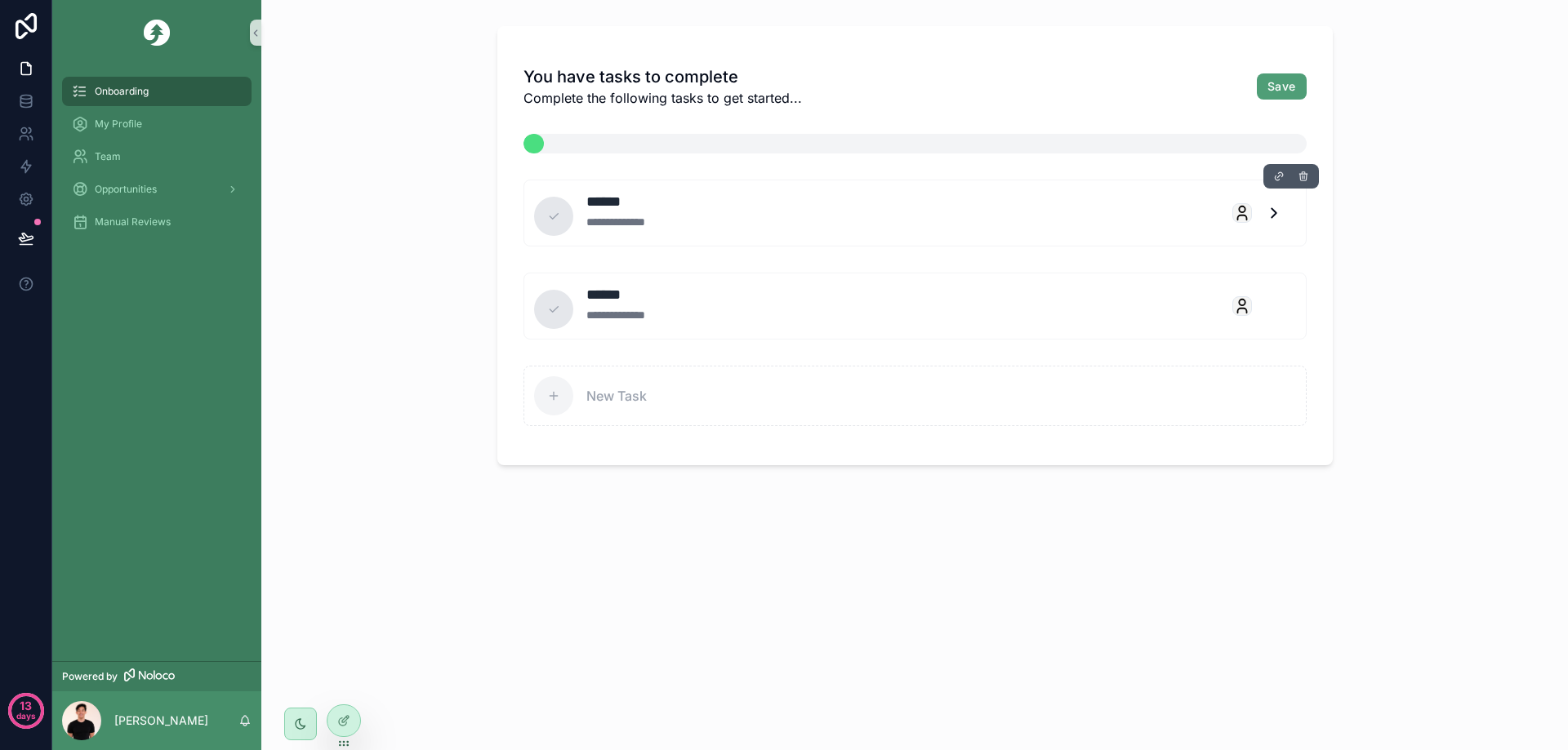
click at [1271, 213] on icon "scrollable content" at bounding box center [1273, 212] width 18 height 18
click at [646, 220] on div "**********" at bounding box center [636, 222] width 100 height 17
click at [565, 218] on div "scrollable content" at bounding box center [554, 216] width 39 height 39
click at [31, 233] on icon at bounding box center [26, 239] width 17 height 17
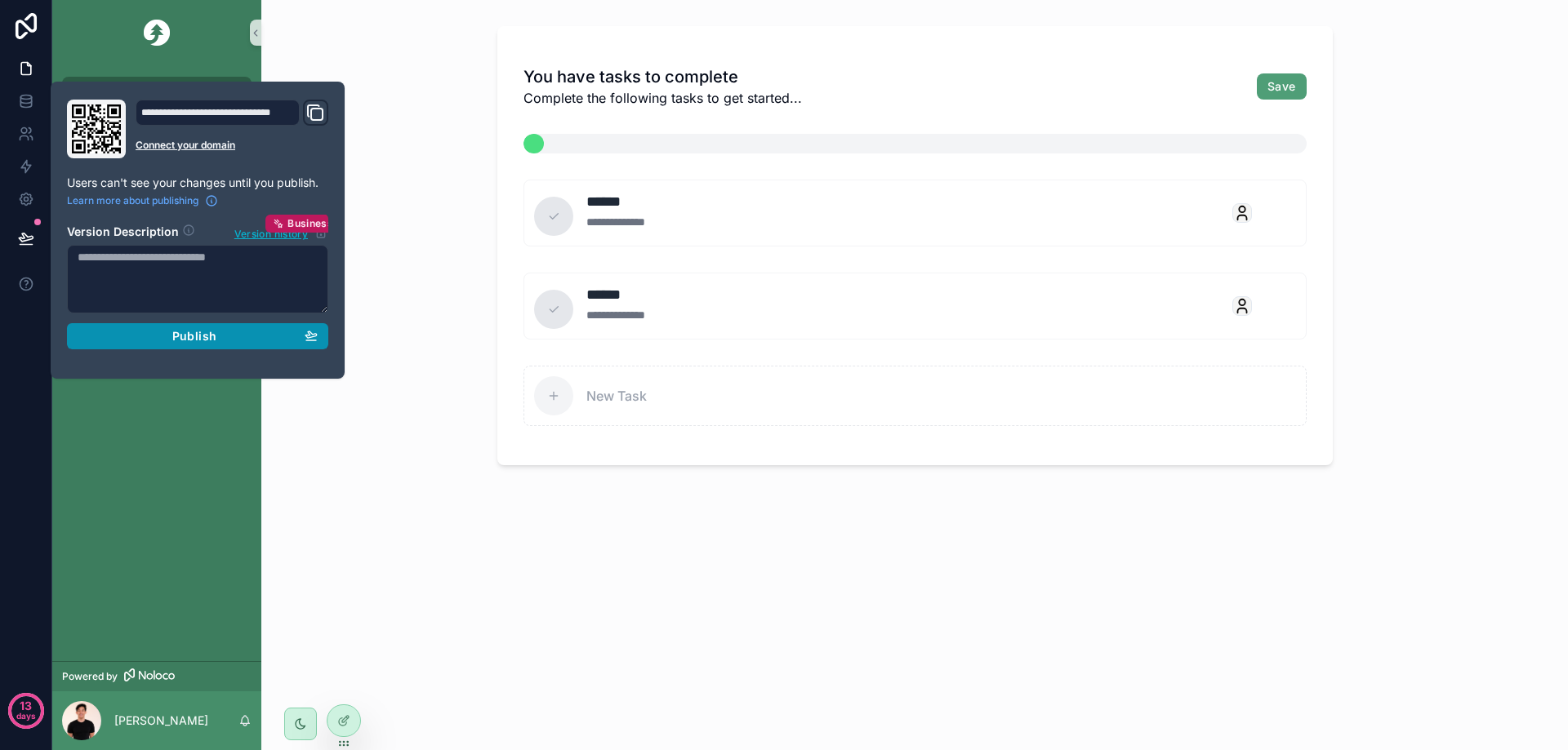
click at [192, 343] on span "Publish" at bounding box center [194, 336] width 44 height 15
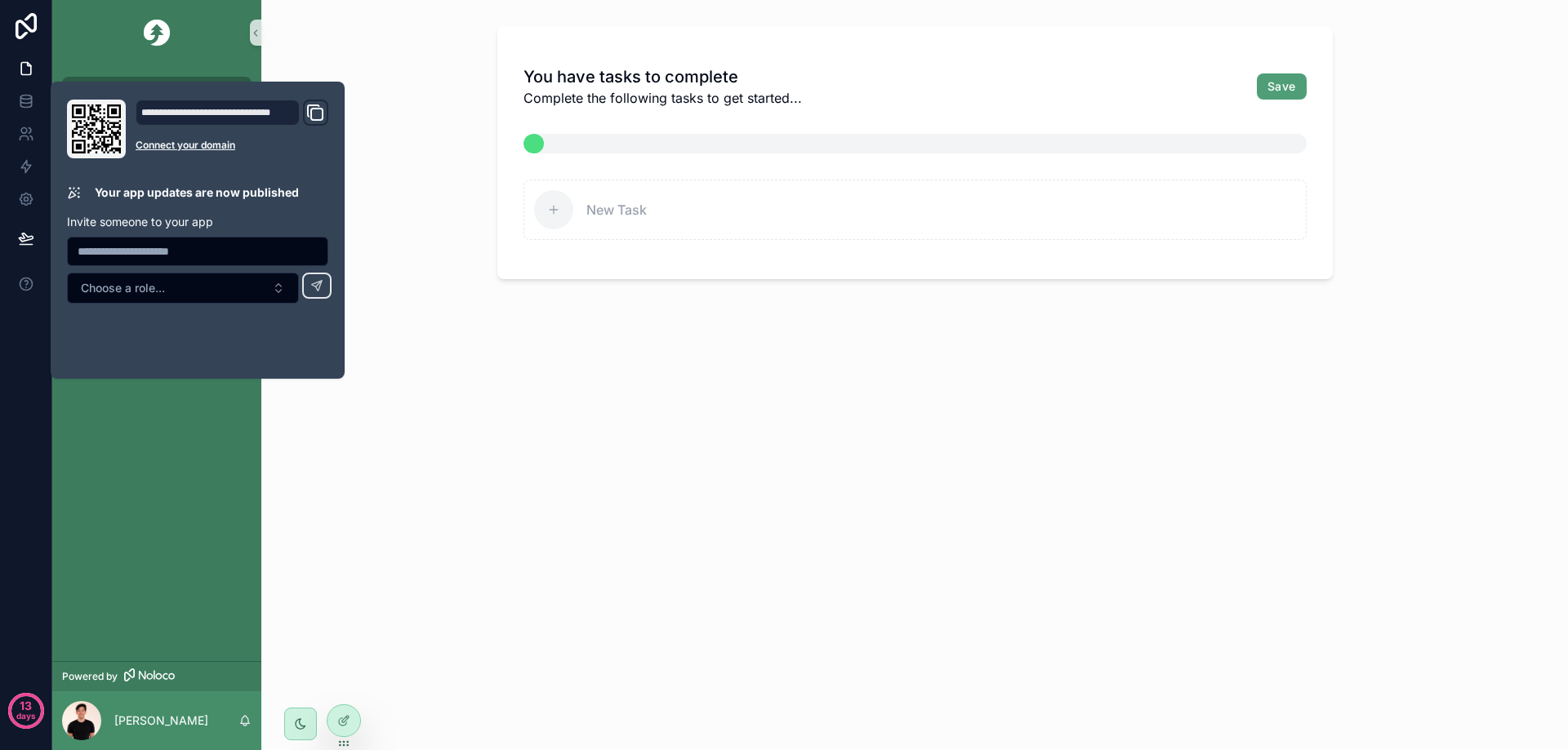
click at [301, 452] on div "You have tasks to complete Complete the following tasks to get started... Save …" at bounding box center [914, 375] width 1307 height 750
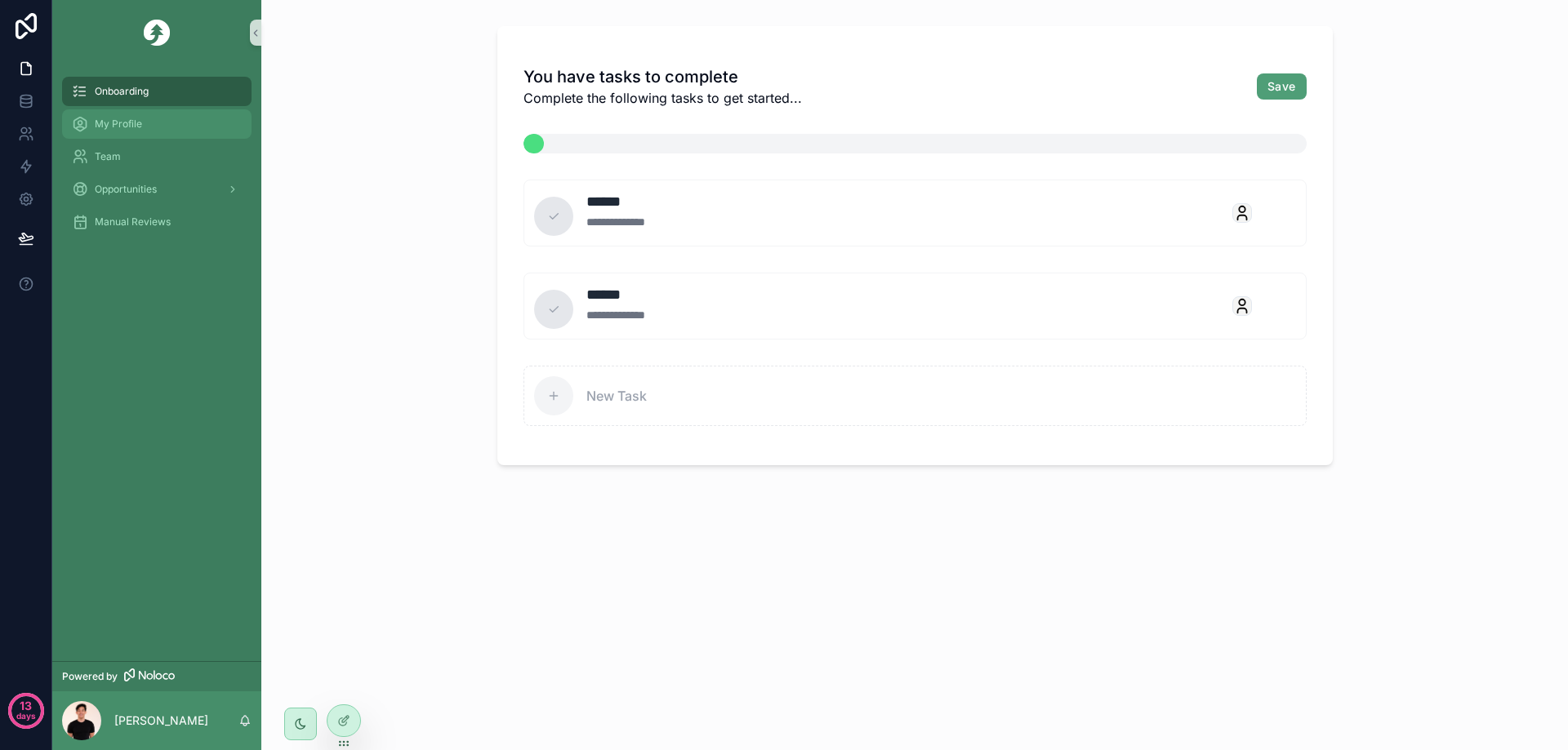
click at [155, 113] on div "My Profile" at bounding box center [157, 124] width 169 height 26
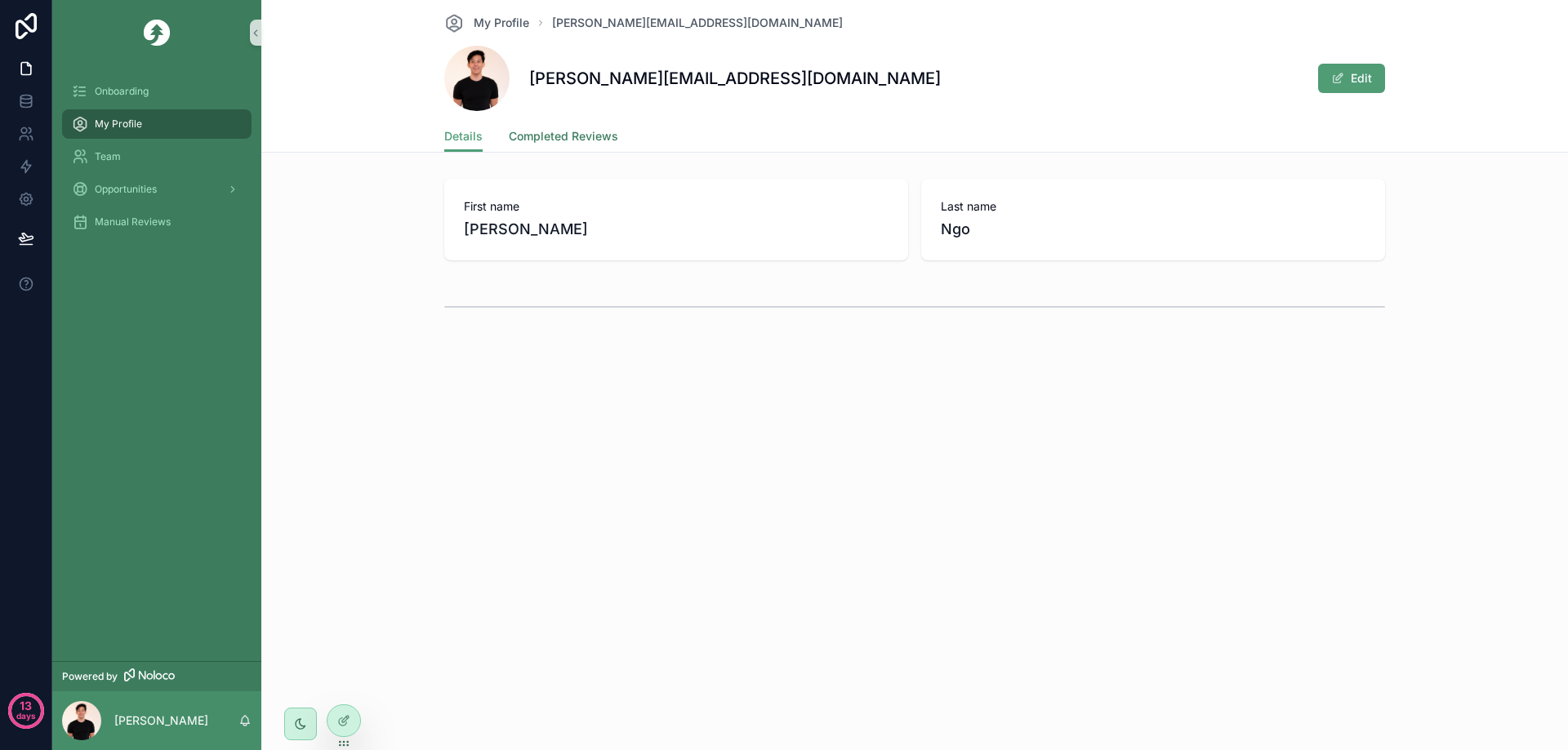
click at [551, 125] on link "Completed Reviews" at bounding box center [563, 137] width 109 height 32
click at [473, 142] on span "Details" at bounding box center [463, 136] width 38 height 17
click at [561, 131] on span "Completed Reviews" at bounding box center [563, 136] width 109 height 17
click at [463, 131] on span "Details" at bounding box center [463, 136] width 38 height 17
click at [1360, 72] on button "Edit" at bounding box center [1351, 79] width 67 height 30
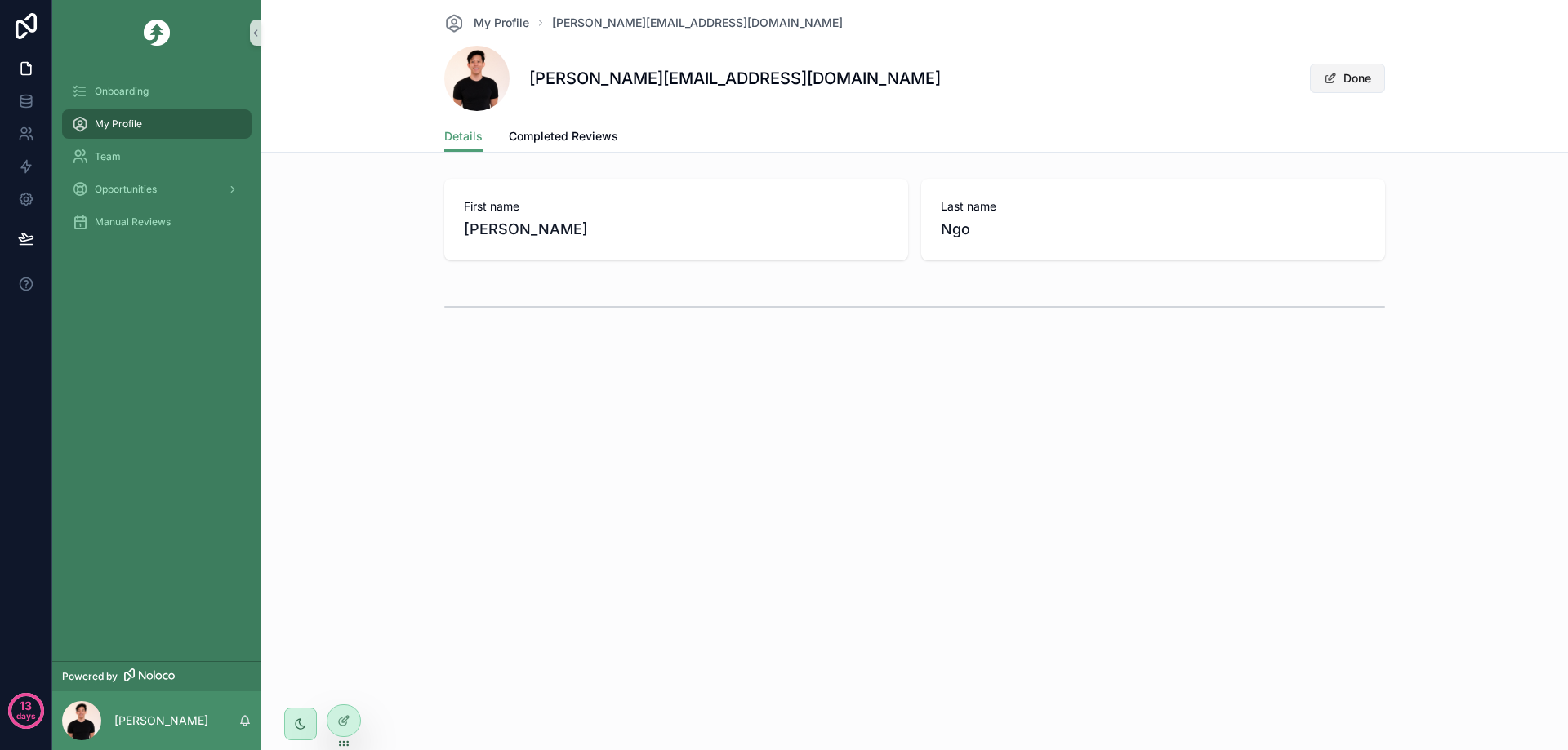
click at [1350, 80] on button "Done" at bounding box center [1347, 79] width 75 height 30
click at [1351, 81] on button "Edit" at bounding box center [1351, 79] width 67 height 30
click at [1326, 78] on span "scrollable content" at bounding box center [1330, 79] width 13 height 13
click at [1350, 79] on button "Edit" at bounding box center [1351, 79] width 67 height 30
click at [1329, 78] on span "scrollable content" at bounding box center [1330, 79] width 13 height 13
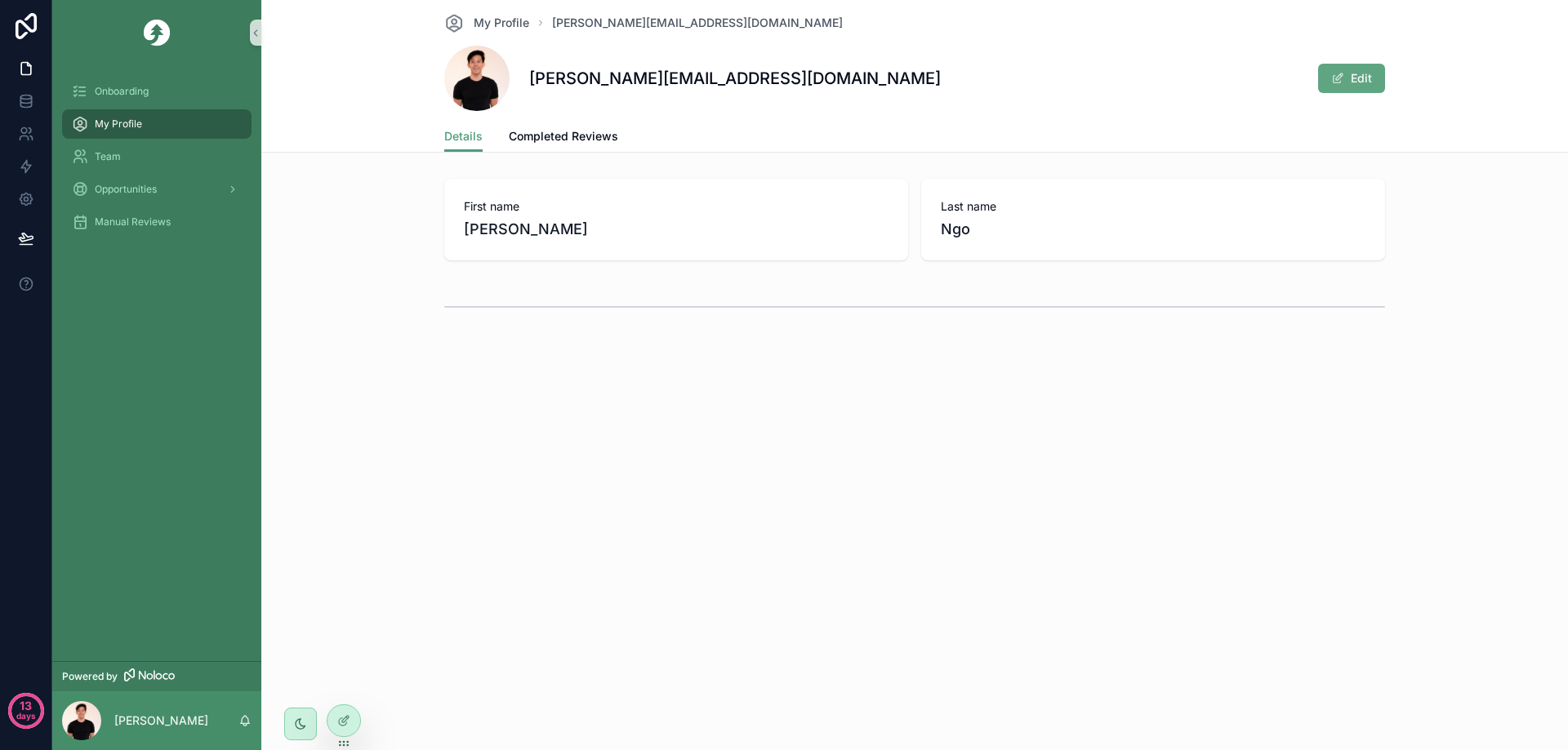
click at [1353, 86] on button "Edit" at bounding box center [1351, 79] width 67 height 30
click at [1337, 81] on button "Done" at bounding box center [1347, 79] width 75 height 30
click at [348, 719] on icon at bounding box center [344, 721] width 13 height 13
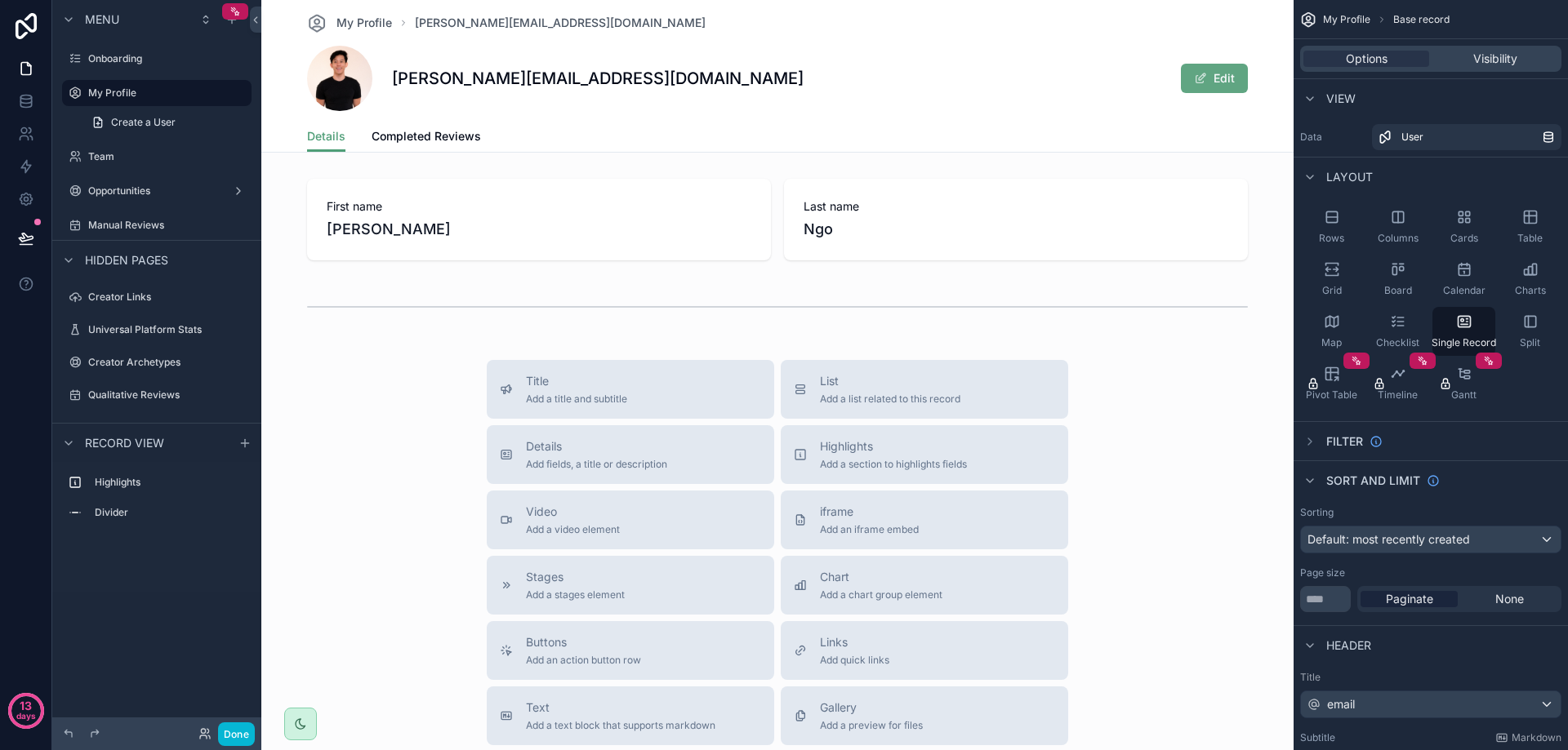
click at [1212, 86] on button "Edit" at bounding box center [1214, 79] width 67 height 30
click at [1212, 81] on button "Done" at bounding box center [1210, 79] width 75 height 30
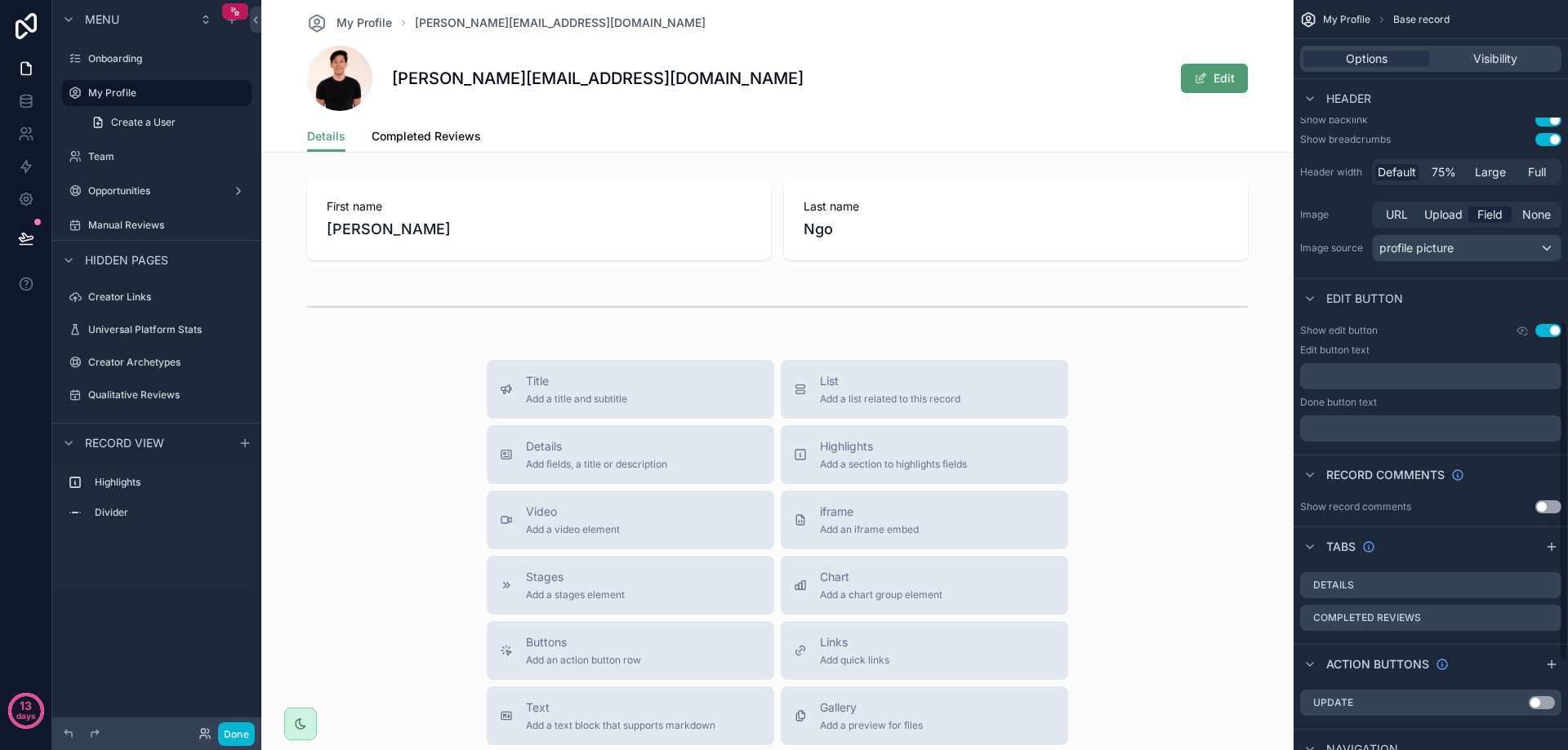
scroll to position [735, 0]
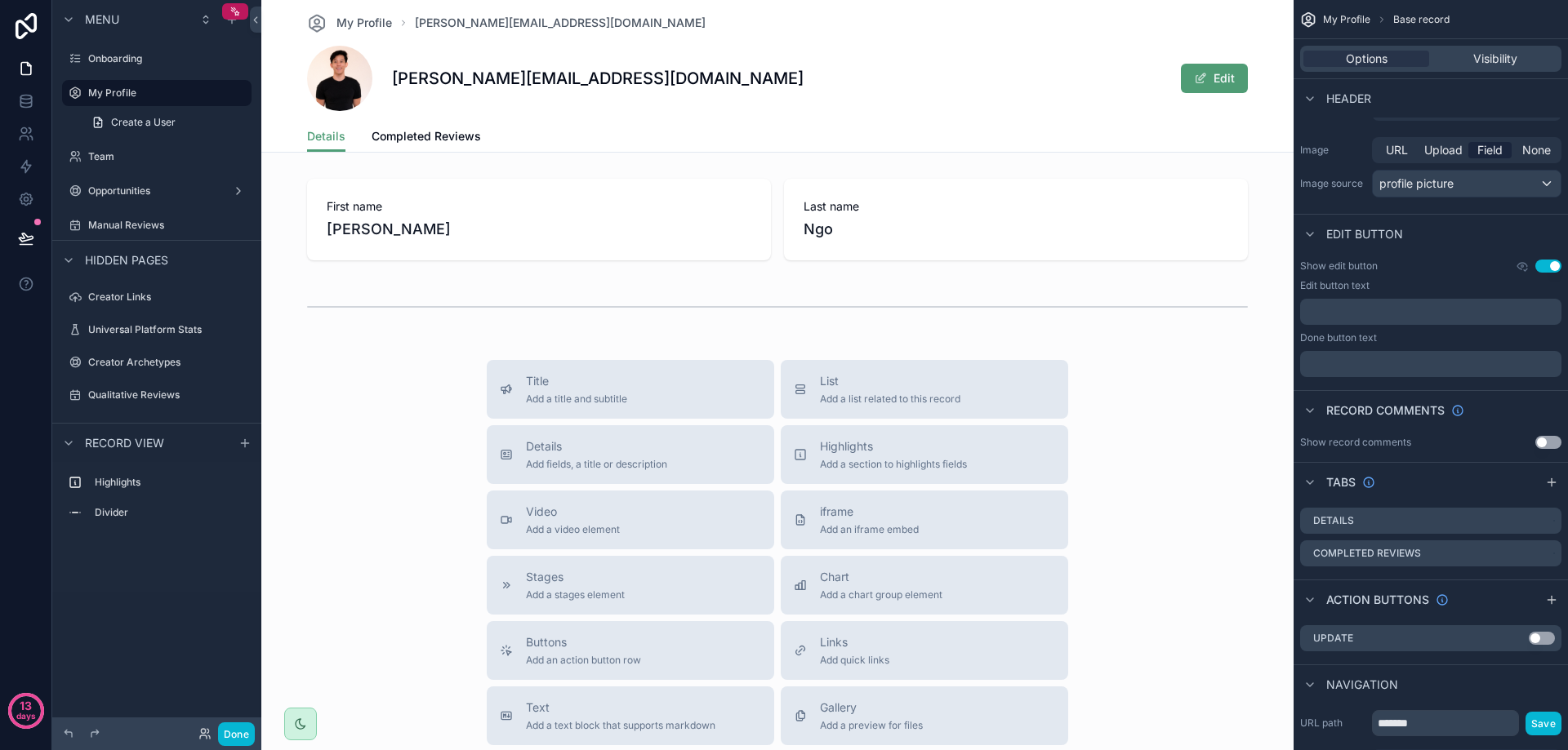
click at [1060, 56] on div "[PERSON_NAME][EMAIL_ADDRESS][DOMAIN_NAME] Edit" at bounding box center [778, 78] width 941 height 66
click at [501, 72] on h1 "[PERSON_NAME][EMAIL_ADDRESS][DOMAIN_NAME]" at bounding box center [597, 78] width 411 height 23
click at [331, 65] on span "scrollable content" at bounding box center [340, 78] width 66 height 66
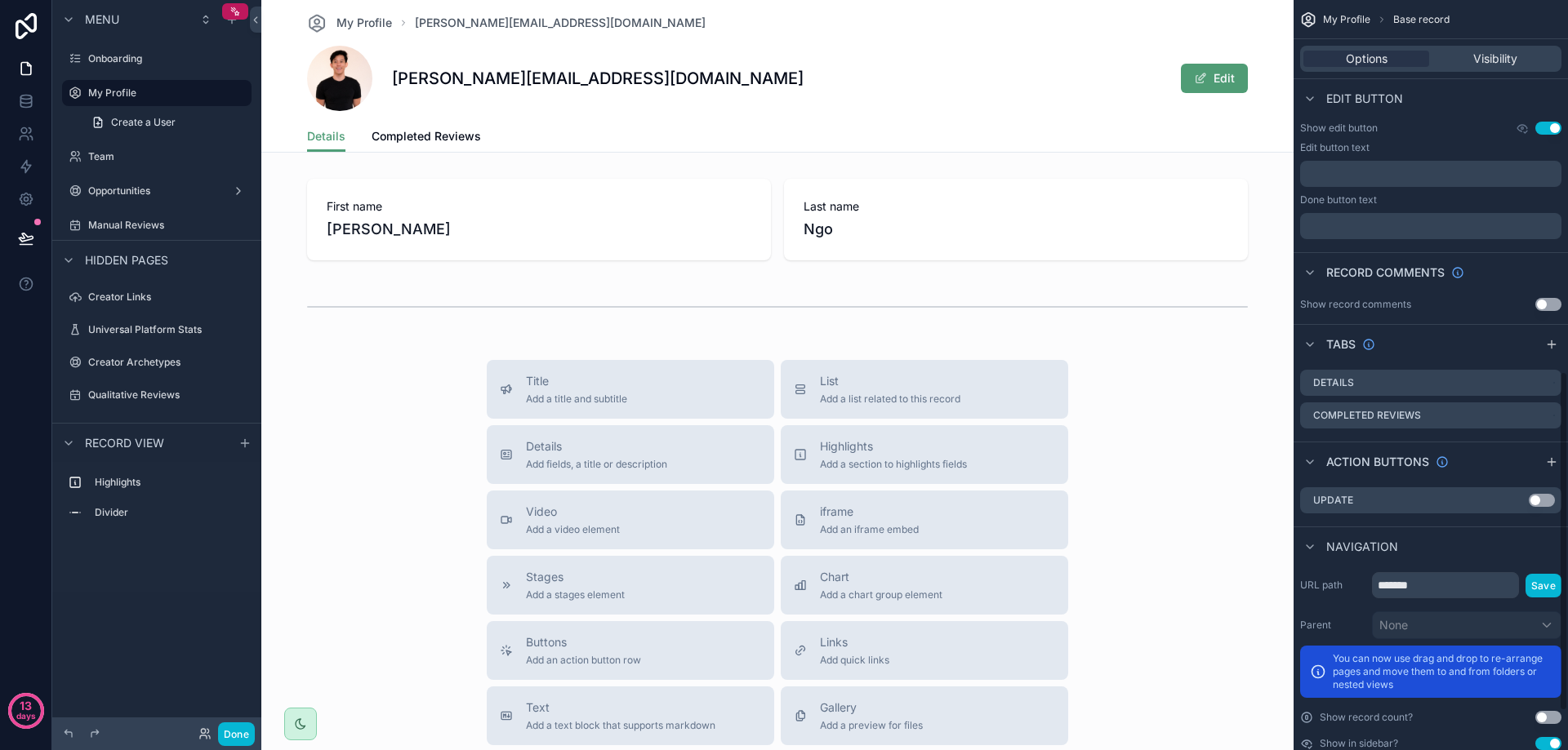
scroll to position [906, 0]
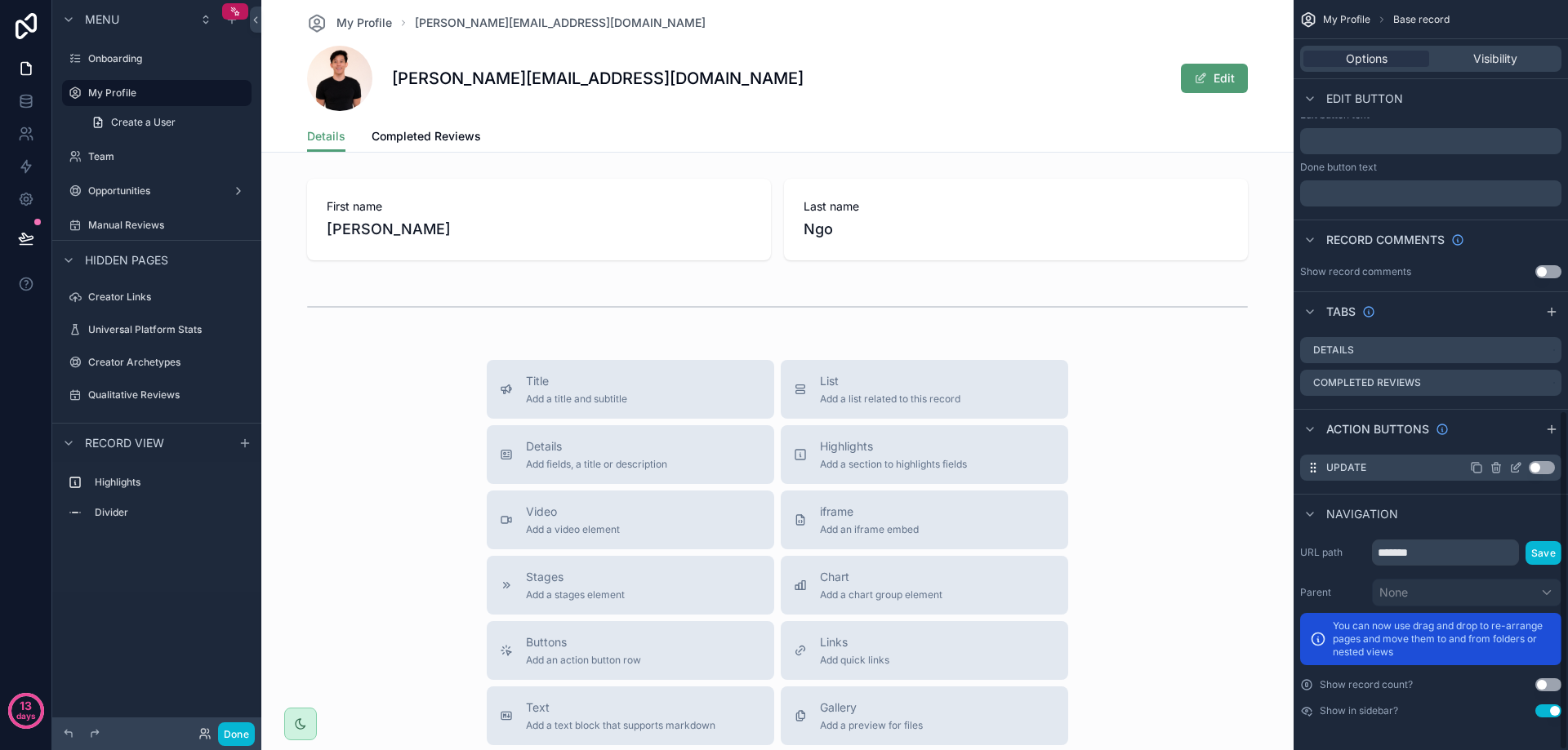
click at [1539, 465] on button "Use setting" at bounding box center [1542, 468] width 26 height 13
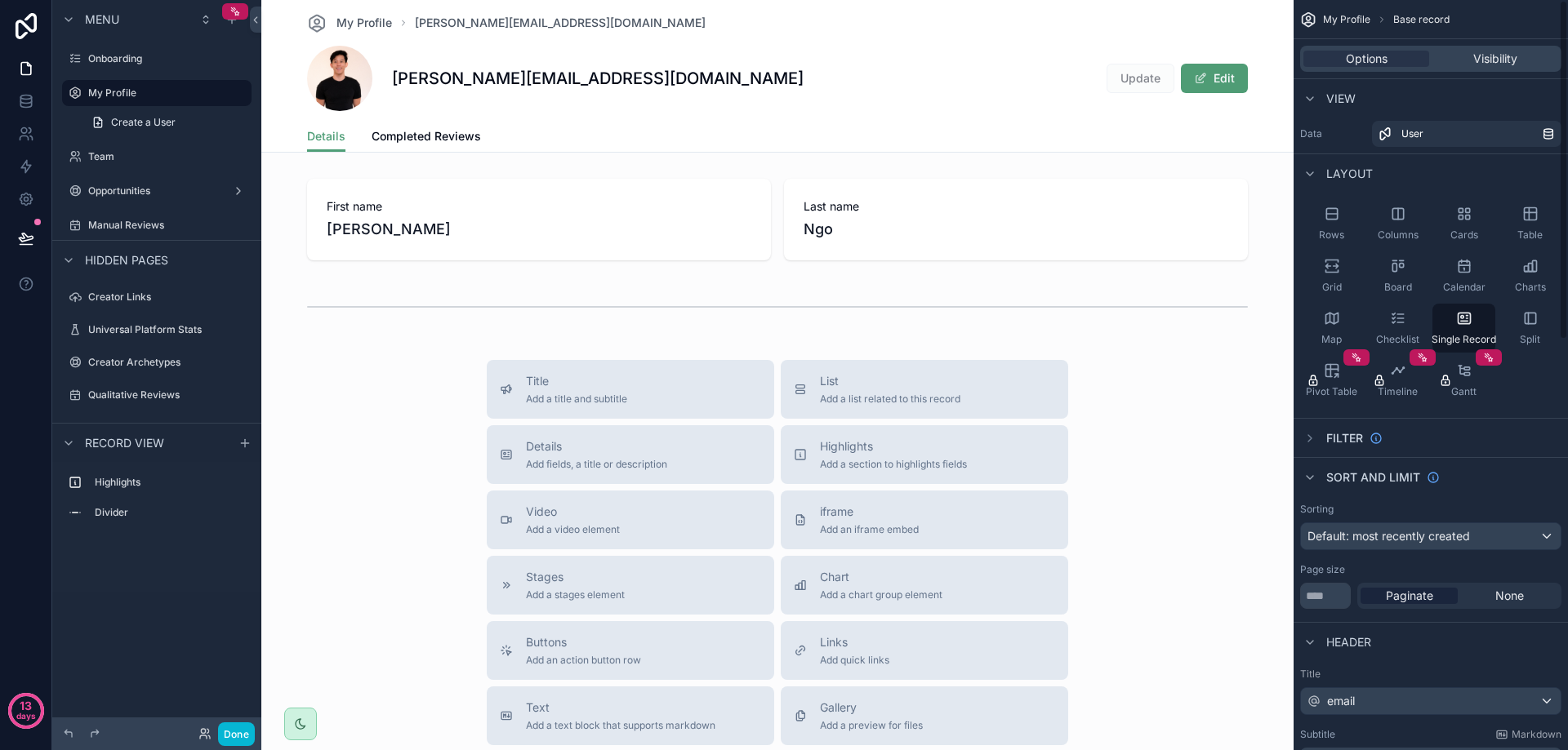
scroll to position [0, 0]
click at [69, 255] on icon "scrollable content" at bounding box center [69, 260] width 13 height 13
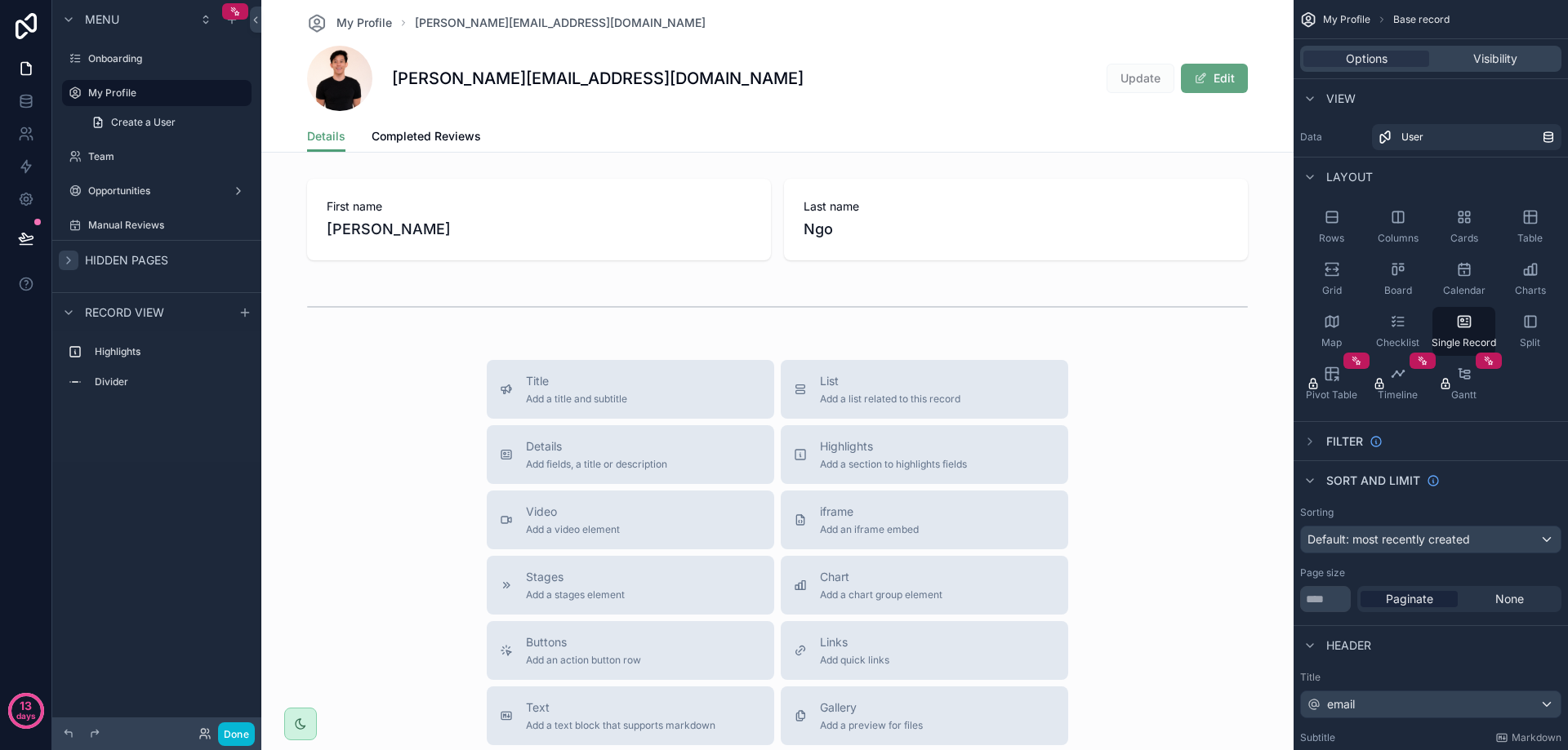
click at [1210, 74] on button "Edit" at bounding box center [1214, 79] width 67 height 30
click at [1210, 79] on button "Done" at bounding box center [1210, 79] width 75 height 30
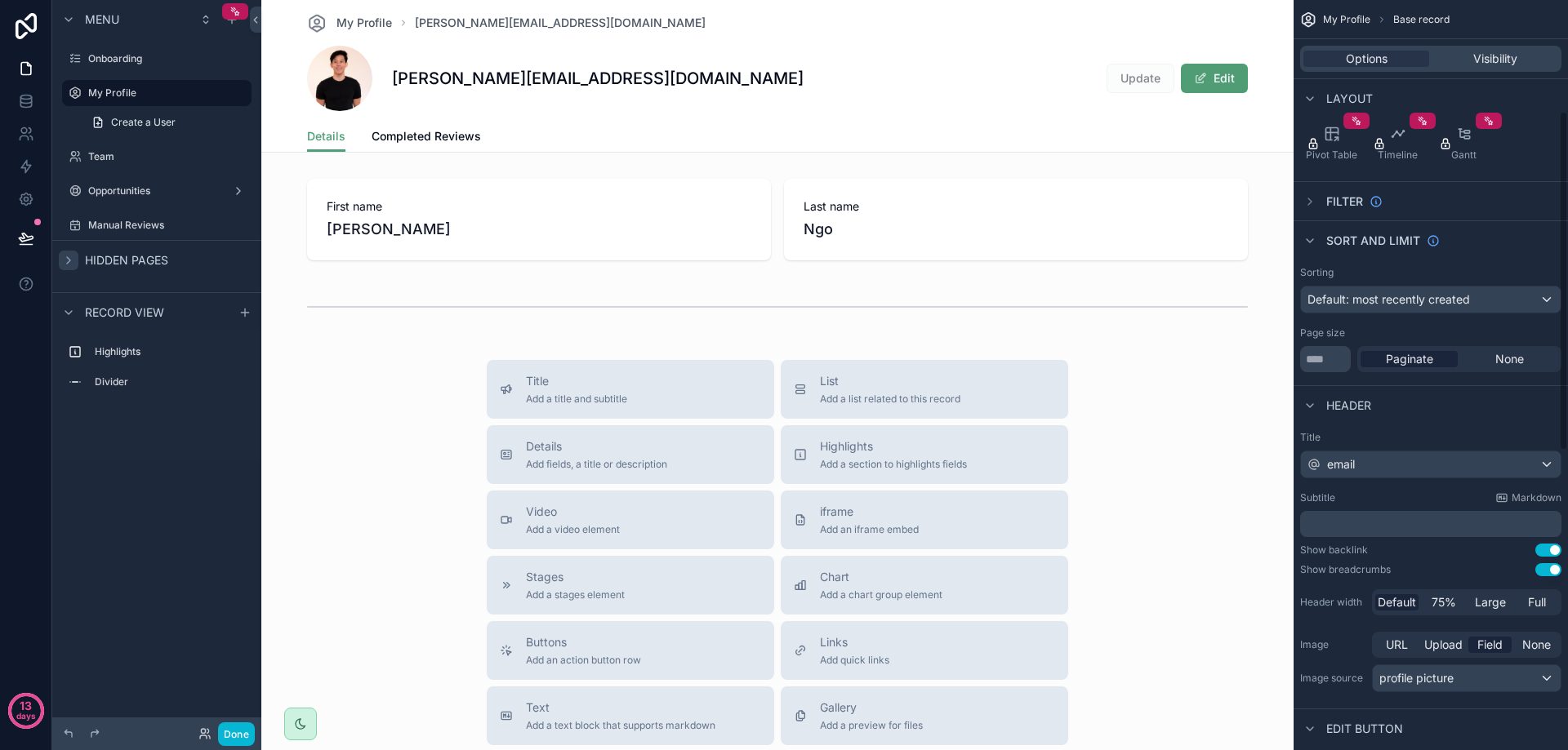
scroll to position [245, 0]
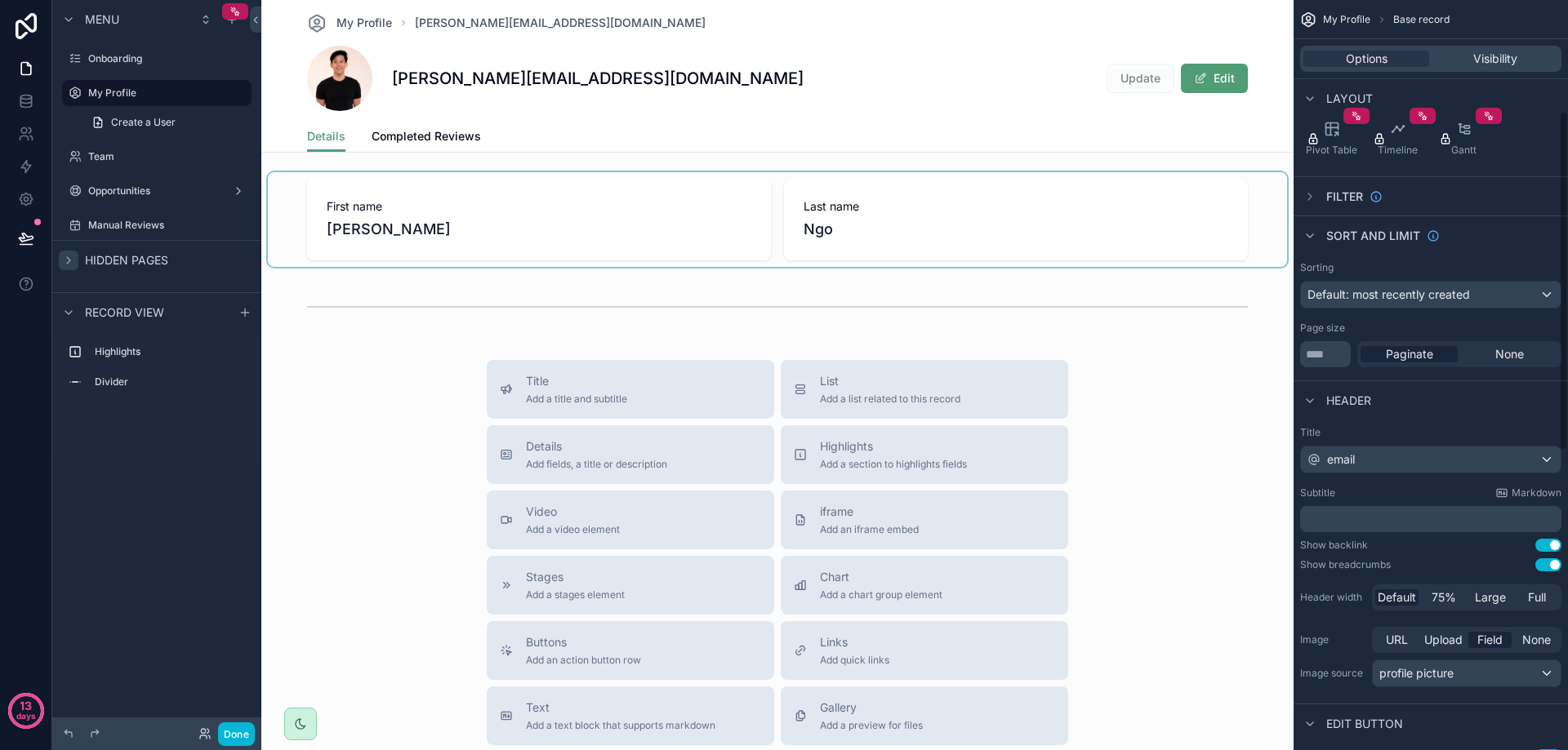
click at [879, 209] on div "scrollable content" at bounding box center [777, 219] width 1019 height 94
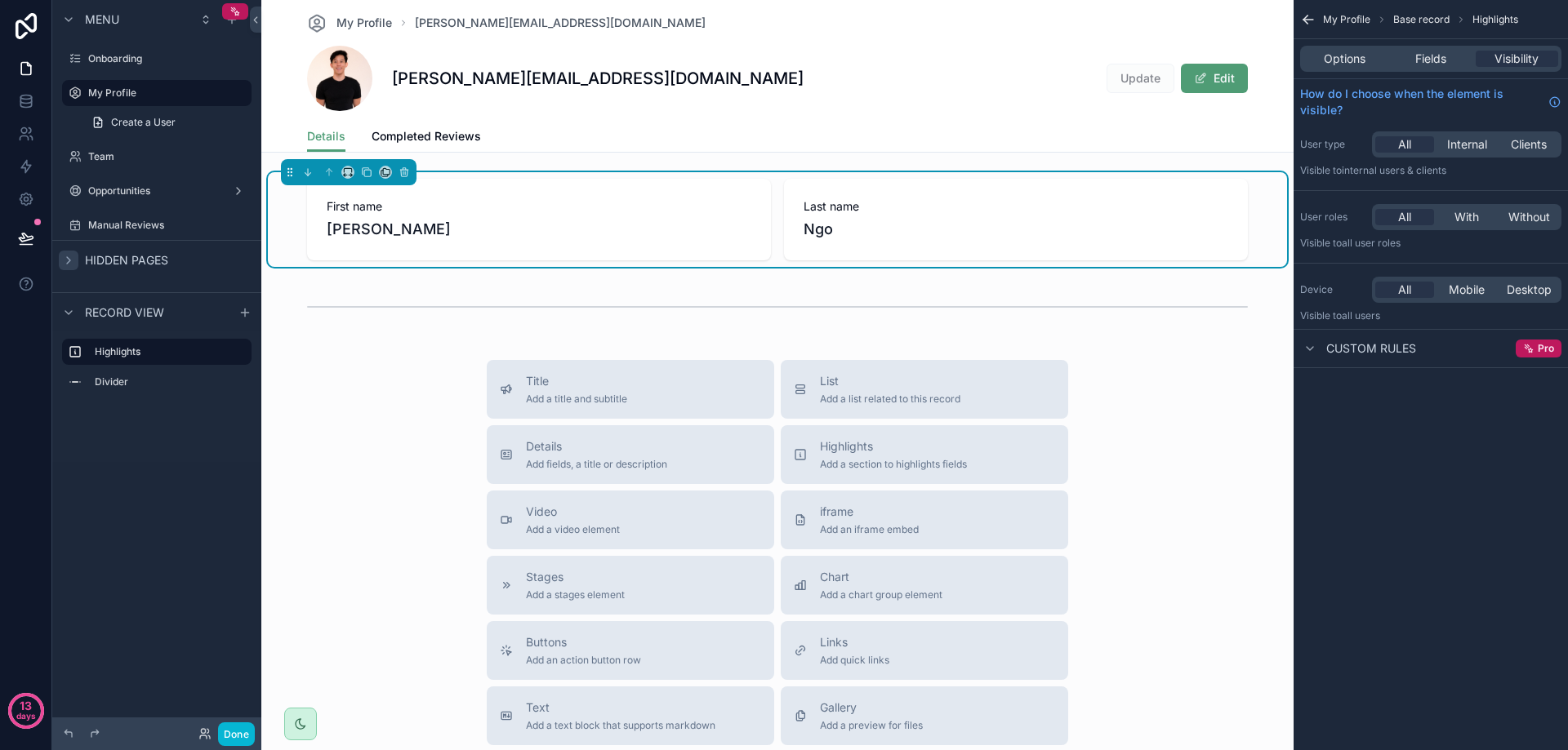
click at [1120, 114] on div "My Profile jimmy@junipercreates.com jimmy@junipercreates.com Update Edit" at bounding box center [778, 60] width 941 height 120
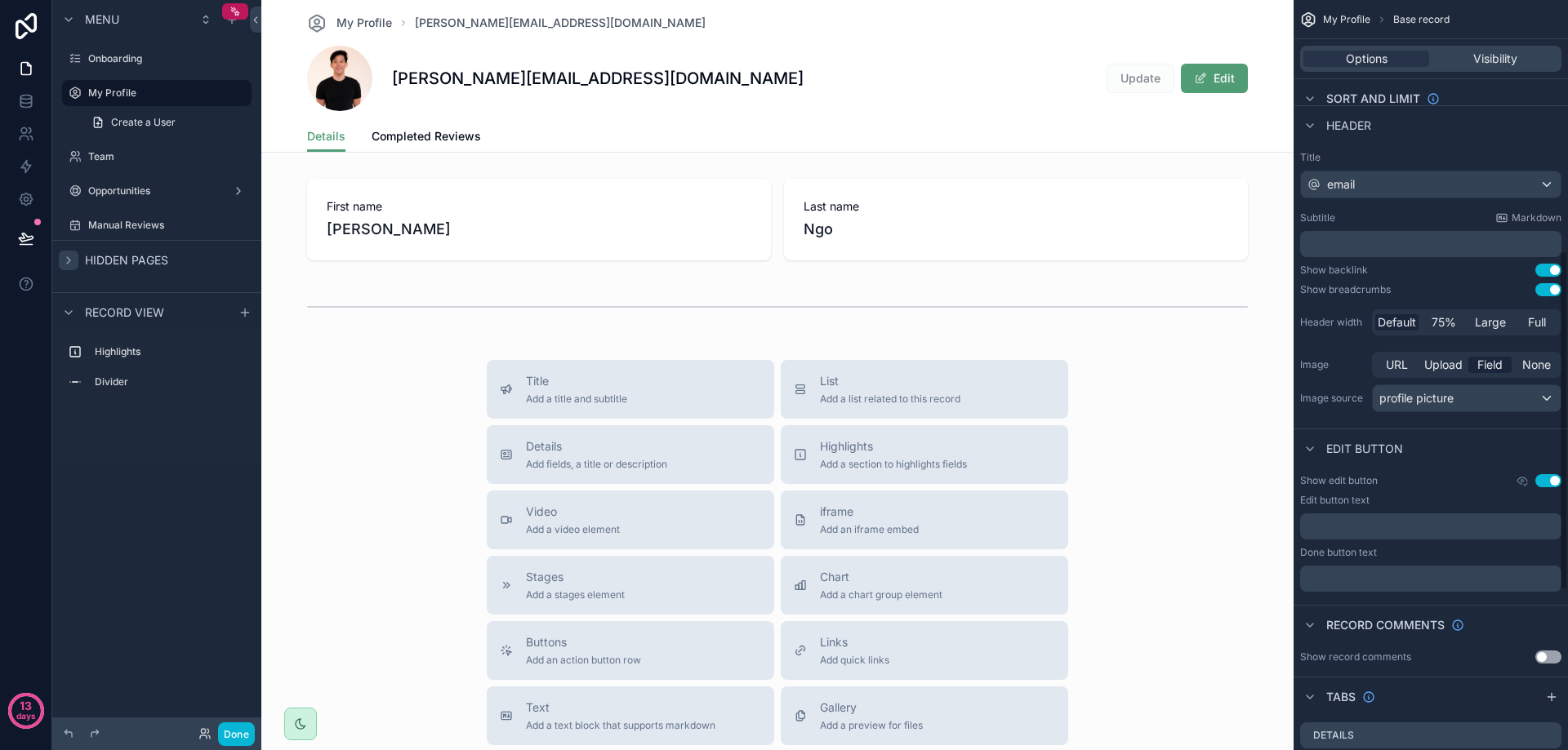
scroll to position [571, 0]
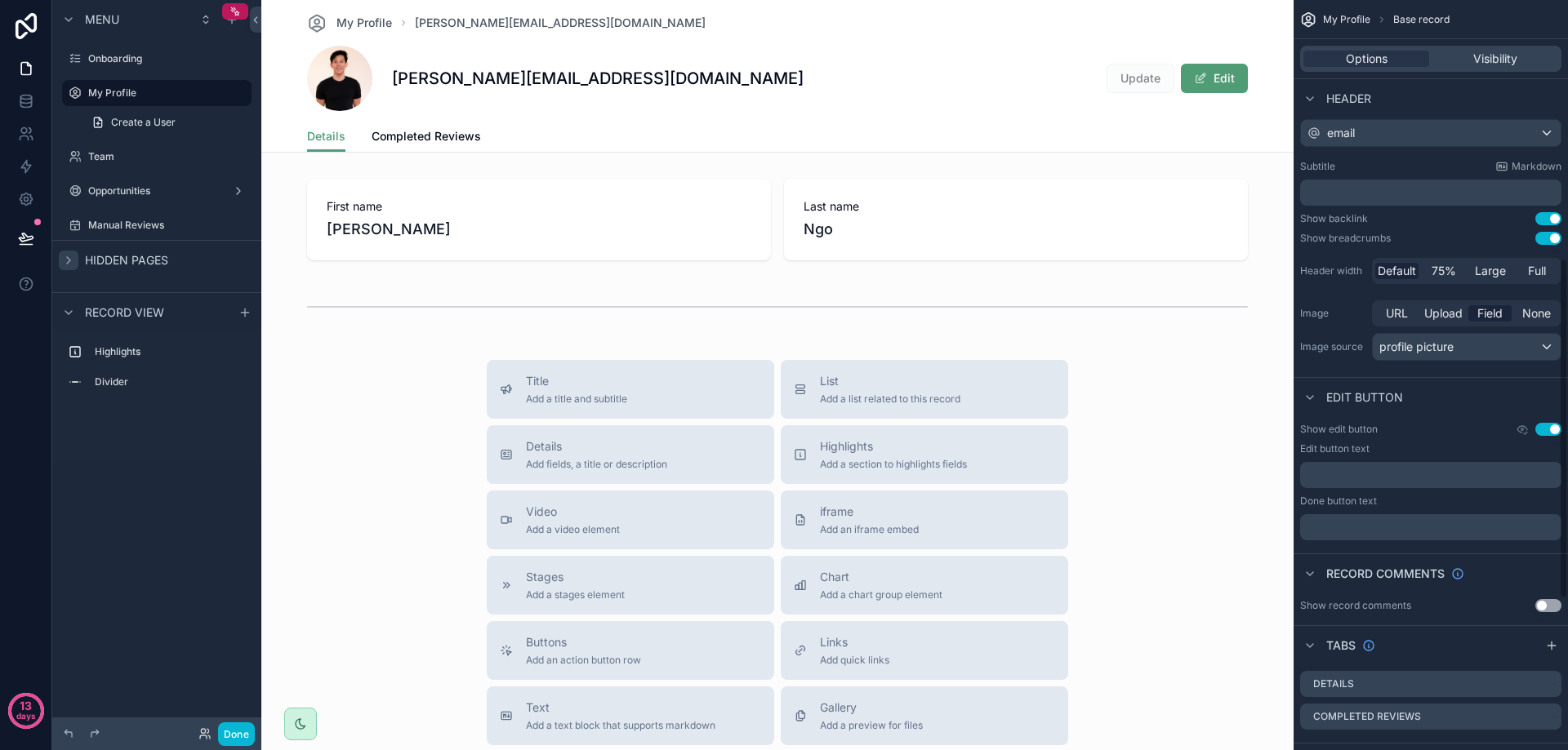
click at [1552, 430] on button "Use setting" at bounding box center [1549, 430] width 26 height 13
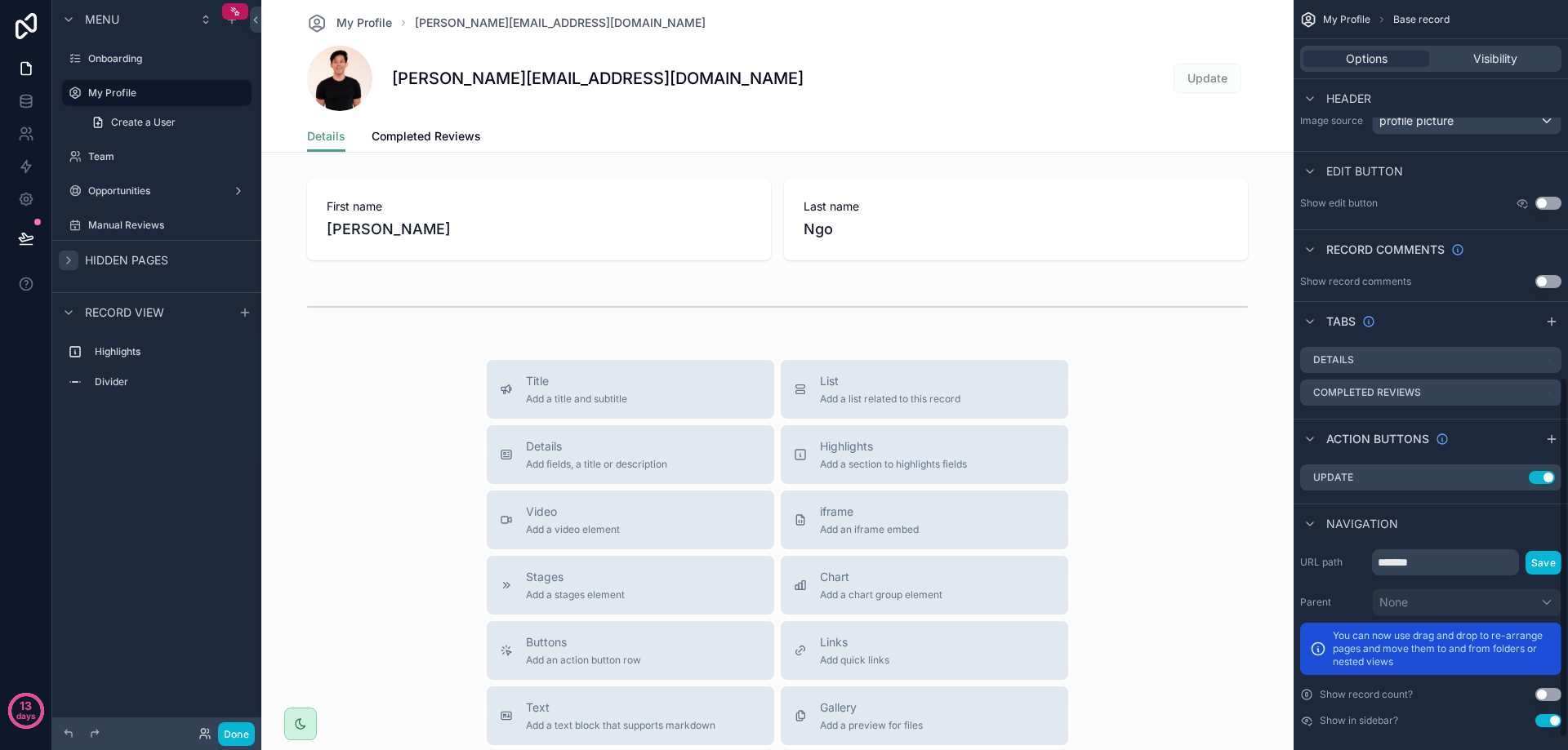
scroll to position [807, 0]
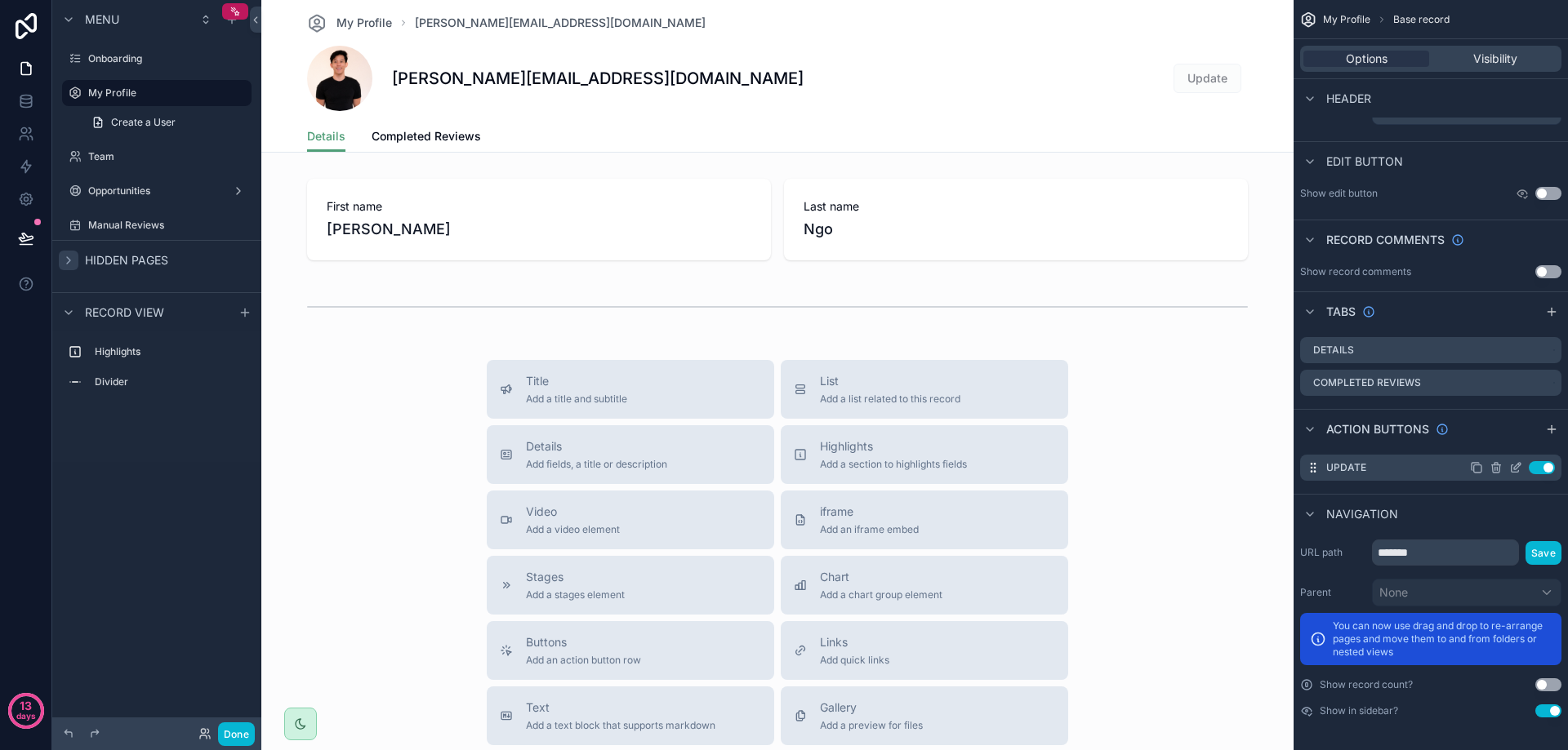
click at [1512, 468] on icon "scrollable content" at bounding box center [1515, 468] width 13 height 13
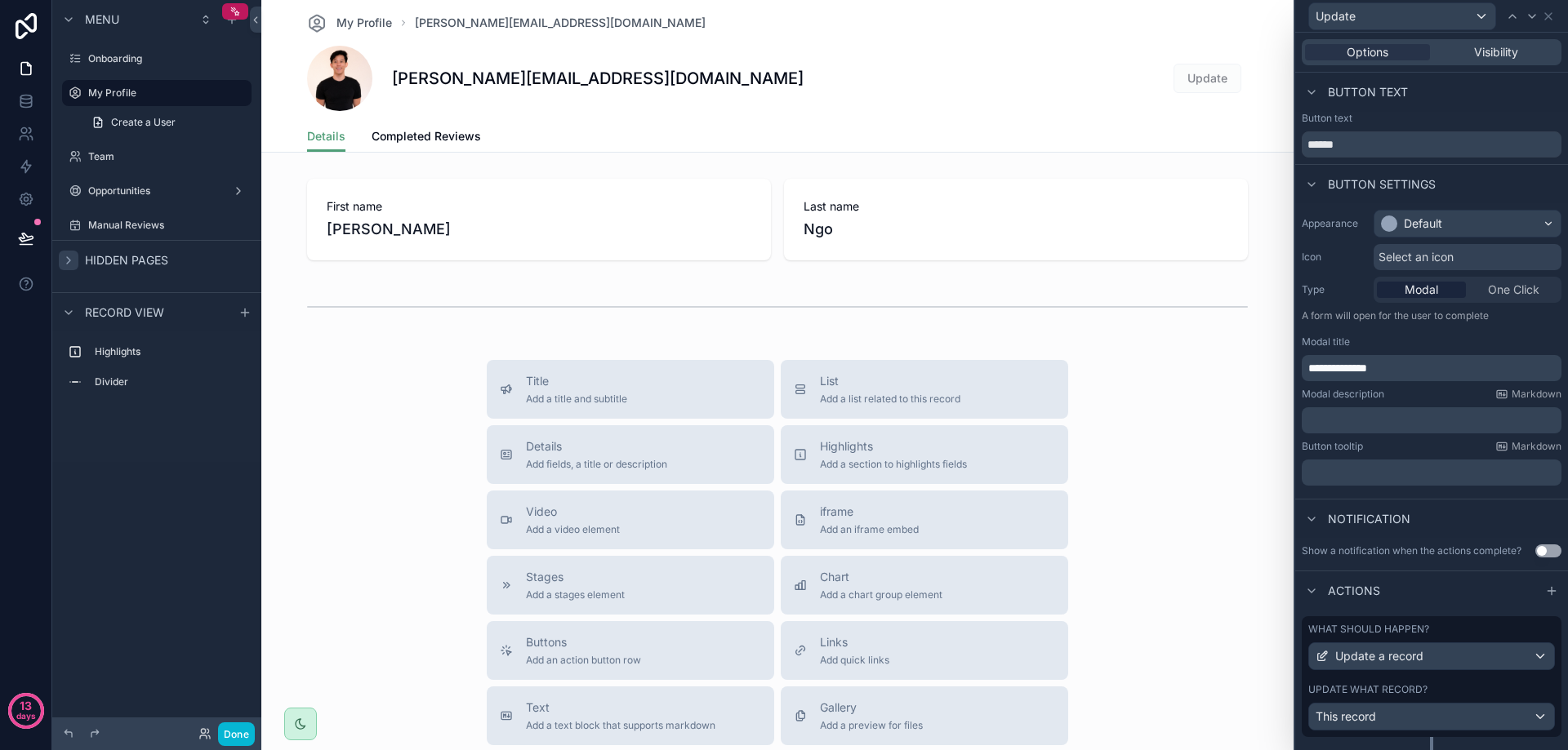
click at [1411, 373] on p "**********" at bounding box center [1434, 369] width 250 height 17
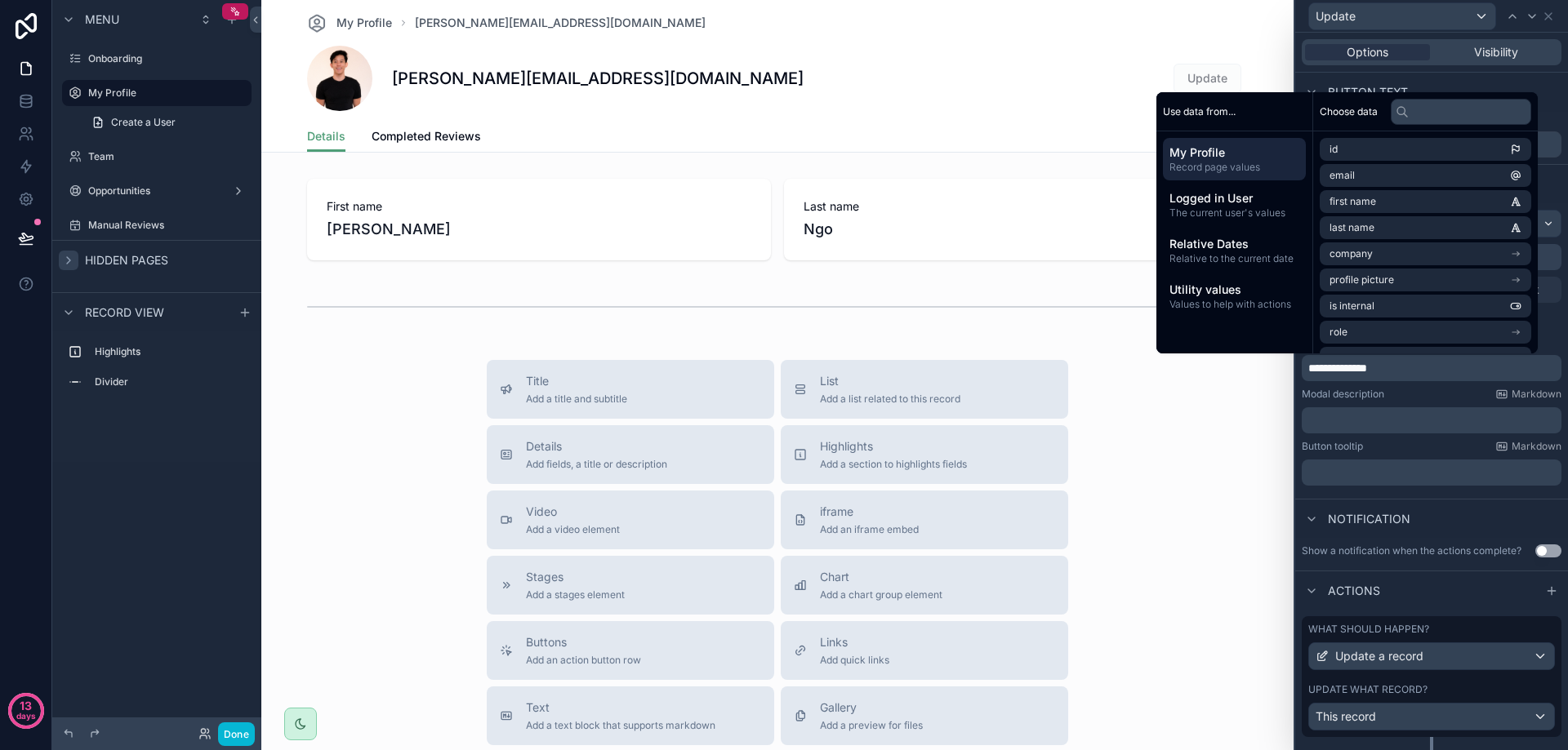
click at [1402, 397] on div "Modal description Markdown" at bounding box center [1431, 394] width 259 height 13
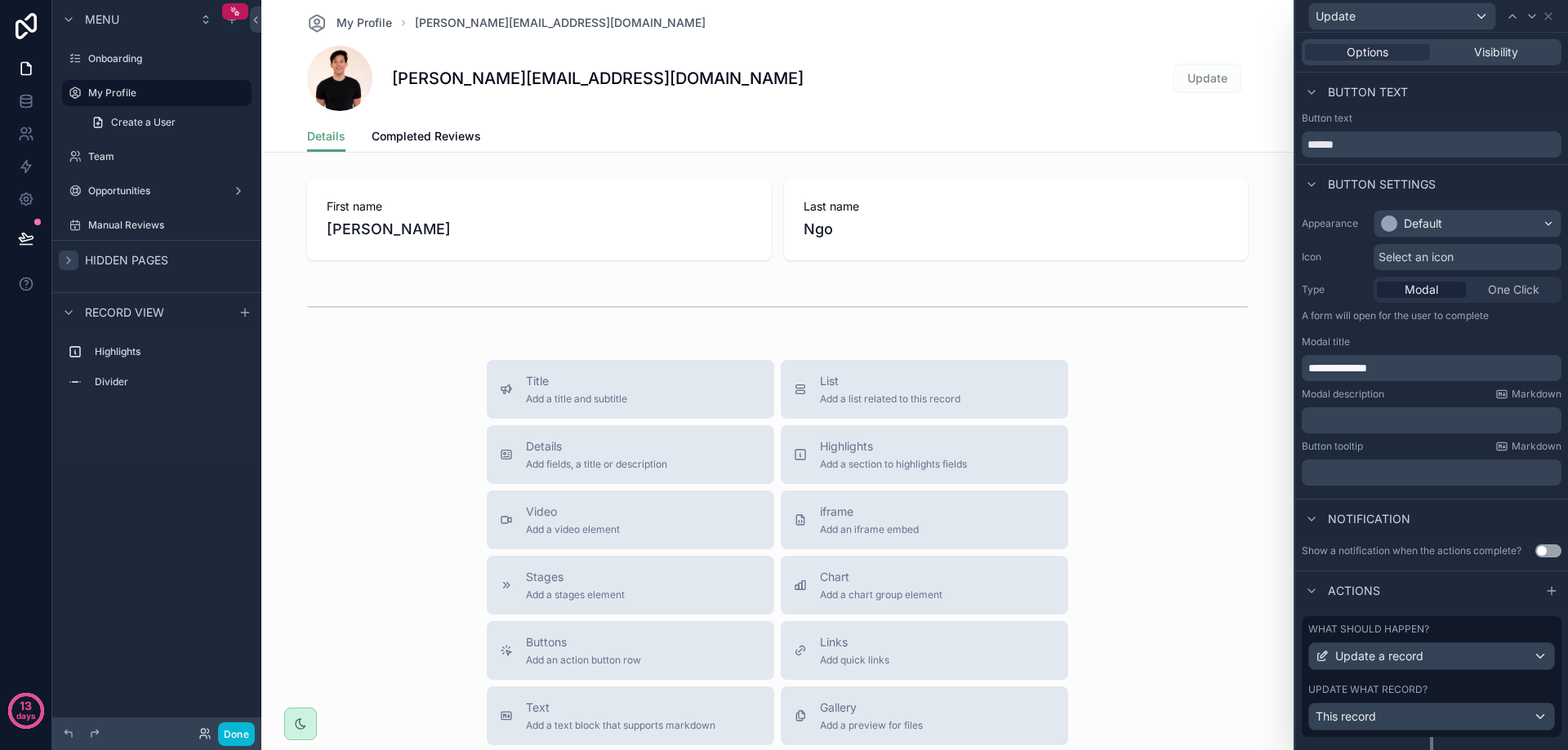
click at [1396, 369] on p "**********" at bounding box center [1434, 369] width 250 height 17
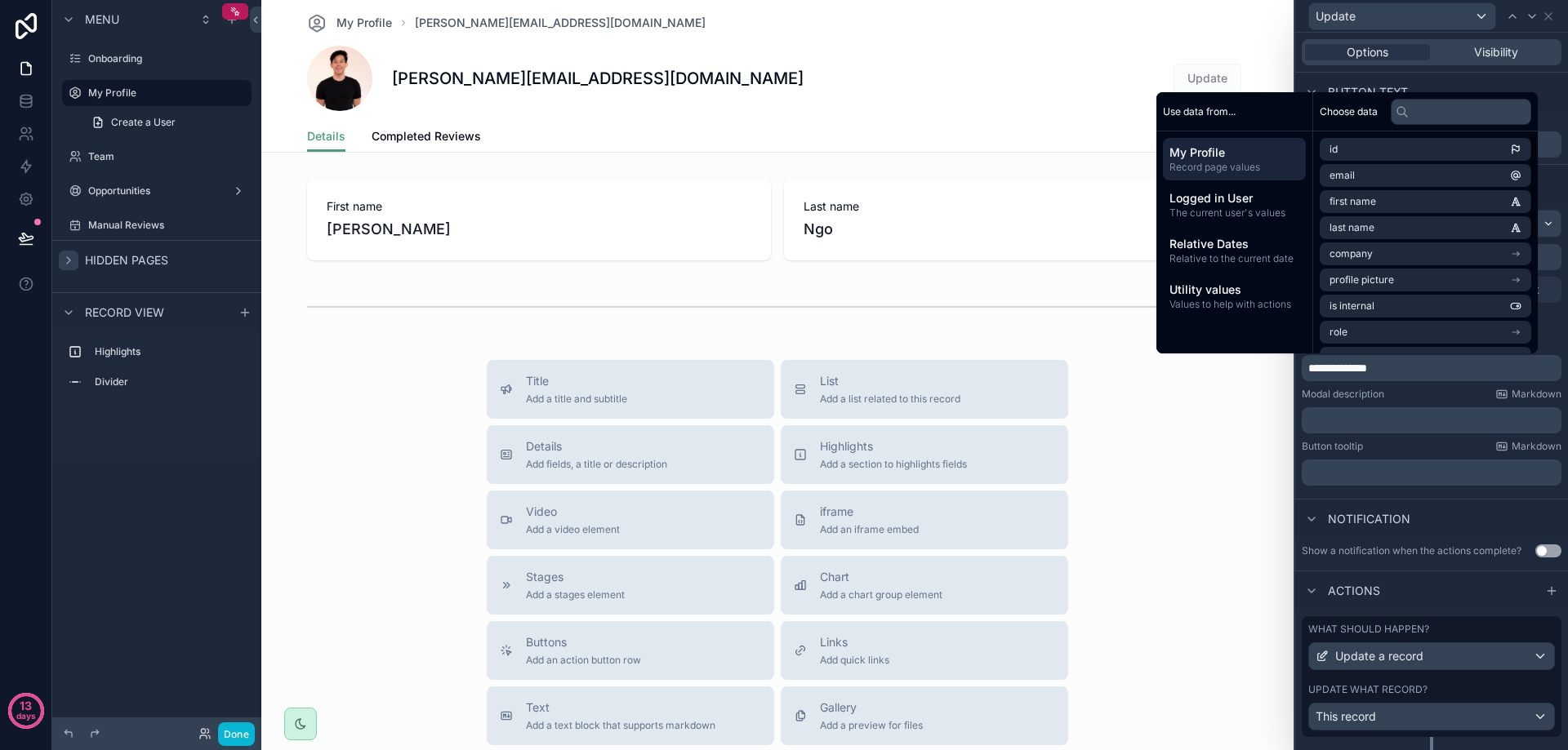
click at [1401, 399] on div "Modal description Markdown" at bounding box center [1431, 394] width 259 height 13
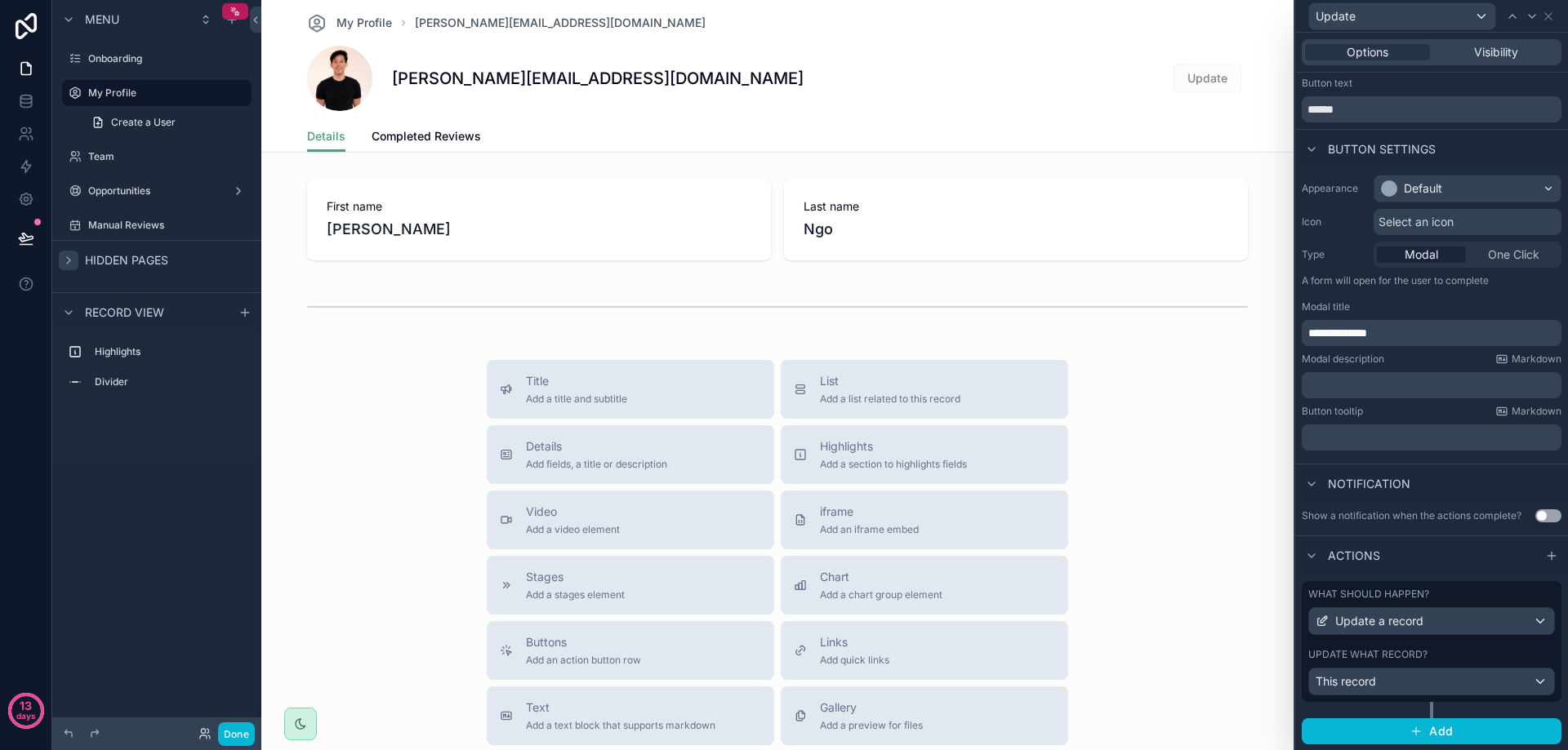
scroll to position [36, 0]
click at [1412, 680] on div "This record" at bounding box center [1431, 681] width 245 height 26
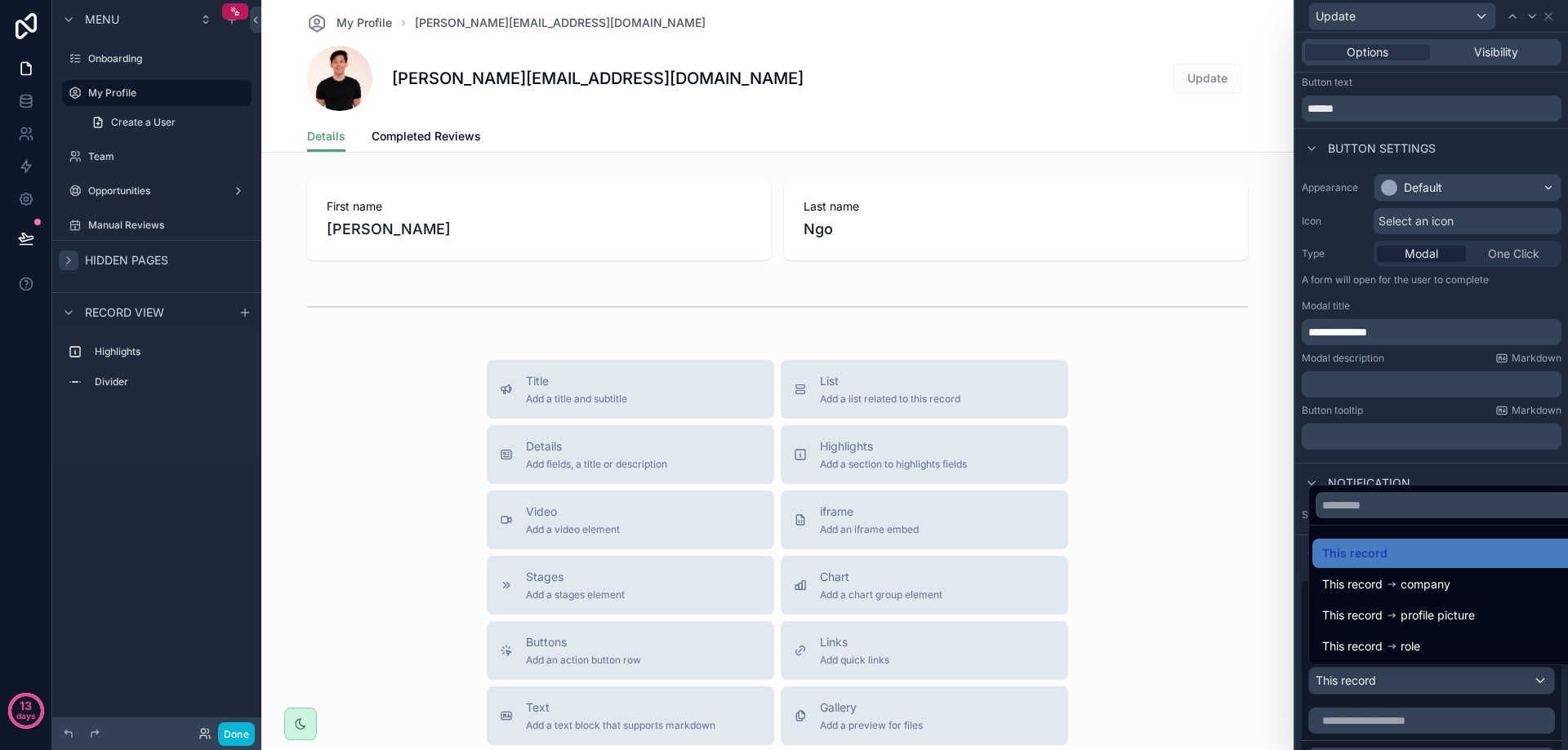
click at [1412, 680] on div at bounding box center [1431, 375] width 273 height 750
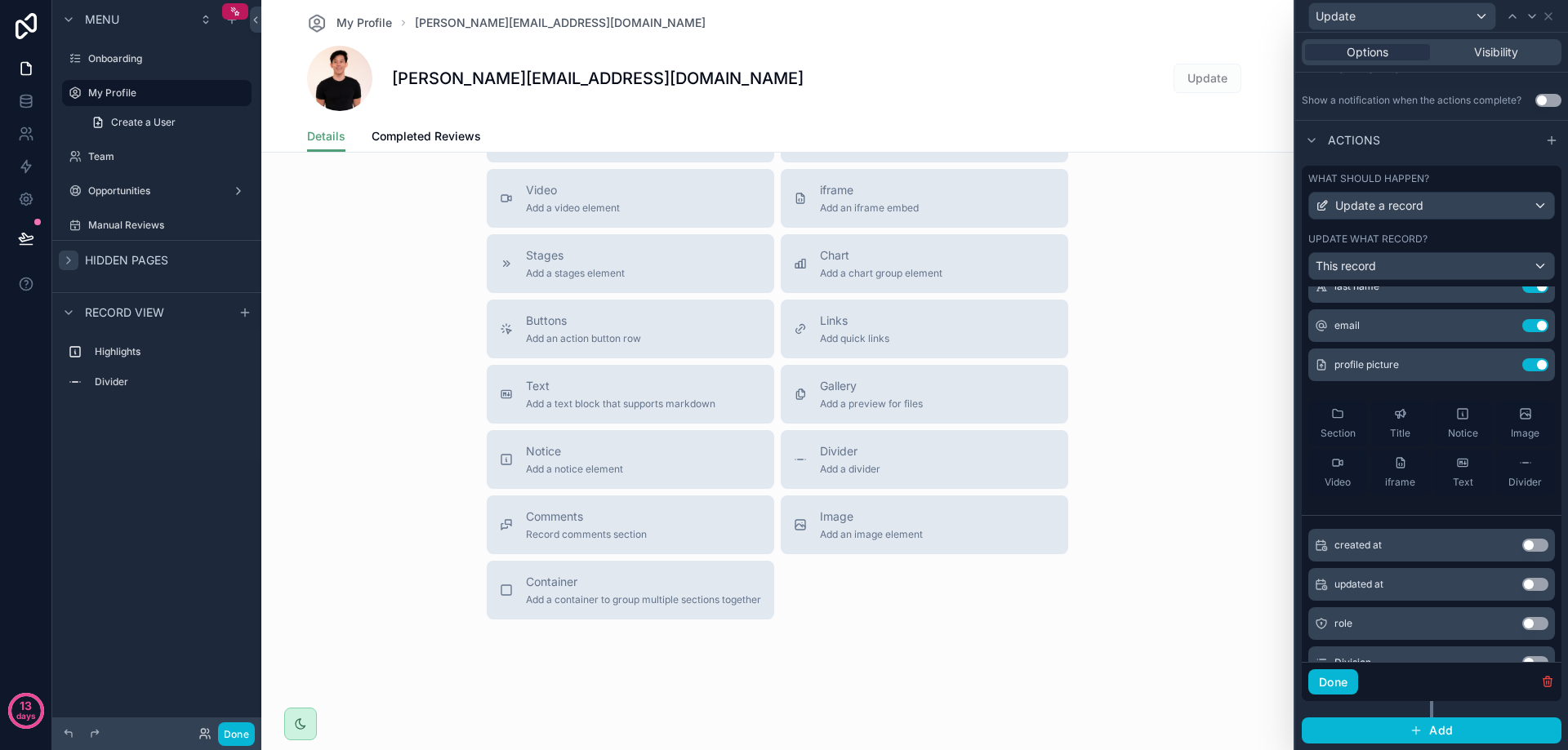
scroll to position [139, 0]
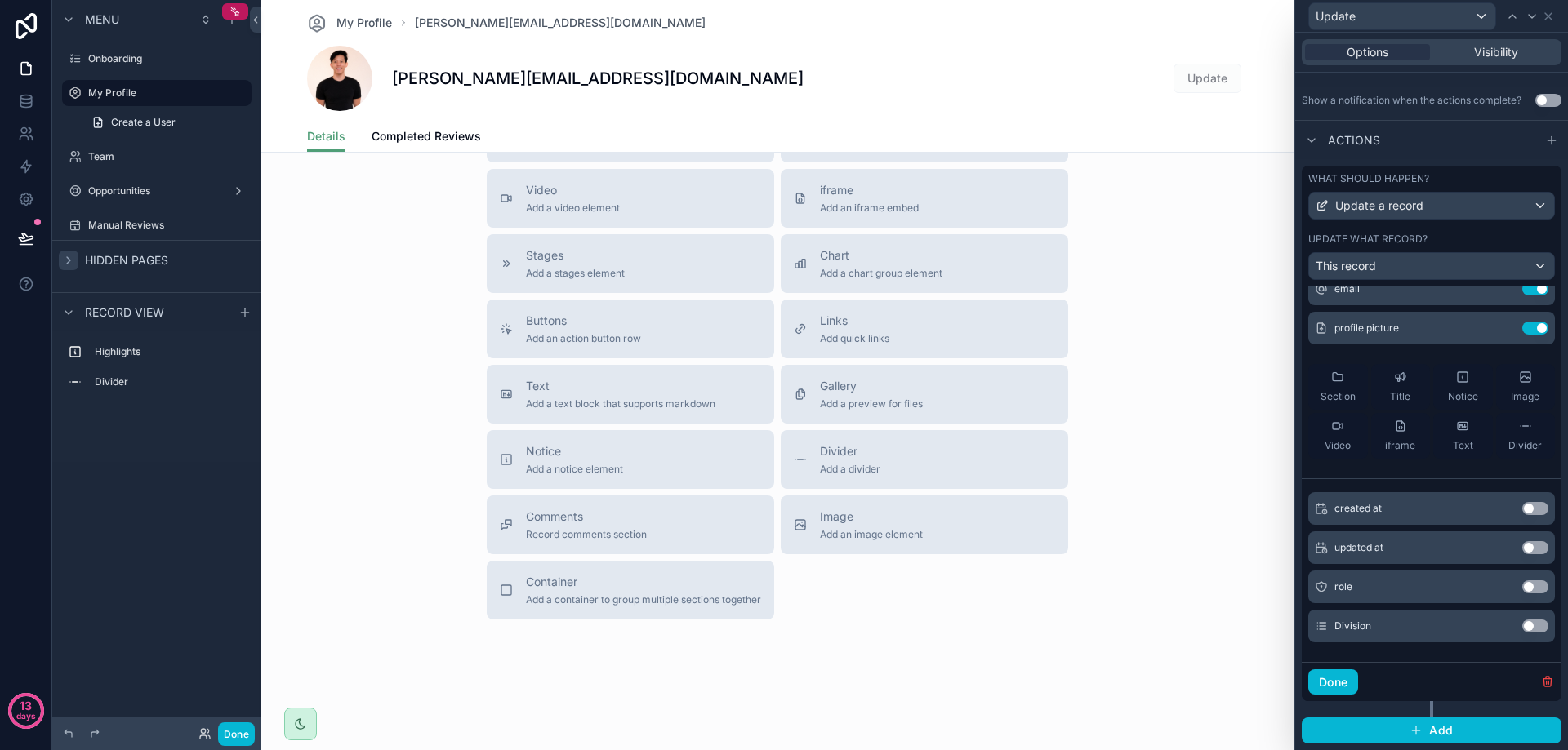
click at [1523, 624] on button "Use setting" at bounding box center [1536, 626] width 26 height 13
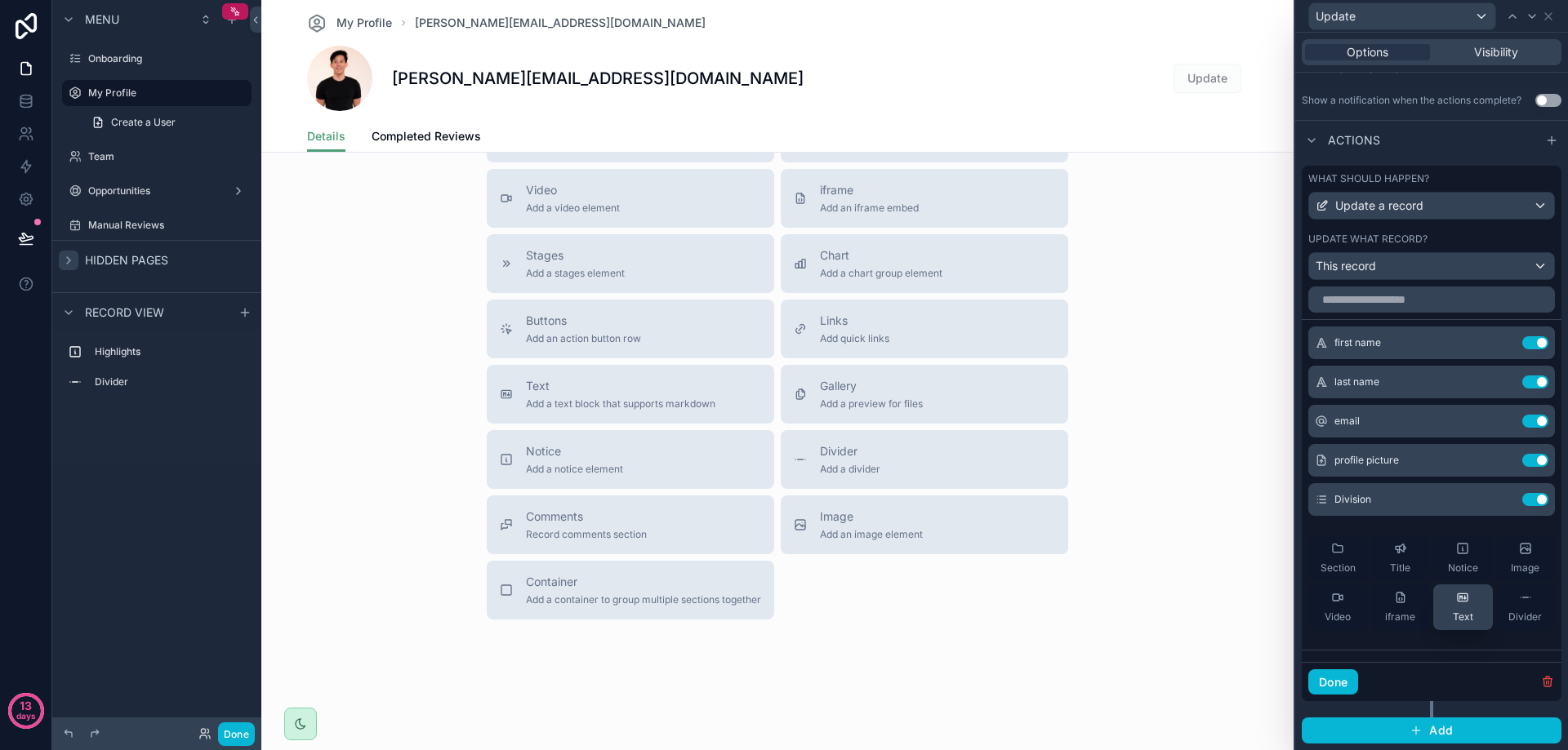
scroll to position [0, 0]
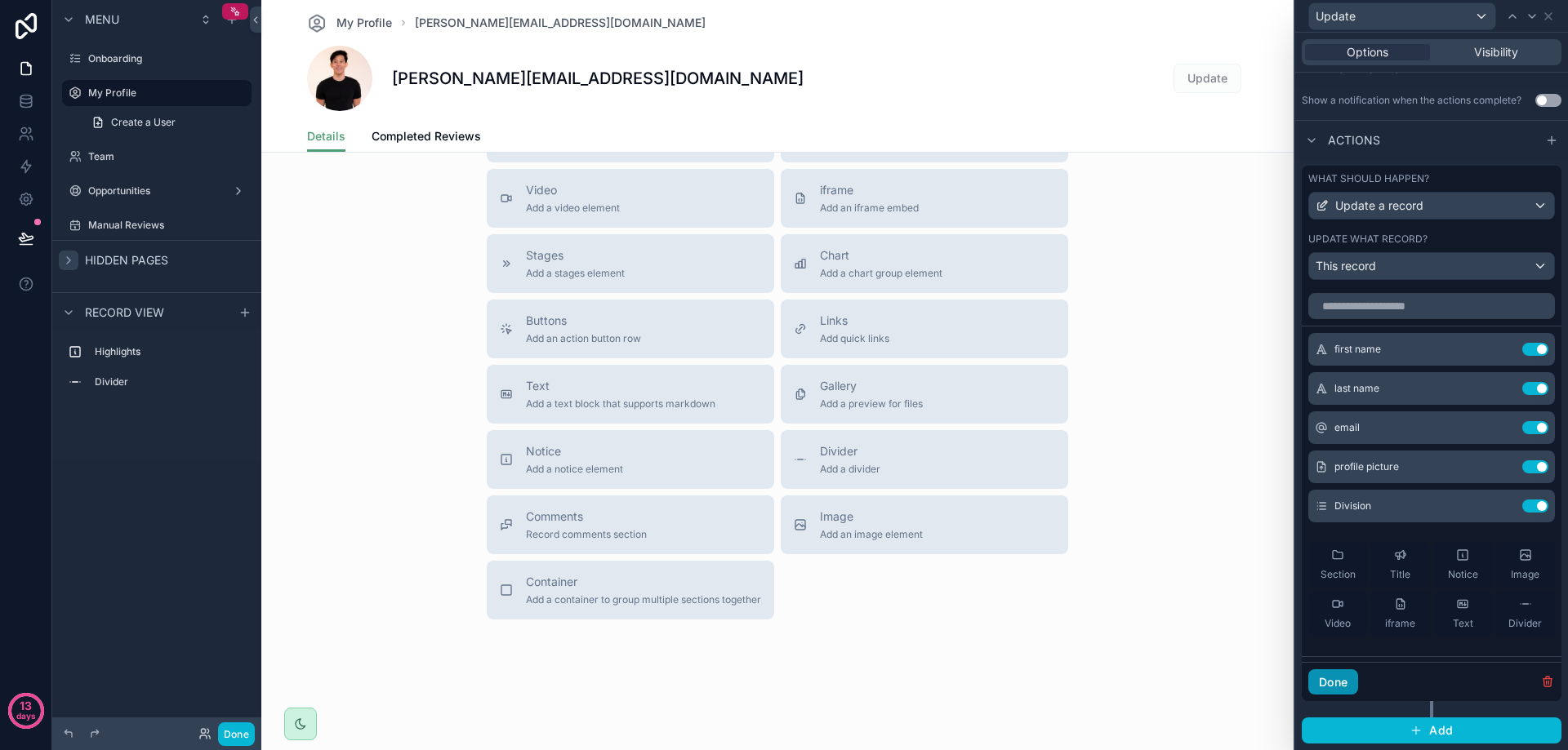
click at [1332, 687] on button "Done" at bounding box center [1334, 682] width 50 height 26
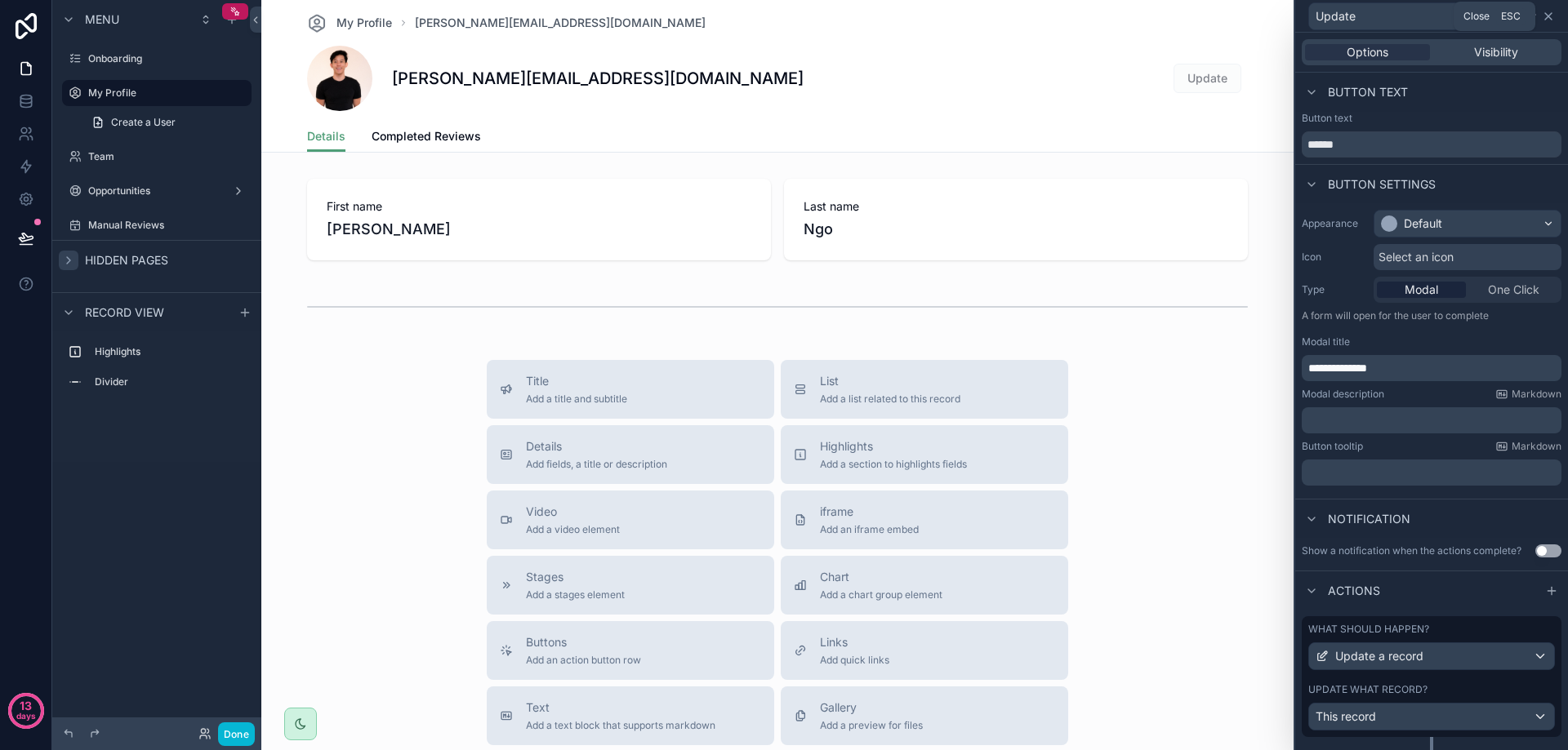
click at [1551, 18] on icon at bounding box center [1549, 17] width 13 height 13
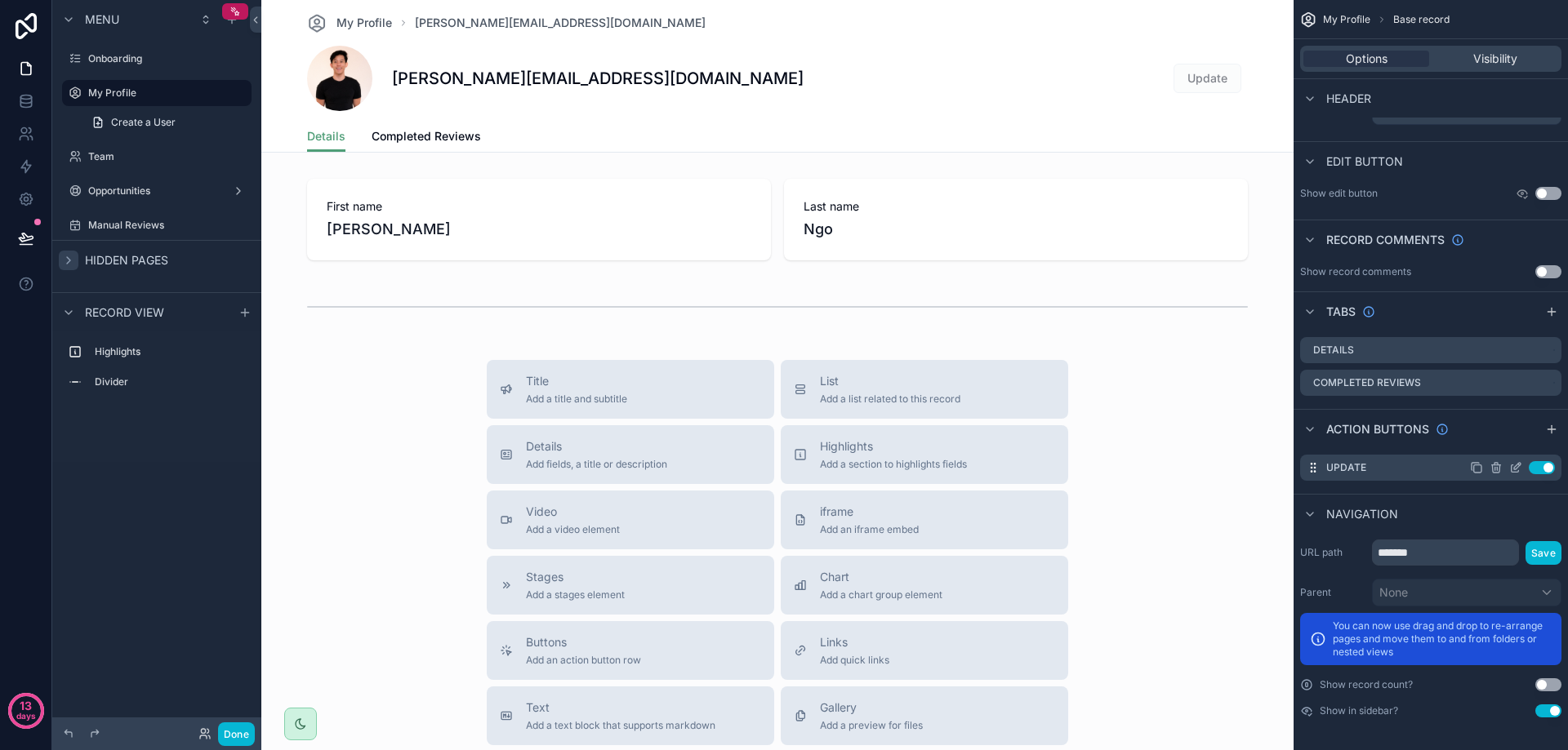
click at [1481, 471] on icon "scrollable content" at bounding box center [1476, 468] width 13 height 13
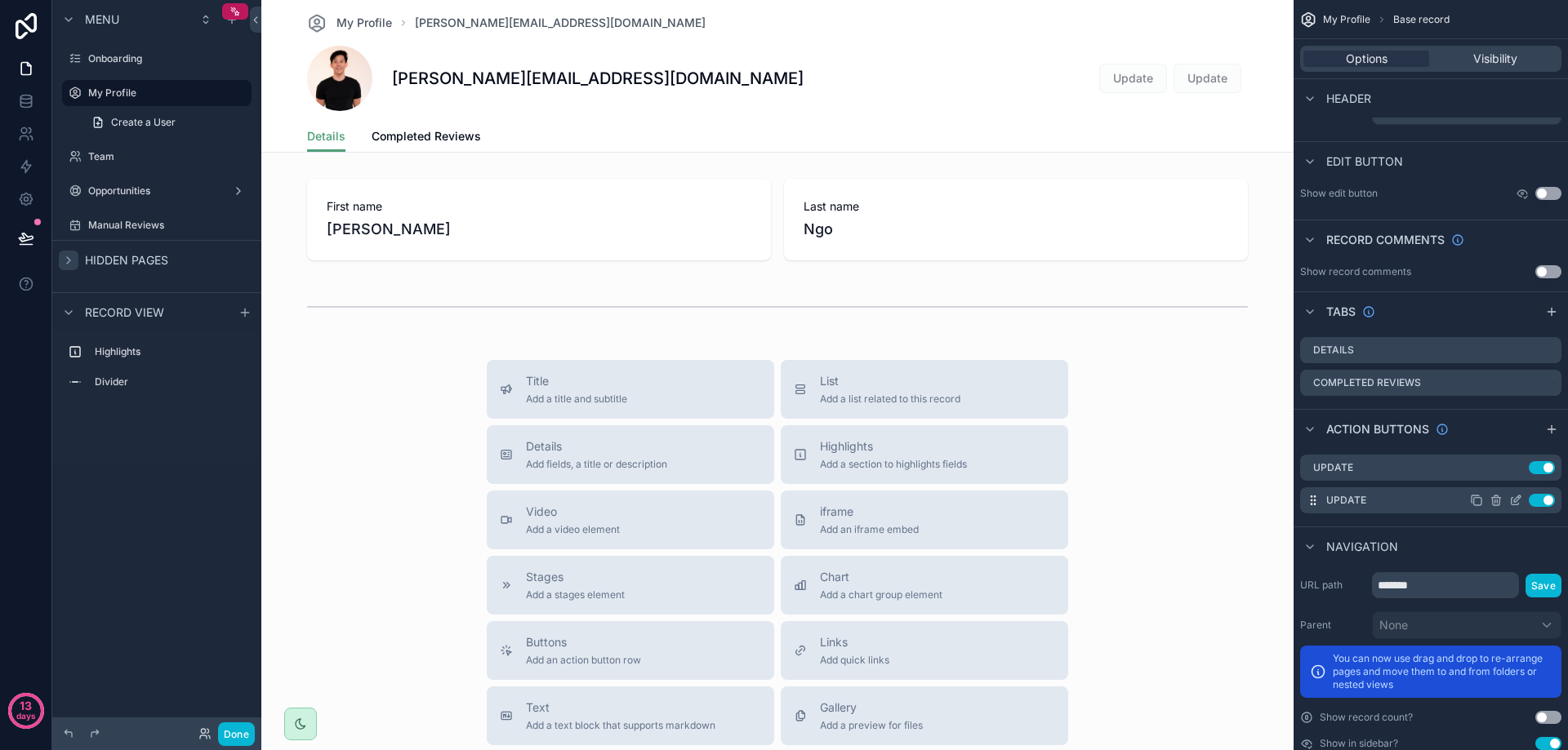
click at [1499, 503] on icon "scrollable content" at bounding box center [1496, 502] width 7 height 7
click at [1519, 473] on icon at bounding box center [1522, 476] width 7 height 7
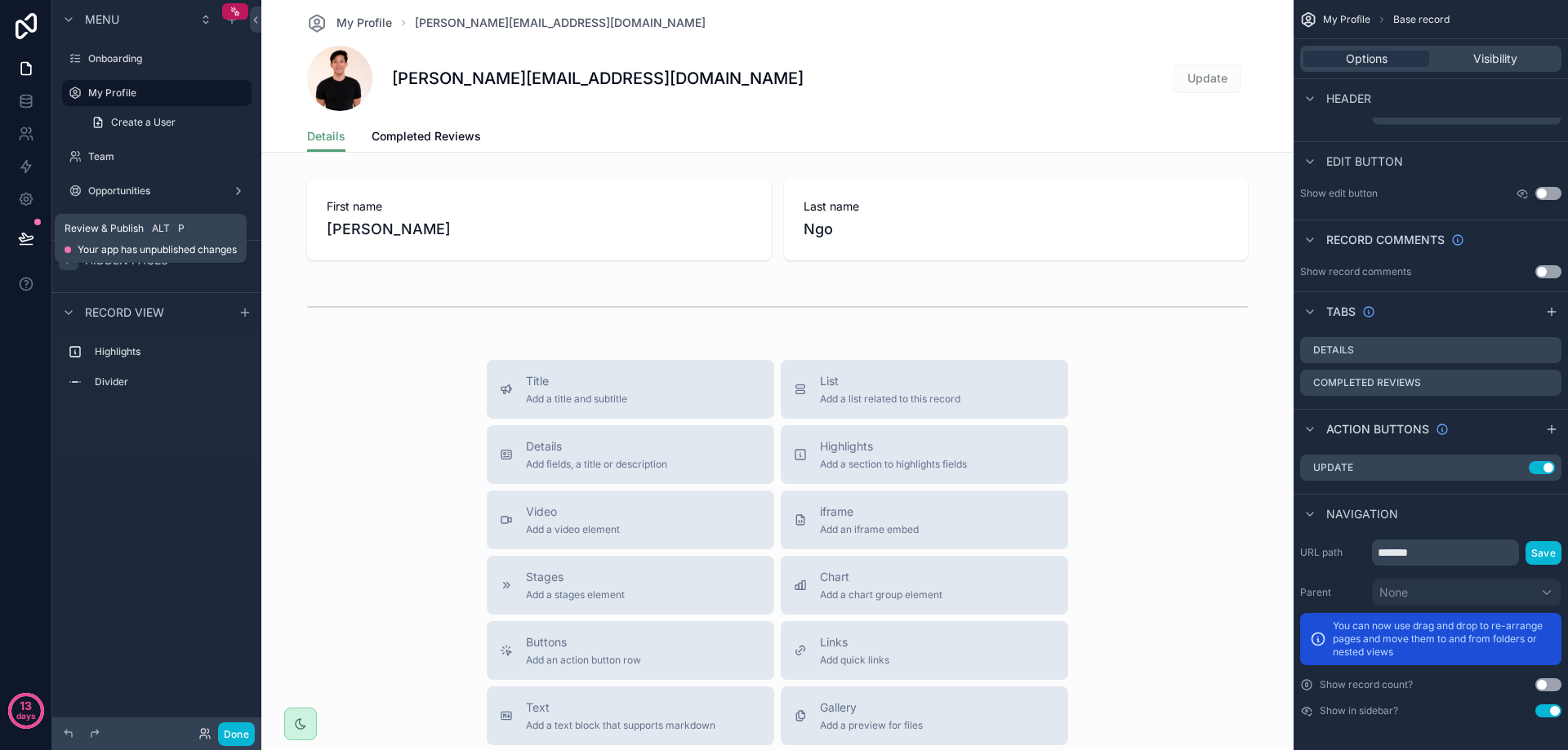
click at [19, 244] on icon at bounding box center [26, 239] width 17 height 17
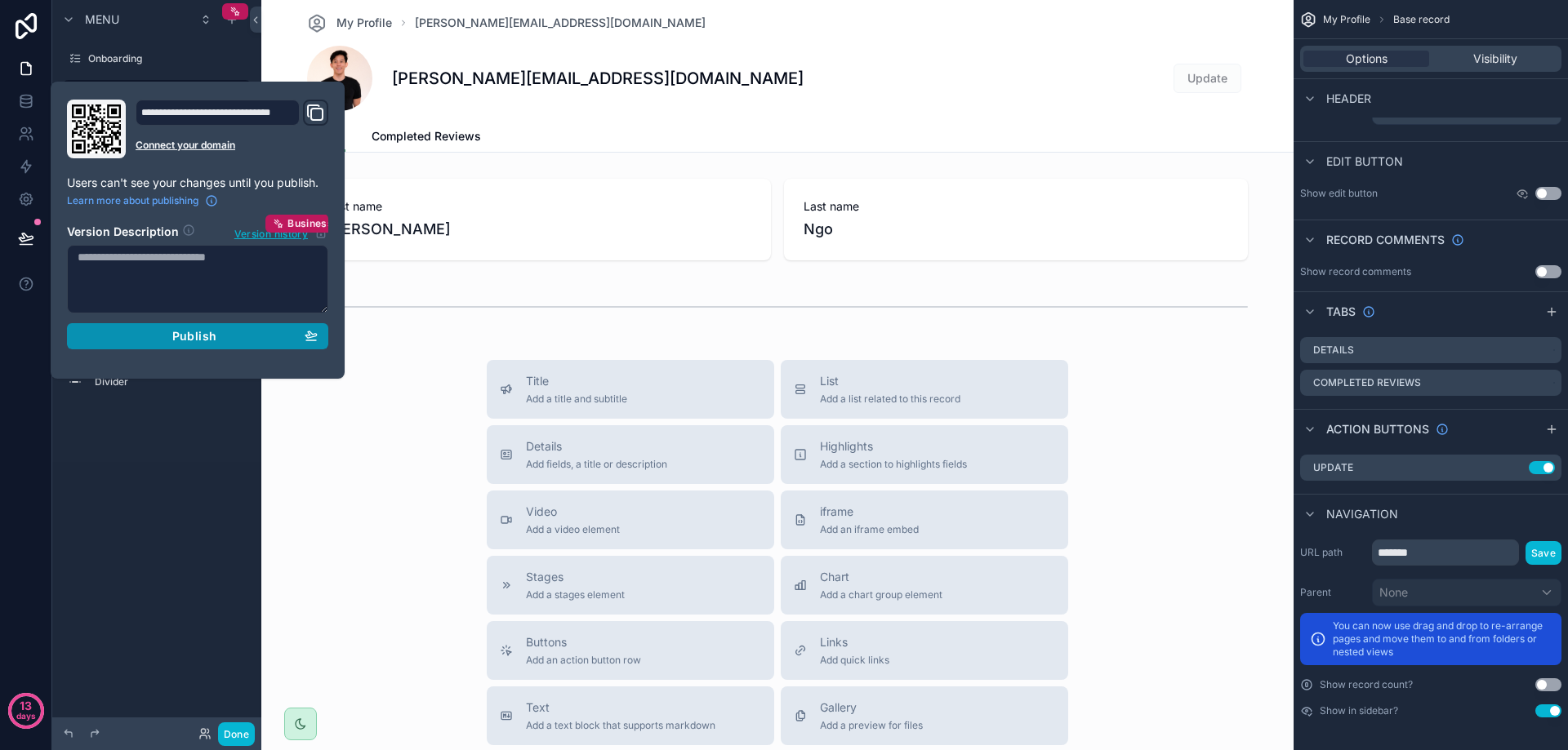
click at [276, 342] on div "Publish" at bounding box center [197, 336] width 240 height 15
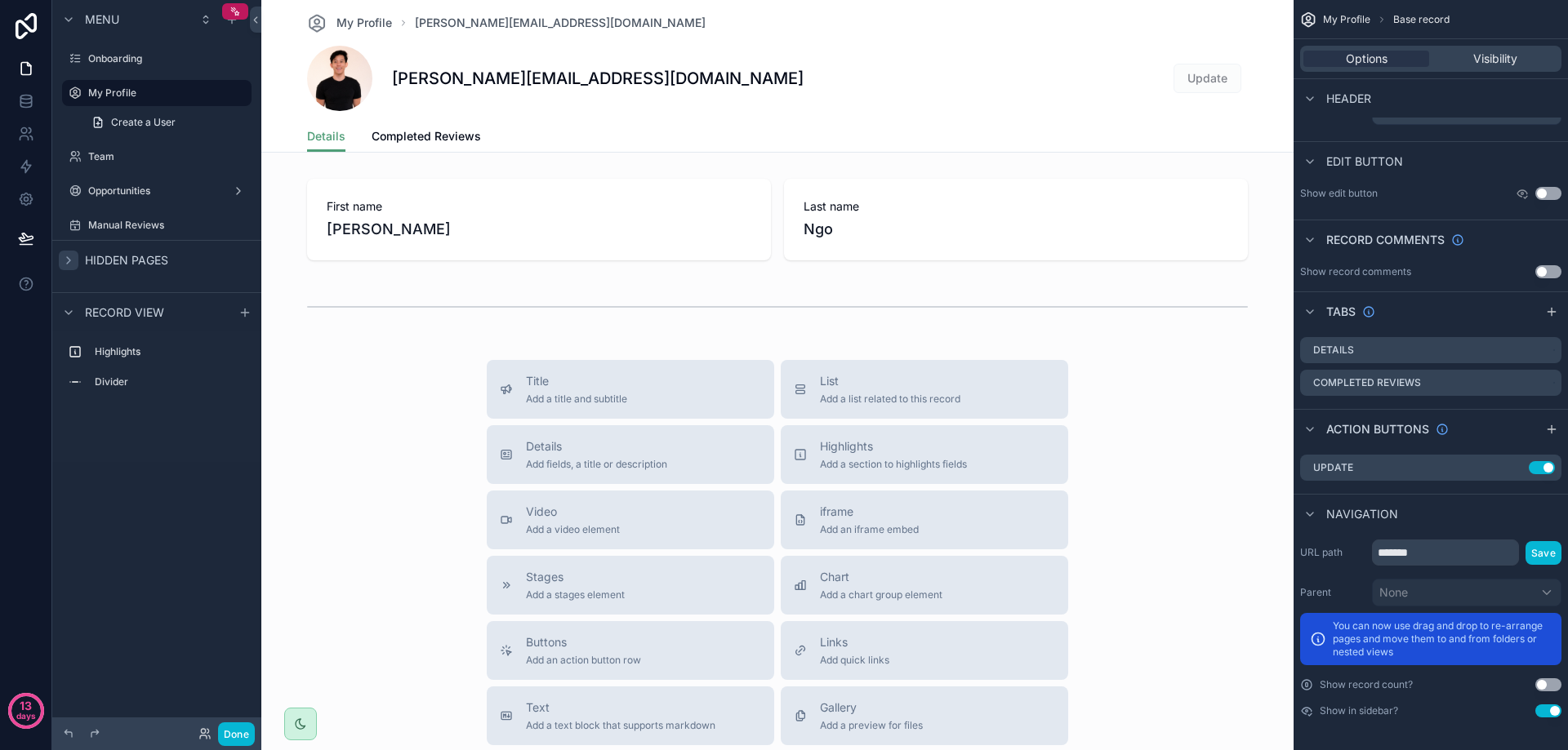
click at [224, 541] on div "Menu Onboarding My Profile Create a User Team Opportunities Manual Reviews Hidd…" at bounding box center [157, 365] width 209 height 731
click at [233, 737] on button "Done" at bounding box center [236, 734] width 37 height 24
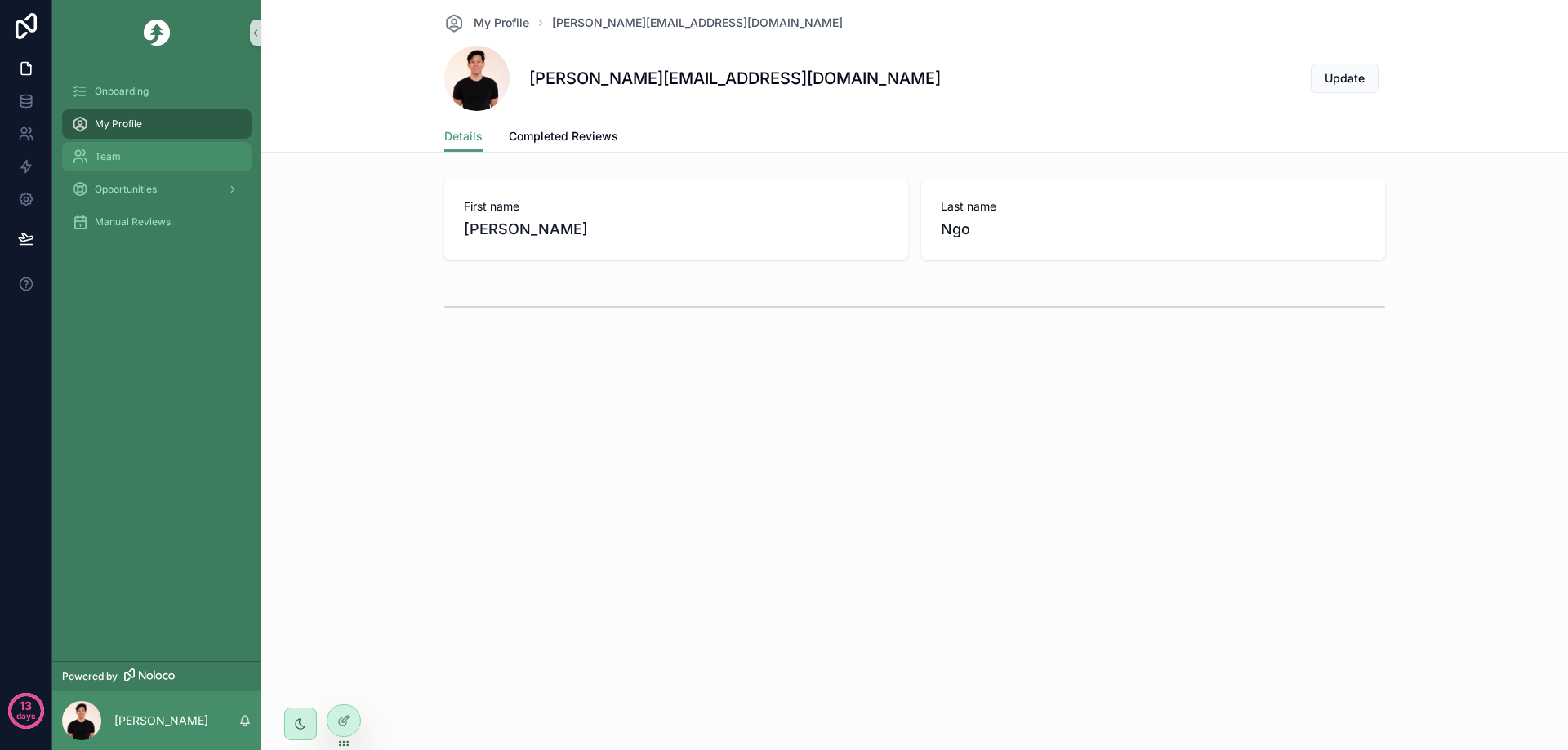
click at [161, 167] on div "Team" at bounding box center [157, 156] width 169 height 26
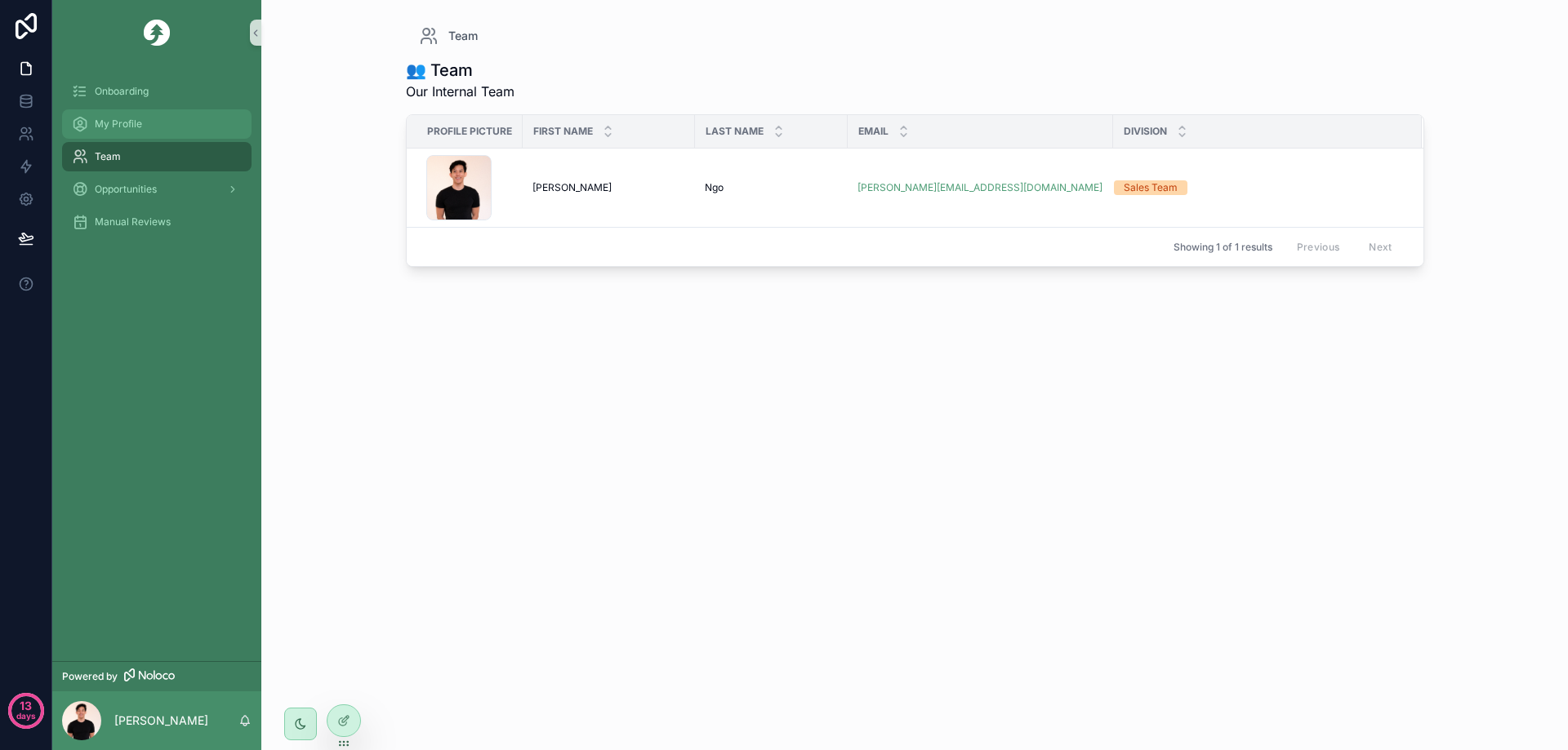
click at [156, 121] on div "My Profile" at bounding box center [157, 124] width 169 height 26
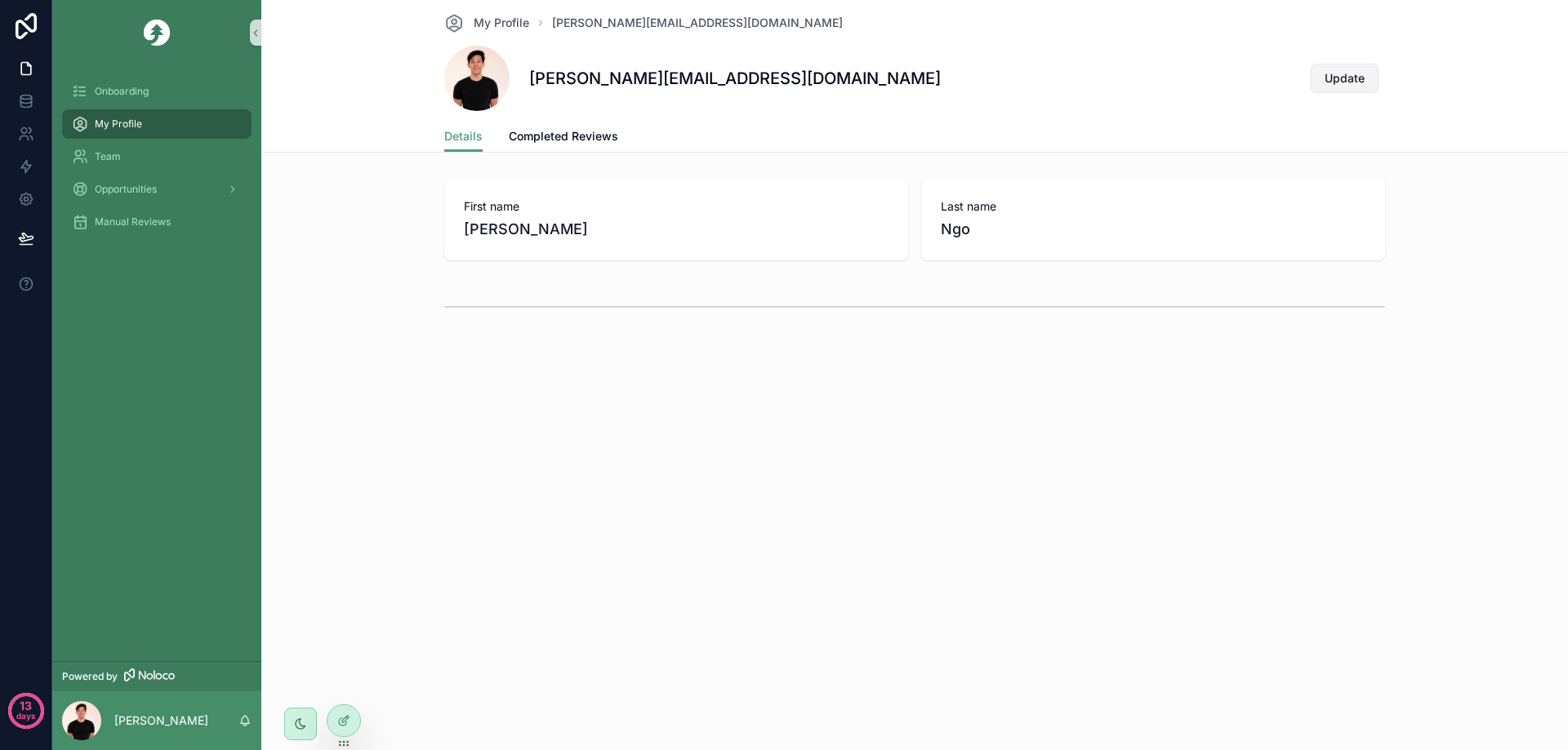
click at [1339, 79] on span "Update" at bounding box center [1344, 79] width 40 height 17
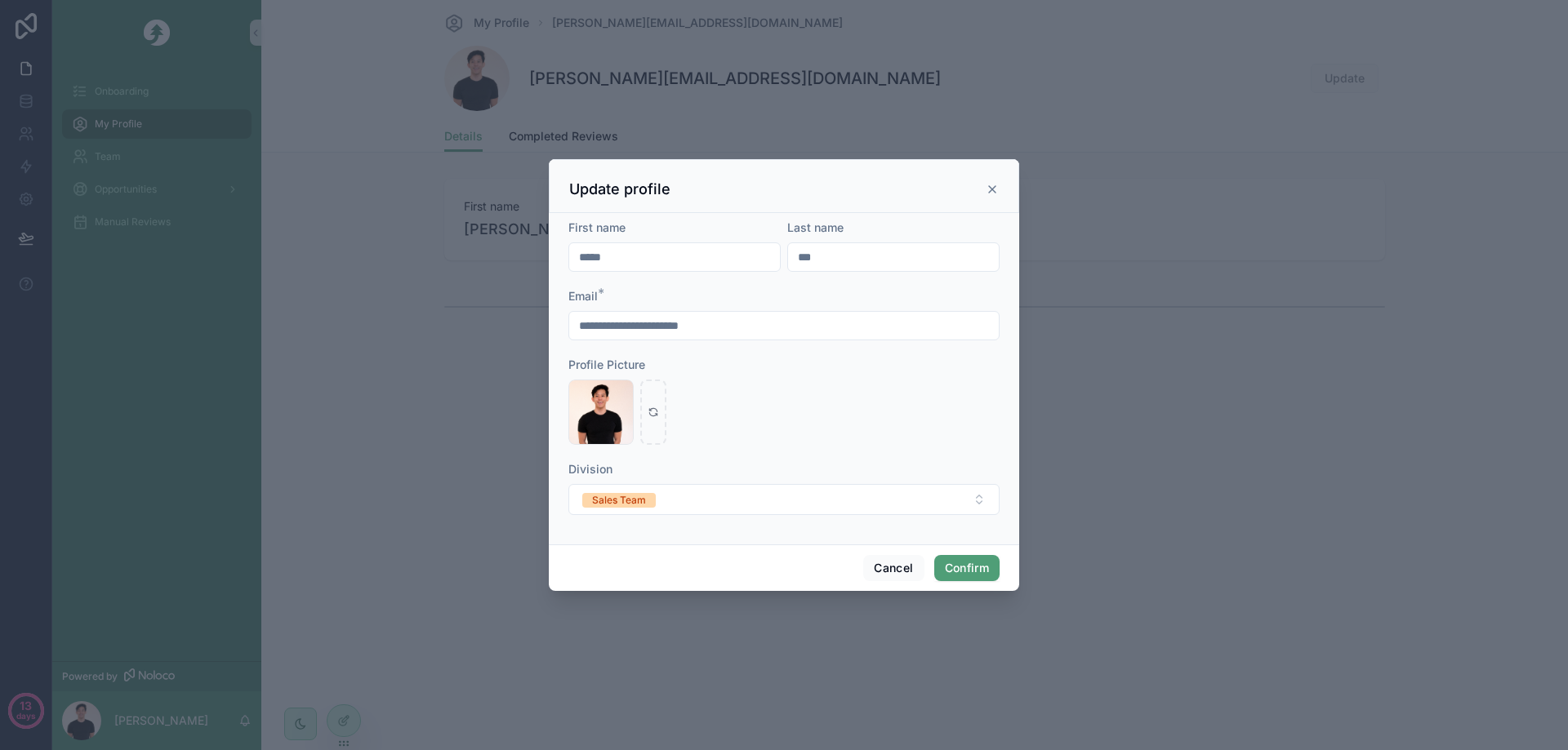
click at [671, 331] on input "**********" at bounding box center [784, 325] width 430 height 23
click at [659, 420] on div at bounding box center [653, 412] width 26 height 66
click at [733, 499] on button "Sales Team" at bounding box center [784, 500] width 432 height 31
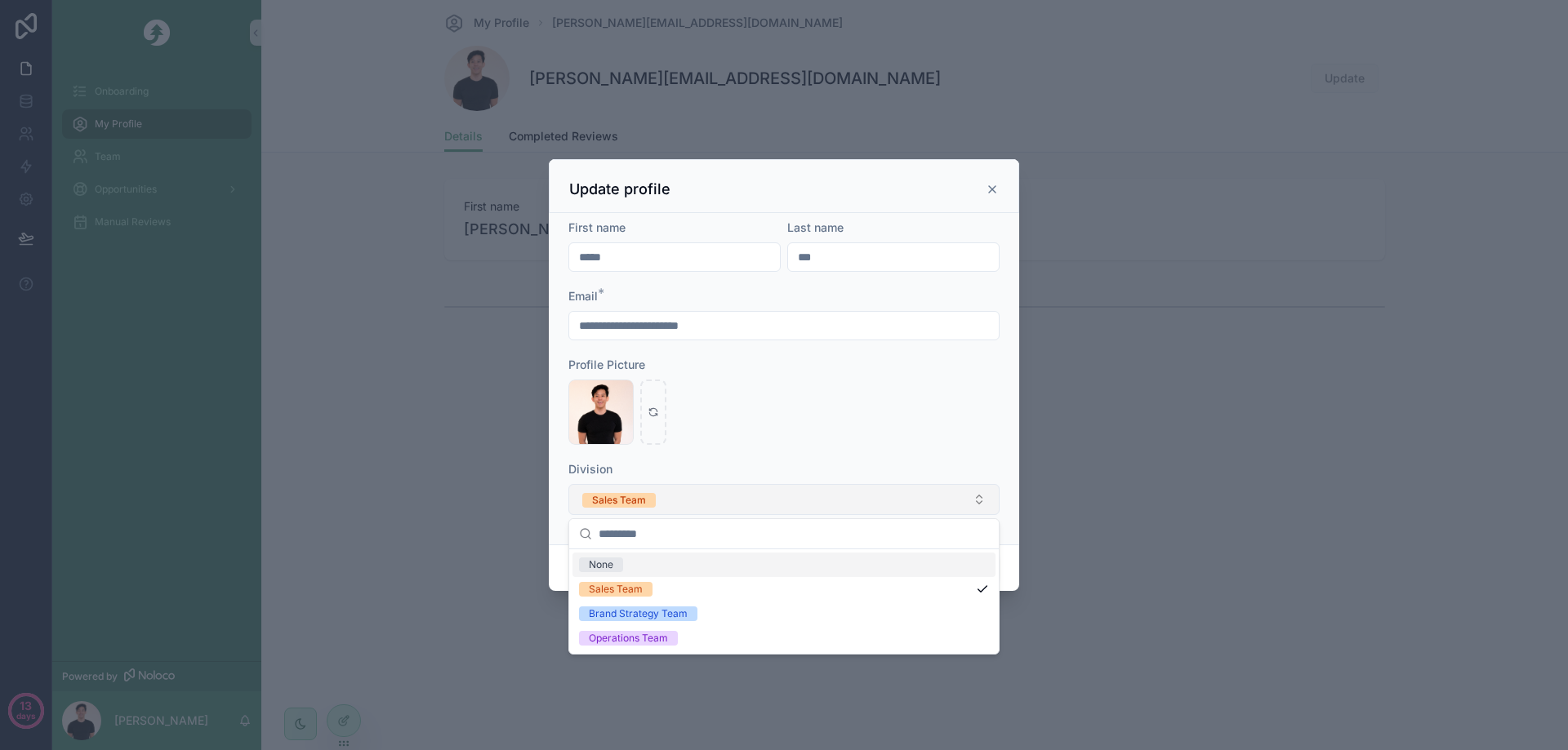
click at [733, 498] on button "Sales Team" at bounding box center [784, 500] width 432 height 31
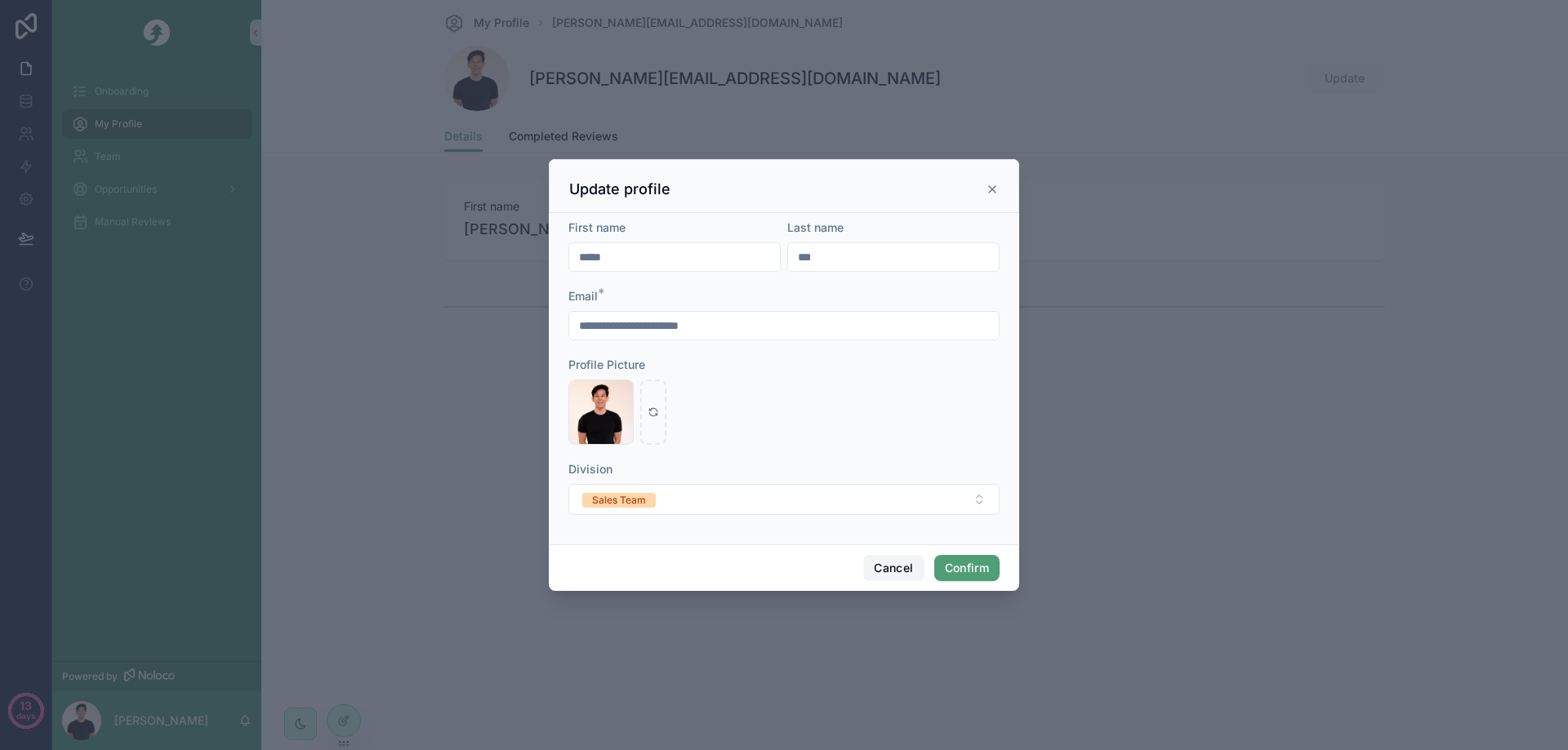
click at [891, 570] on button "Cancel" at bounding box center [893, 569] width 60 height 26
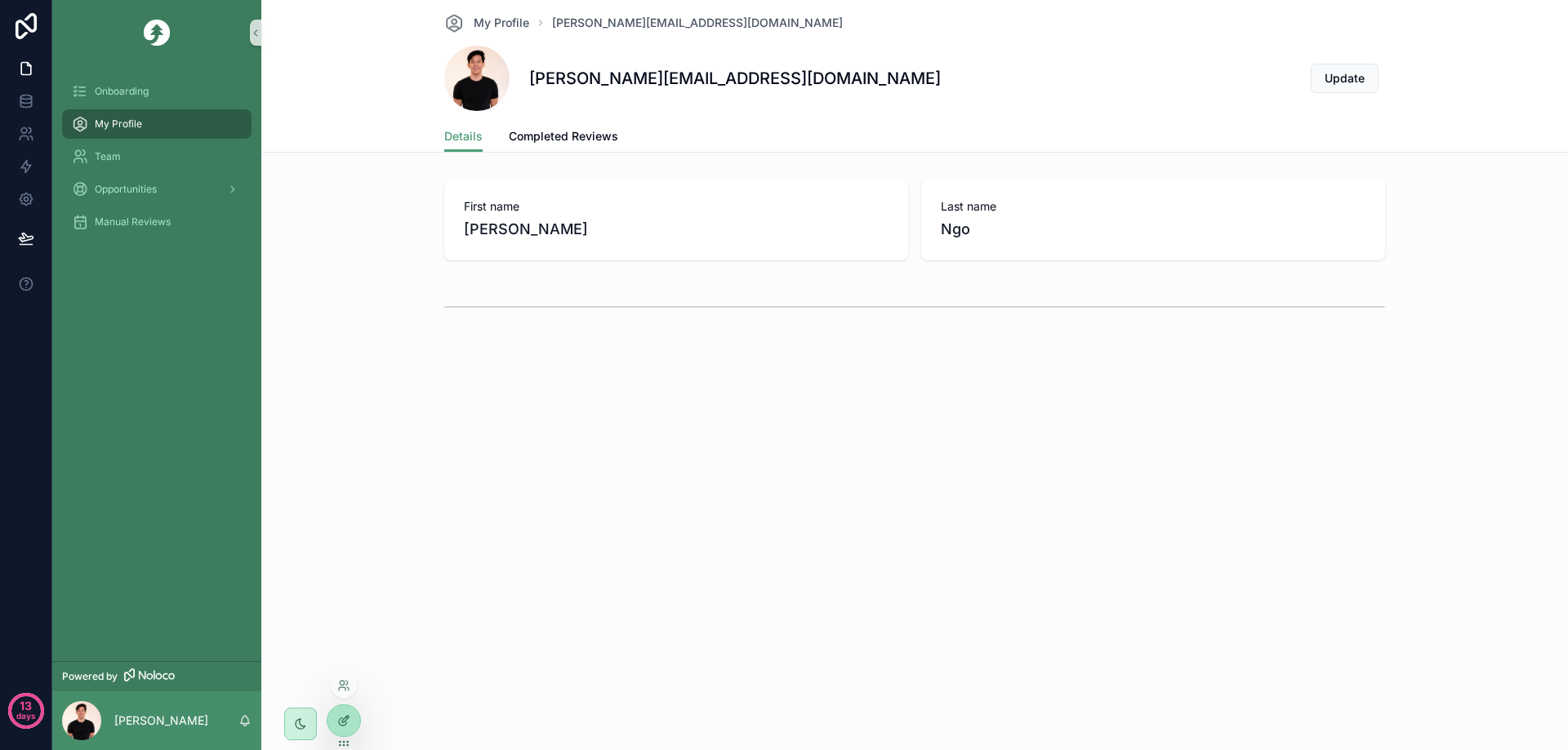
click at [349, 726] on icon at bounding box center [344, 721] width 13 height 13
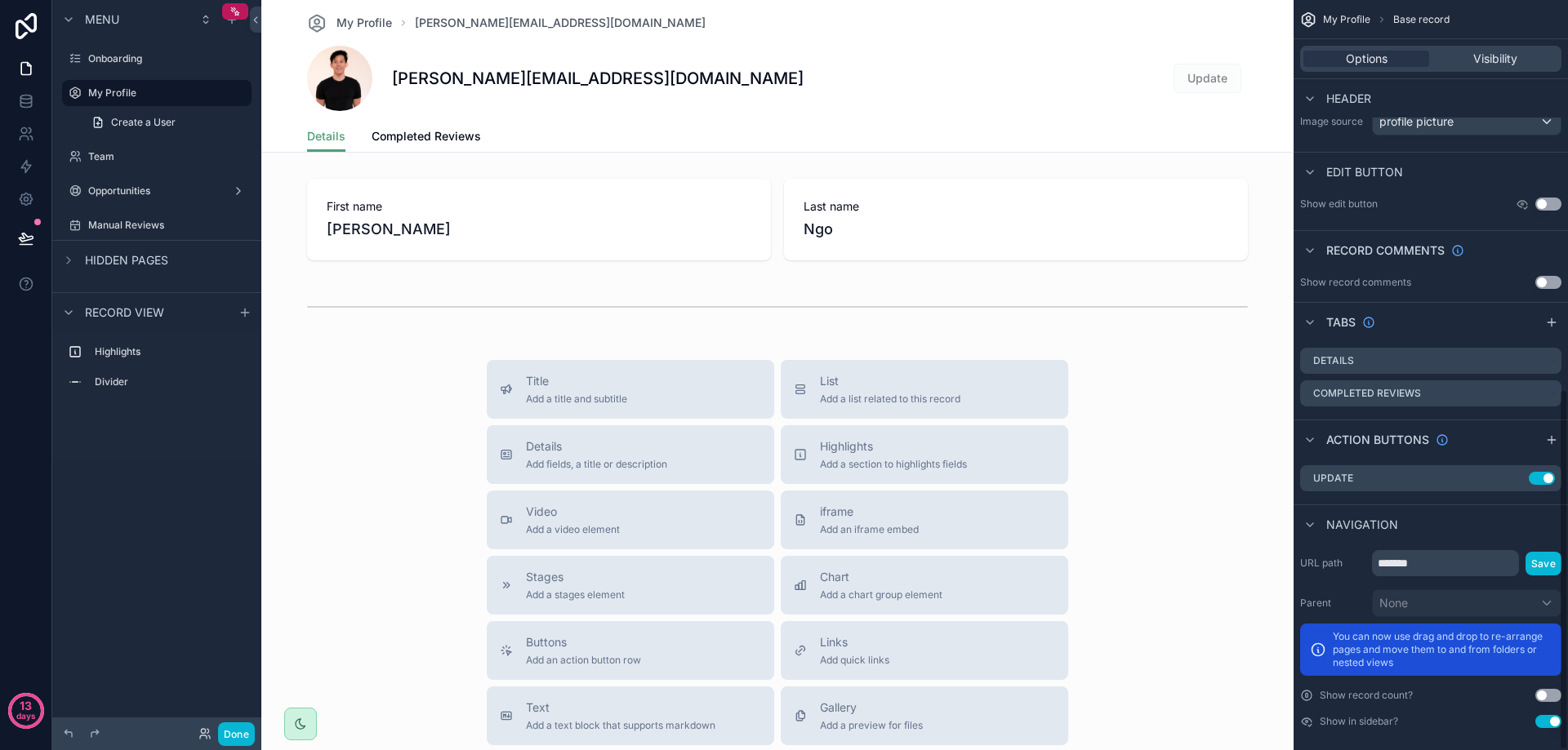
scroll to position [807, 0]
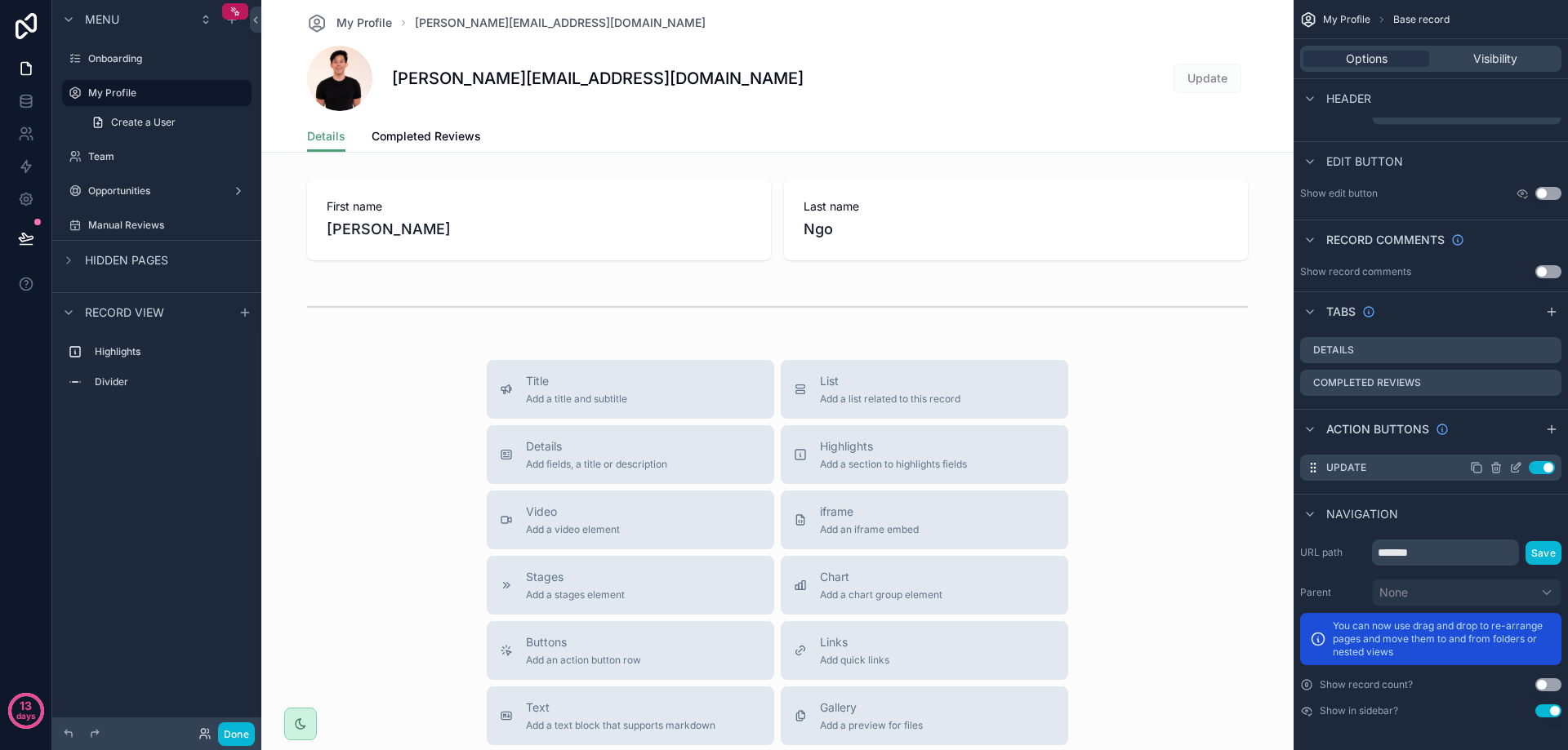
click at [1515, 468] on icon "scrollable content" at bounding box center [1515, 468] width 13 height 13
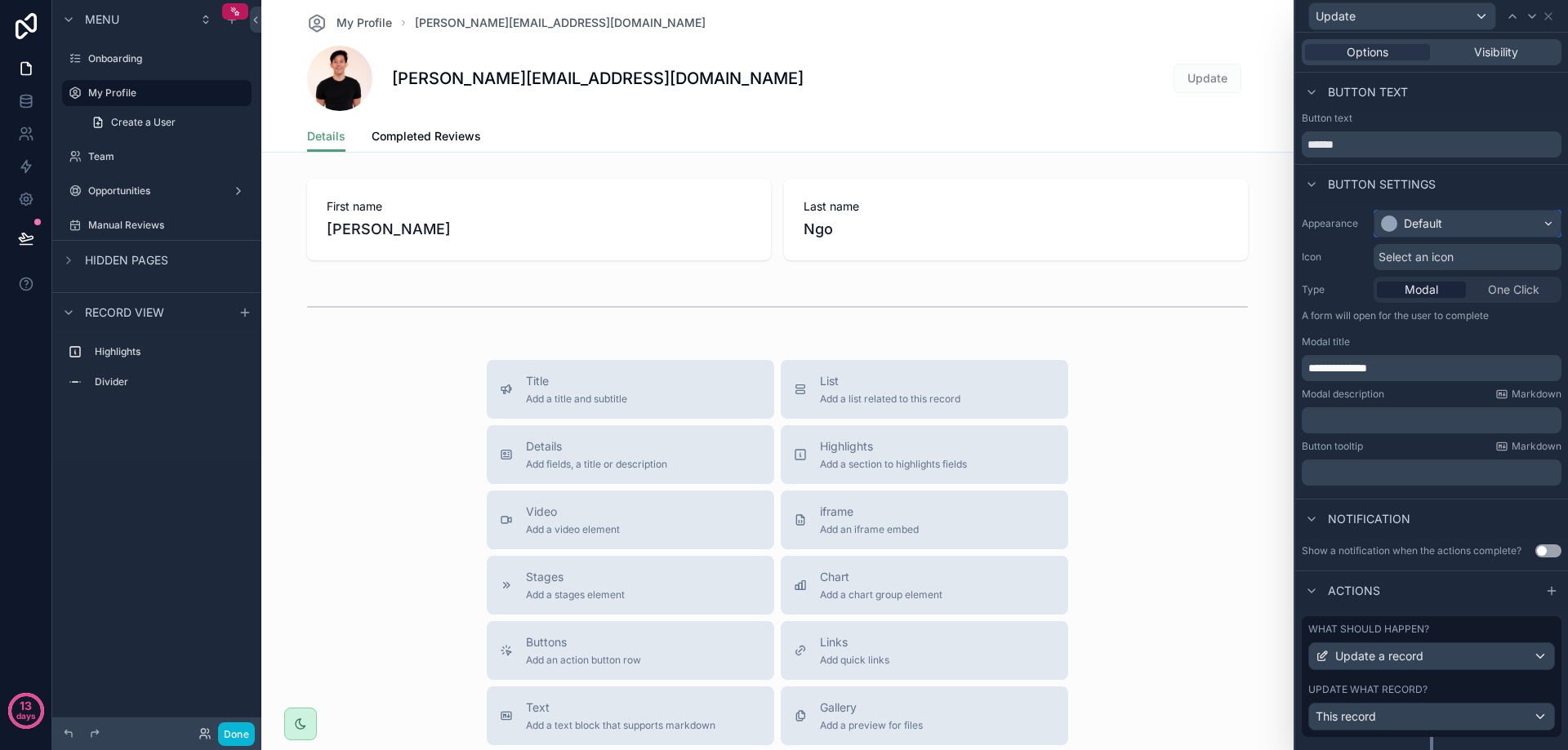
click at [1439, 229] on div "Default" at bounding box center [1423, 224] width 38 height 17
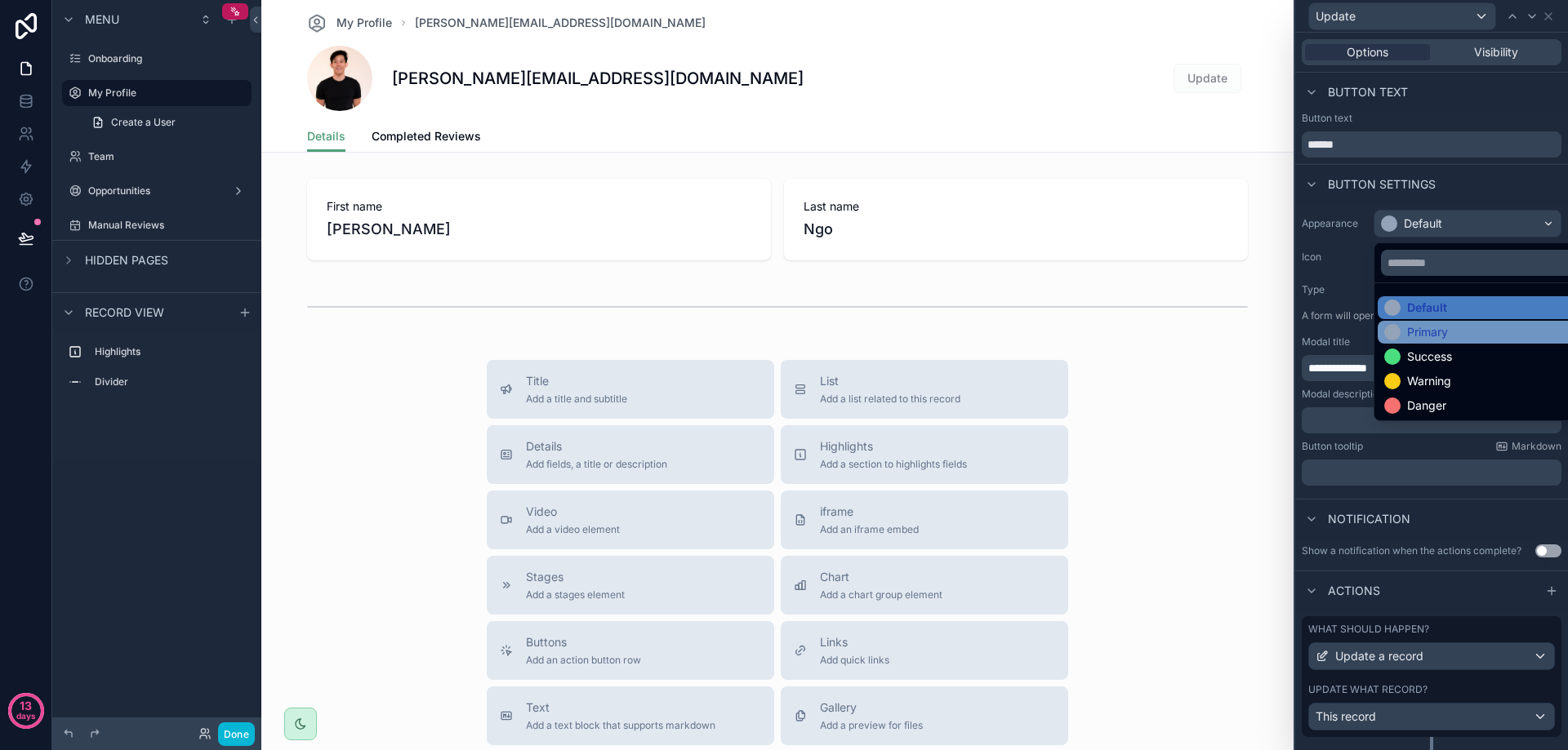
click at [1461, 333] on div "Primary" at bounding box center [1480, 332] width 192 height 17
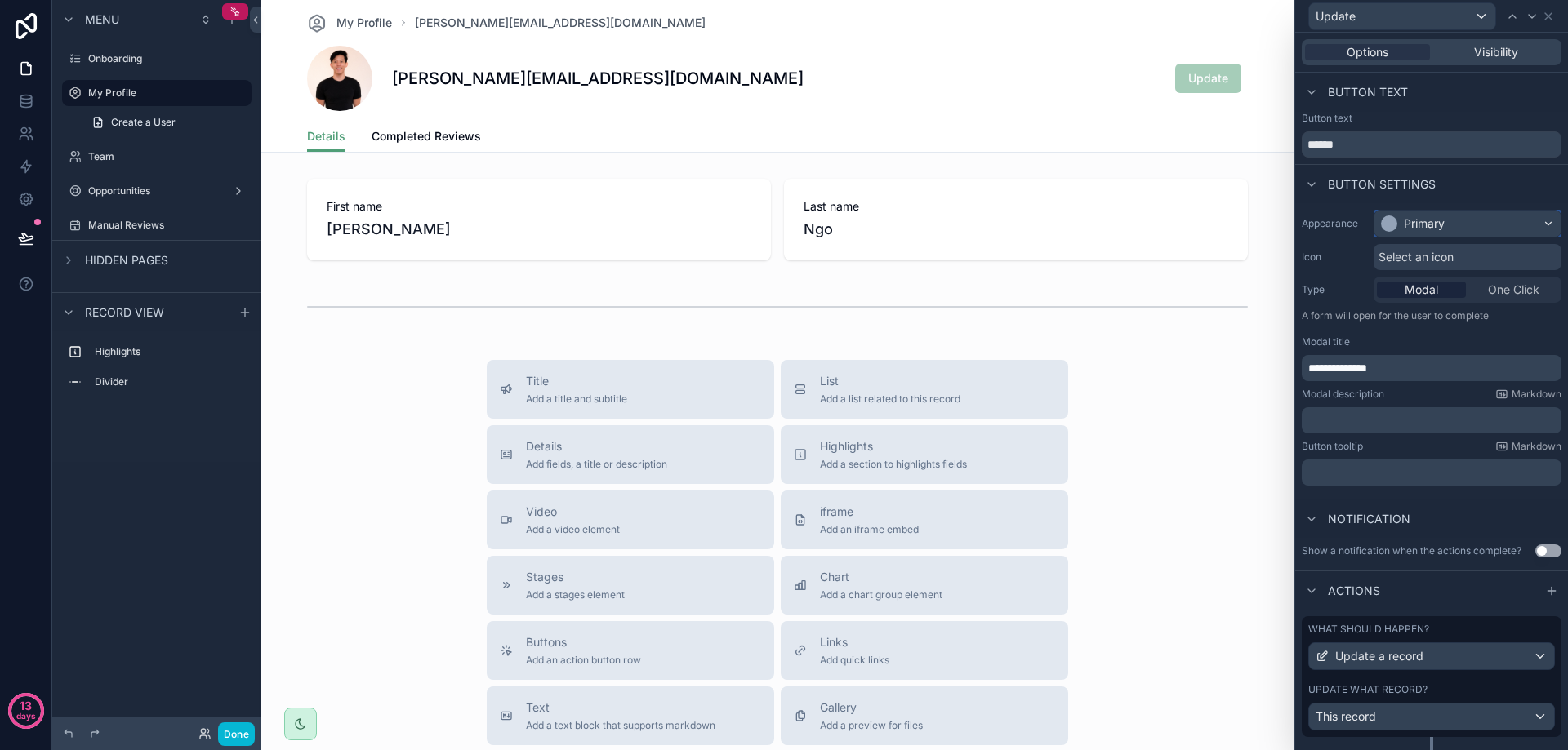
click at [1500, 220] on div "Primary" at bounding box center [1467, 223] width 186 height 26
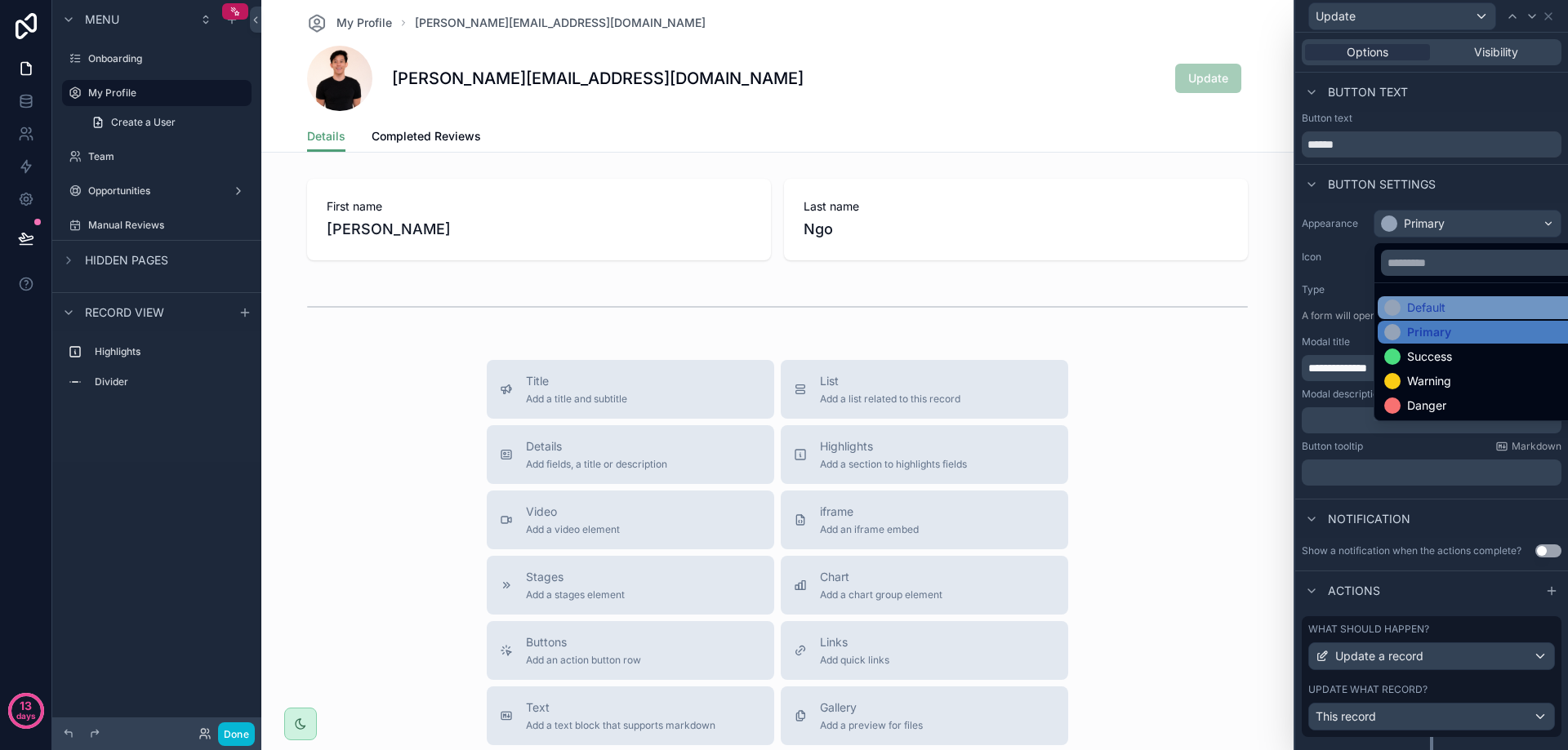
click at [1446, 315] on div "Default" at bounding box center [1425, 308] width 38 height 17
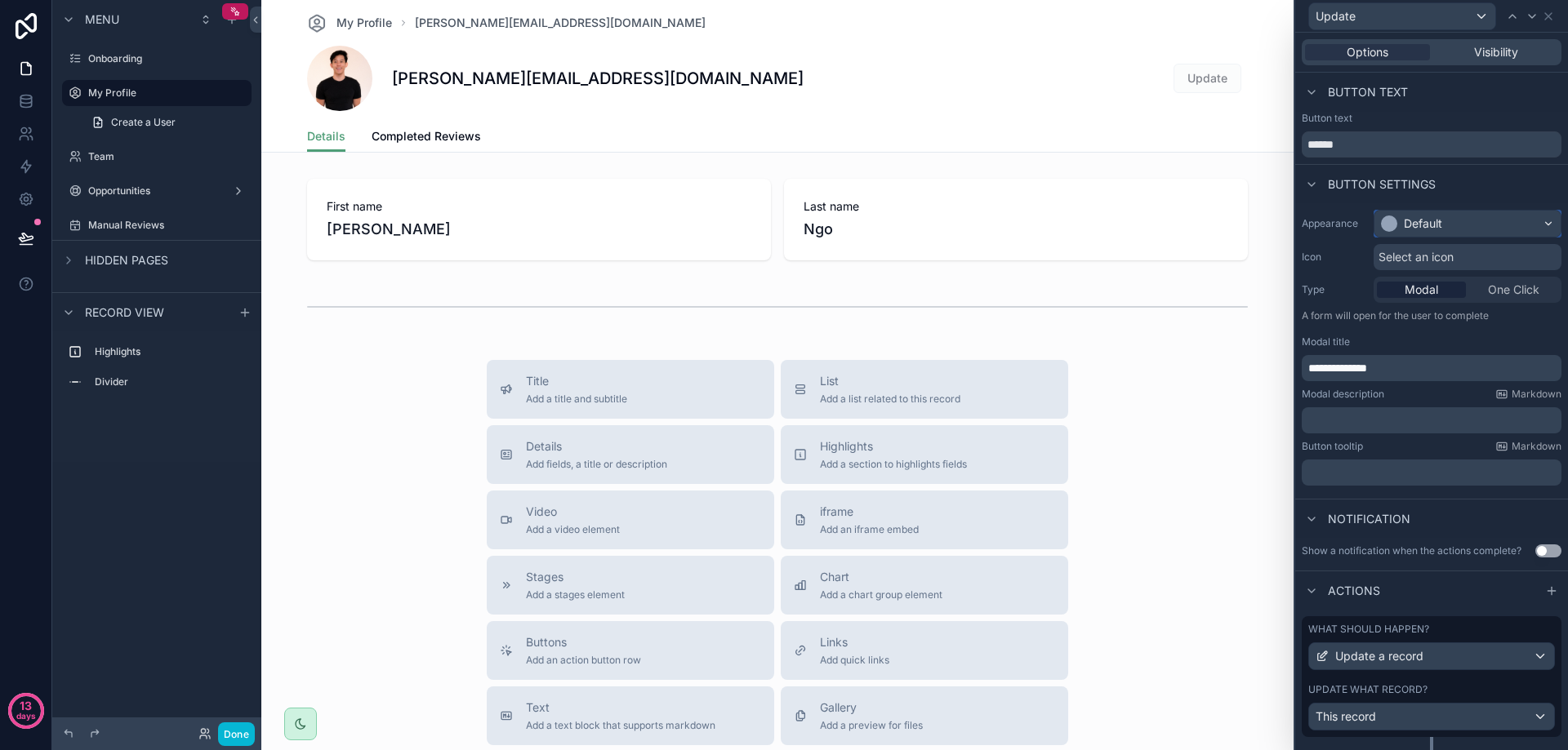
click at [1453, 225] on div "Default" at bounding box center [1467, 223] width 186 height 26
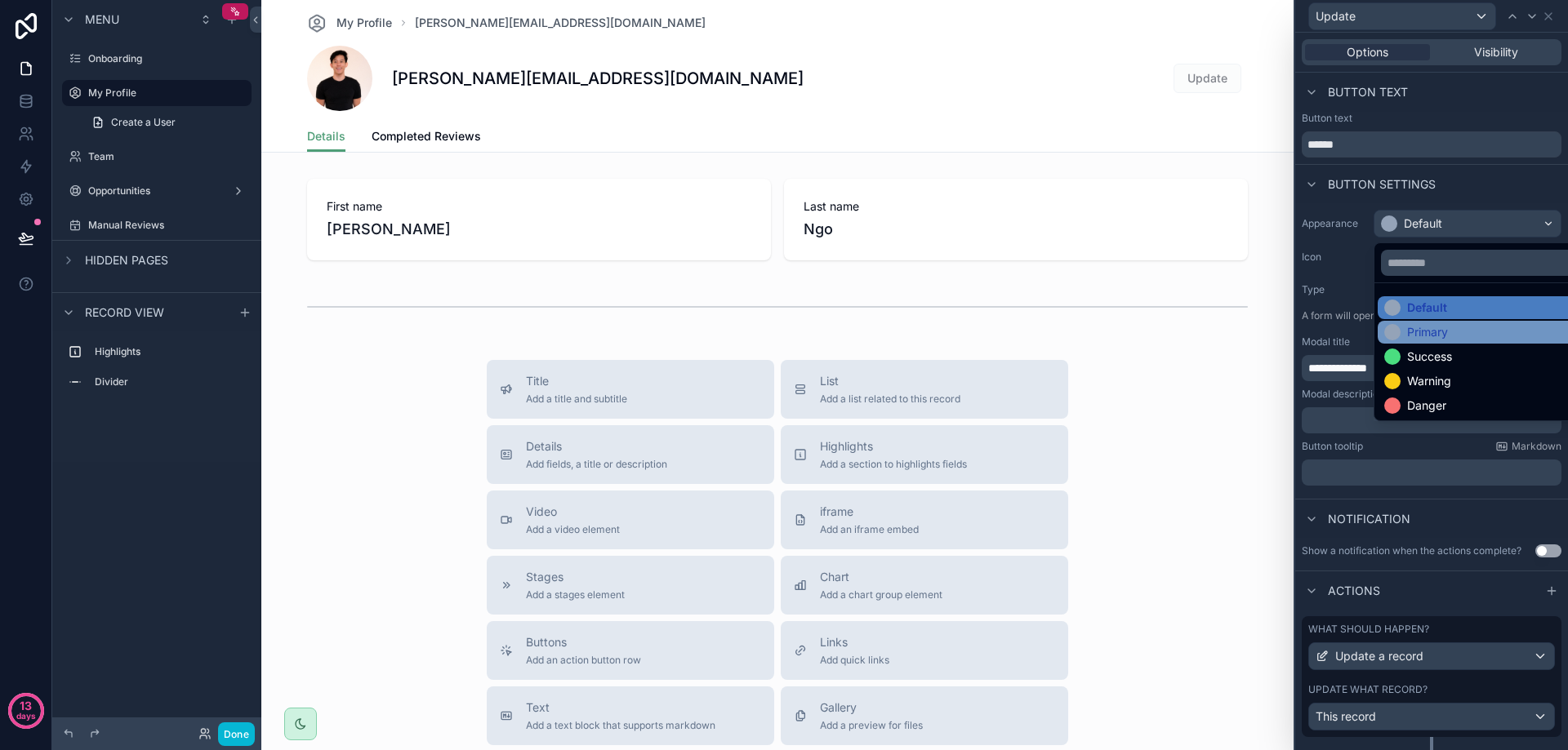
click at [1434, 330] on div "Primary" at bounding box center [1427, 332] width 41 height 17
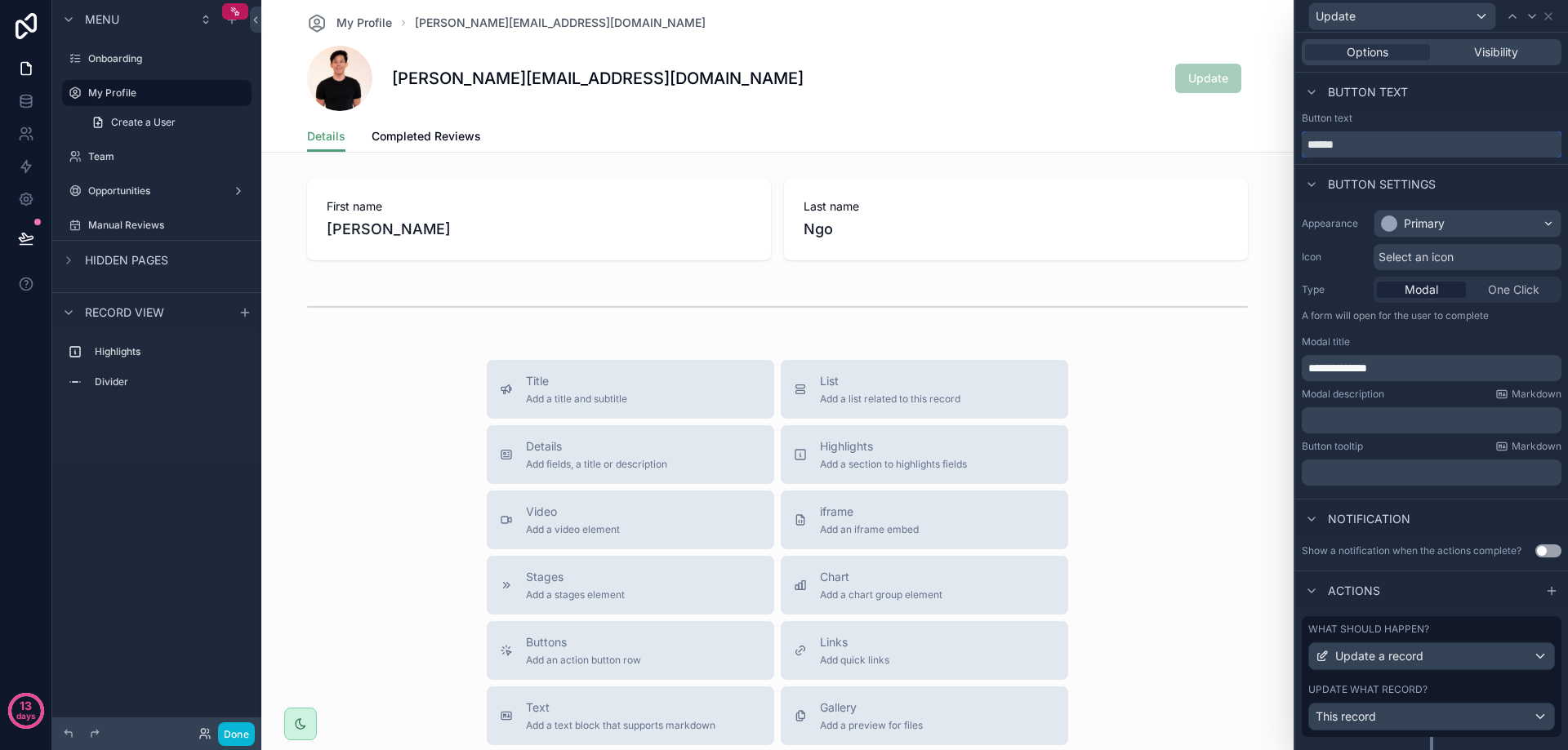
click at [1365, 143] on input "******" at bounding box center [1431, 144] width 259 height 26
type input "**********"
click at [1498, 124] on div "Button text" at bounding box center [1431, 119] width 259 height 13
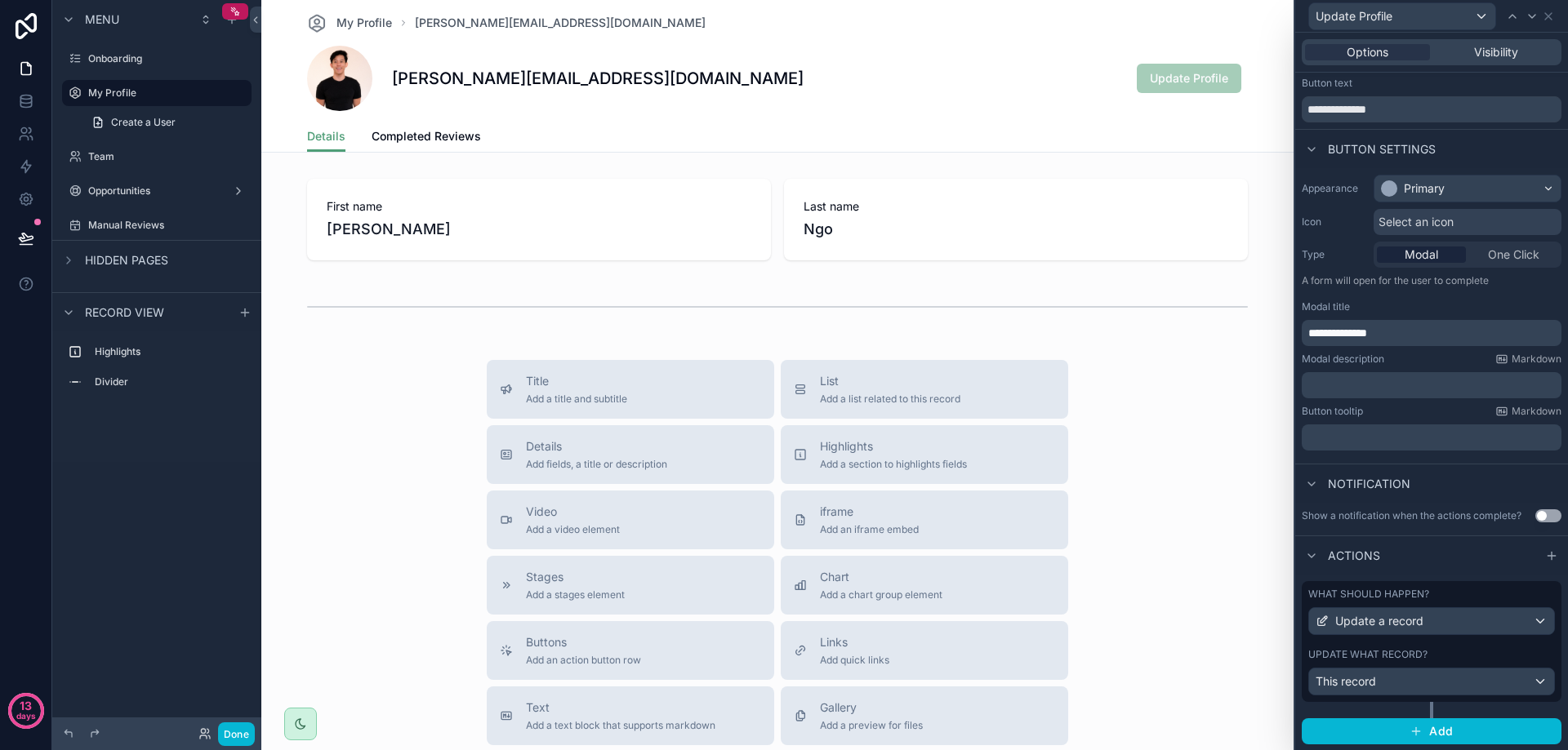
scroll to position [36, 0]
click at [238, 731] on button "Done" at bounding box center [236, 734] width 37 height 24
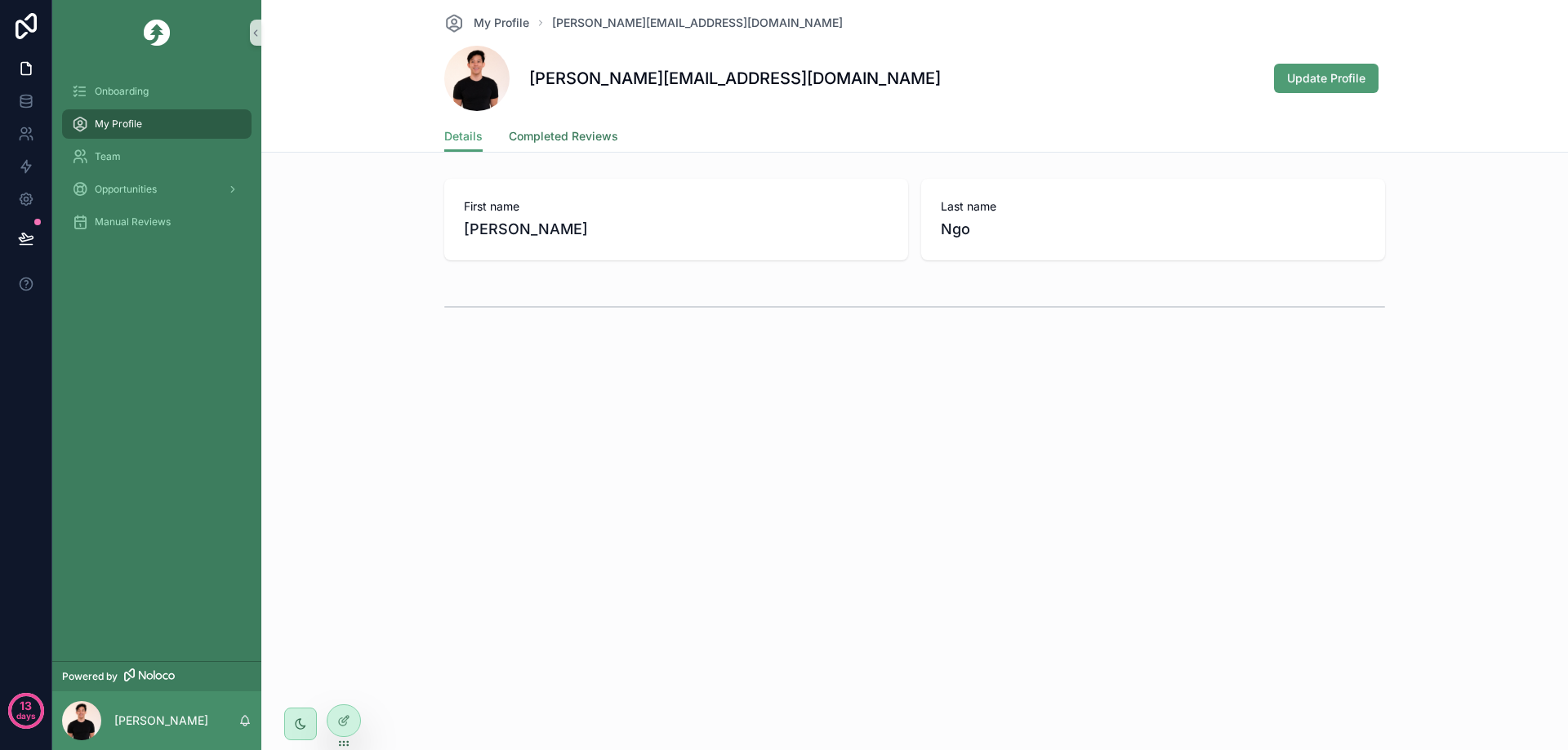
click at [573, 130] on span "Completed Reviews" at bounding box center [563, 136] width 109 height 17
click at [461, 147] on link "Details" at bounding box center [463, 137] width 38 height 32
click at [1330, 78] on span "Update Profile" at bounding box center [1326, 79] width 79 height 17
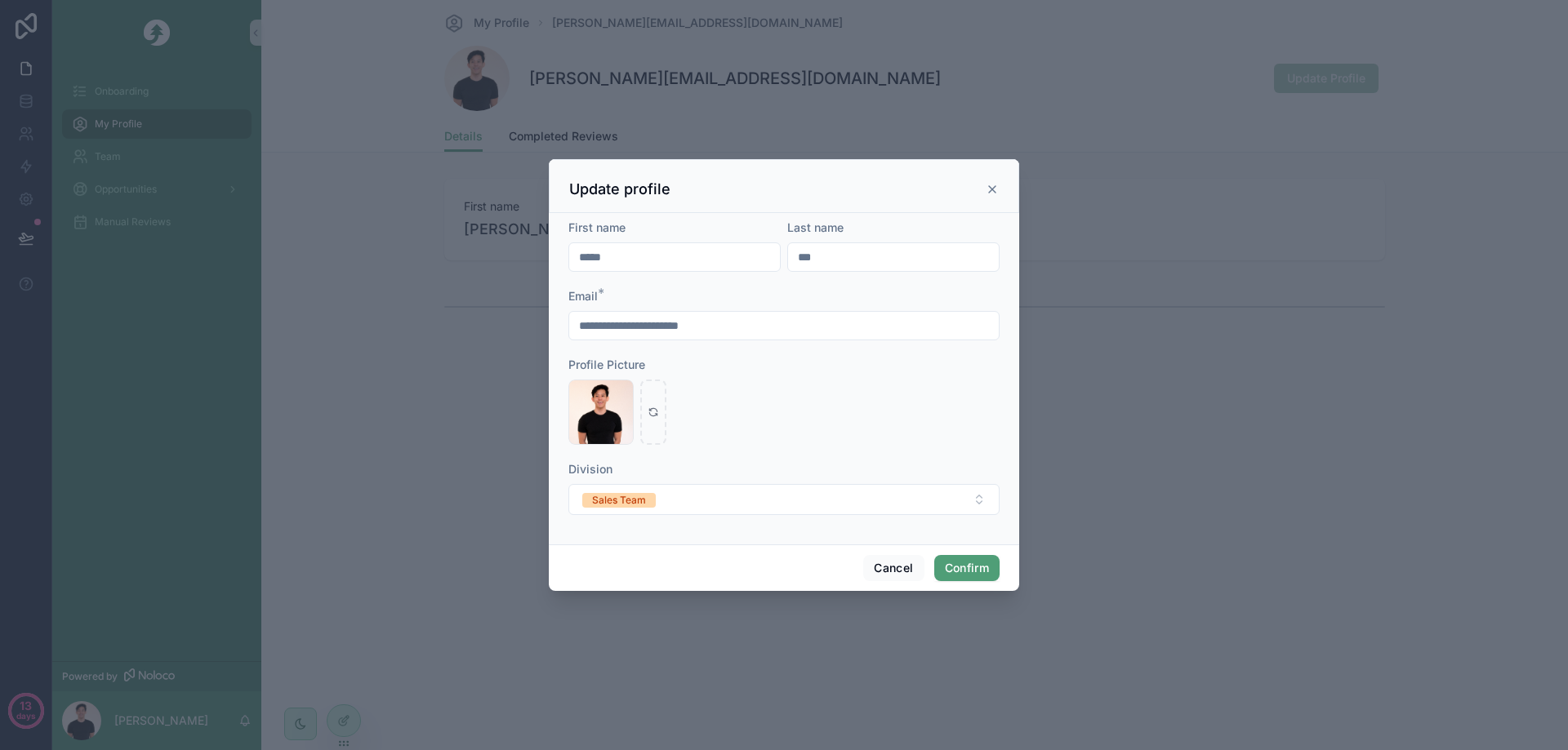
click at [873, 260] on input "***" at bounding box center [893, 256] width 210 height 23
type input "**"
click at [971, 558] on button "Confirm" at bounding box center [967, 569] width 66 height 26
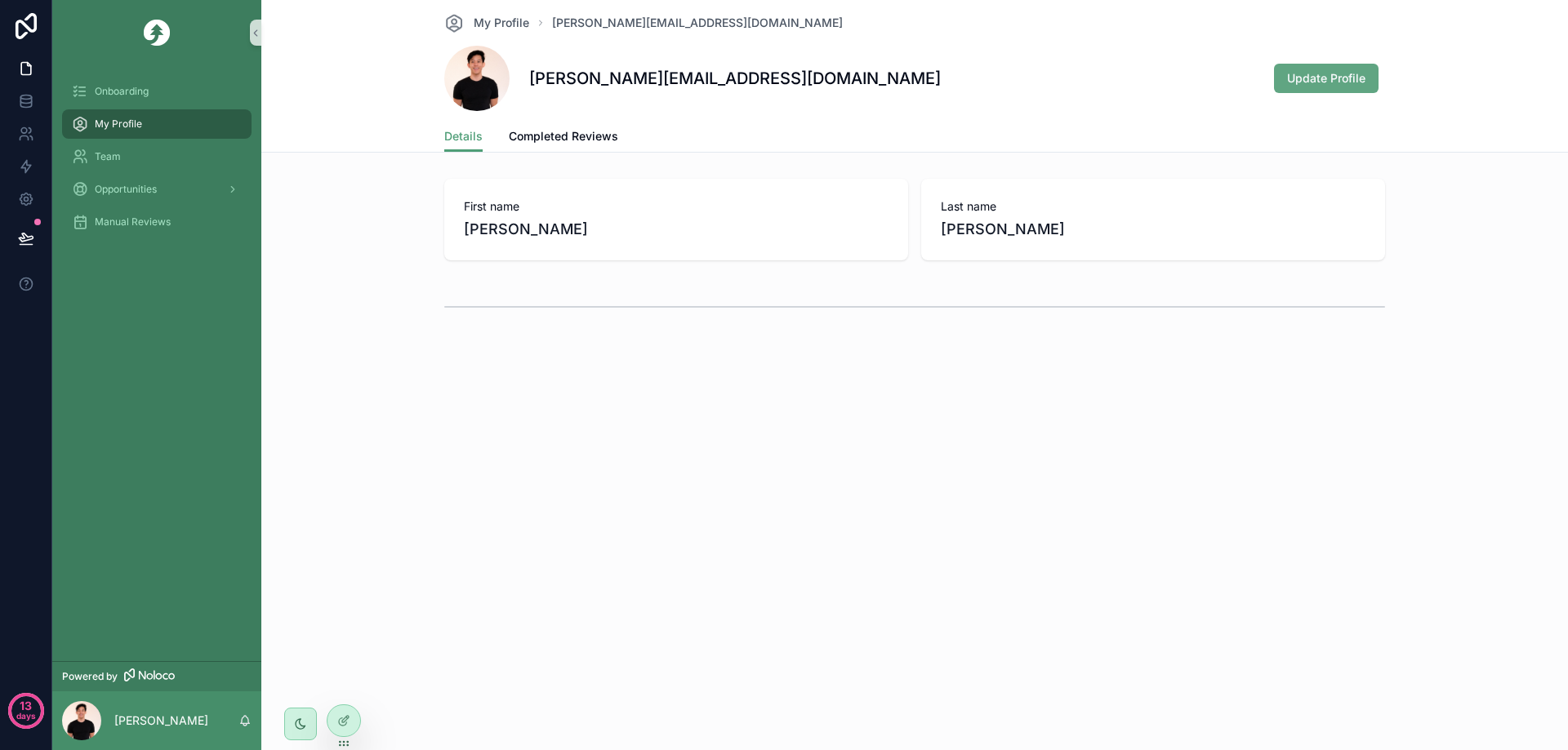
click at [1321, 75] on span "Update Profile" at bounding box center [1326, 79] width 79 height 17
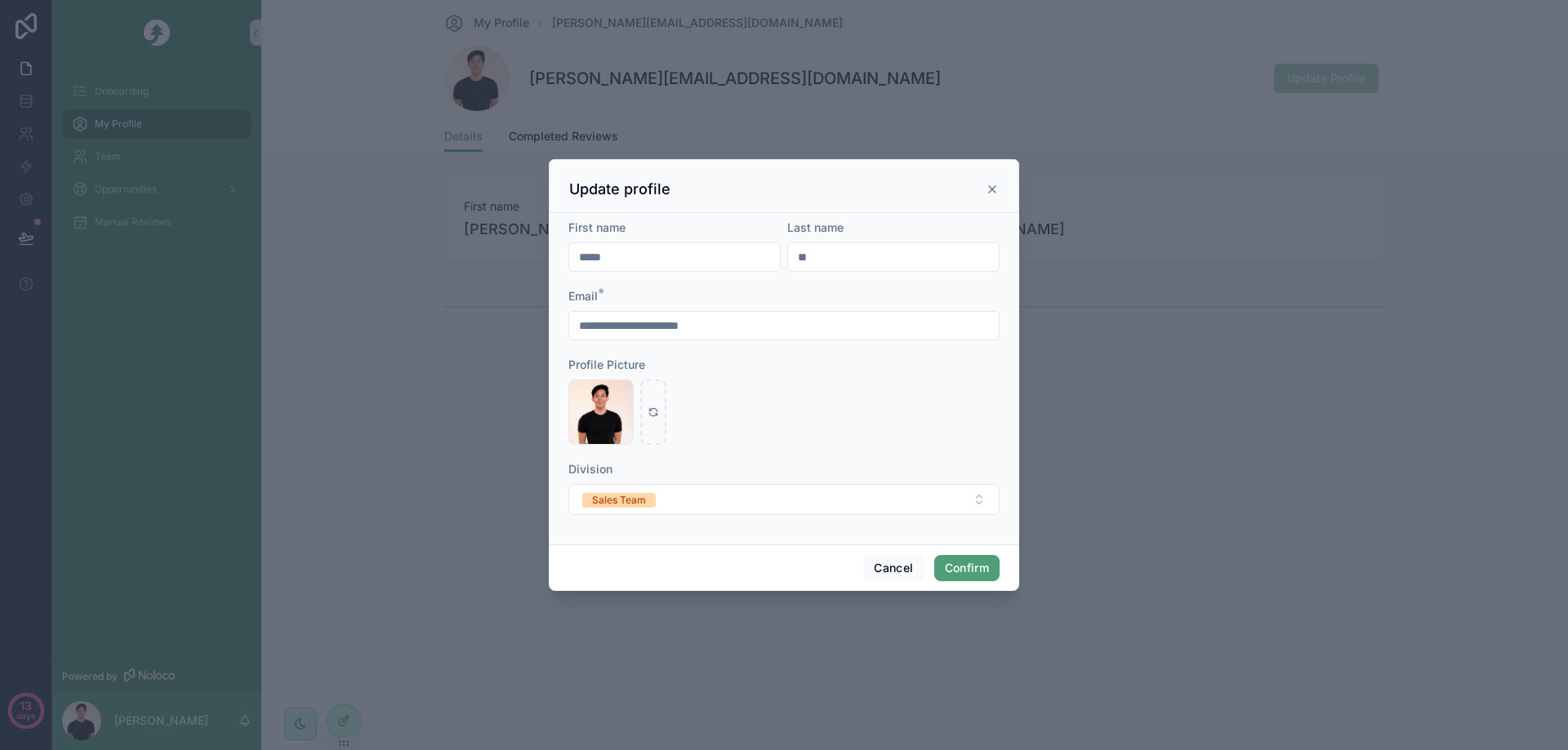
click at [874, 263] on input "**" at bounding box center [893, 256] width 210 height 23
type input "***"
click at [979, 565] on button "Confirm" at bounding box center [967, 569] width 66 height 26
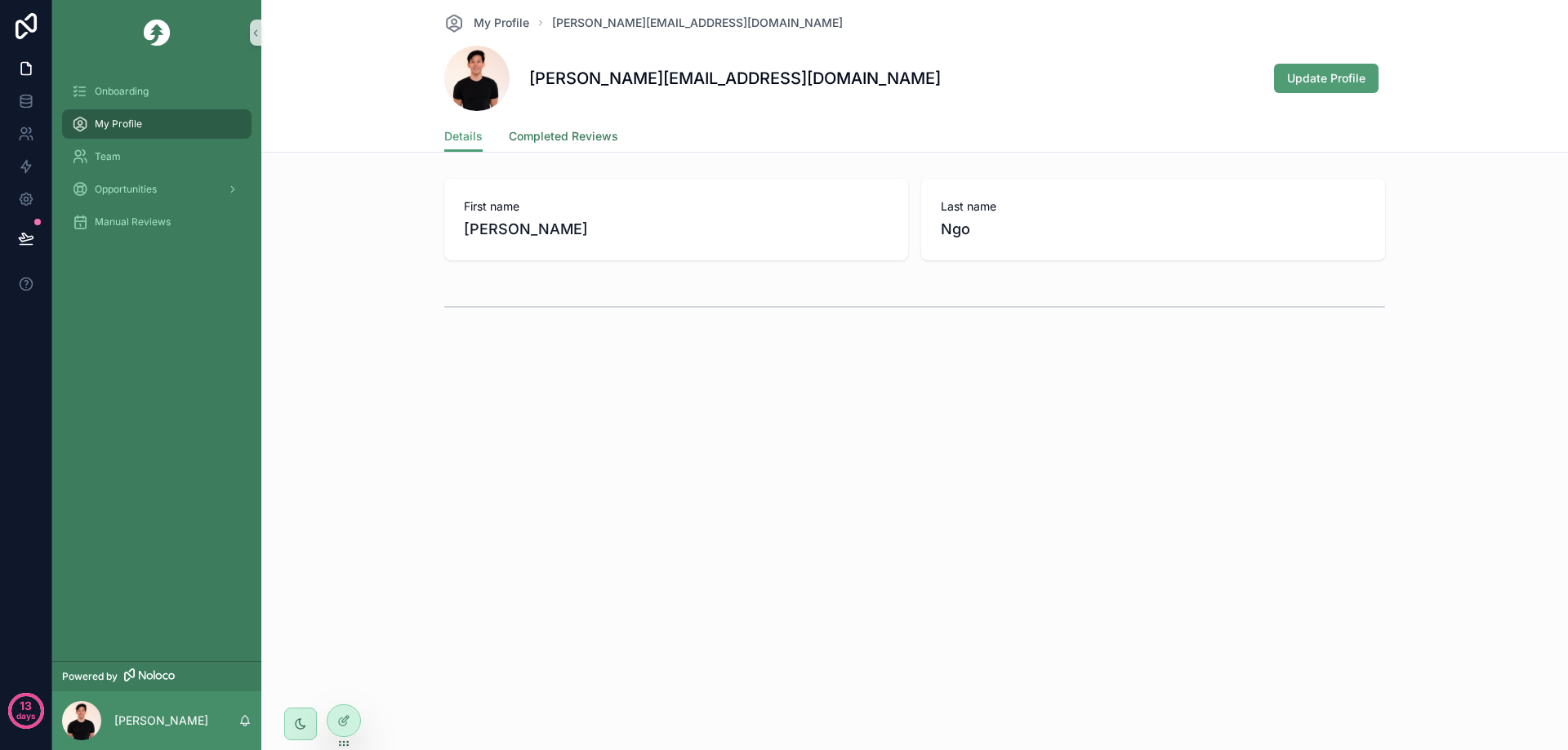
click at [542, 139] on span "Completed Reviews" at bounding box center [563, 136] width 109 height 17
click at [466, 136] on span "Details" at bounding box center [463, 136] width 38 height 17
click at [549, 139] on span "Completed Reviews" at bounding box center [563, 136] width 109 height 17
click at [462, 139] on span "Details" at bounding box center [463, 136] width 38 height 17
click at [152, 94] on div "Onboarding" at bounding box center [157, 92] width 169 height 26
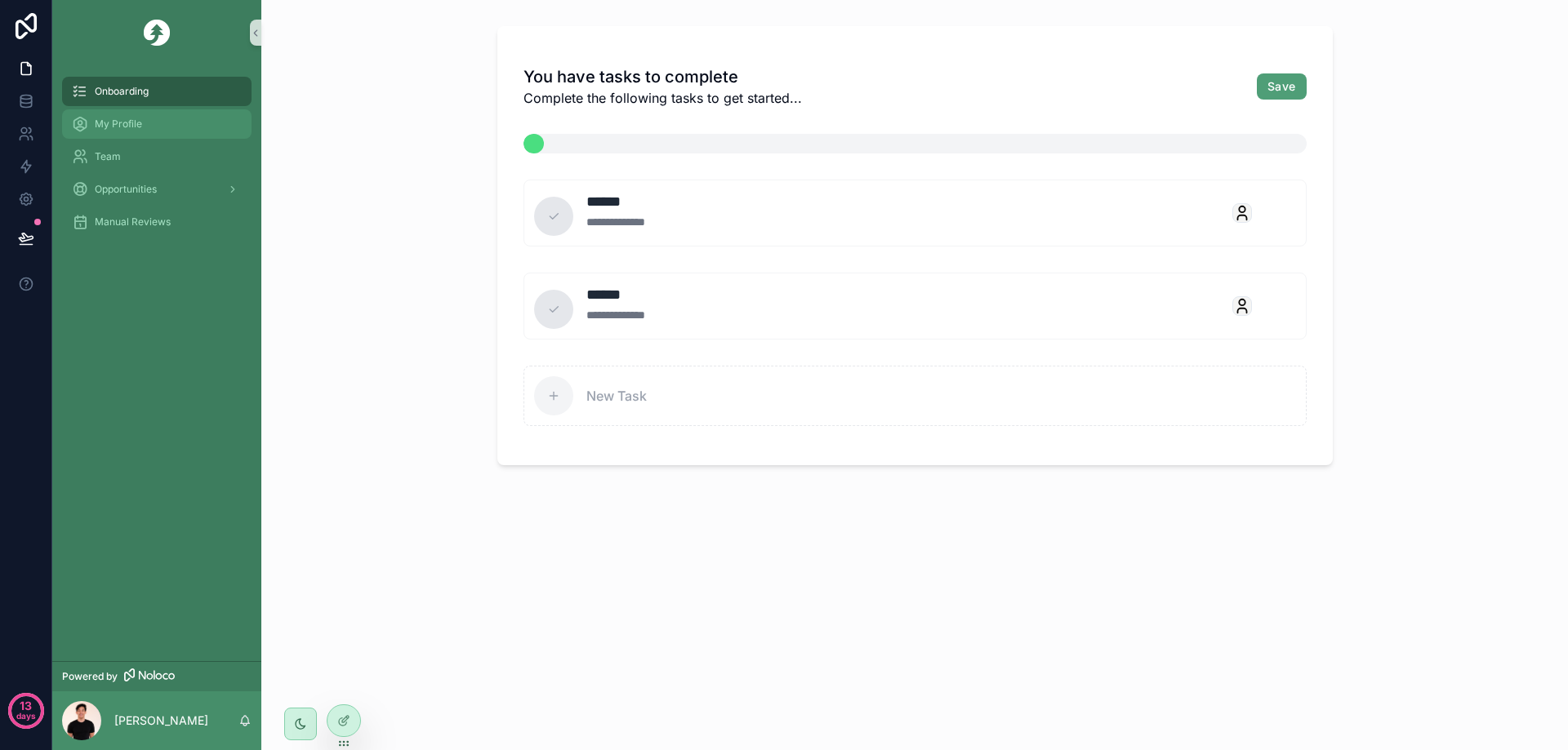
click at [157, 128] on div "My Profile" at bounding box center [157, 124] width 169 height 26
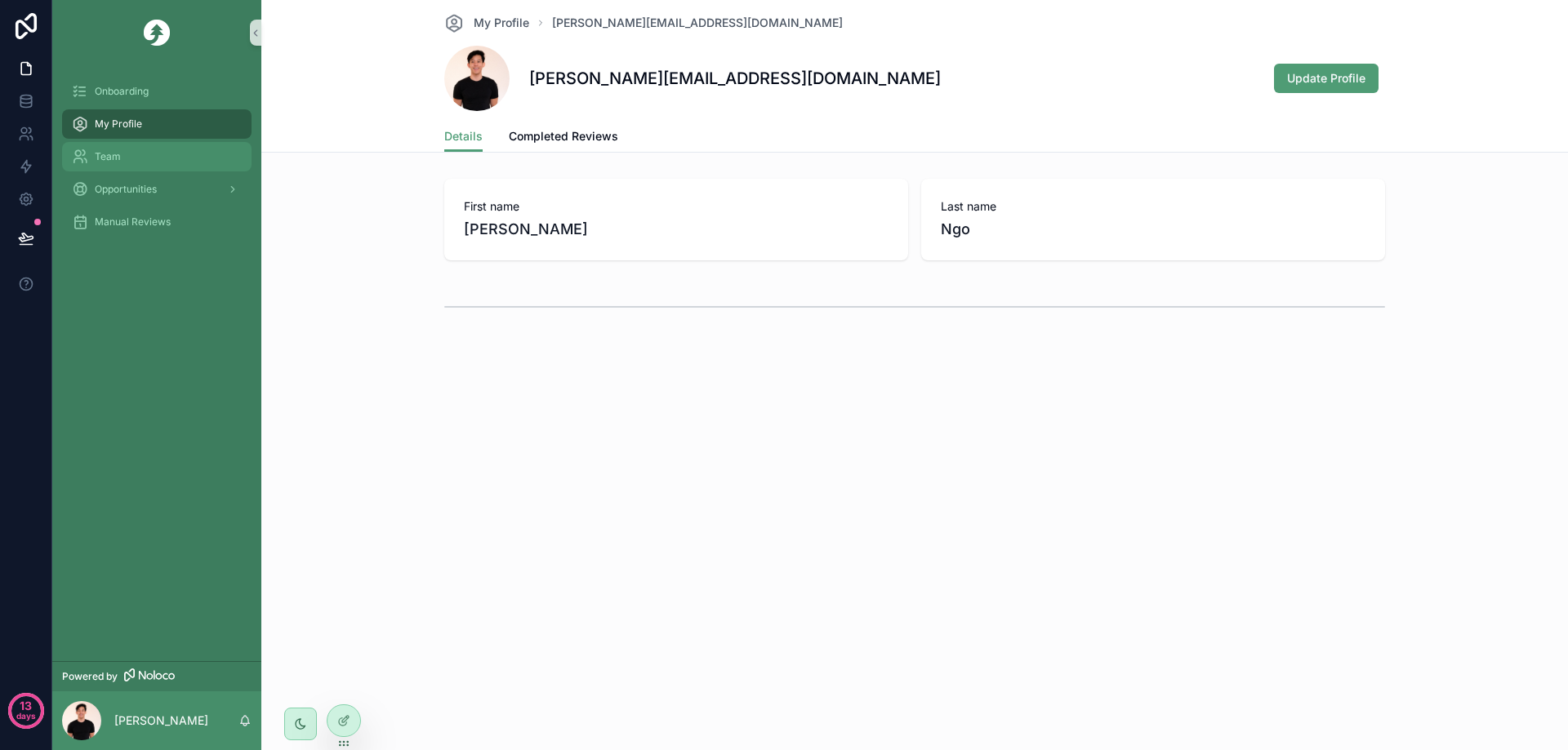
click at [174, 146] on div "Team" at bounding box center [157, 156] width 169 height 26
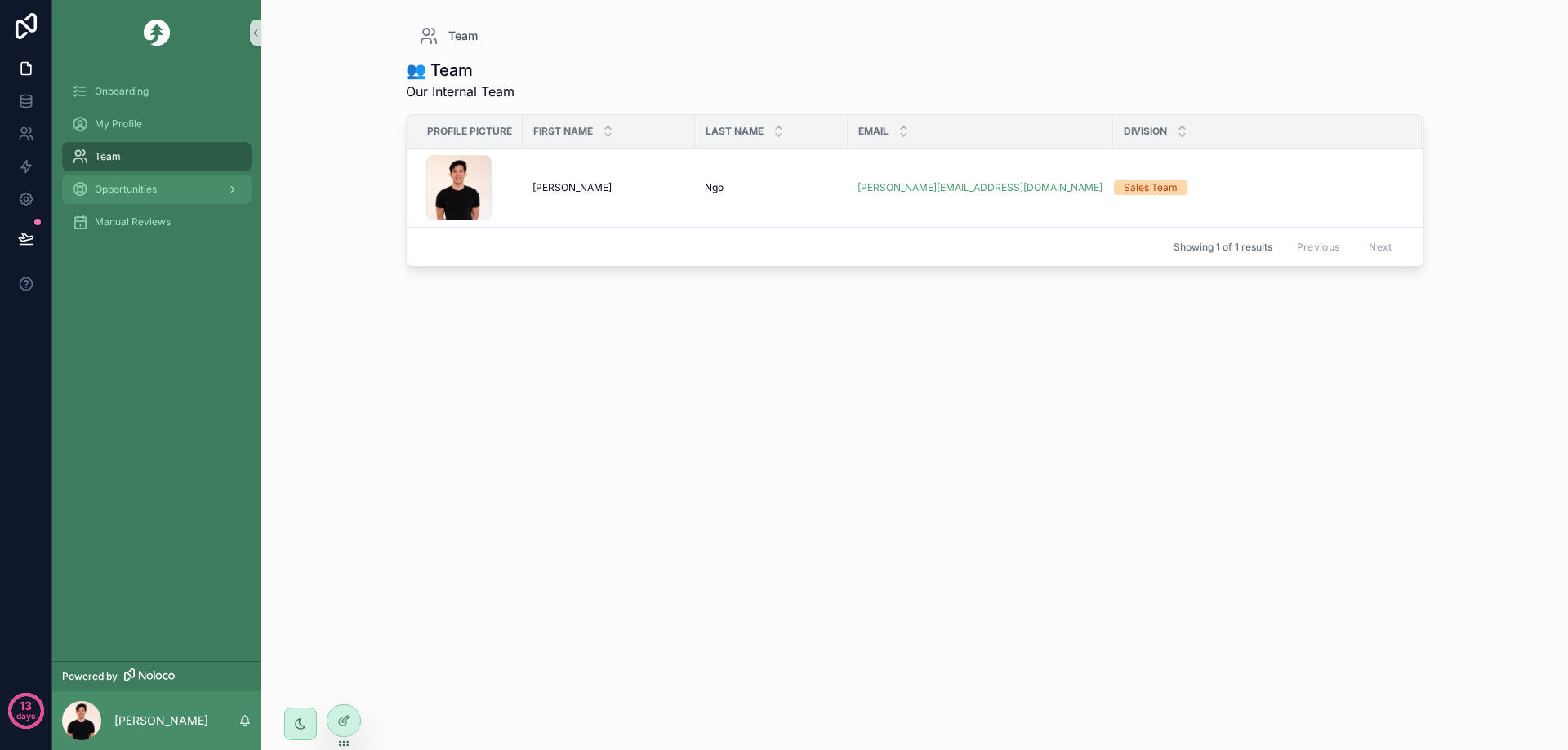
click at [204, 181] on div "Opportunities" at bounding box center [157, 189] width 169 height 26
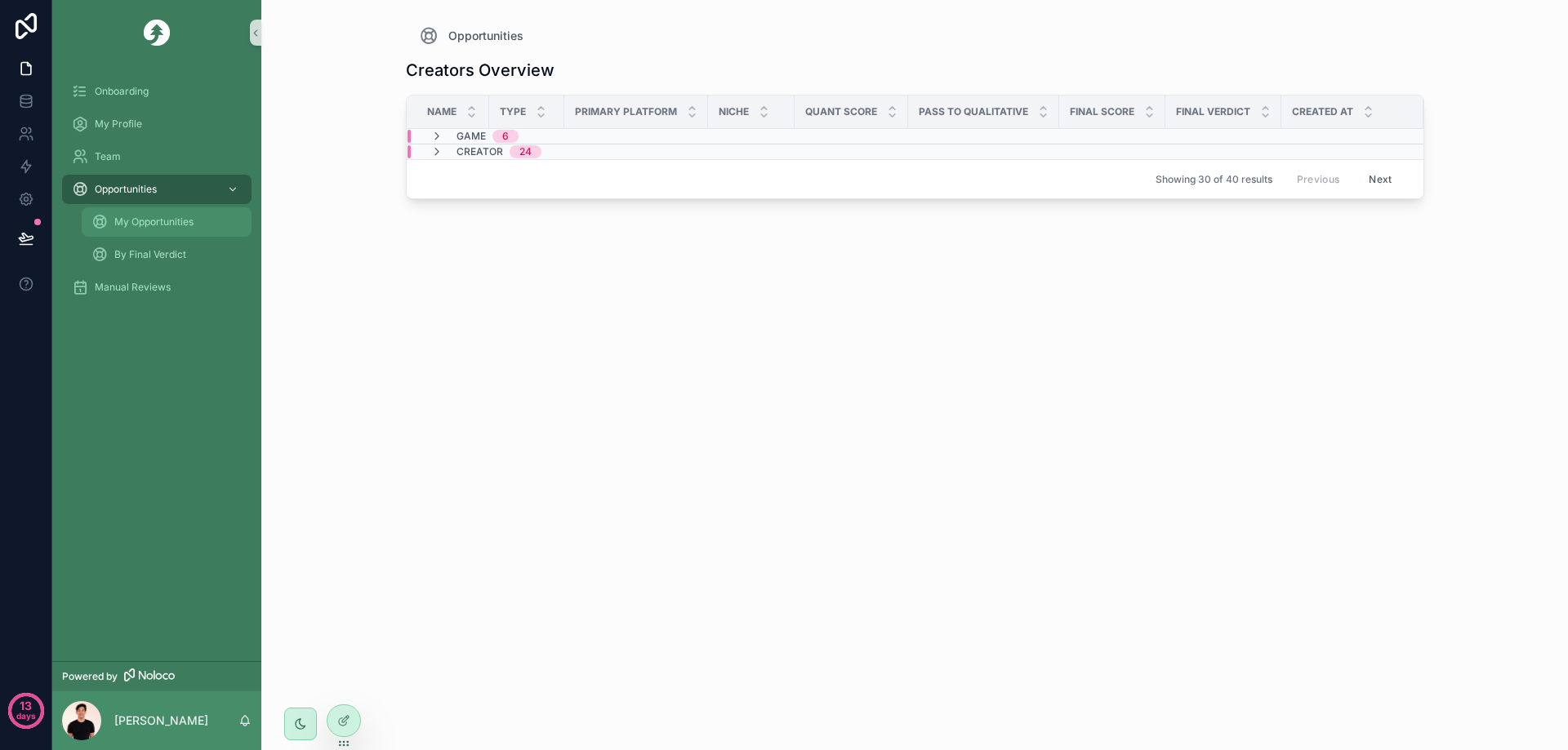
click at [182, 219] on span "My Opportunities" at bounding box center [154, 222] width 80 height 13
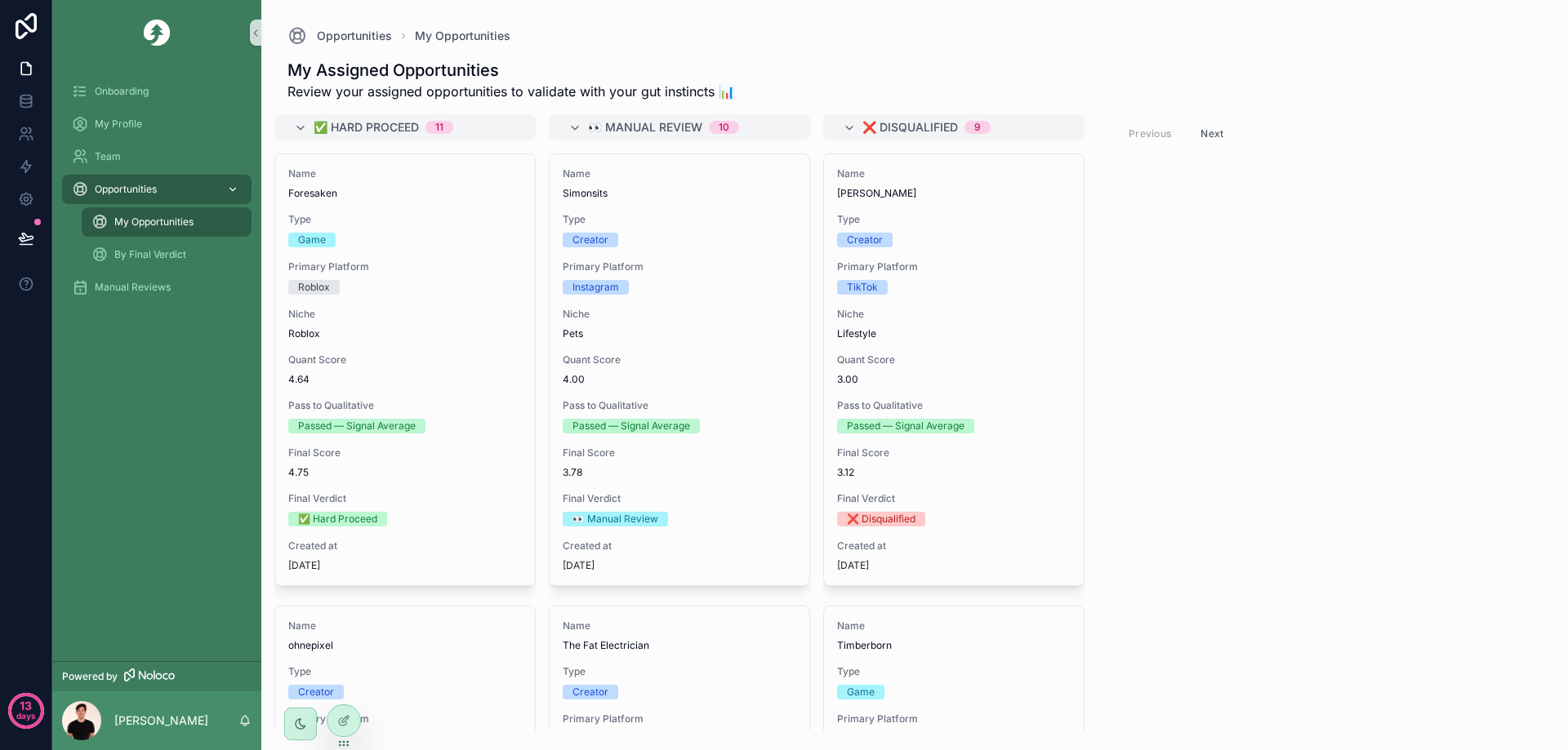
click at [160, 190] on div "Opportunities" at bounding box center [157, 189] width 169 height 26
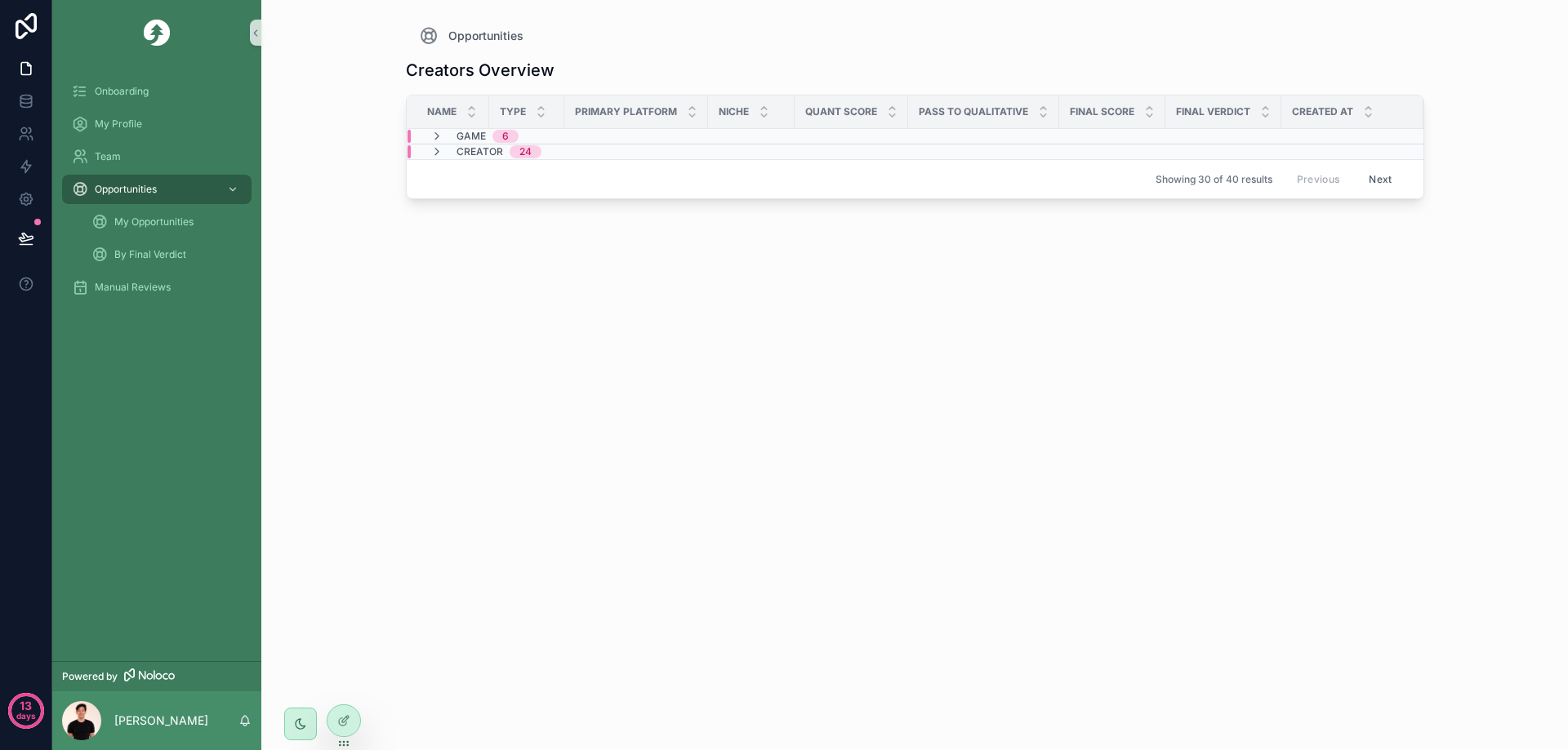
click at [457, 151] on span "Creator" at bounding box center [480, 152] width 46 height 13
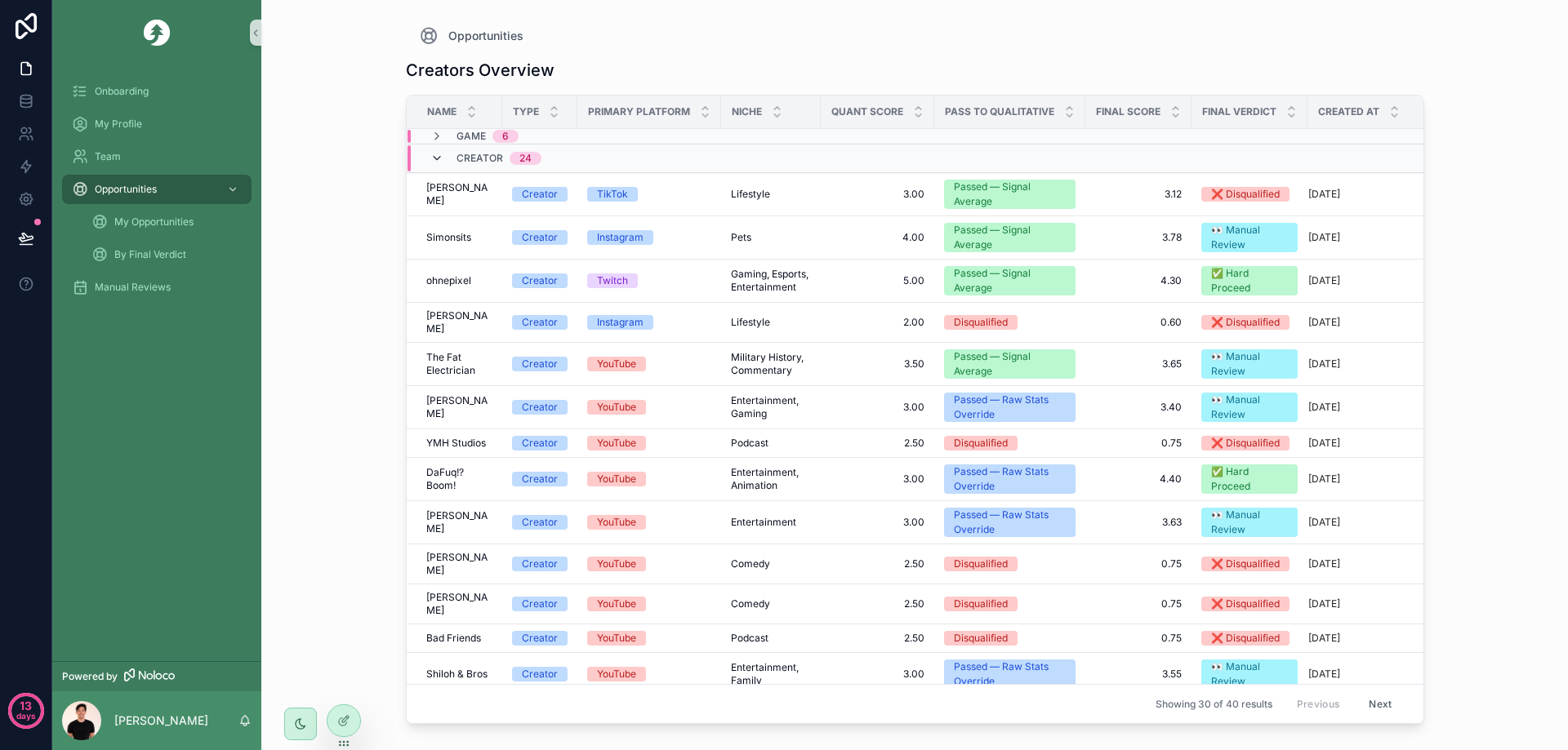
click at [437, 156] on icon "scrollable content" at bounding box center [437, 158] width 13 height 13
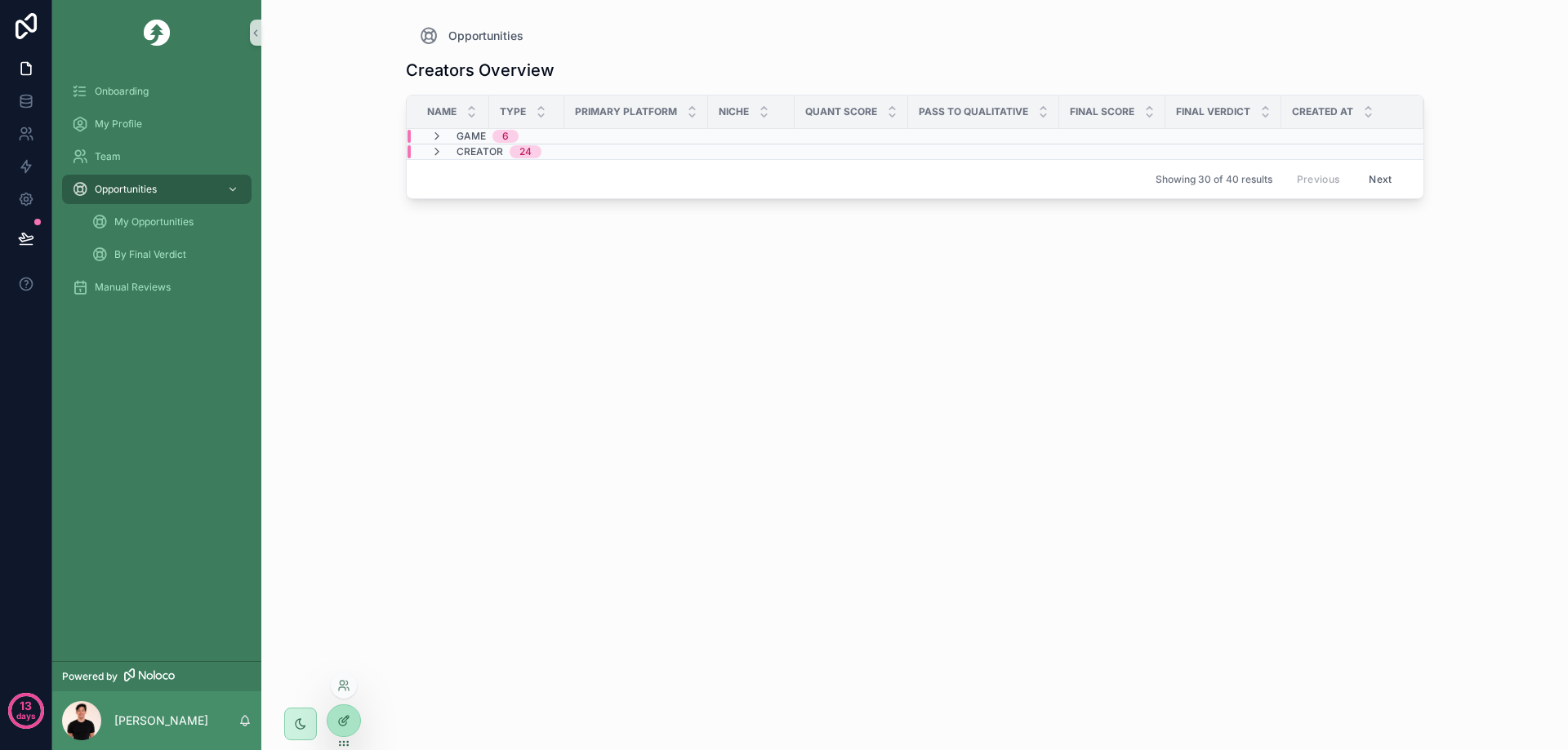
click at [337, 719] on div at bounding box center [344, 721] width 32 height 31
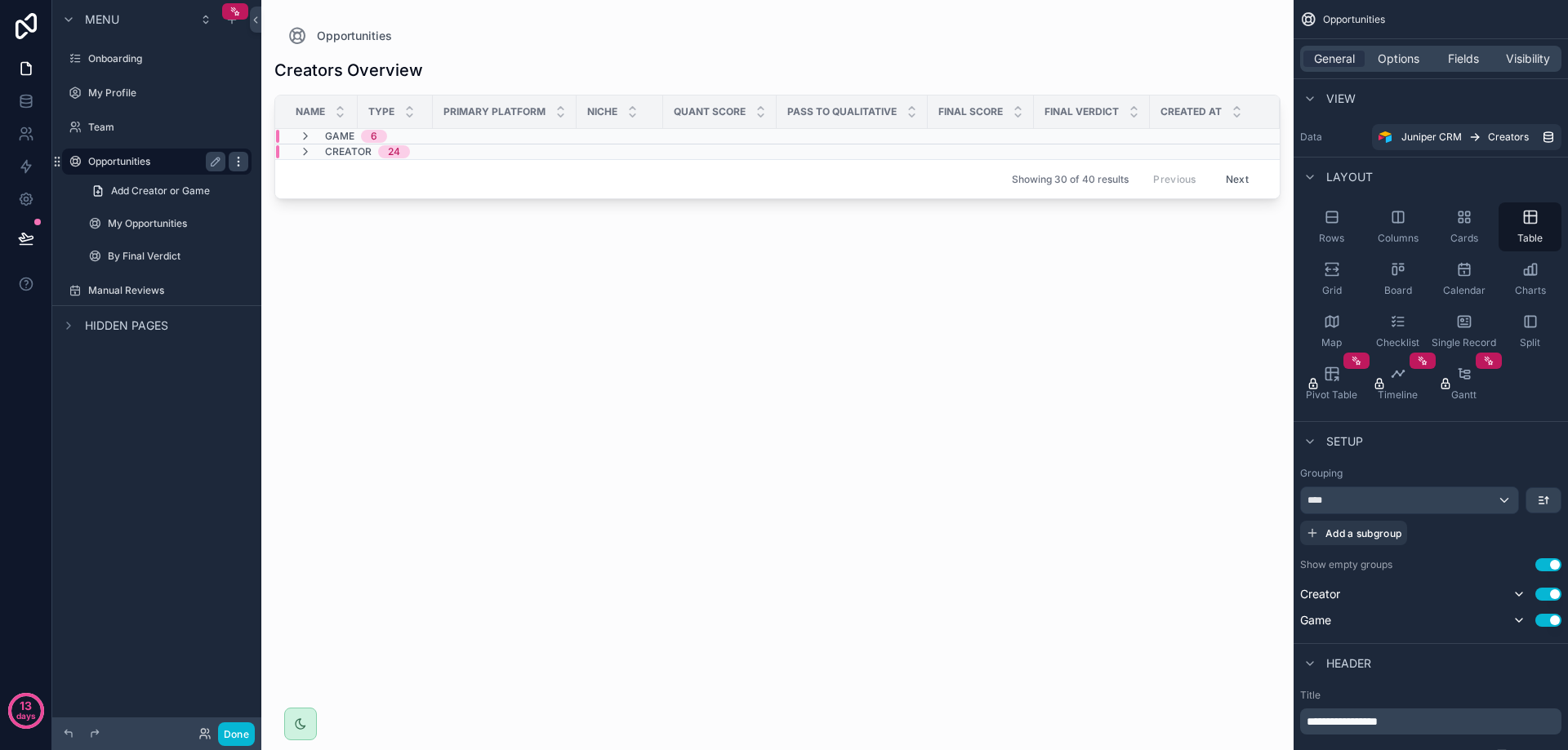
click at [236, 165] on icon "scrollable content" at bounding box center [238, 162] width 13 height 13
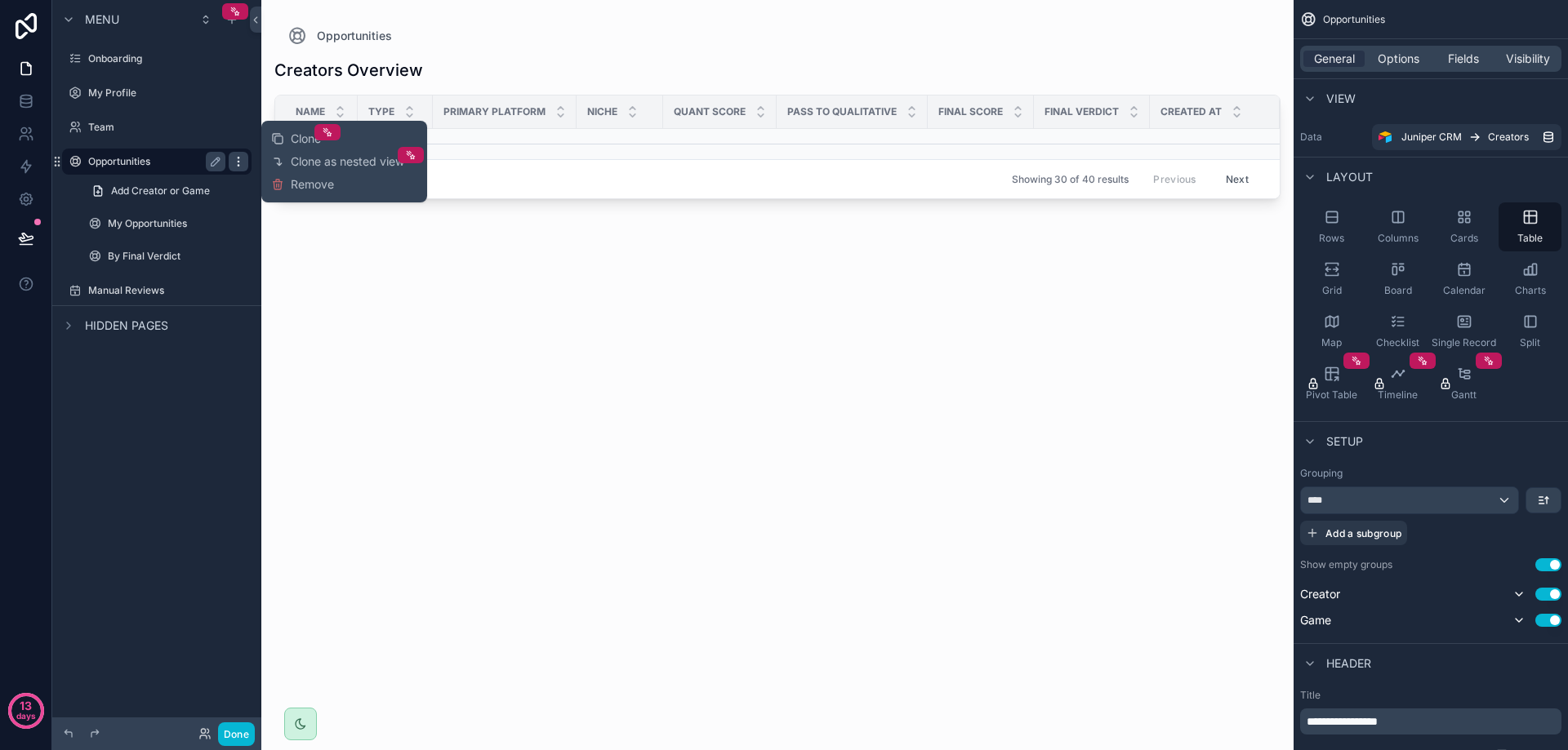
click at [238, 162] on icon "scrollable content" at bounding box center [238, 161] width 1 height 1
click at [172, 231] on div "My Opportunities" at bounding box center [166, 223] width 118 height 19
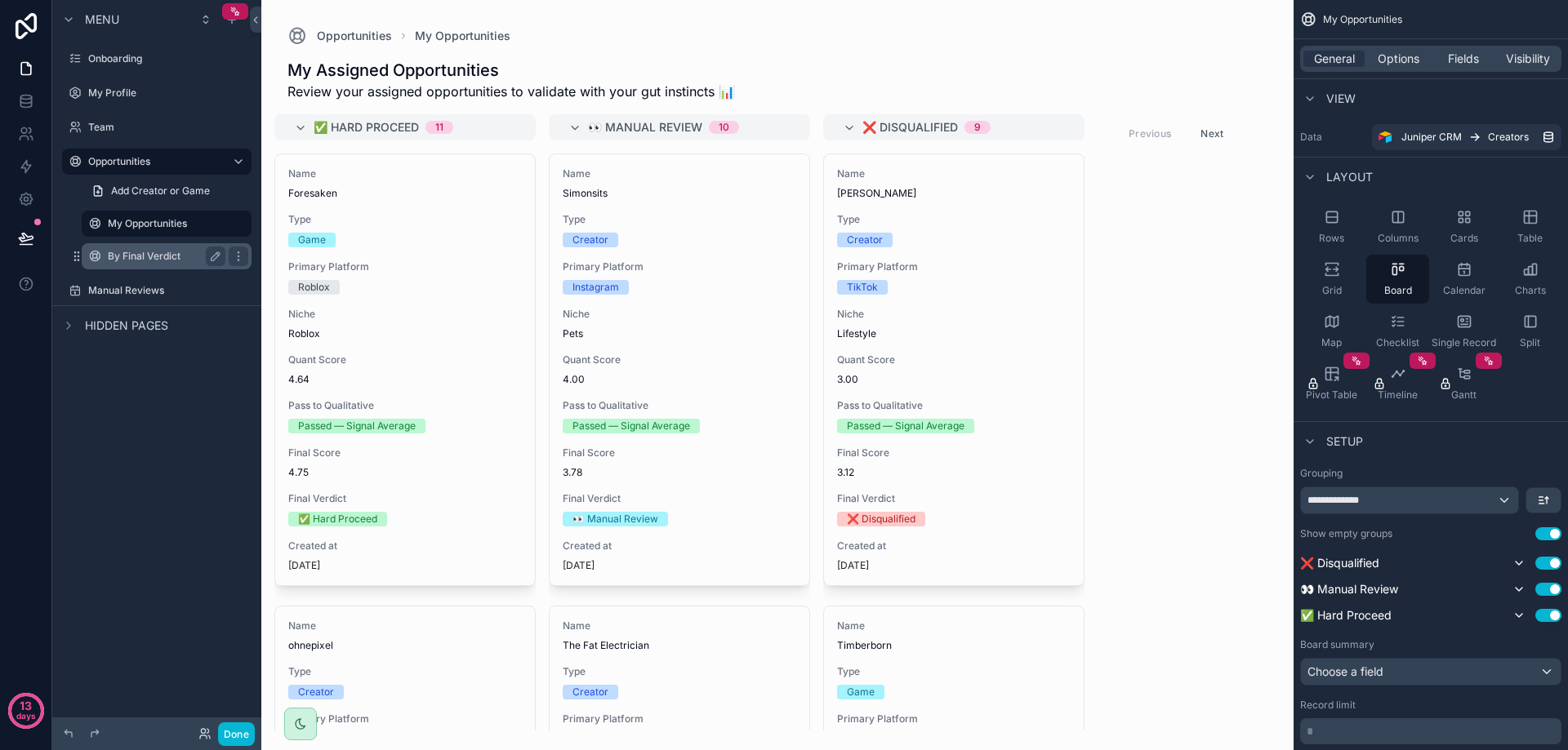
click at [167, 252] on label "By Final Verdict" at bounding box center [163, 256] width 111 height 13
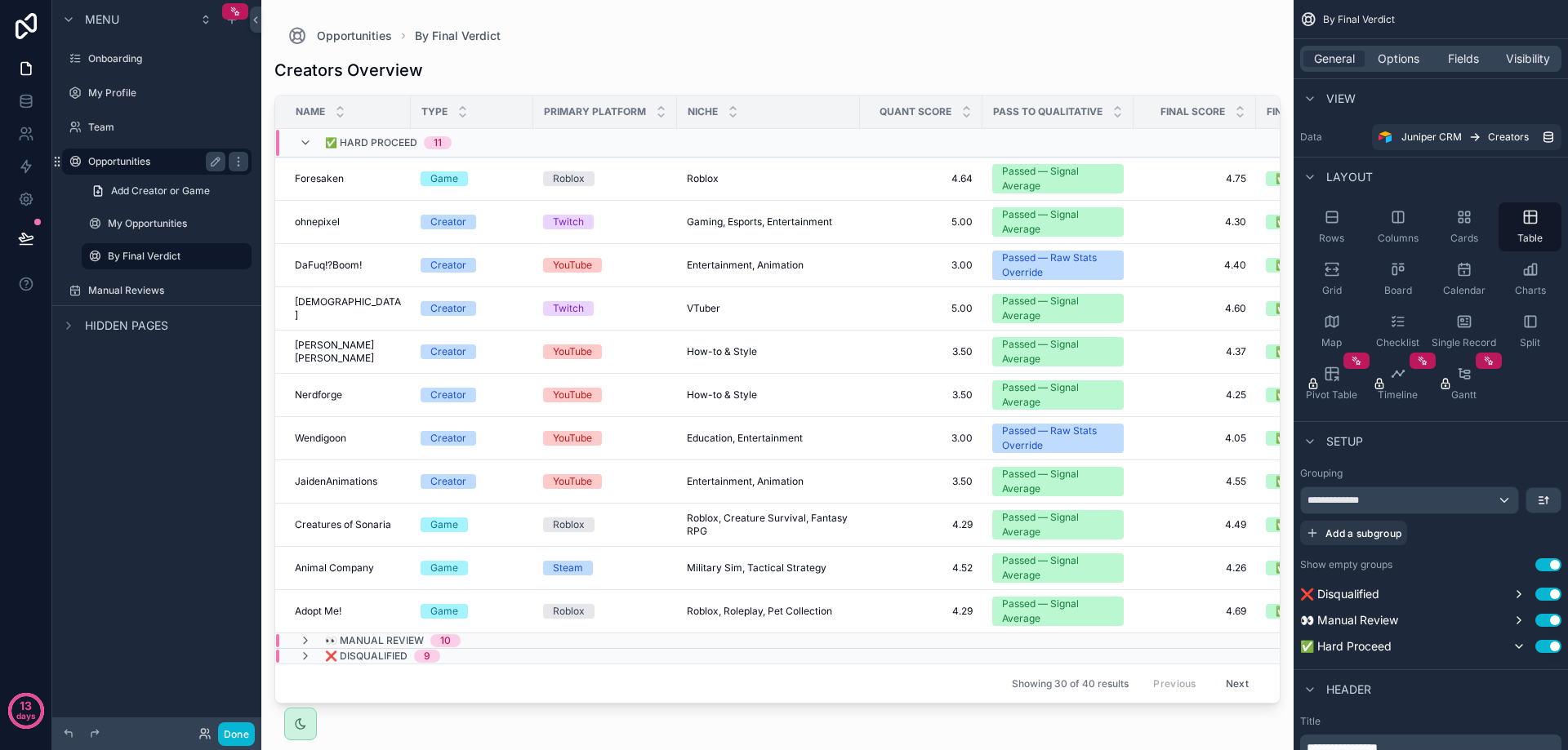
click at [123, 161] on label "Opportunities" at bounding box center [153, 162] width 131 height 13
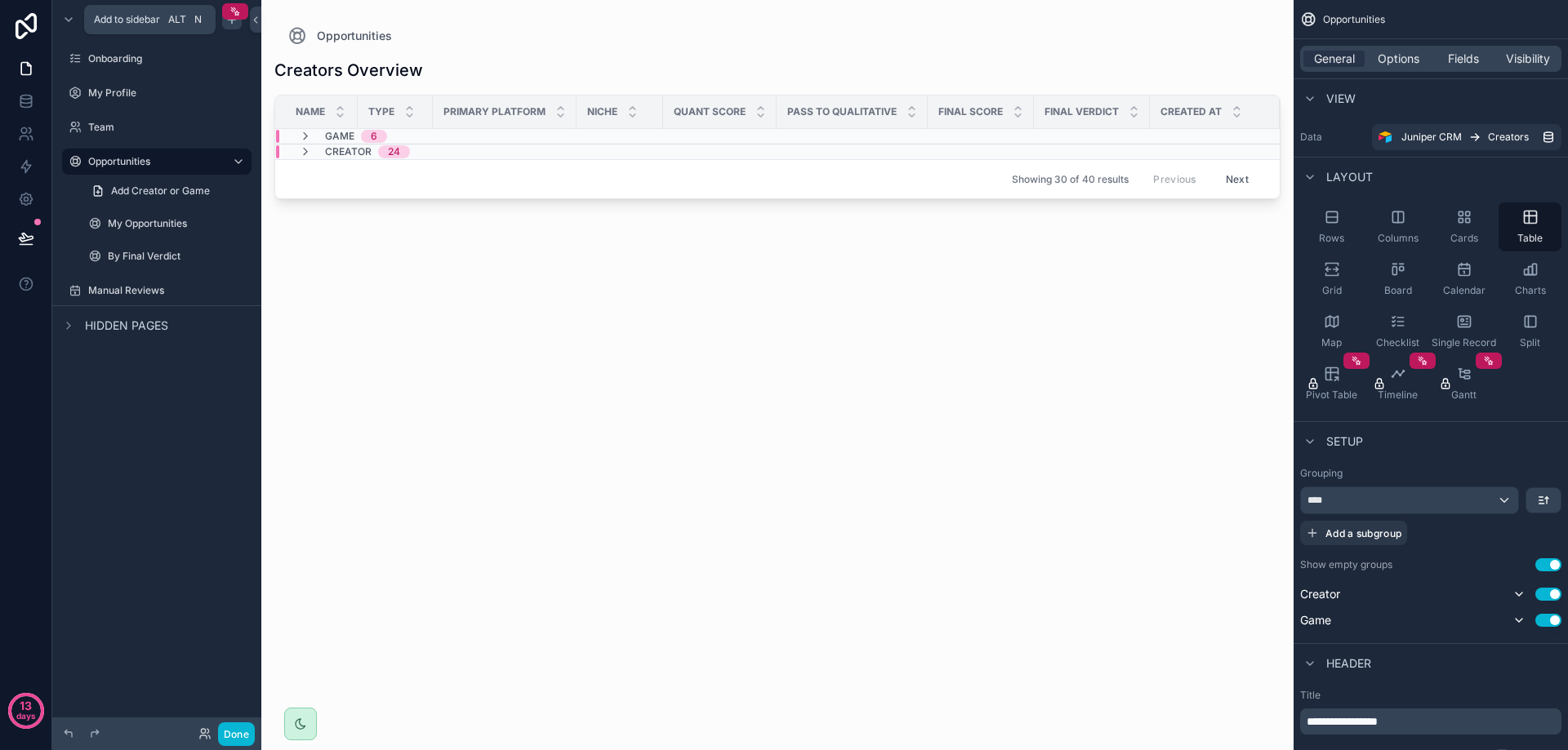
click at [232, 24] on icon "scrollable content" at bounding box center [232, 19] width 13 height 13
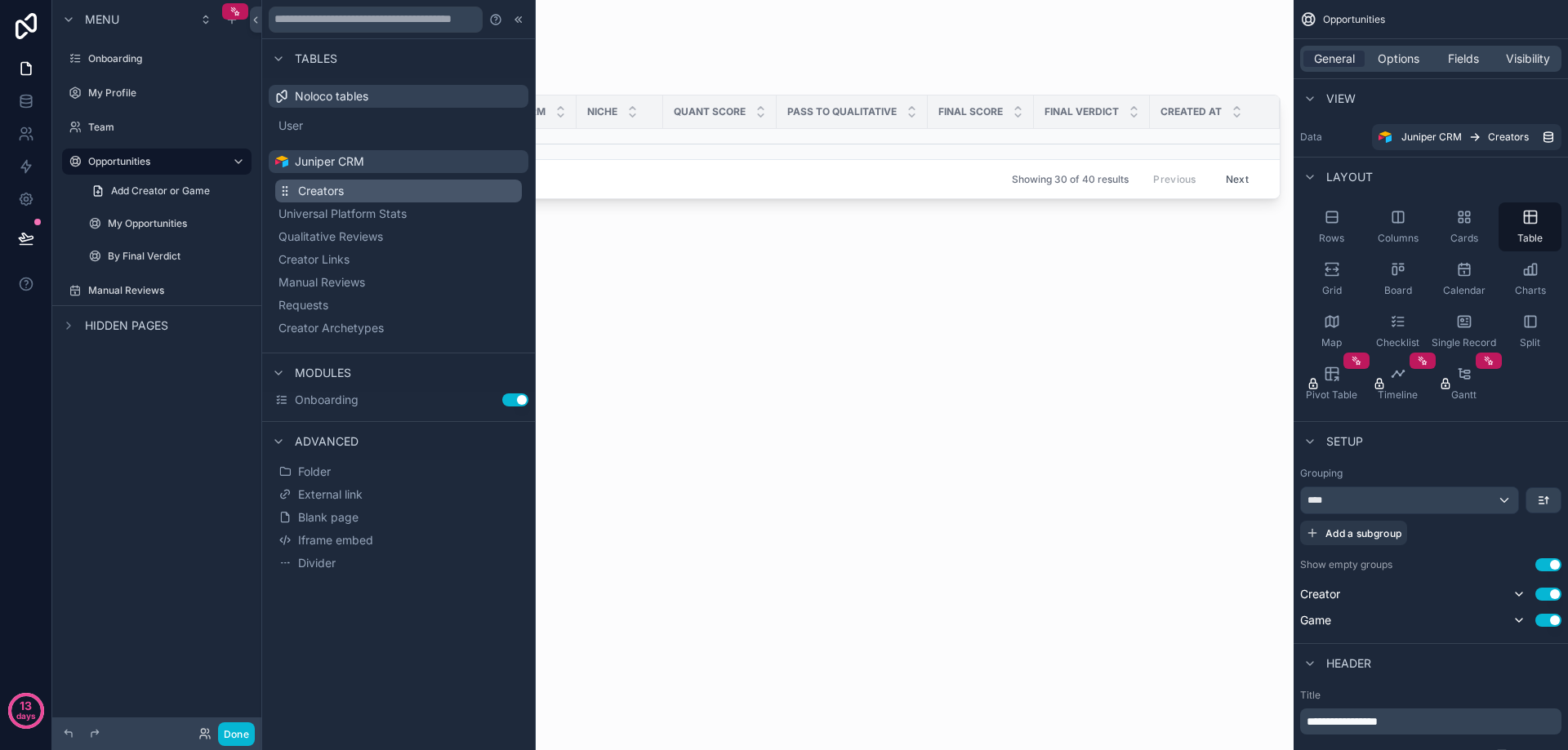
click at [370, 196] on button "Creators" at bounding box center [398, 191] width 246 height 23
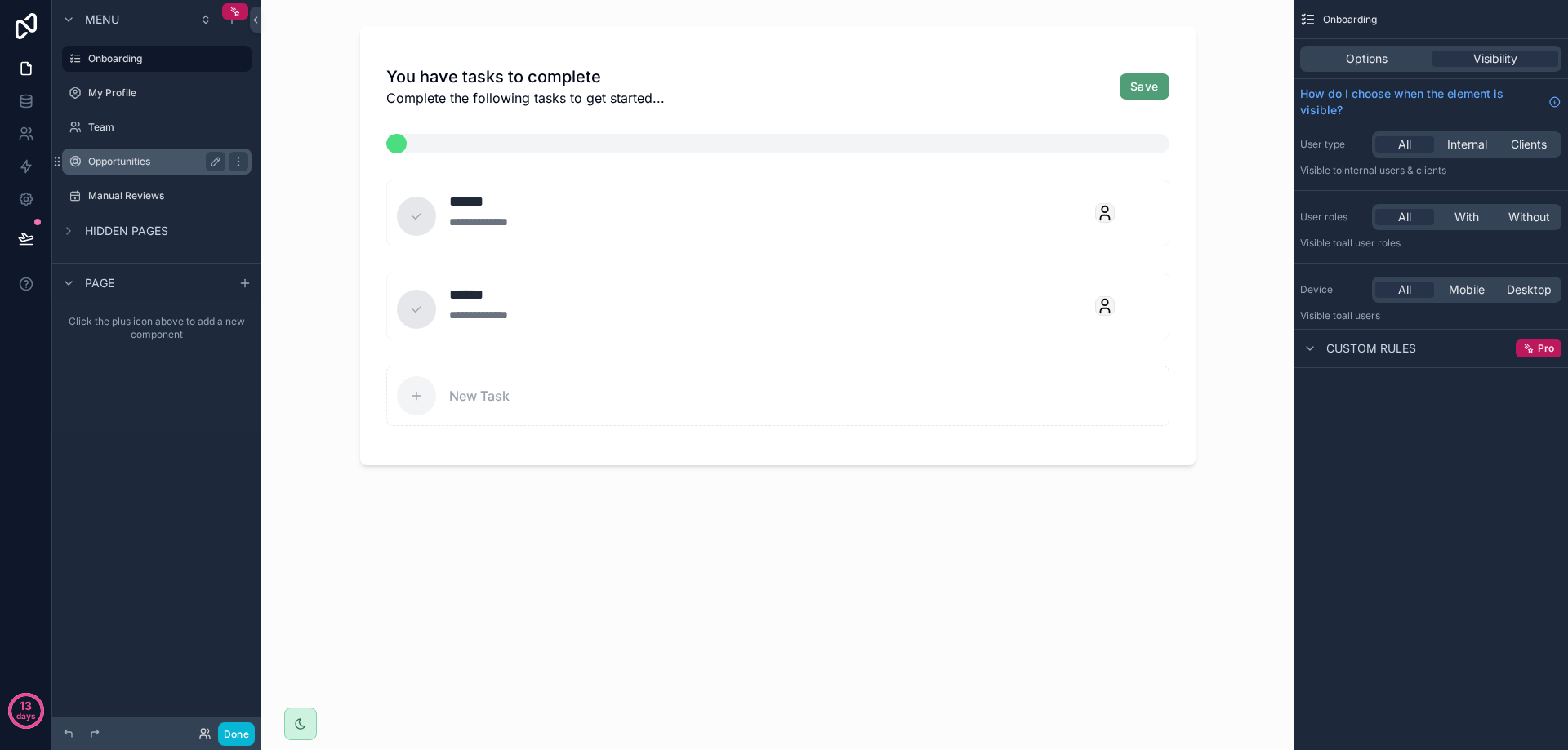
click at [107, 169] on div "Opportunities" at bounding box center [157, 161] width 137 height 19
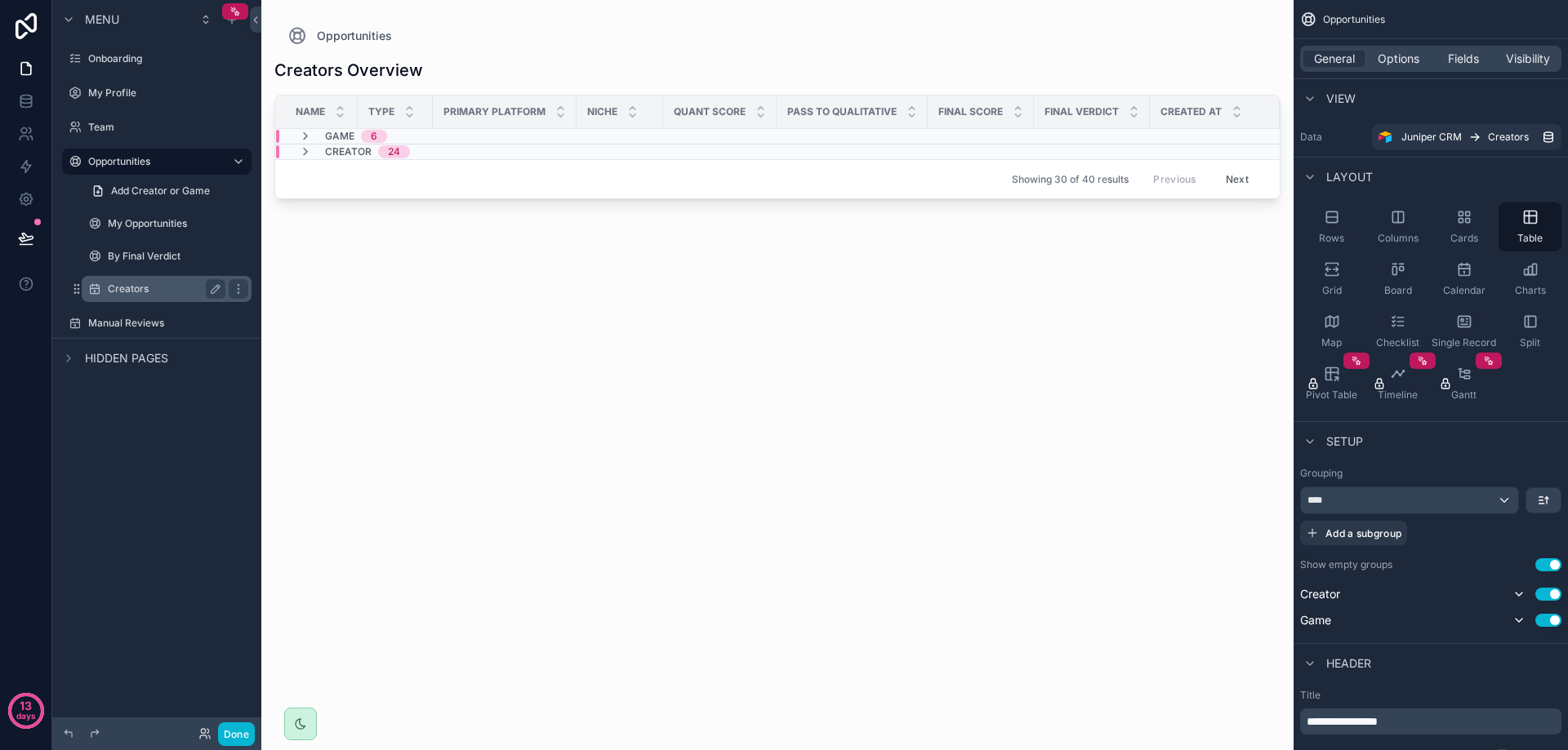
click at [144, 292] on label "Creators" at bounding box center [163, 289] width 111 height 13
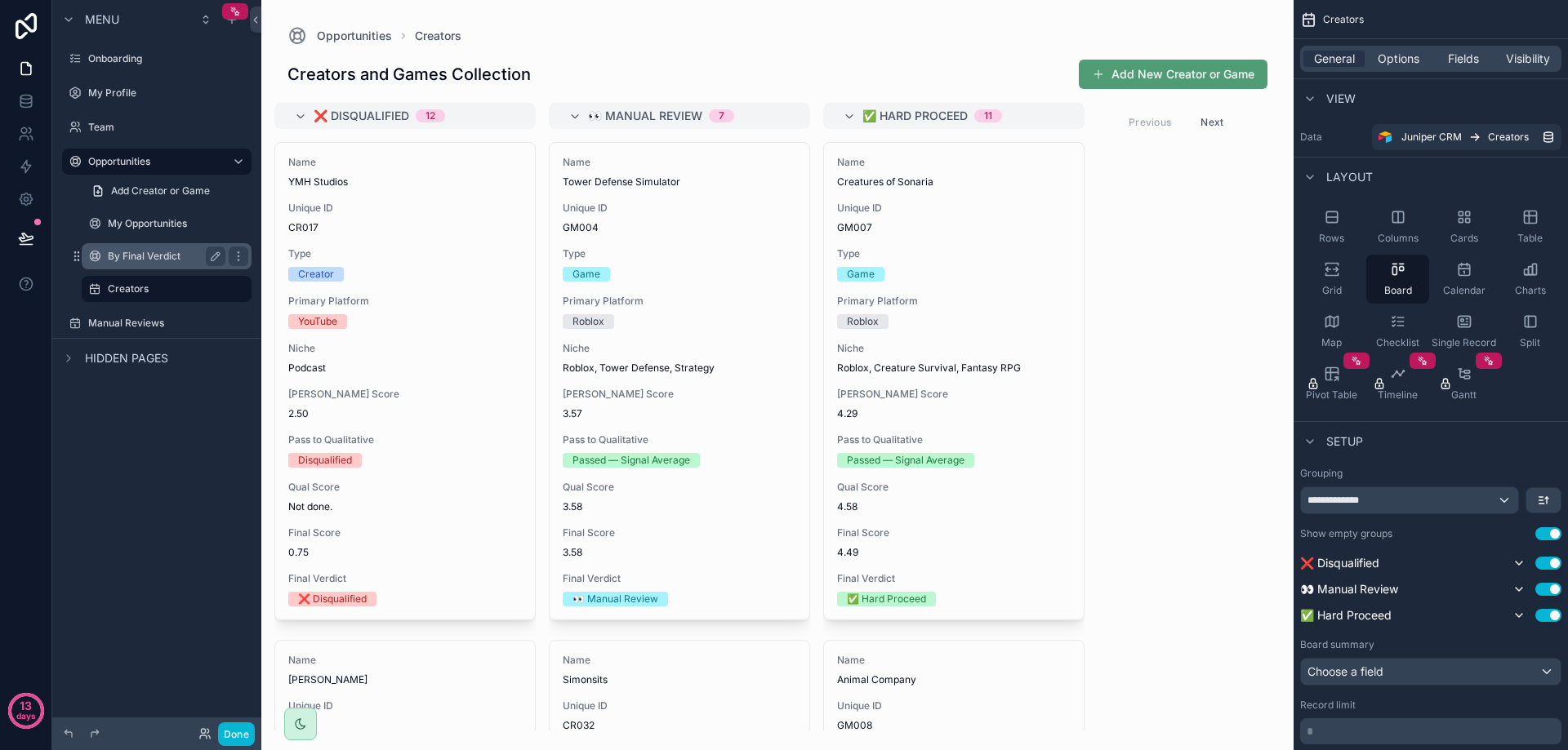
click at [132, 250] on label "By Final Verdict" at bounding box center [163, 256] width 111 height 13
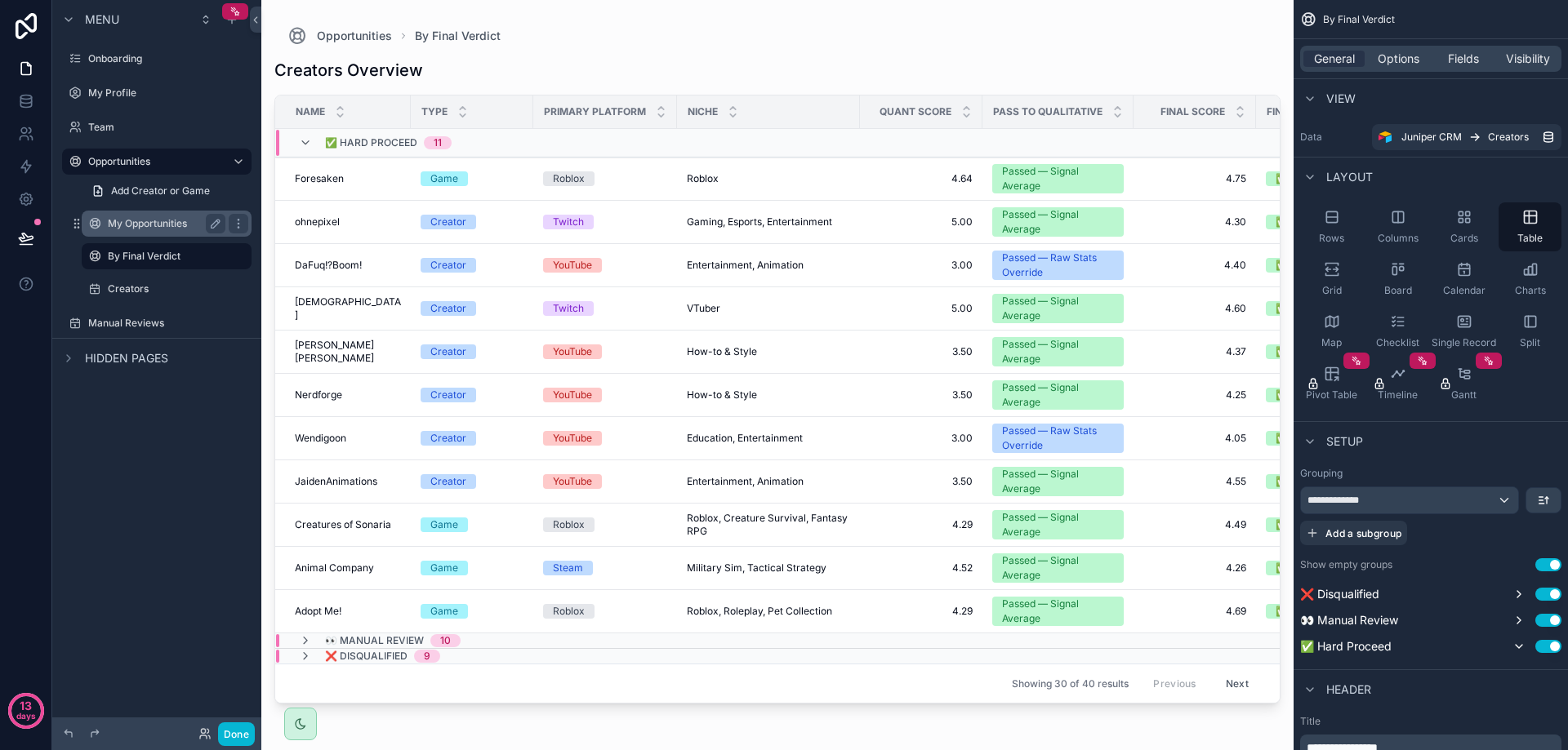
click at [147, 225] on label "My Opportunities" at bounding box center [163, 224] width 111 height 13
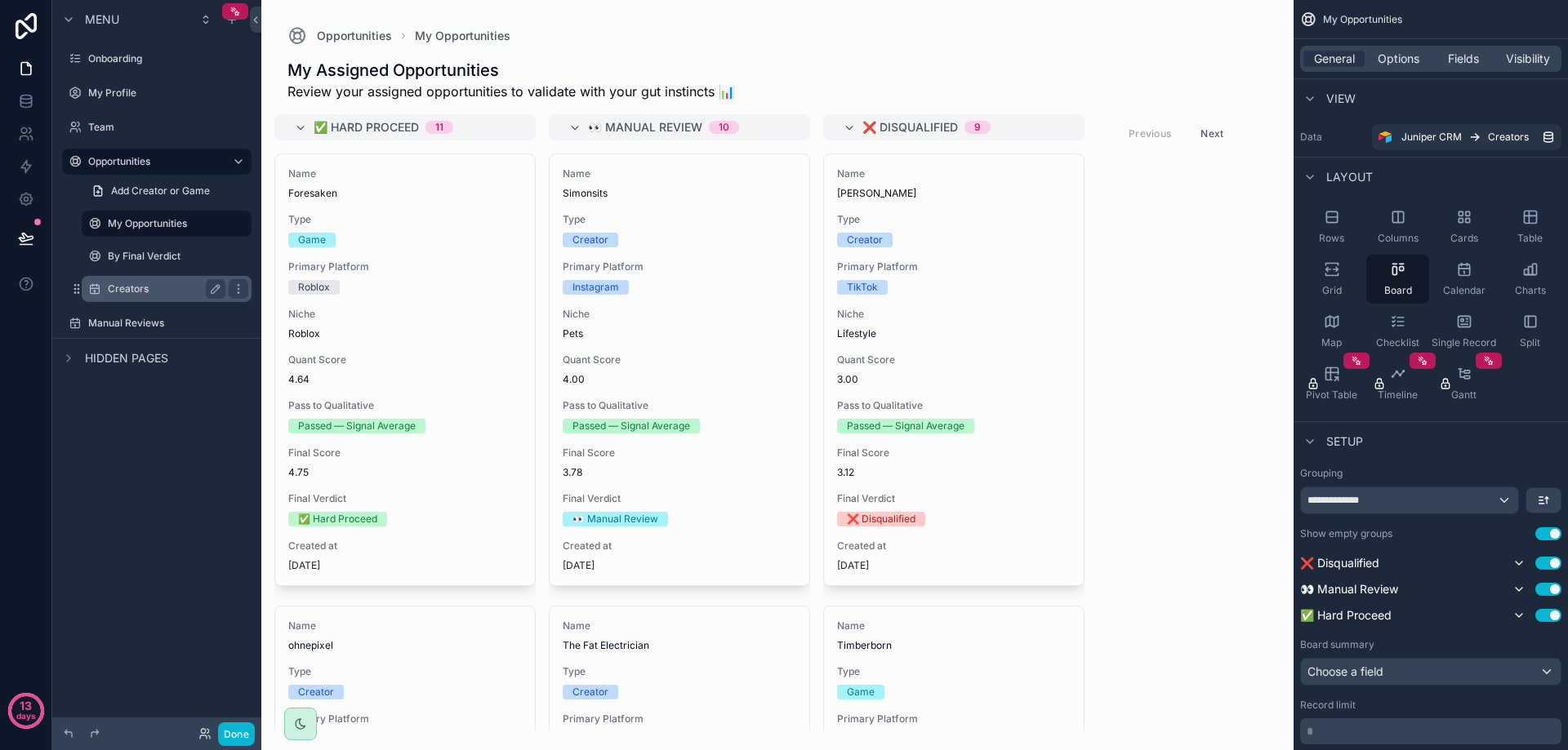
click at [139, 286] on label "Creators" at bounding box center [163, 289] width 111 height 13
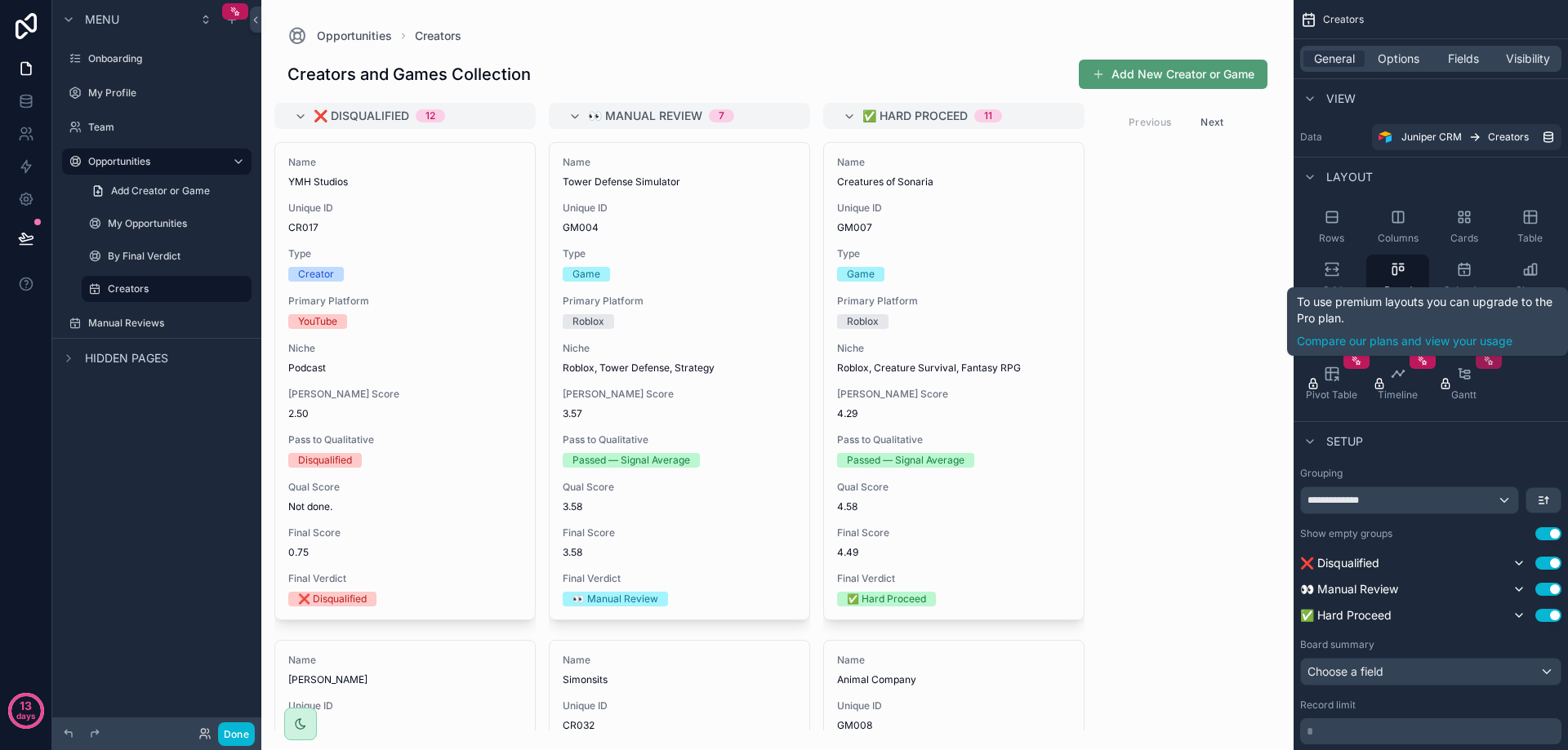
click at [1482, 333] on link "Compare our plans and view your usage" at bounding box center [1427, 342] width 261 height 17
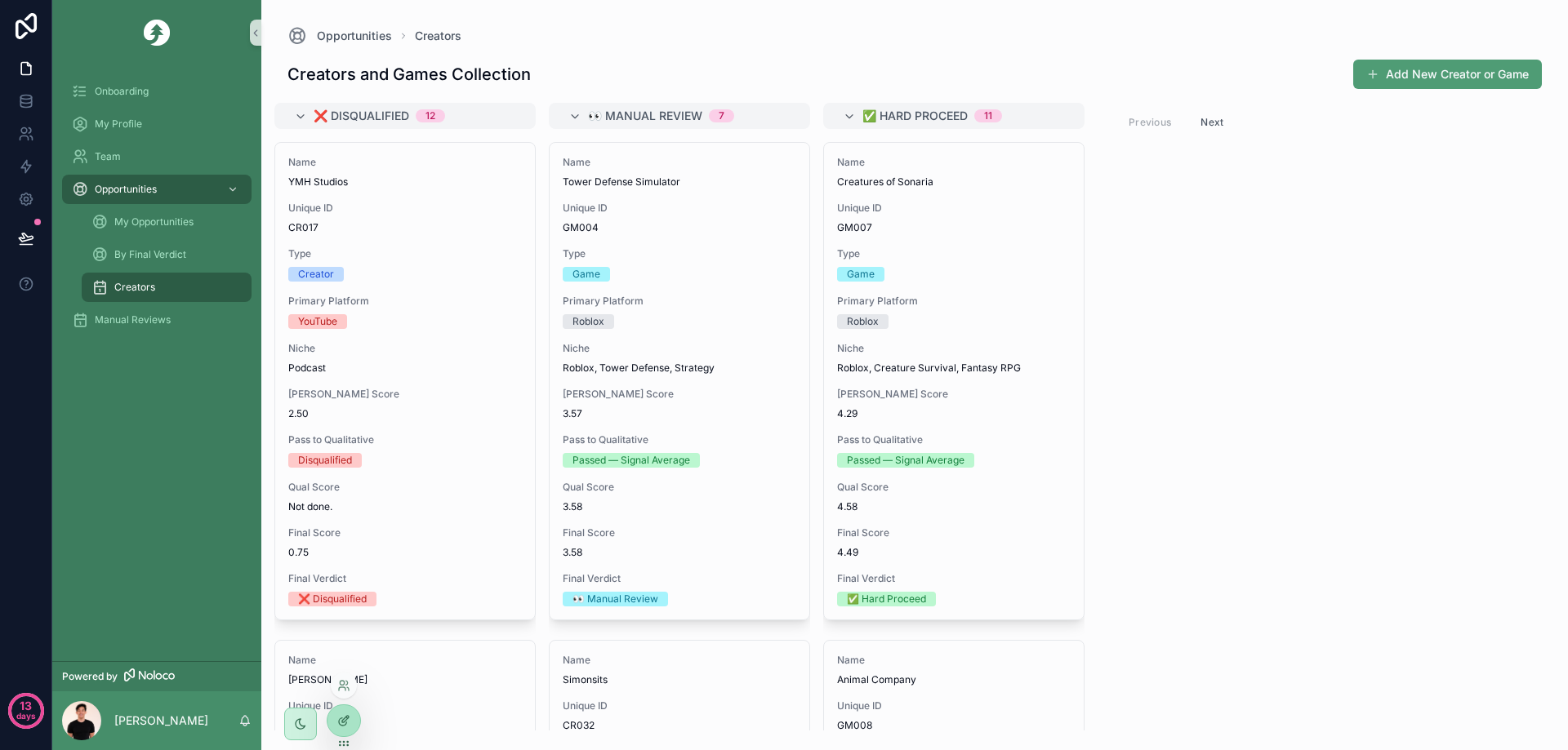
click at [356, 726] on div at bounding box center [344, 721] width 32 height 31
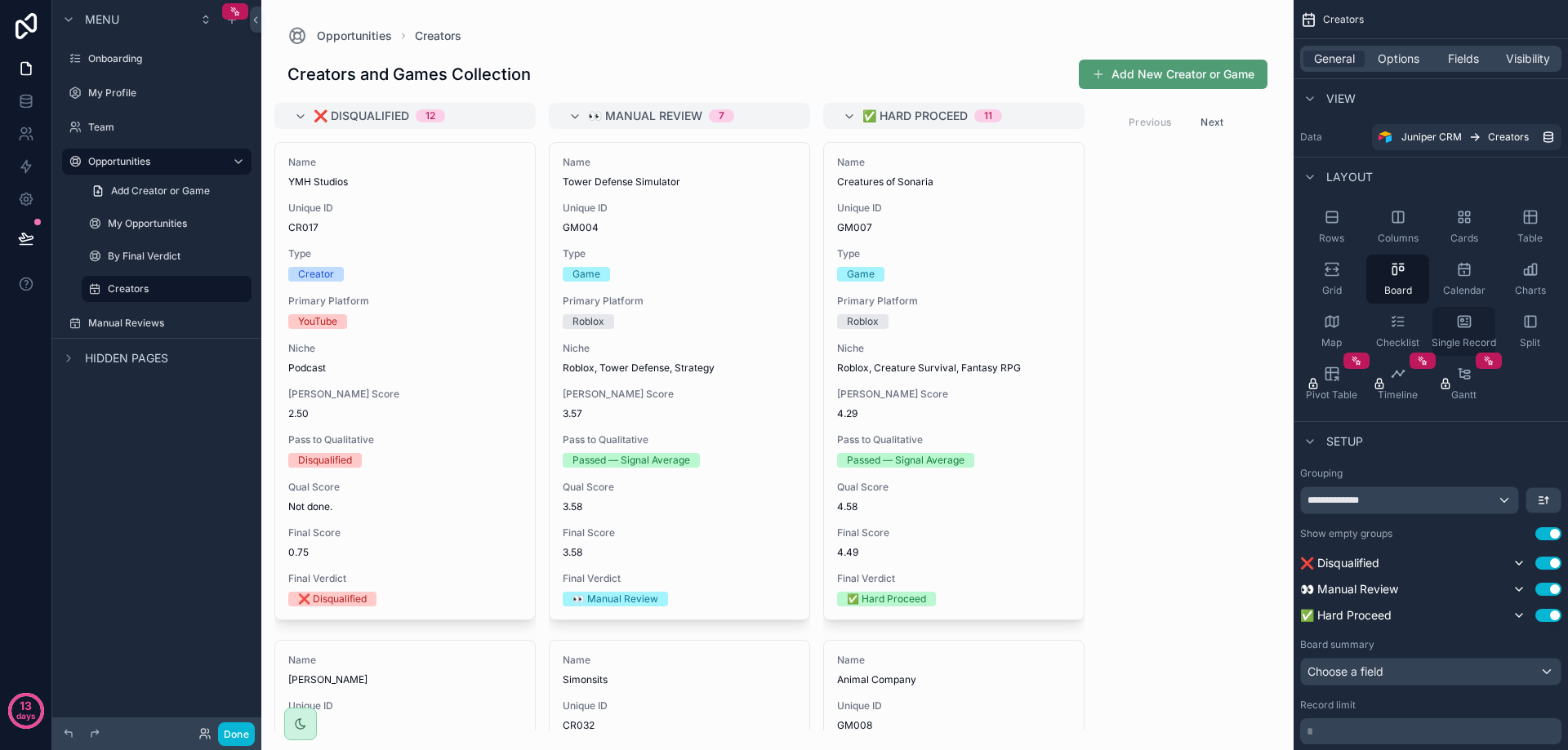
click at [1460, 318] on icon "scrollable content" at bounding box center [1464, 322] width 17 height 17
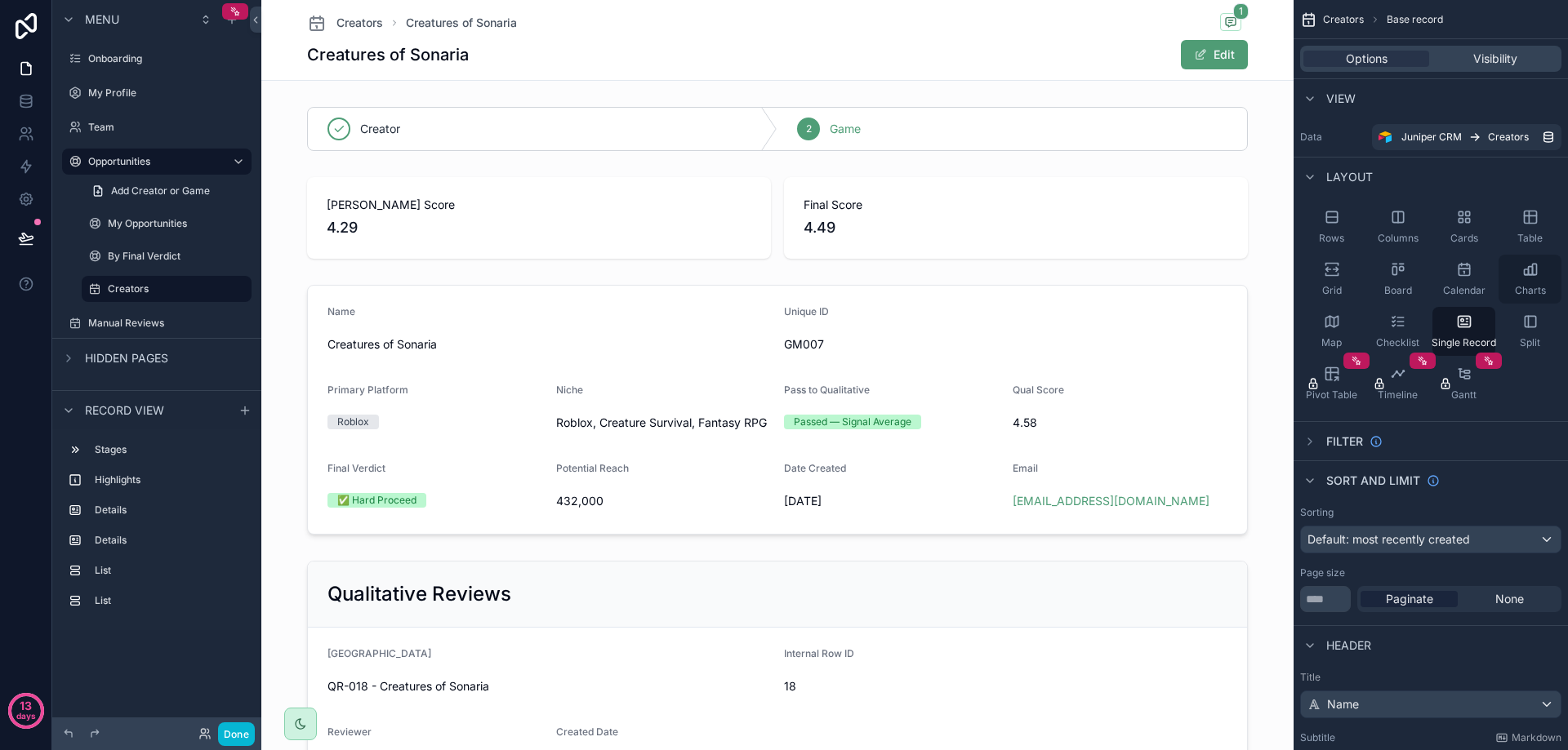
click at [1528, 285] on span "Charts" at bounding box center [1531, 291] width 31 height 13
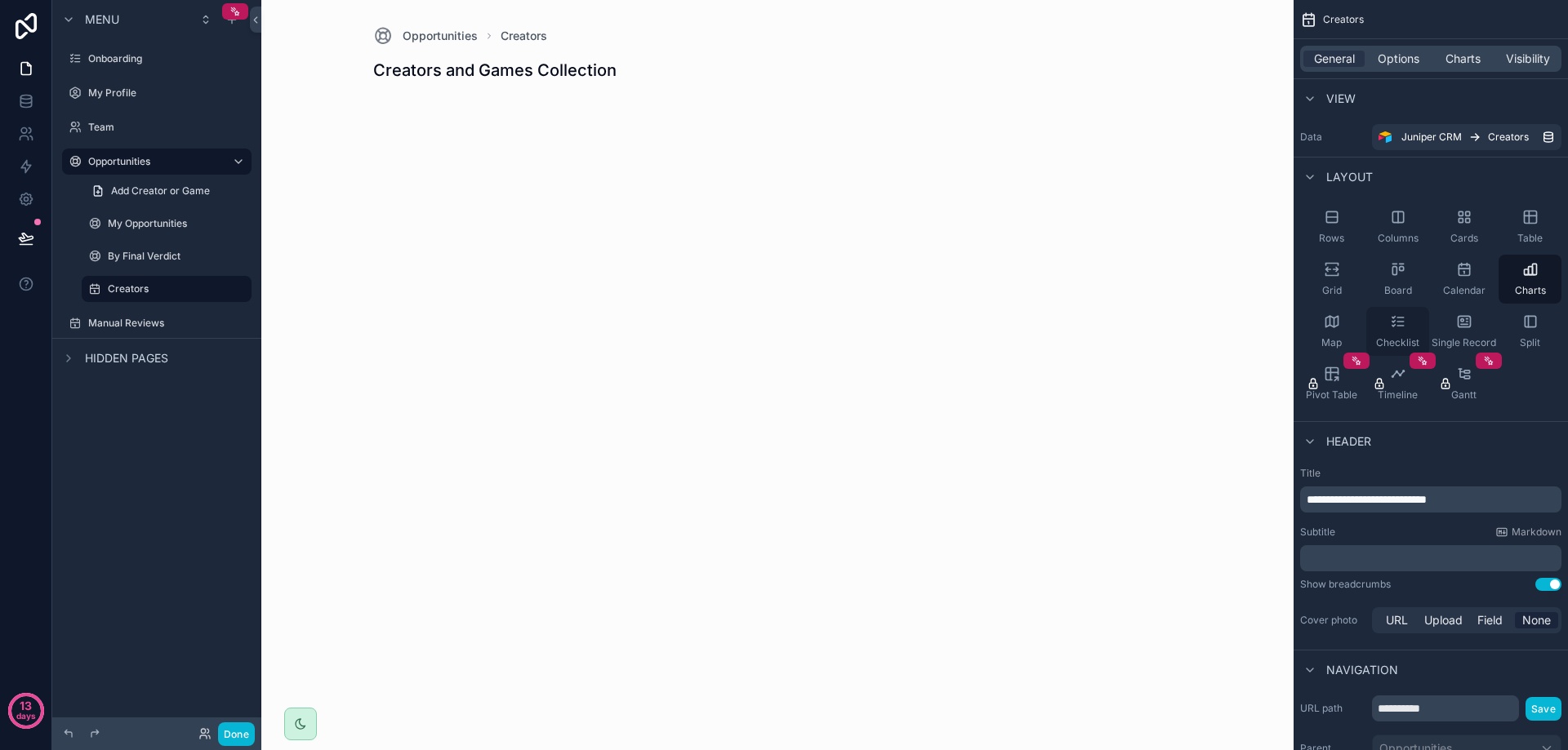
click at [1405, 325] on icon "scrollable content" at bounding box center [1399, 322] width 17 height 17
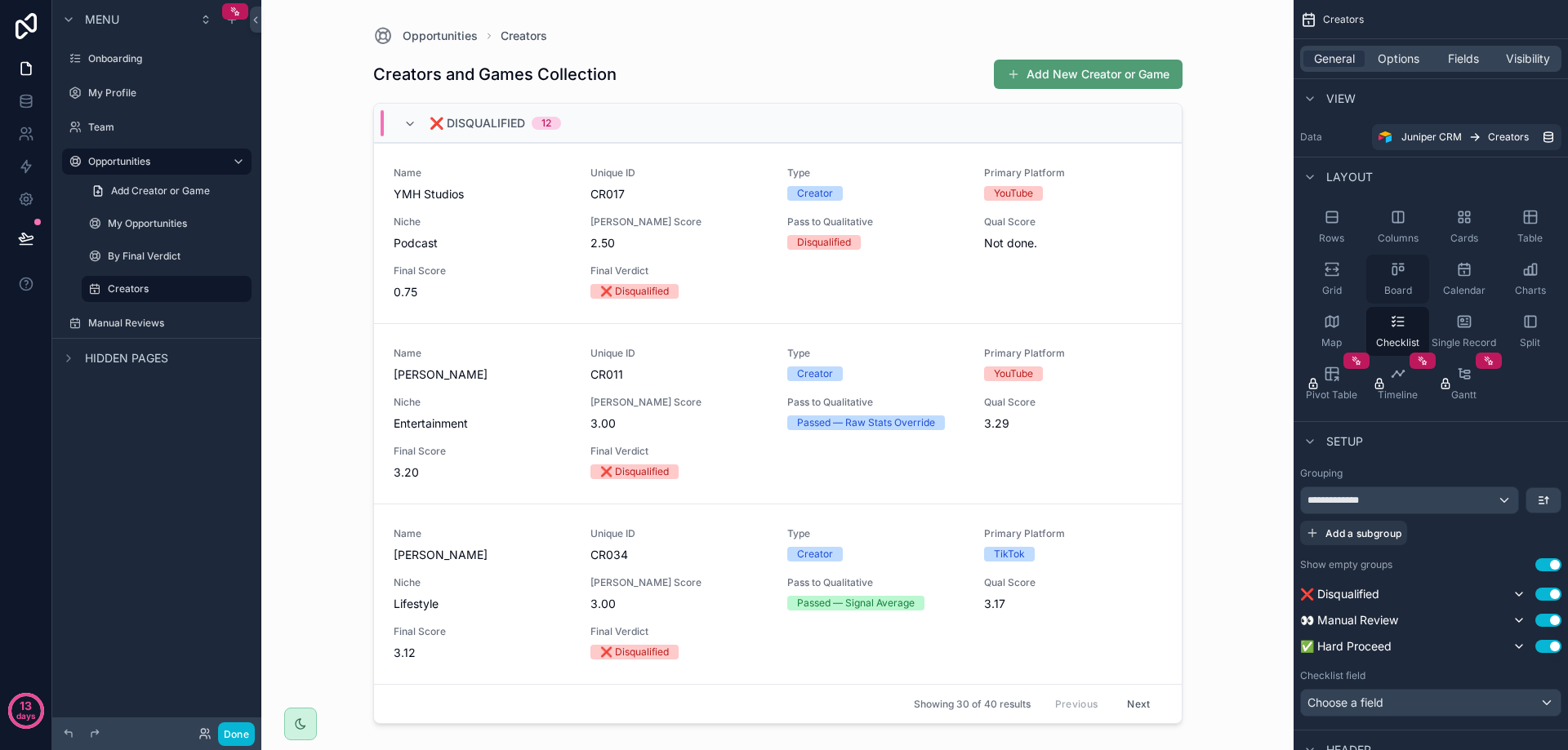
click at [1409, 273] on div "Board" at bounding box center [1398, 279] width 63 height 49
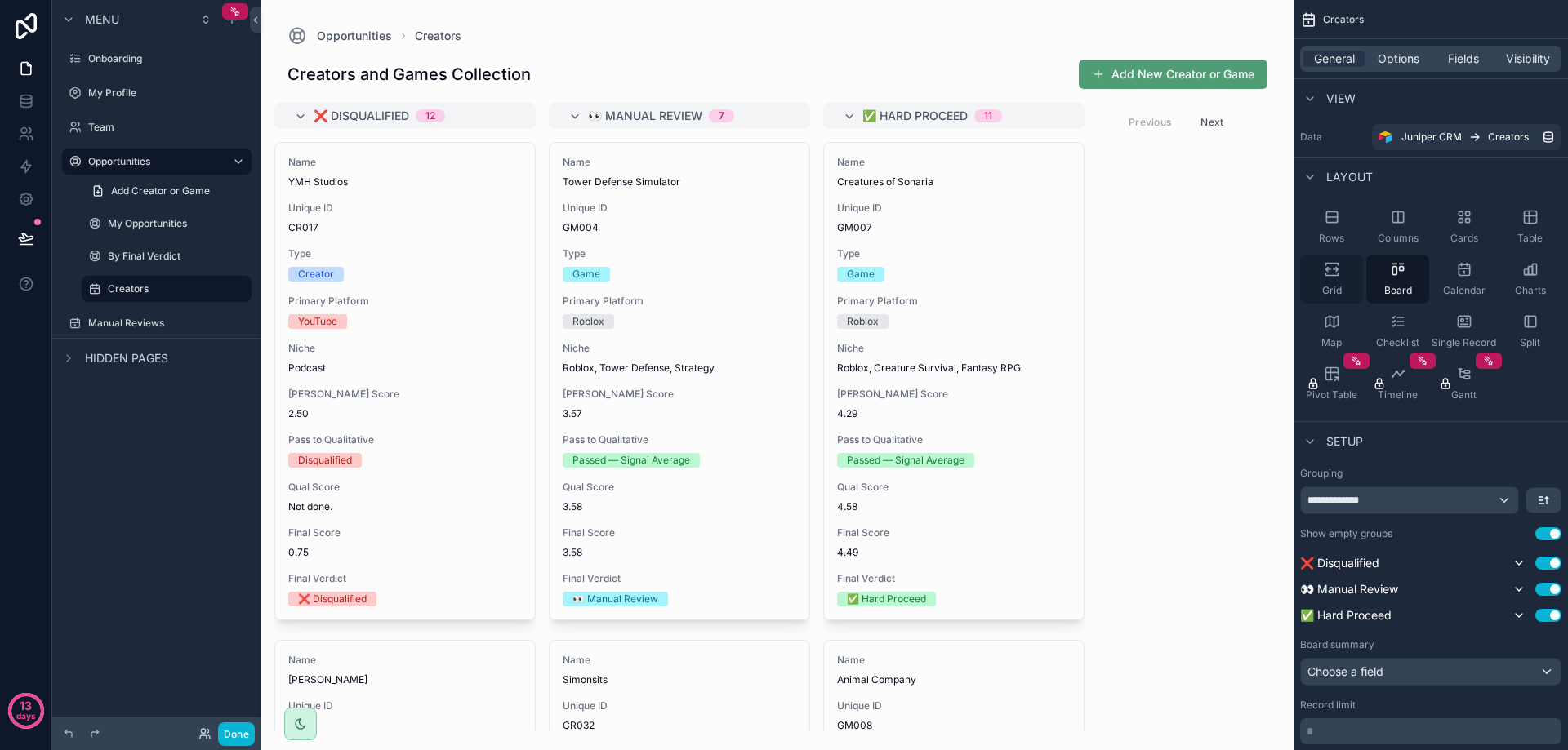
click at [1346, 284] on div "Grid" at bounding box center [1332, 279] width 63 height 49
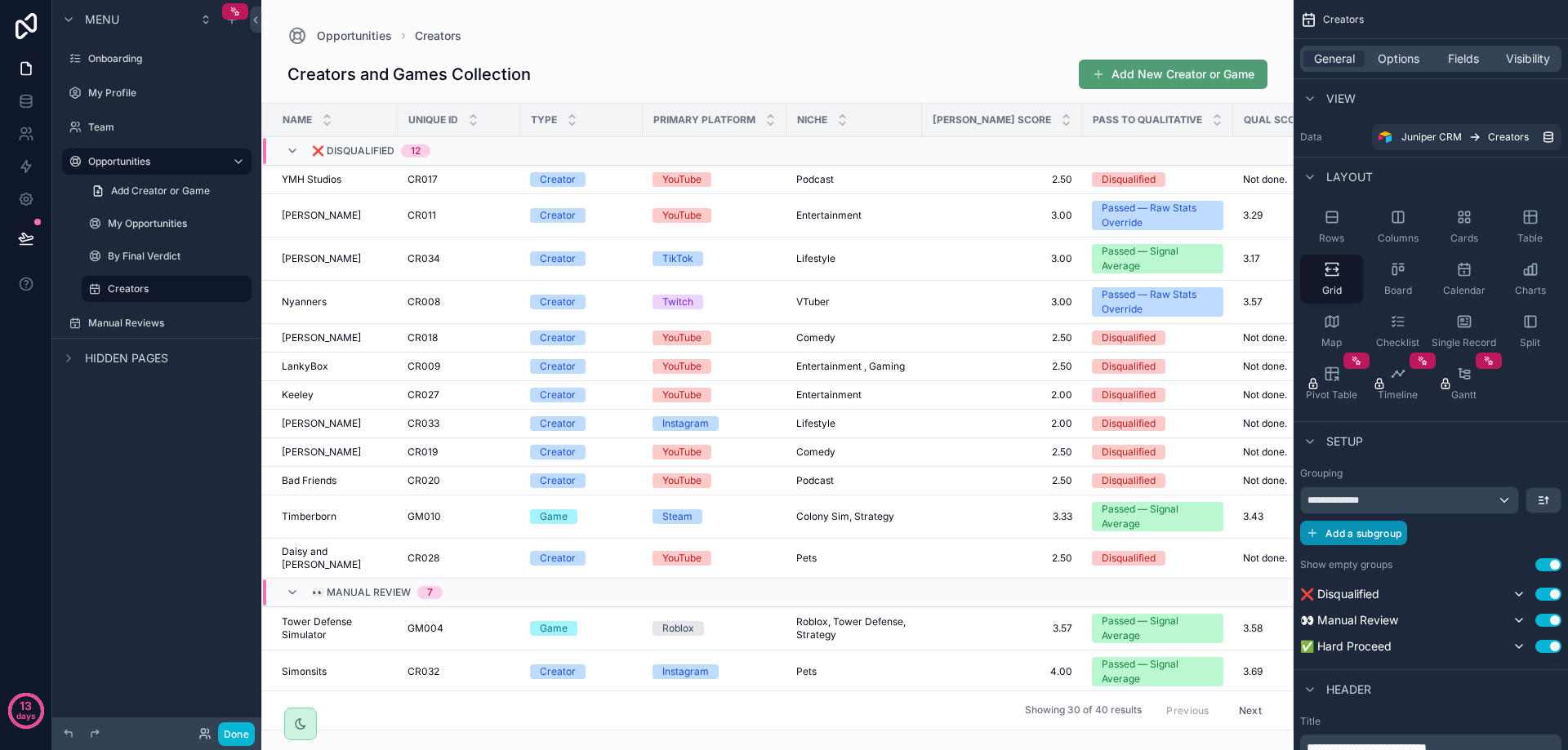
click at [1377, 534] on span "Add a subgroup" at bounding box center [1363, 533] width 76 height 12
click at [1421, 535] on div "Choose a field" at bounding box center [1411, 534] width 219 height 26
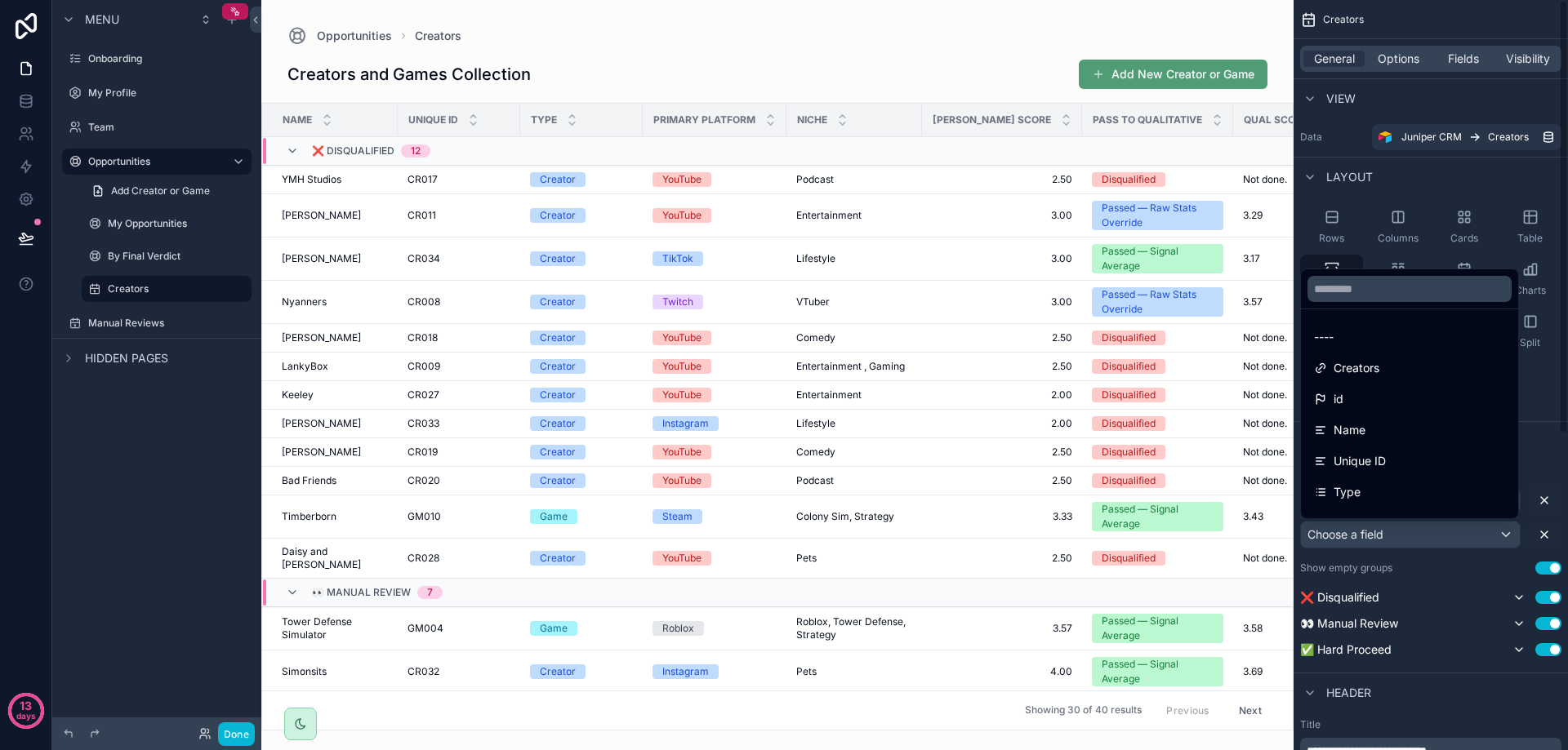
click at [1544, 422] on div "scrollable content" at bounding box center [784, 375] width 1568 height 750
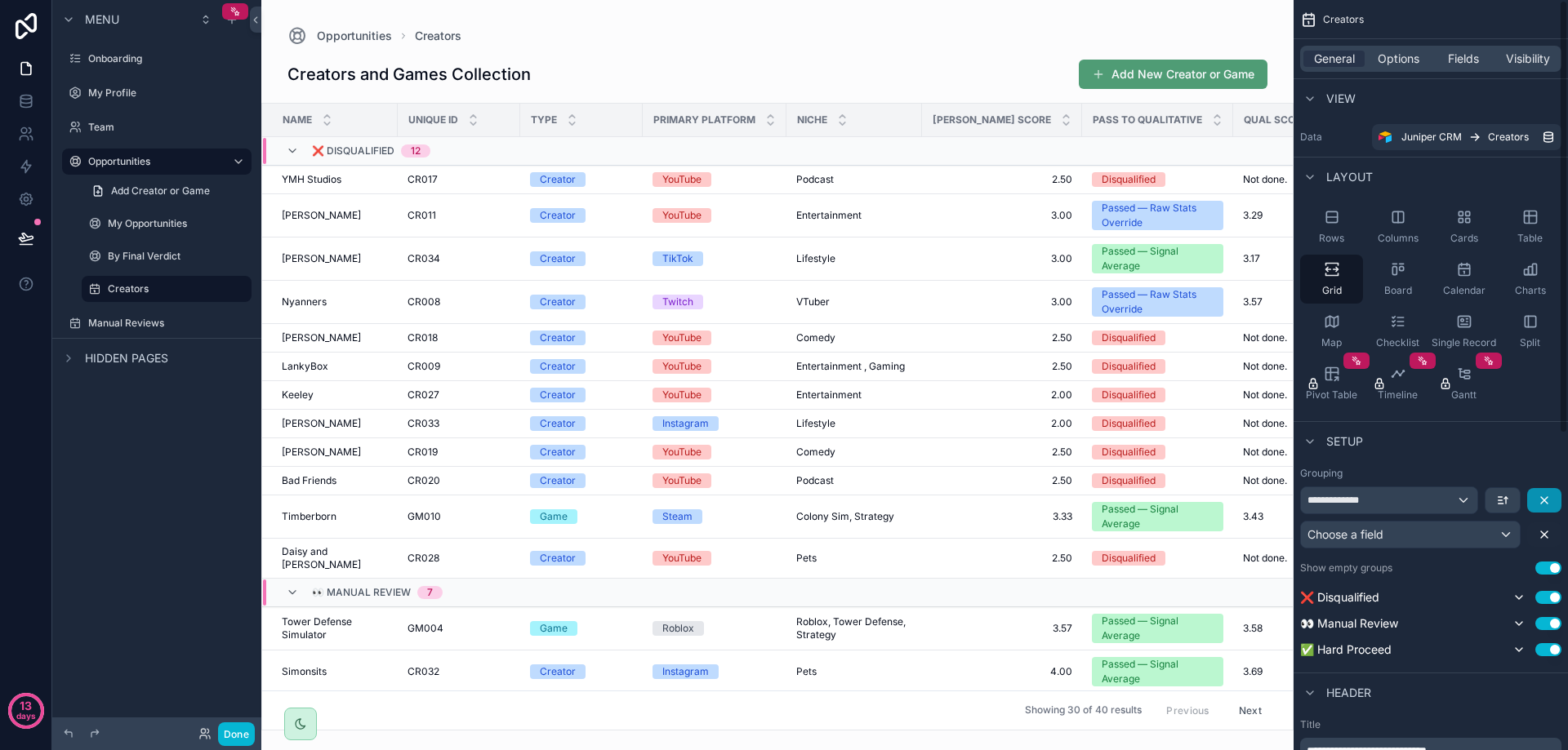
click at [1543, 502] on icon "scrollable content" at bounding box center [1544, 500] width 6 height 6
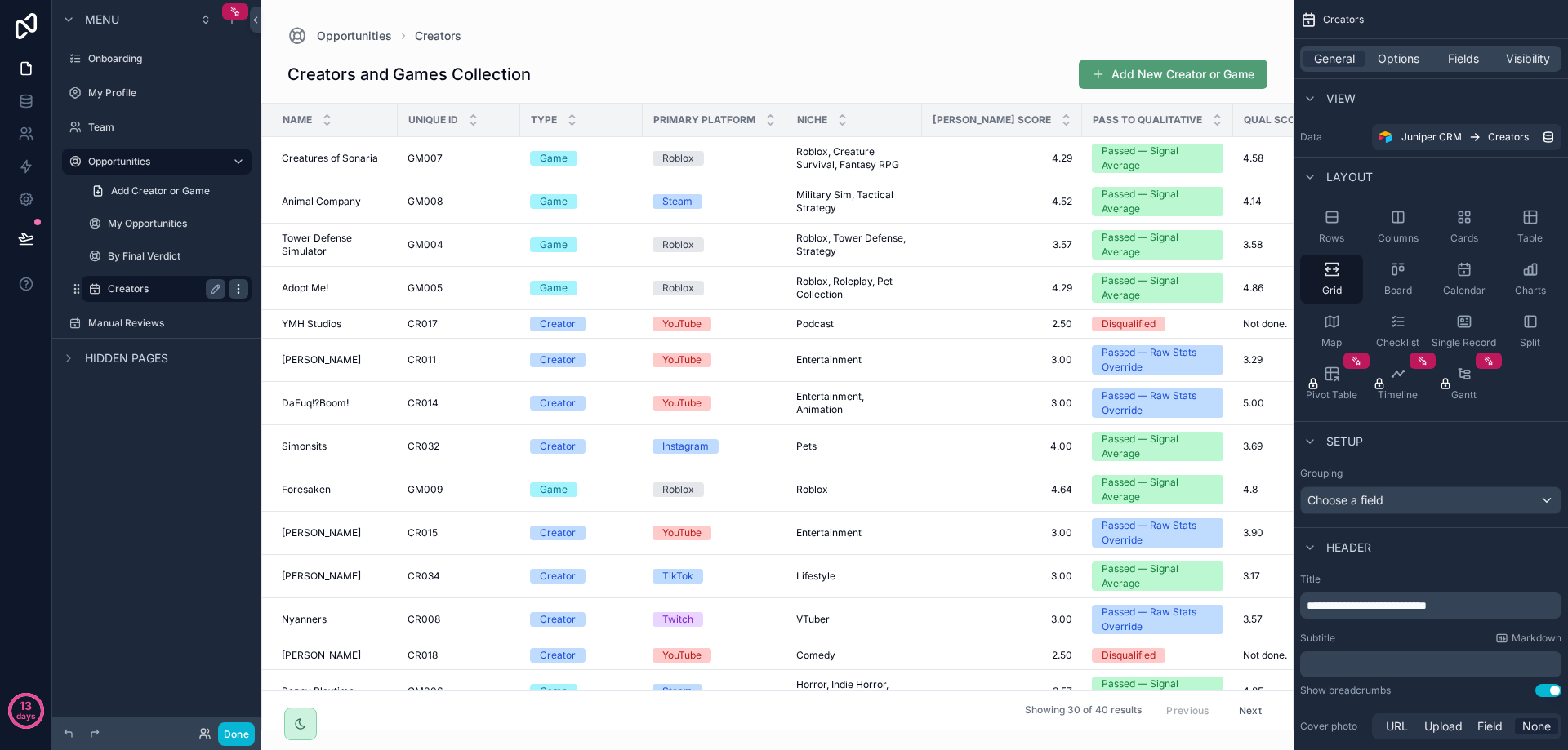
click at [238, 289] on icon "scrollable content" at bounding box center [238, 288] width 1 height 1
click at [299, 329] on span "Remove" at bounding box center [312, 330] width 44 height 17
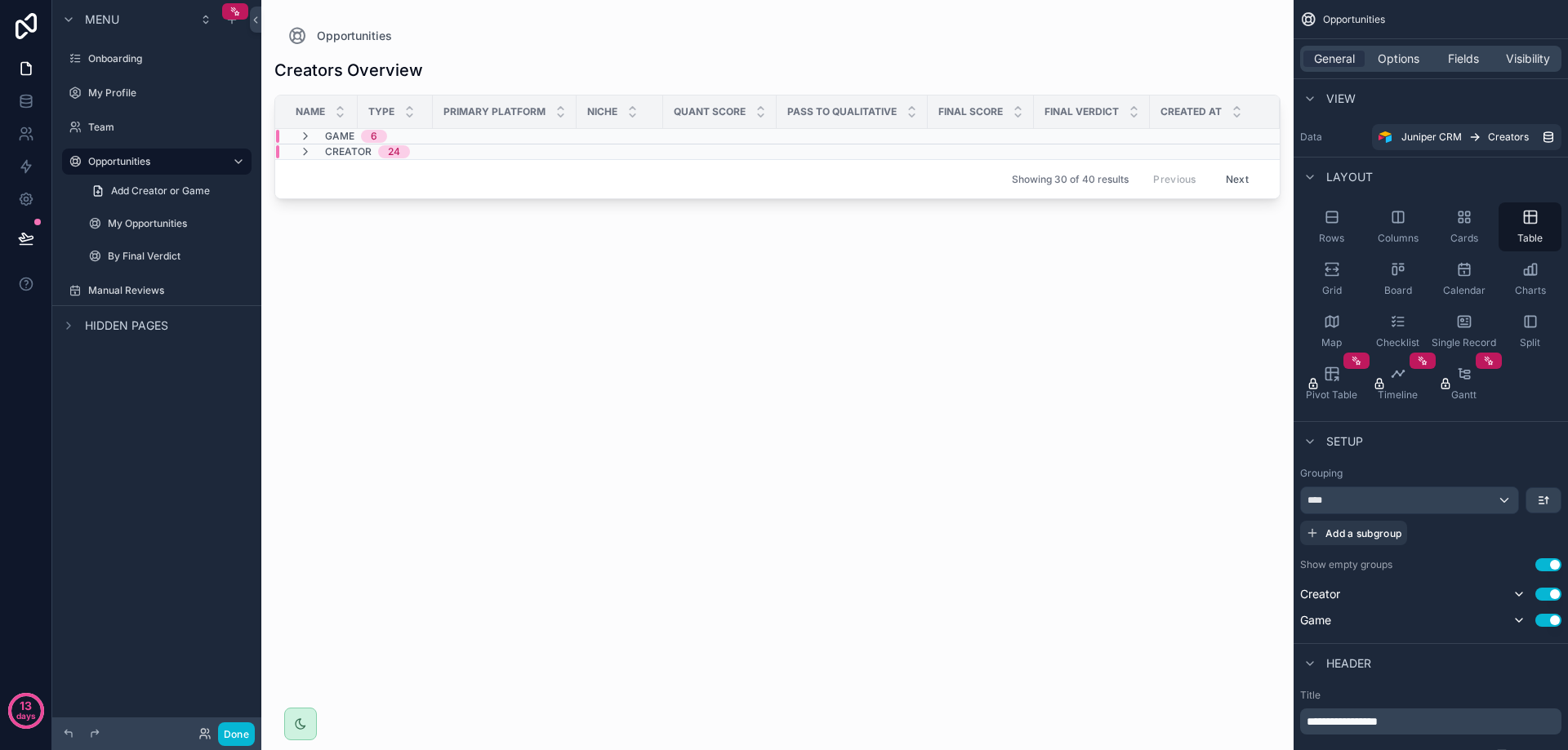
click at [179, 381] on div "Menu Onboarding My Profile Team Opportunities Add Creator or Game My Opportunit…" at bounding box center [157, 365] width 209 height 731
click at [234, 731] on button "Done" at bounding box center [236, 734] width 37 height 24
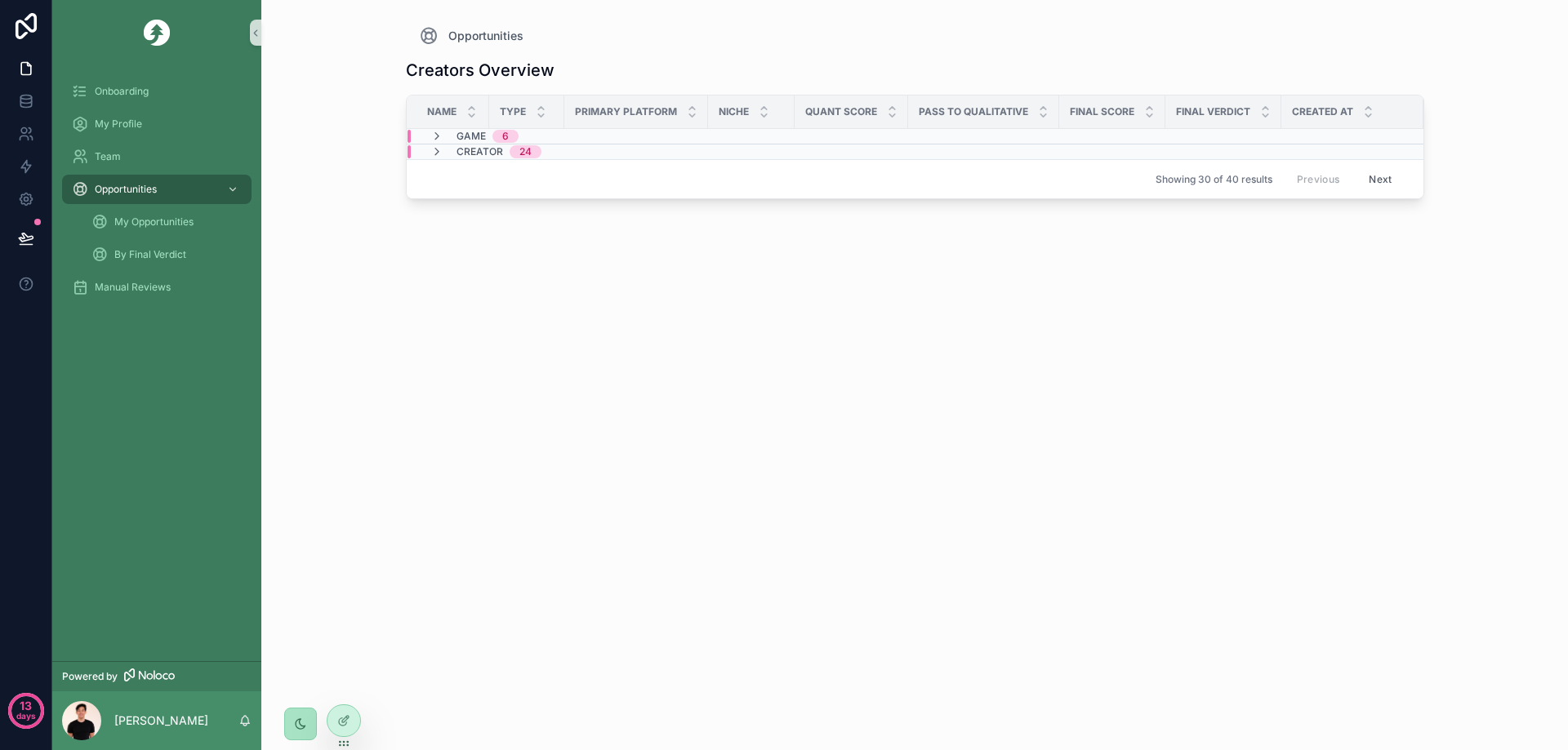
click at [296, 726] on icon "scrollable content" at bounding box center [300, 724] width 13 height 13
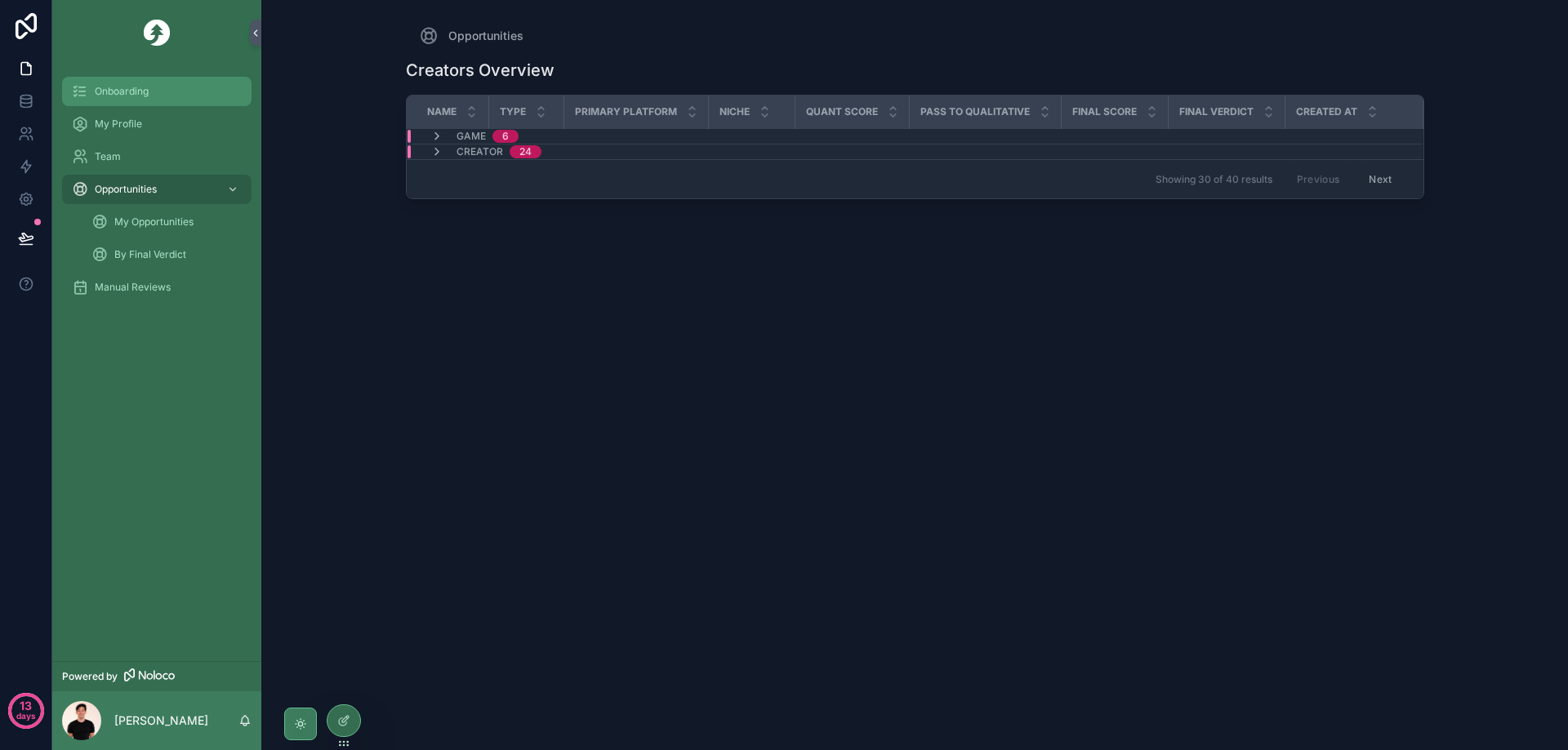
click at [125, 102] on div "Onboarding" at bounding box center [157, 92] width 169 height 26
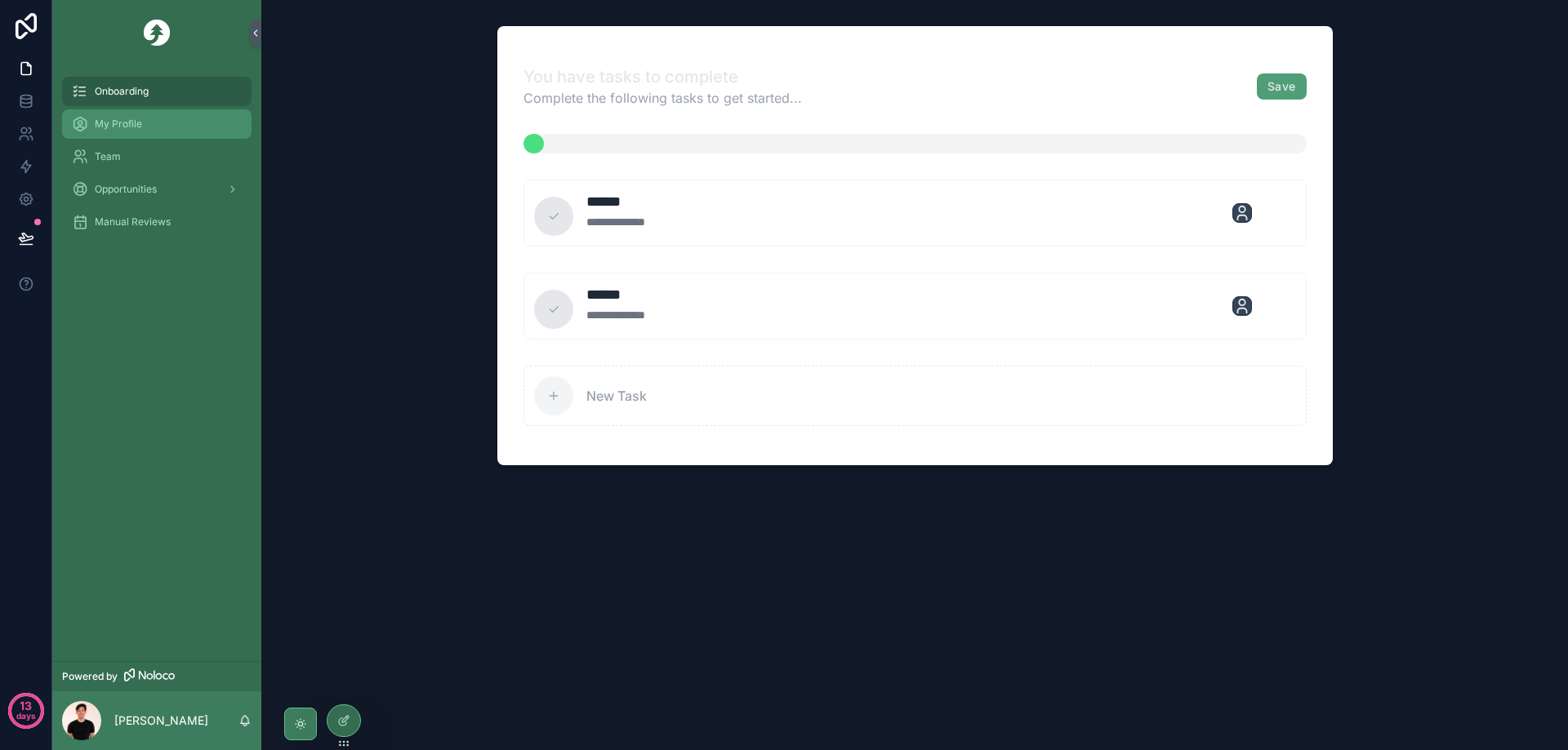
click at [139, 120] on span "My Profile" at bounding box center [118, 124] width 47 height 13
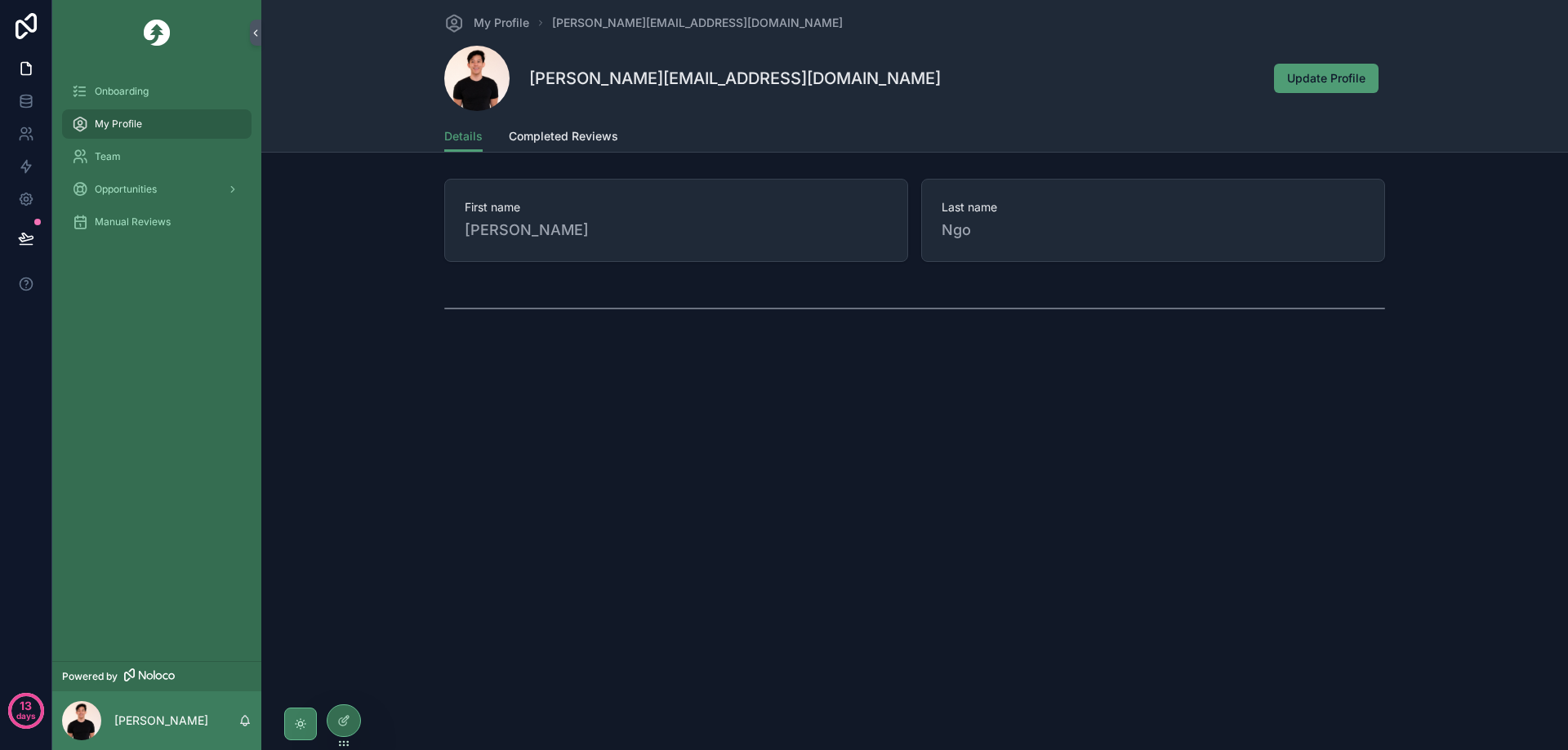
click at [536, 152] on div "My Profile [PERSON_NAME][EMAIL_ADDRESS][DOMAIN_NAME] [PERSON_NAME][EMAIL_ADDRES…" at bounding box center [914, 76] width 1307 height 153
click at [538, 141] on span "Completed Reviews" at bounding box center [563, 136] width 109 height 17
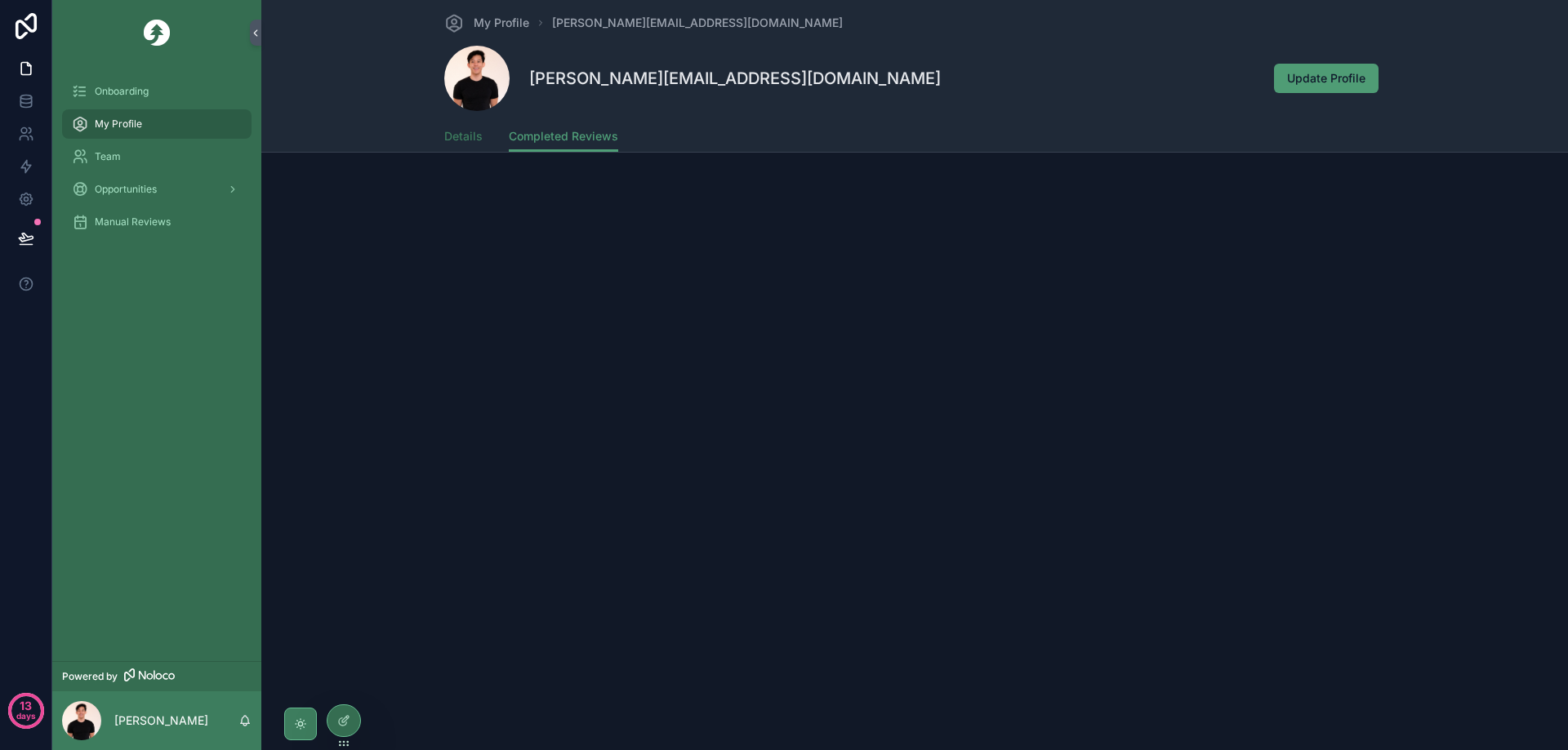
click at [459, 138] on span "Details" at bounding box center [463, 136] width 38 height 17
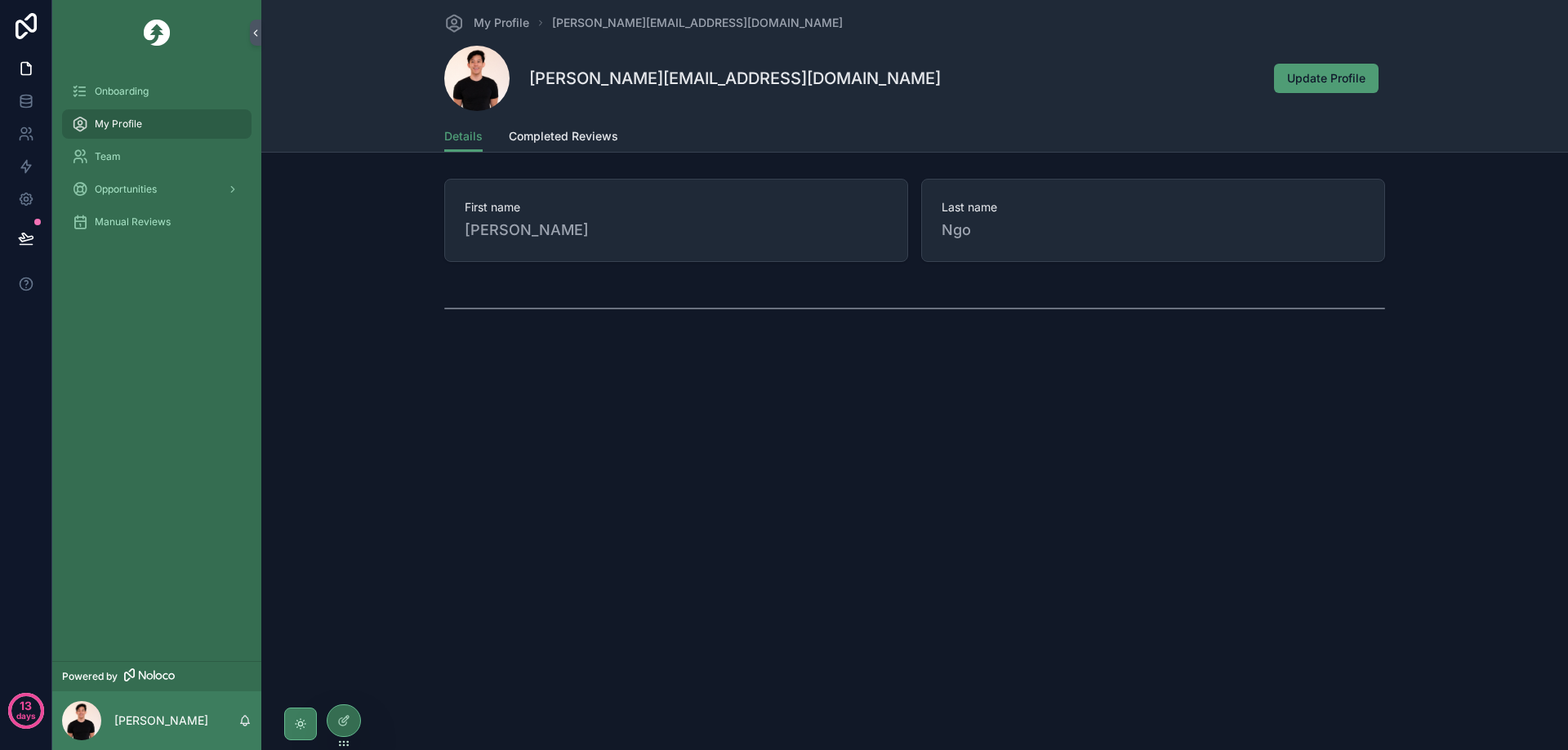
click at [306, 717] on div "scrollable content" at bounding box center [301, 724] width 15 height 15
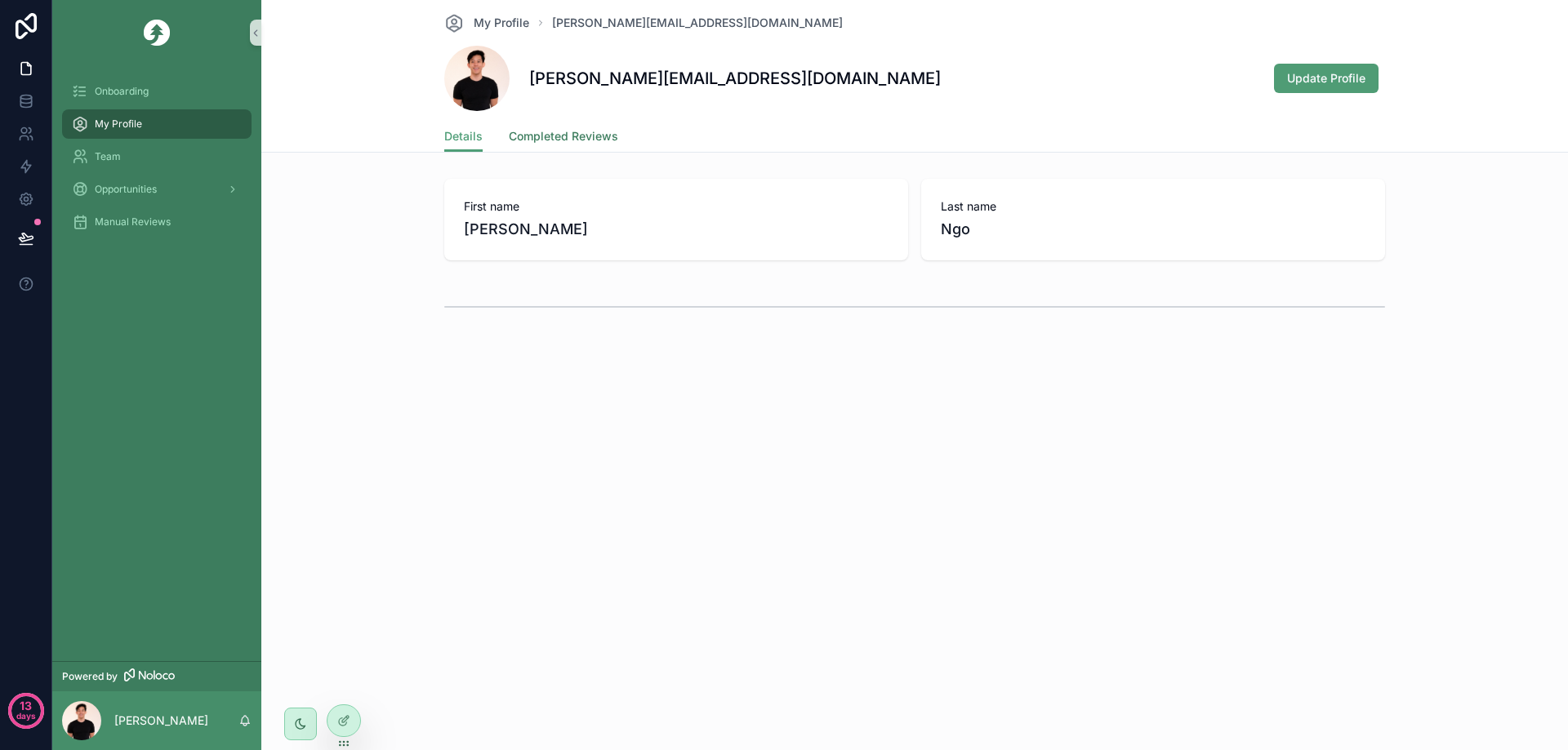
click at [555, 146] on link "Completed Reviews" at bounding box center [563, 137] width 109 height 32
click at [457, 129] on span "Details" at bounding box center [463, 136] width 38 height 17
click at [214, 90] on div "Onboarding" at bounding box center [157, 92] width 169 height 26
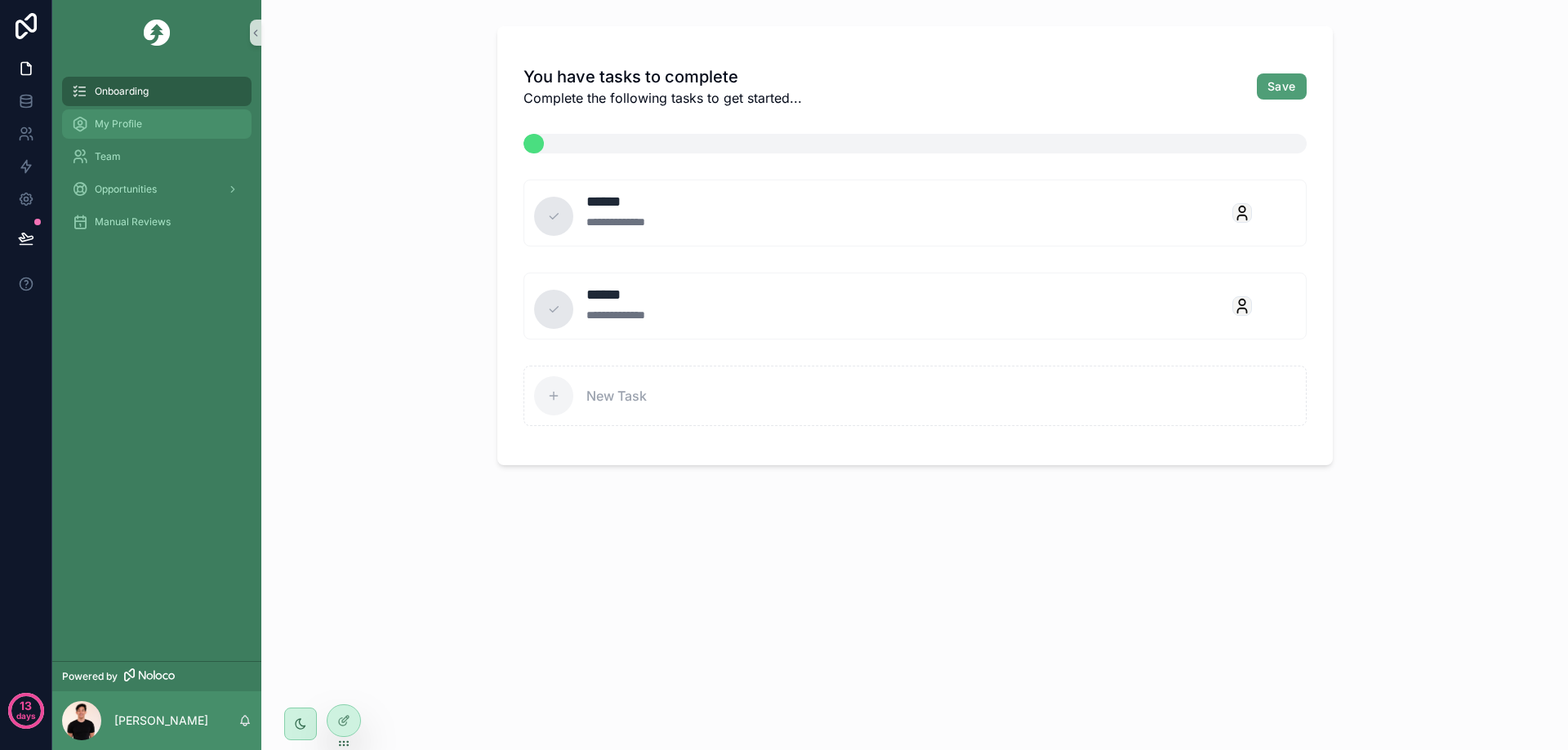
click at [172, 111] on div "My Profile" at bounding box center [157, 124] width 169 height 26
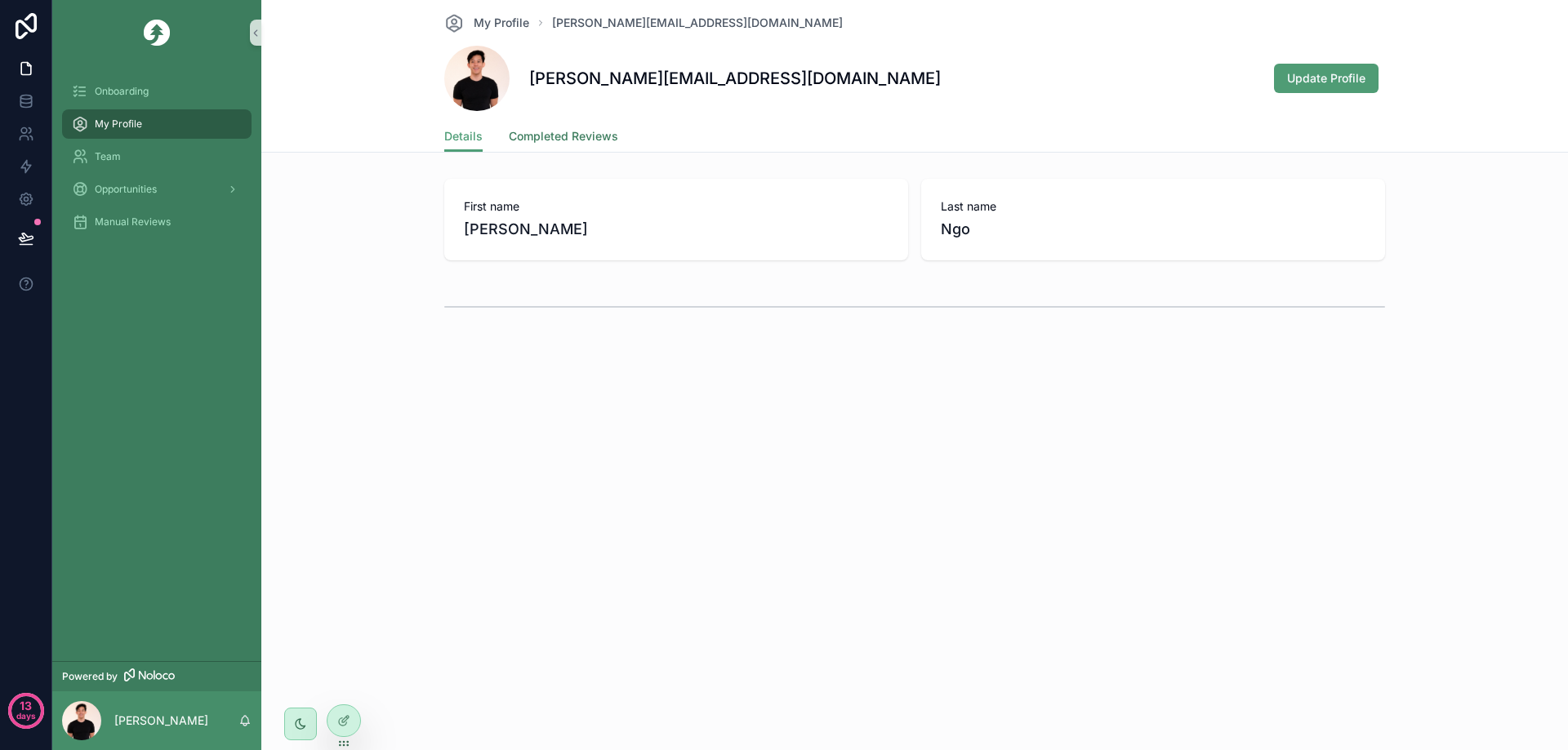
click at [556, 142] on span "Completed Reviews" at bounding box center [563, 136] width 109 height 17
click at [193, 160] on div "Team" at bounding box center [157, 156] width 169 height 26
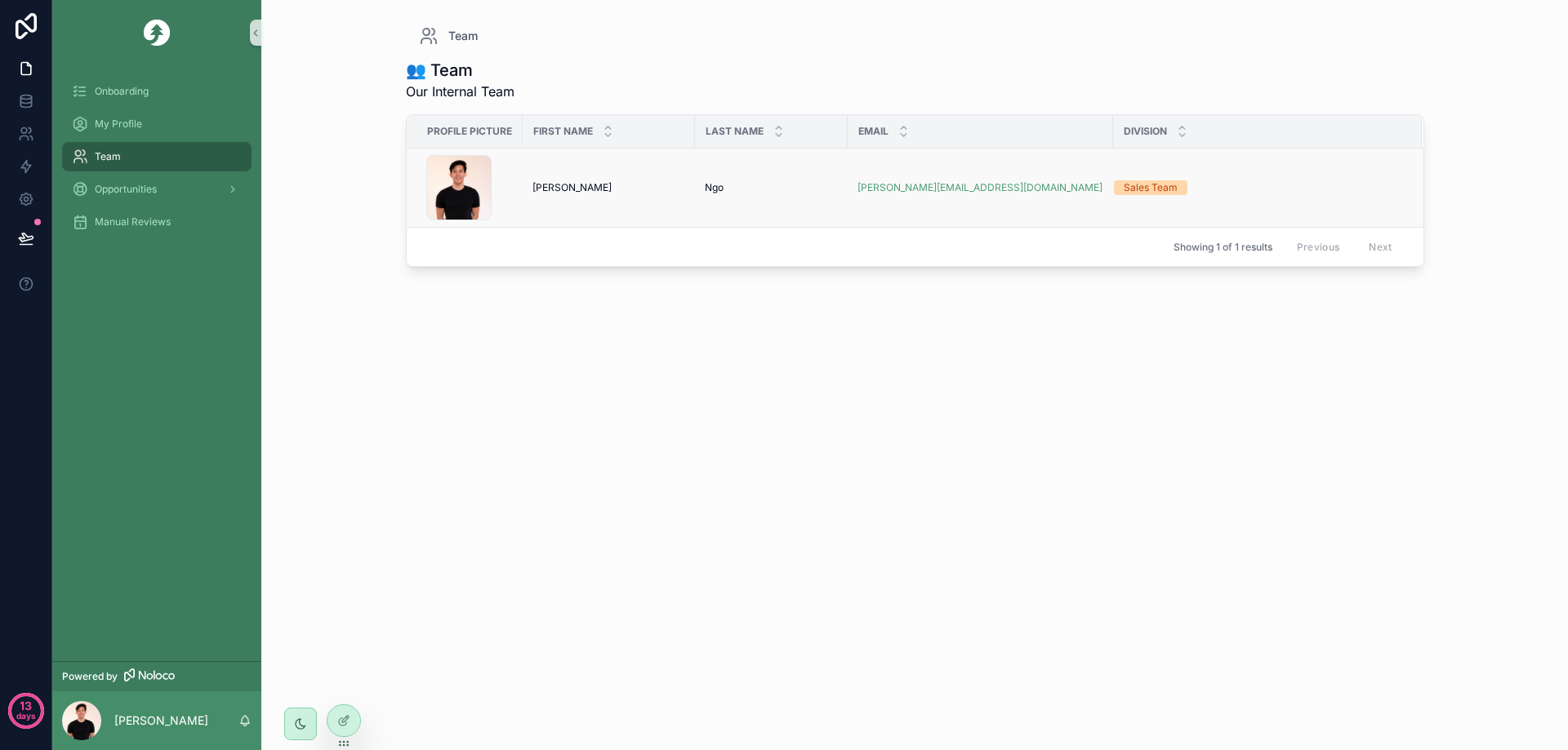
click at [568, 199] on td "[PERSON_NAME] [PERSON_NAME]" at bounding box center [608, 188] width 172 height 80
click at [543, 197] on td "[PERSON_NAME] [PERSON_NAME]" at bounding box center [608, 188] width 172 height 80
click at [449, 197] on div "DSA00478-Edit-3 .jpg" at bounding box center [458, 188] width 66 height 66
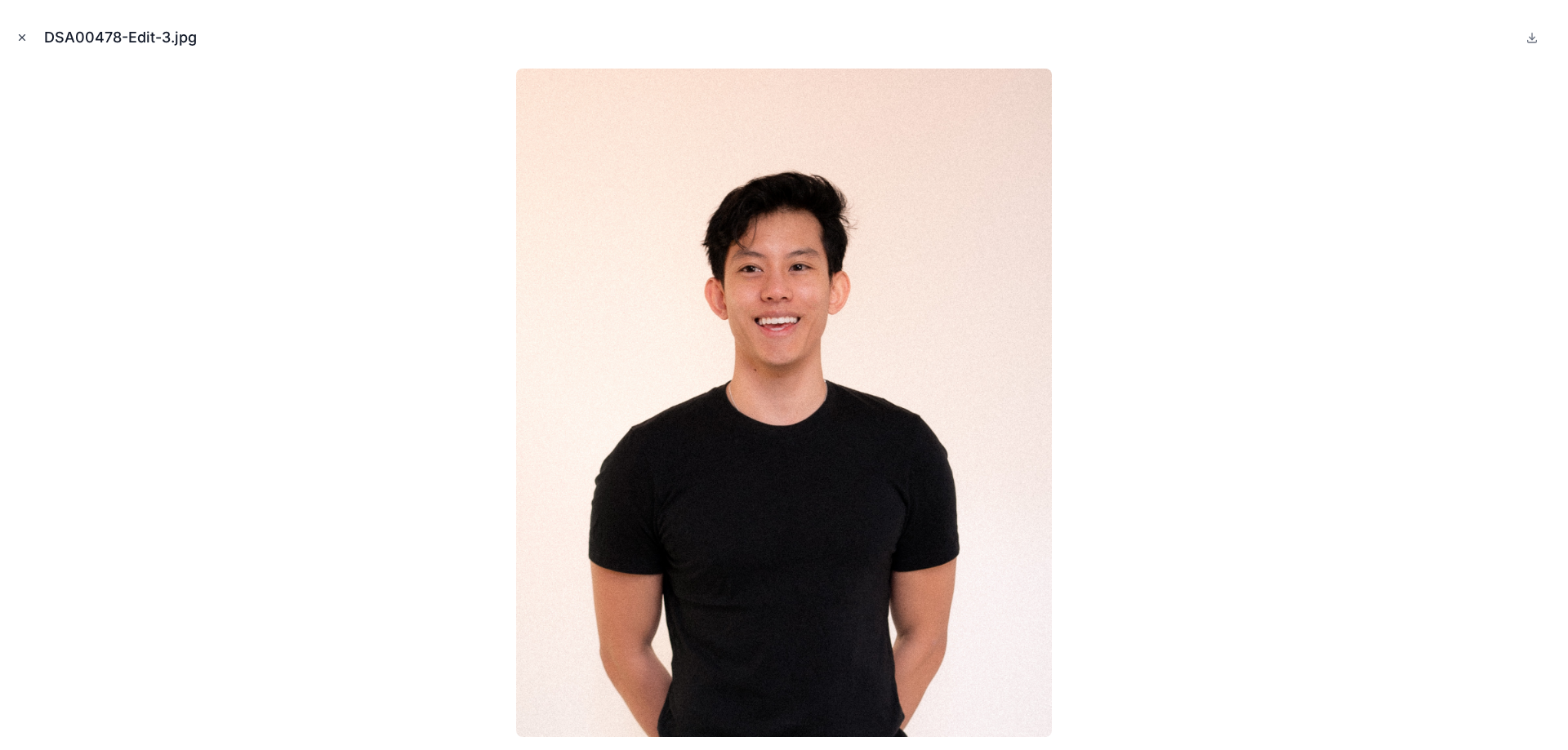
click at [16, 38] on button "Close modal" at bounding box center [21, 37] width 18 height 18
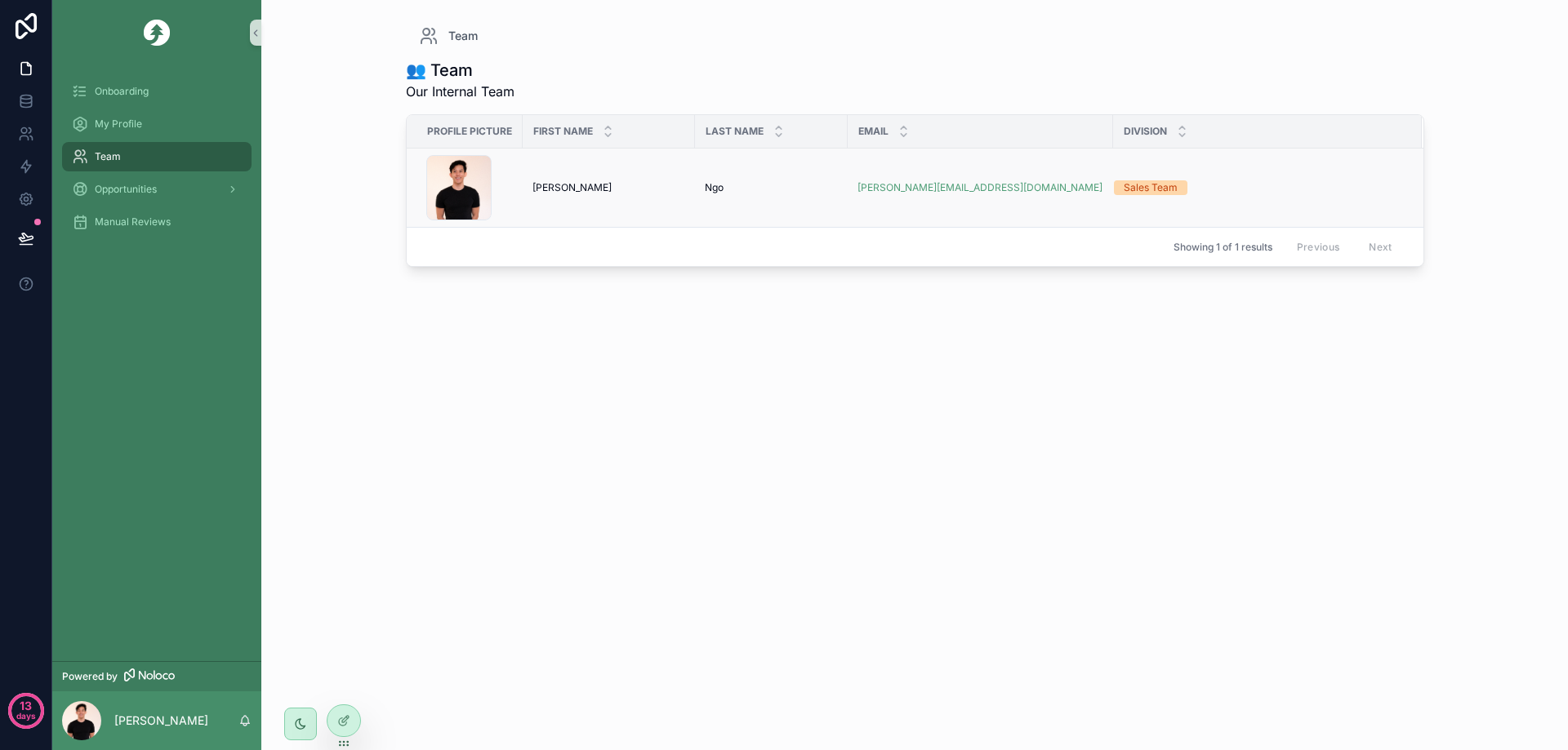
click at [995, 206] on td "[PERSON_NAME][EMAIL_ADDRESS][DOMAIN_NAME]" at bounding box center [980, 188] width 266 height 80
click at [1150, 173] on td "Sales Team" at bounding box center [1267, 188] width 308 height 80
click at [1253, 183] on div "Sales Team" at bounding box center [1258, 188] width 288 height 15
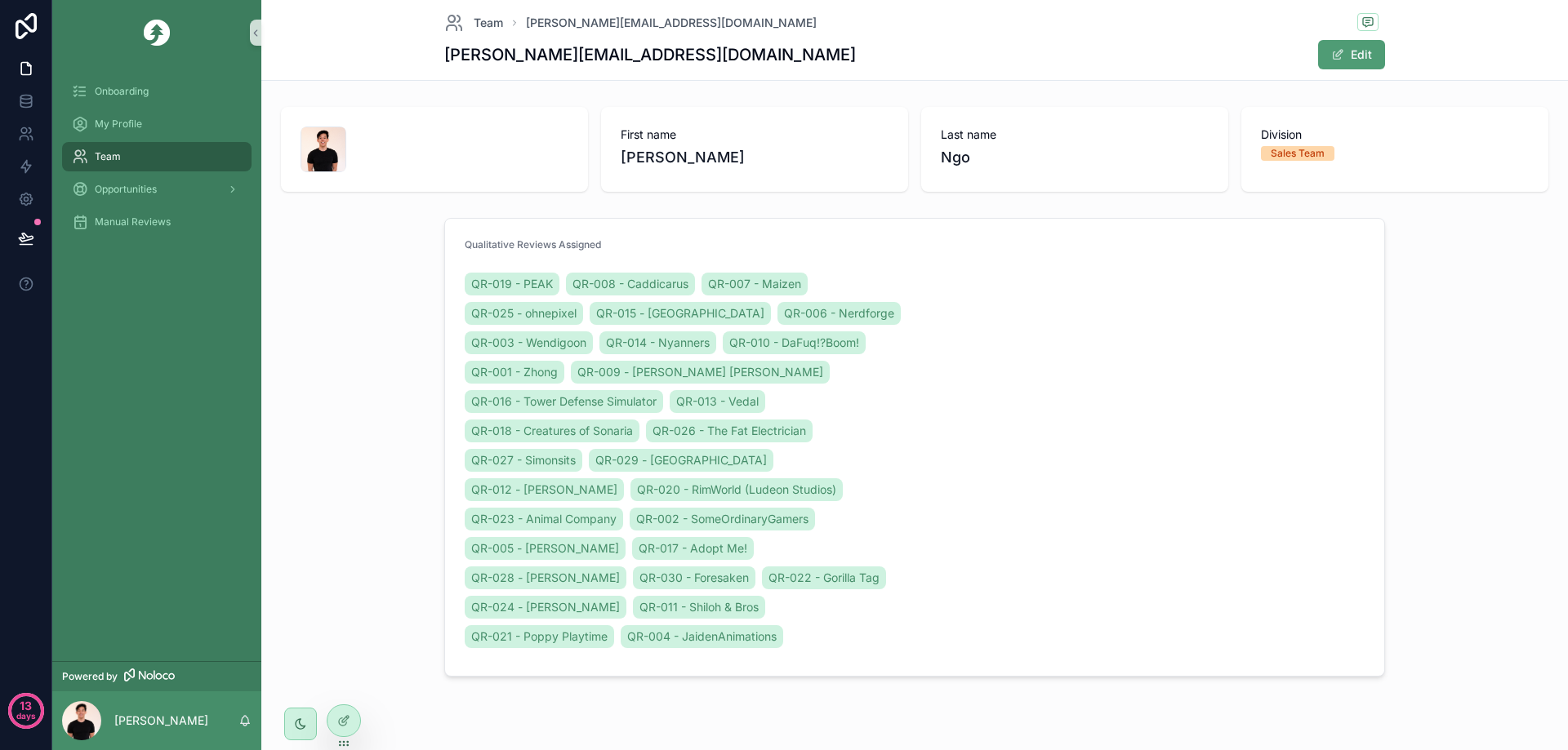
click at [144, 155] on div "Team" at bounding box center [157, 156] width 169 height 26
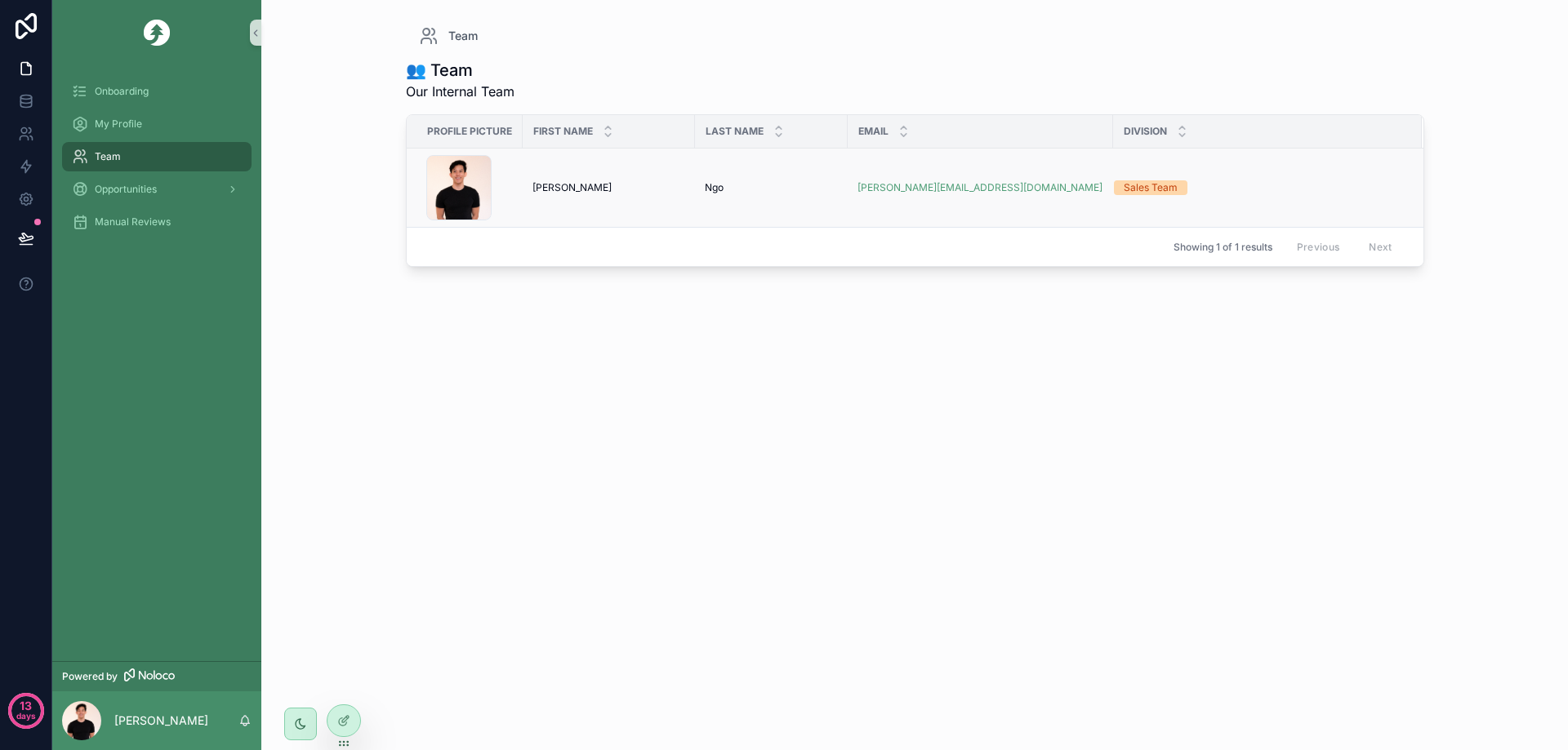
click at [1248, 206] on td "Sales Team" at bounding box center [1267, 188] width 308 height 80
click at [1233, 194] on div "Sales Team" at bounding box center [1258, 188] width 288 height 15
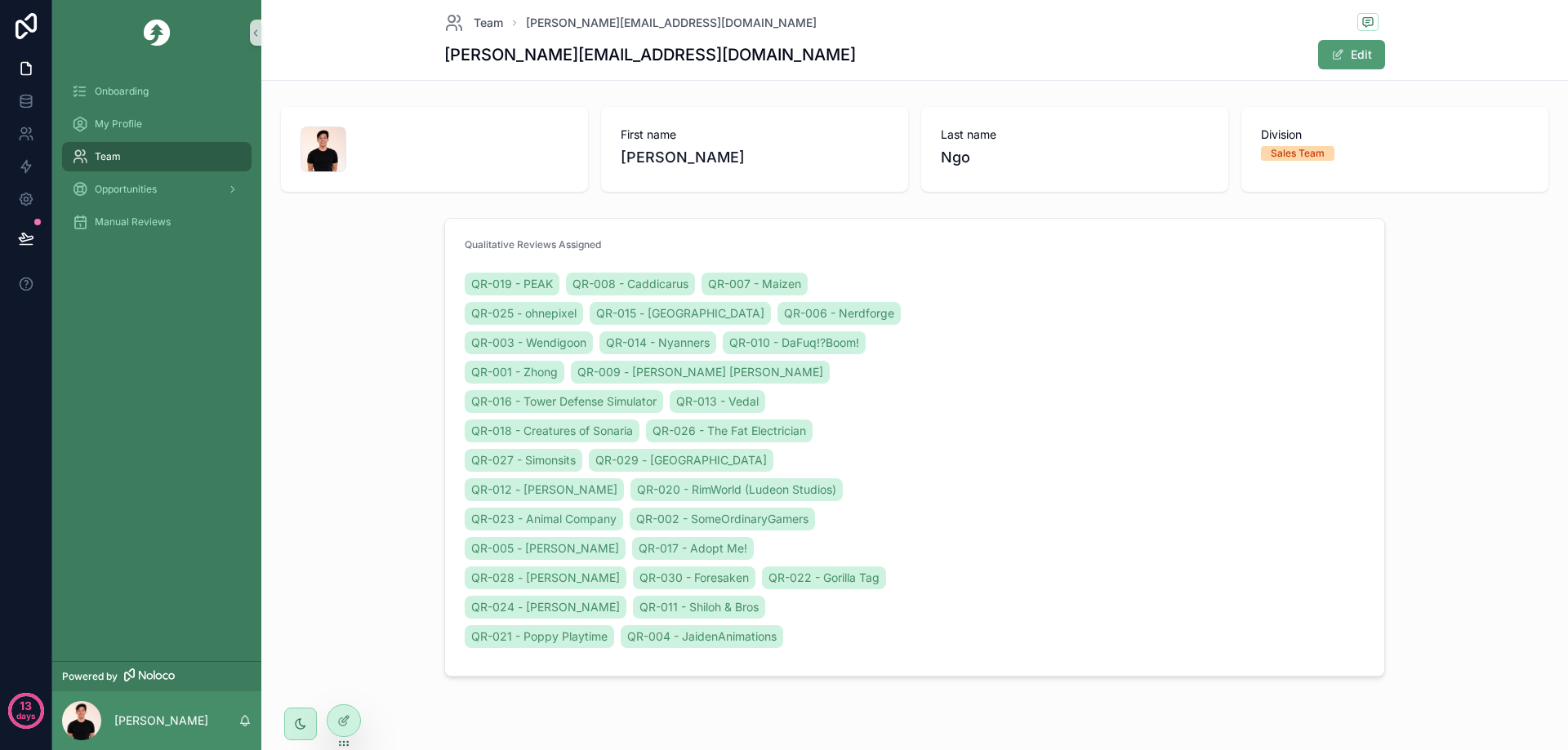
click at [174, 156] on div "Team" at bounding box center [157, 156] width 169 height 26
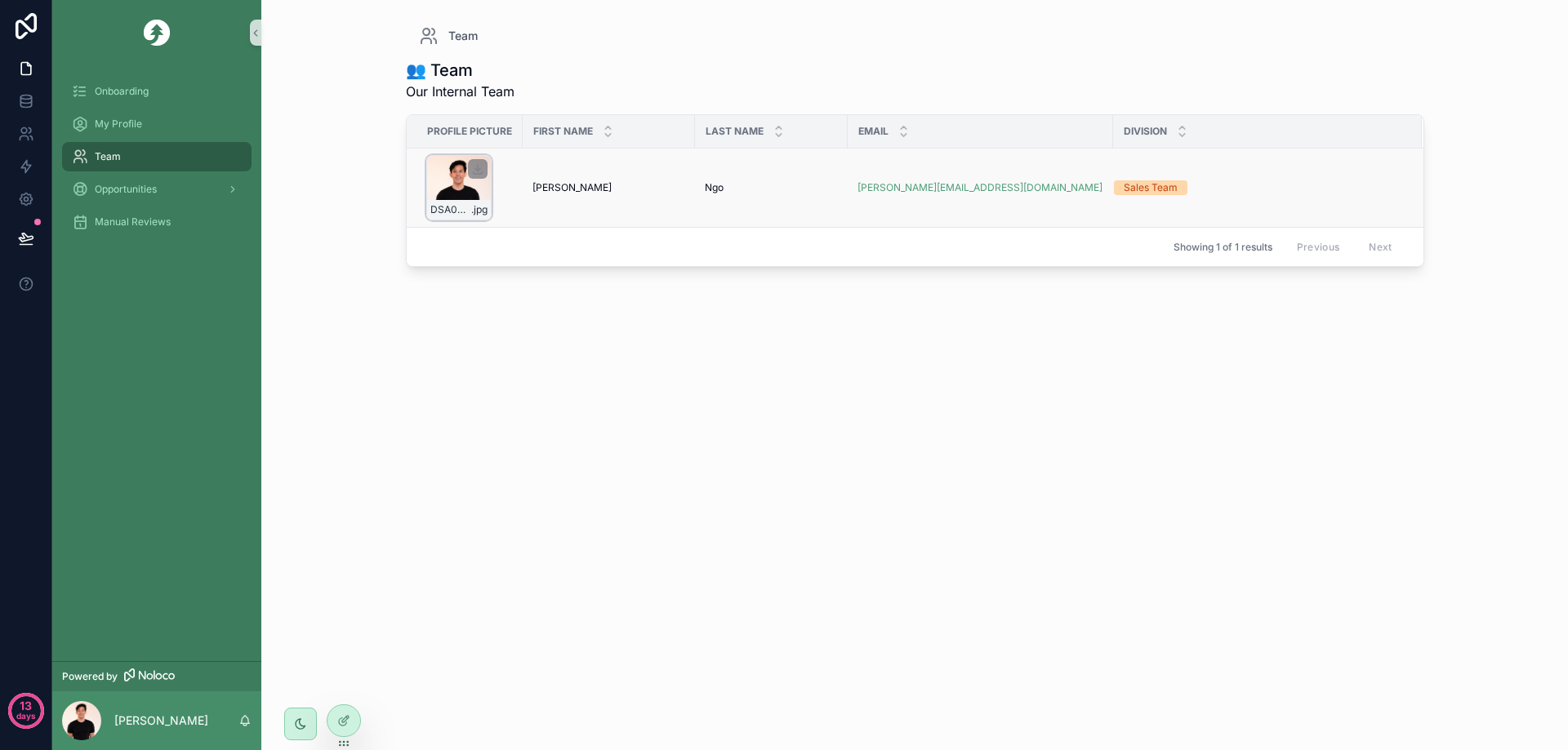
click at [465, 202] on div "DSA00478-Edit-3 .jpg" at bounding box center [458, 209] width 64 height 19
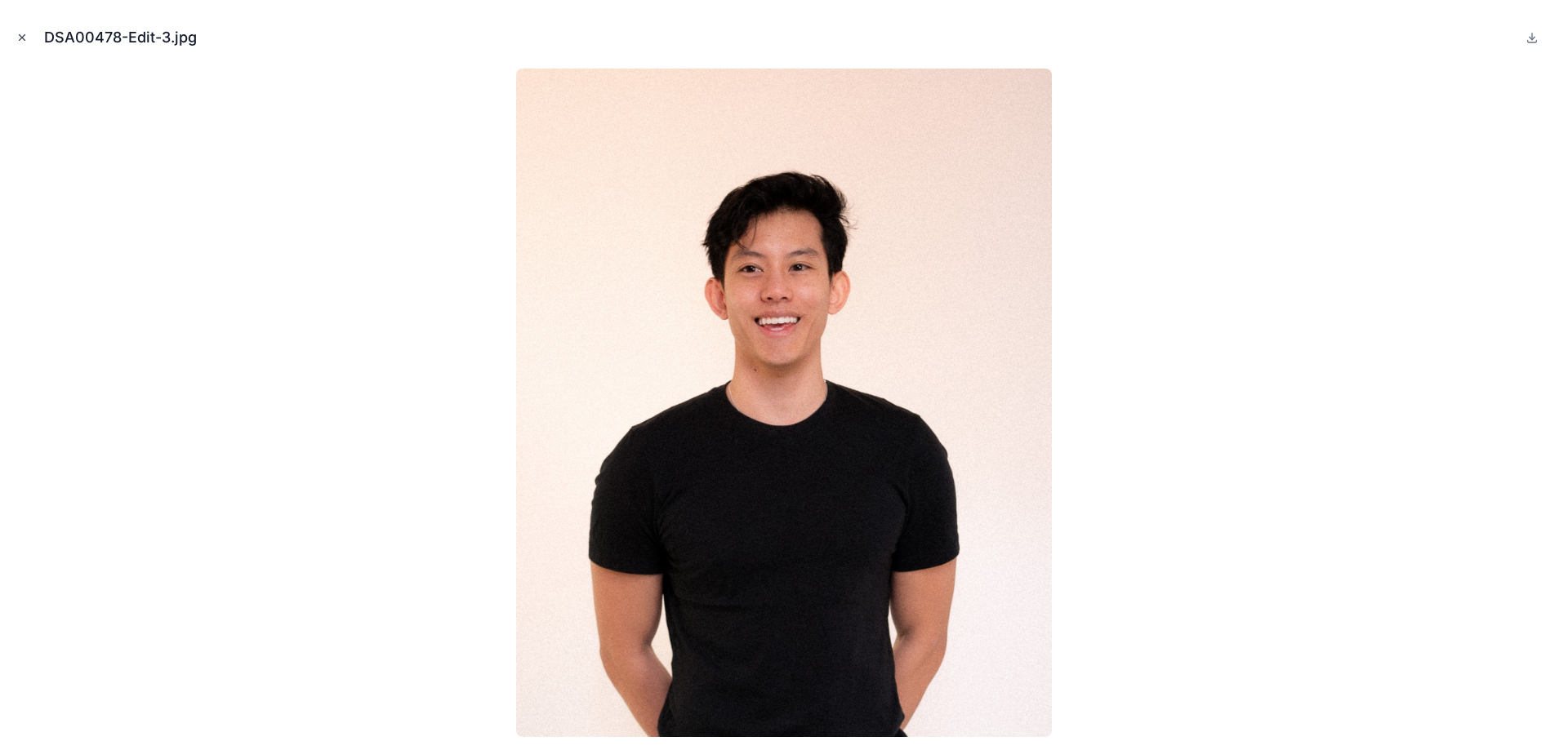
click at [15, 36] on button "Close modal" at bounding box center [21, 37] width 18 height 18
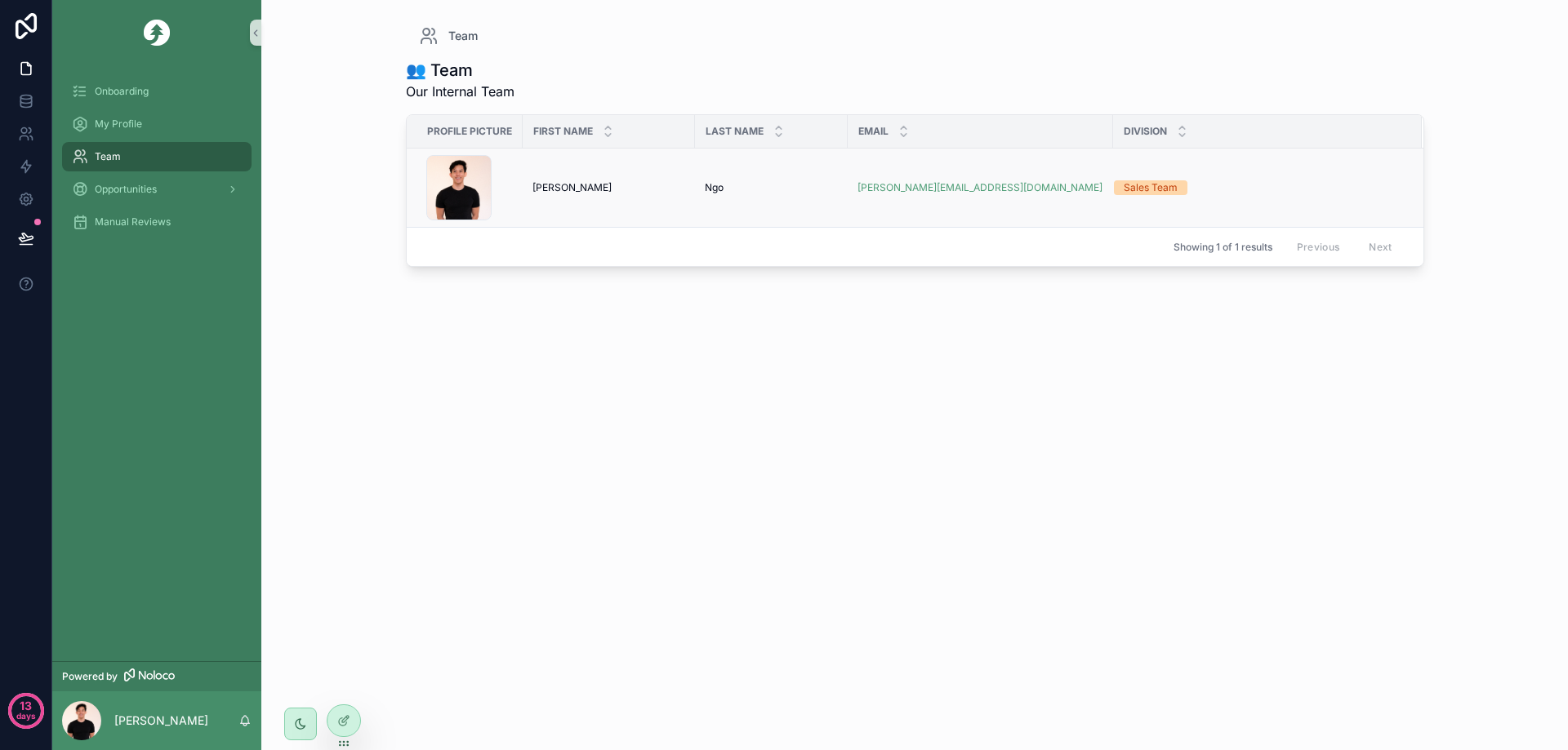
click at [646, 192] on div "[PERSON_NAME] [PERSON_NAME]" at bounding box center [608, 188] width 153 height 13
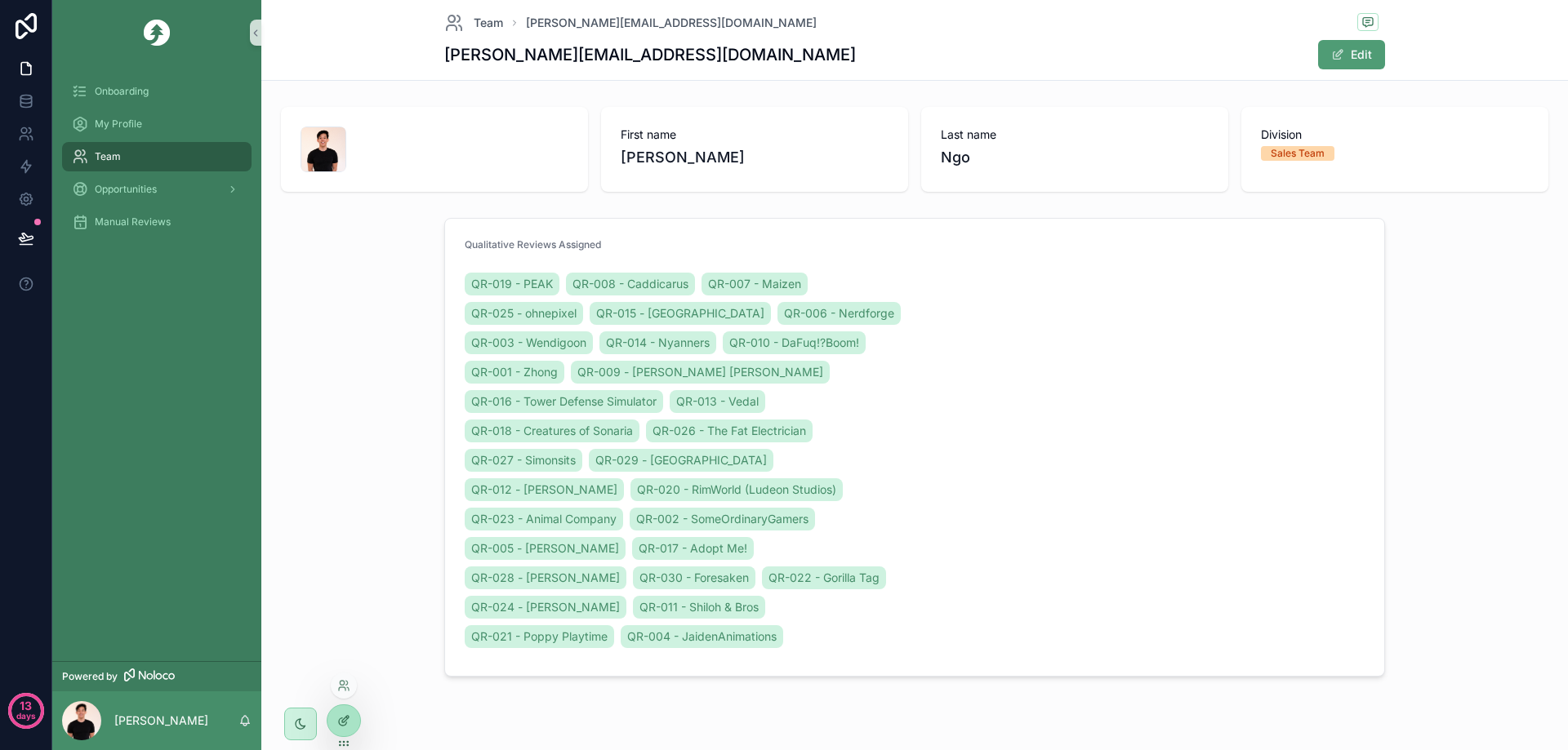
click at [348, 717] on icon at bounding box center [344, 721] width 13 height 13
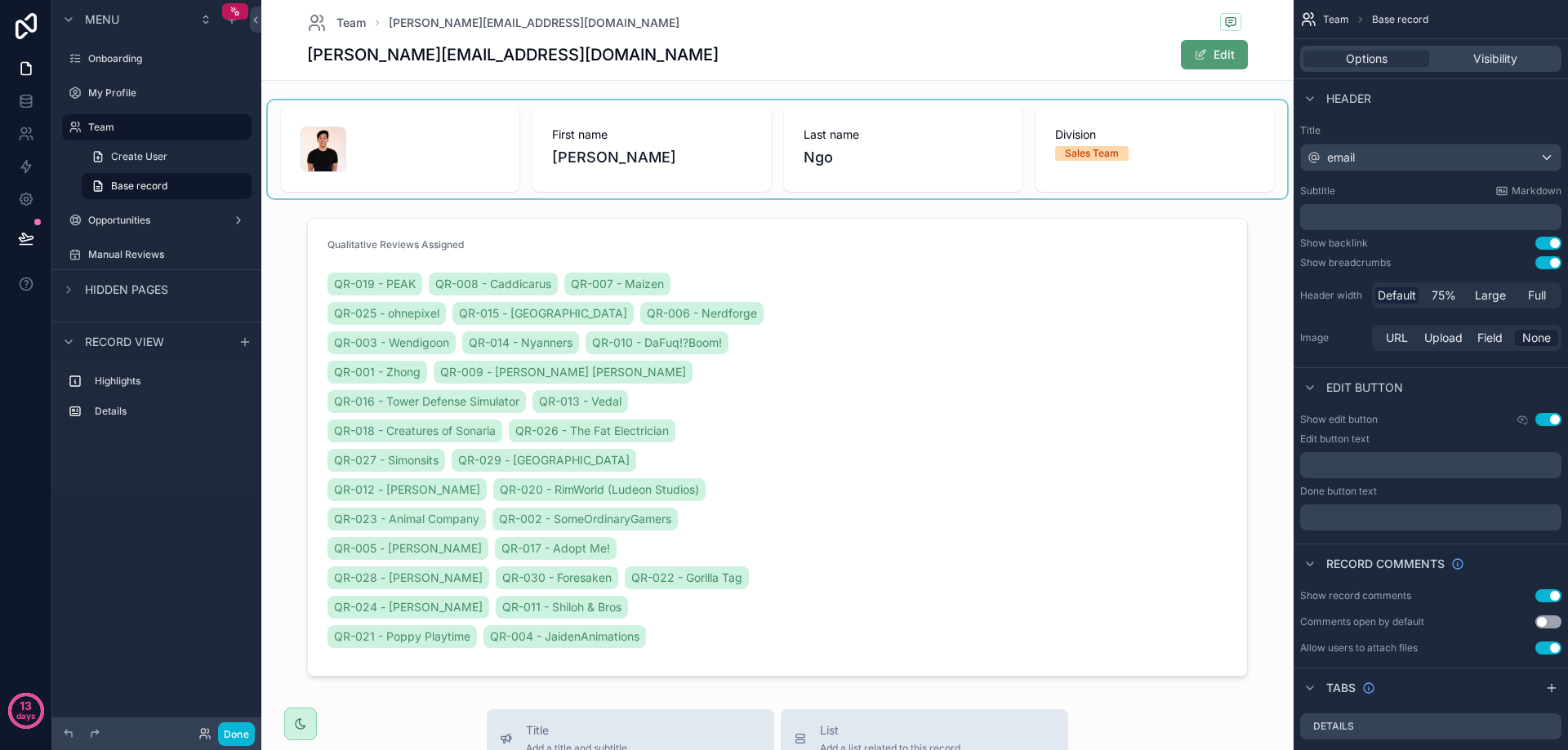
click at [460, 165] on div "scrollable content" at bounding box center [777, 149] width 1019 height 98
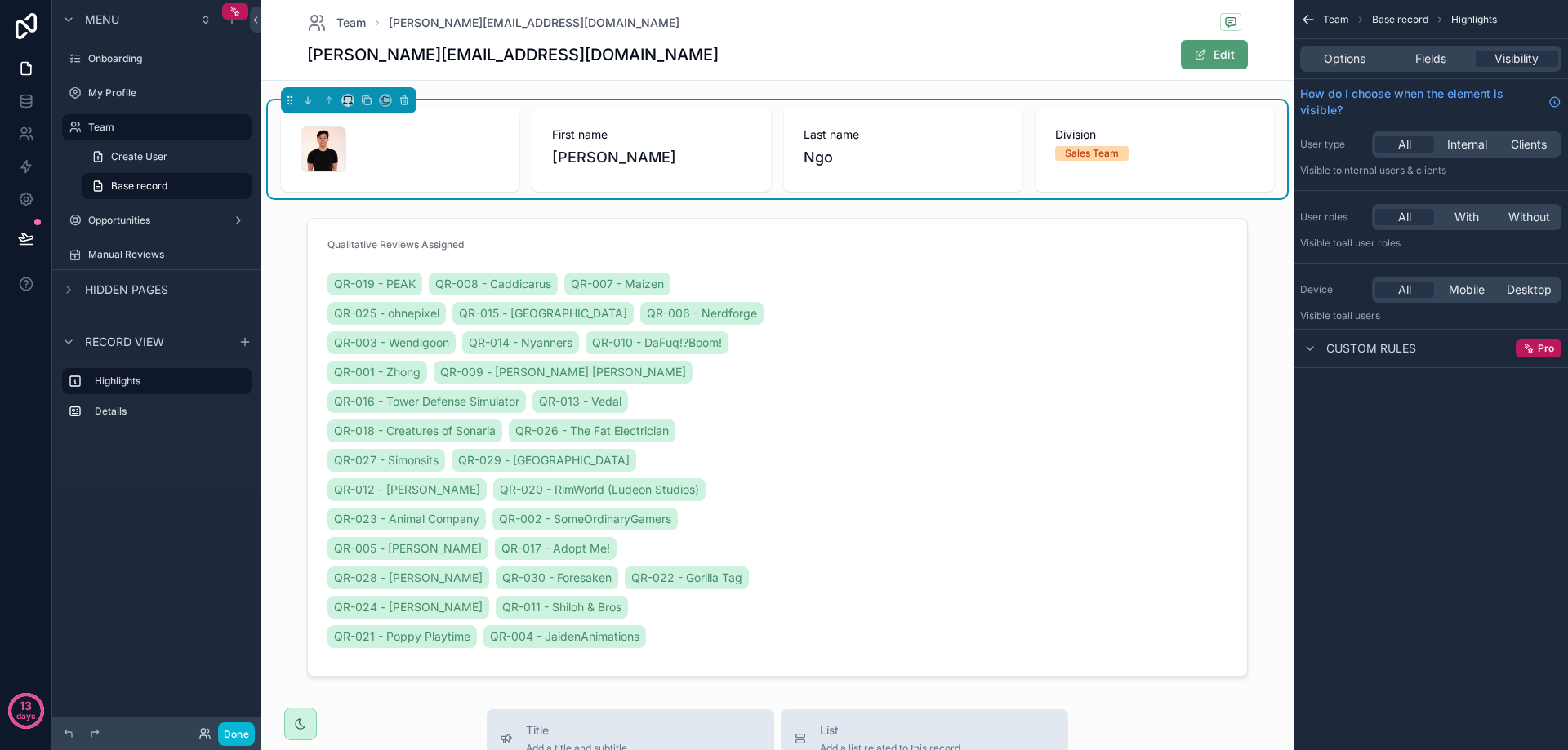
click at [1347, 48] on div "Options Fields Visibility" at bounding box center [1431, 58] width 261 height 26
click at [1367, 58] on div "Options" at bounding box center [1344, 59] width 82 height 17
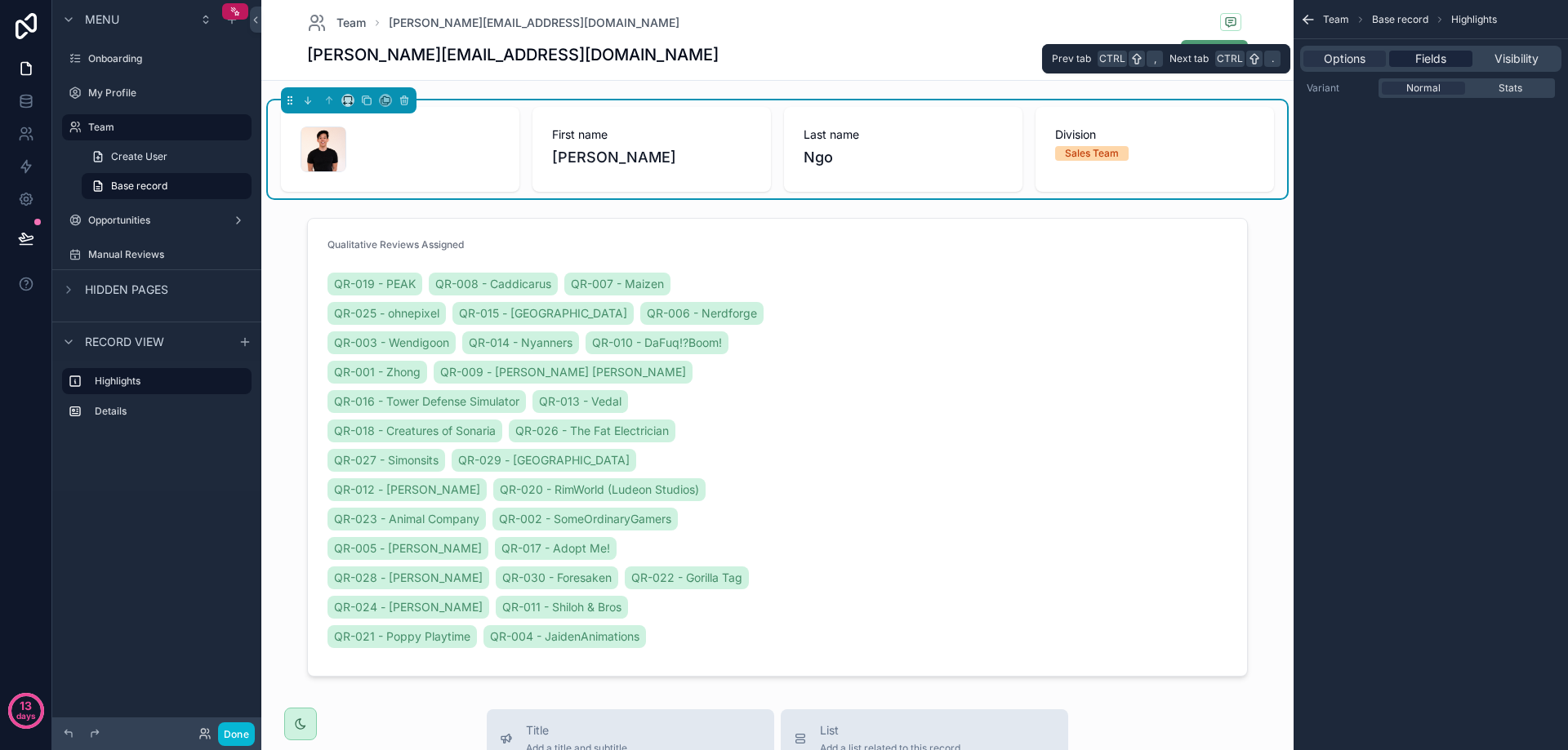
click at [1436, 58] on span "Fields" at bounding box center [1431, 59] width 31 height 17
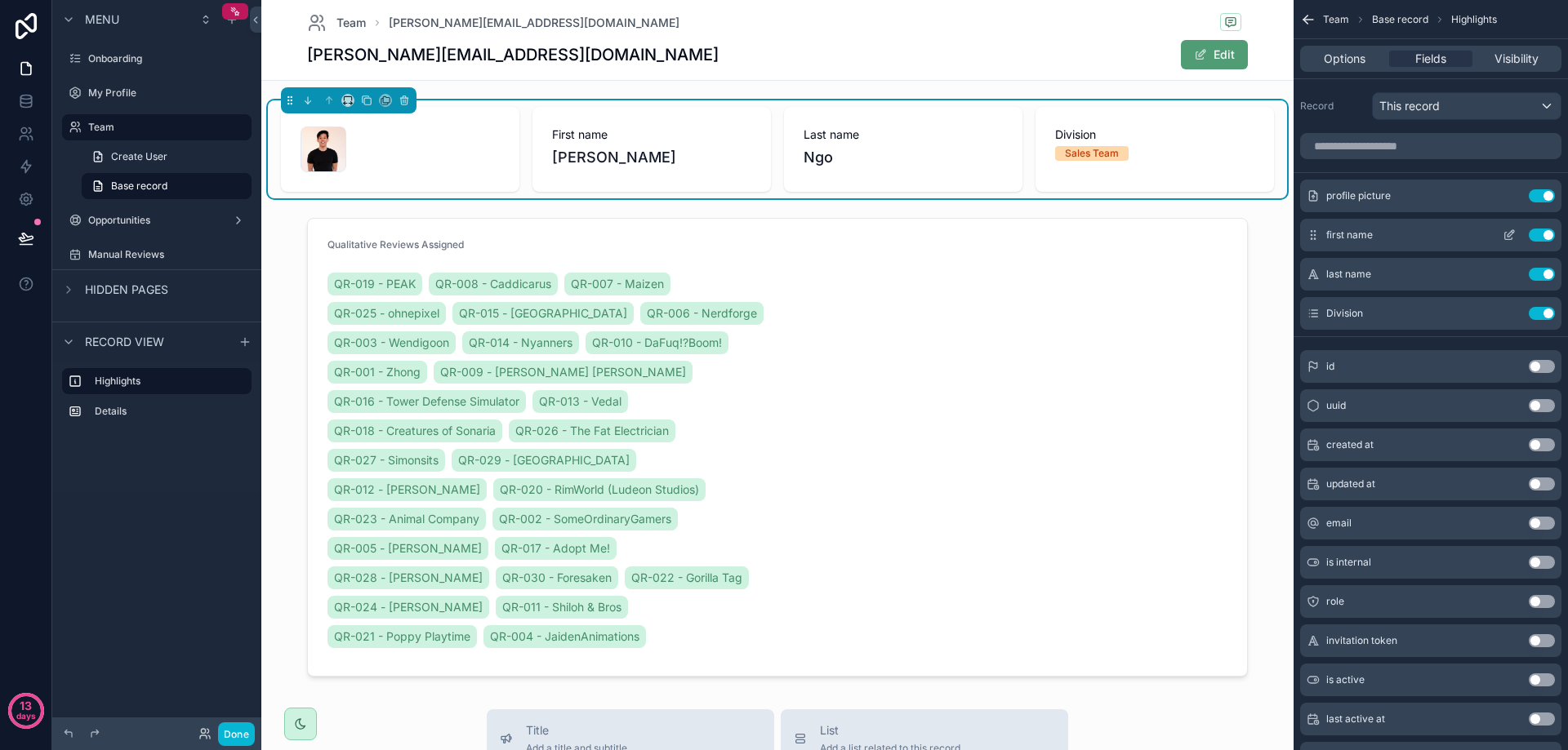
drag, startPoint x: 1537, startPoint y: 195, endPoint x: 1508, endPoint y: 196, distance: 29.0
click at [1537, 193] on button "Use setting" at bounding box center [1542, 196] width 26 height 13
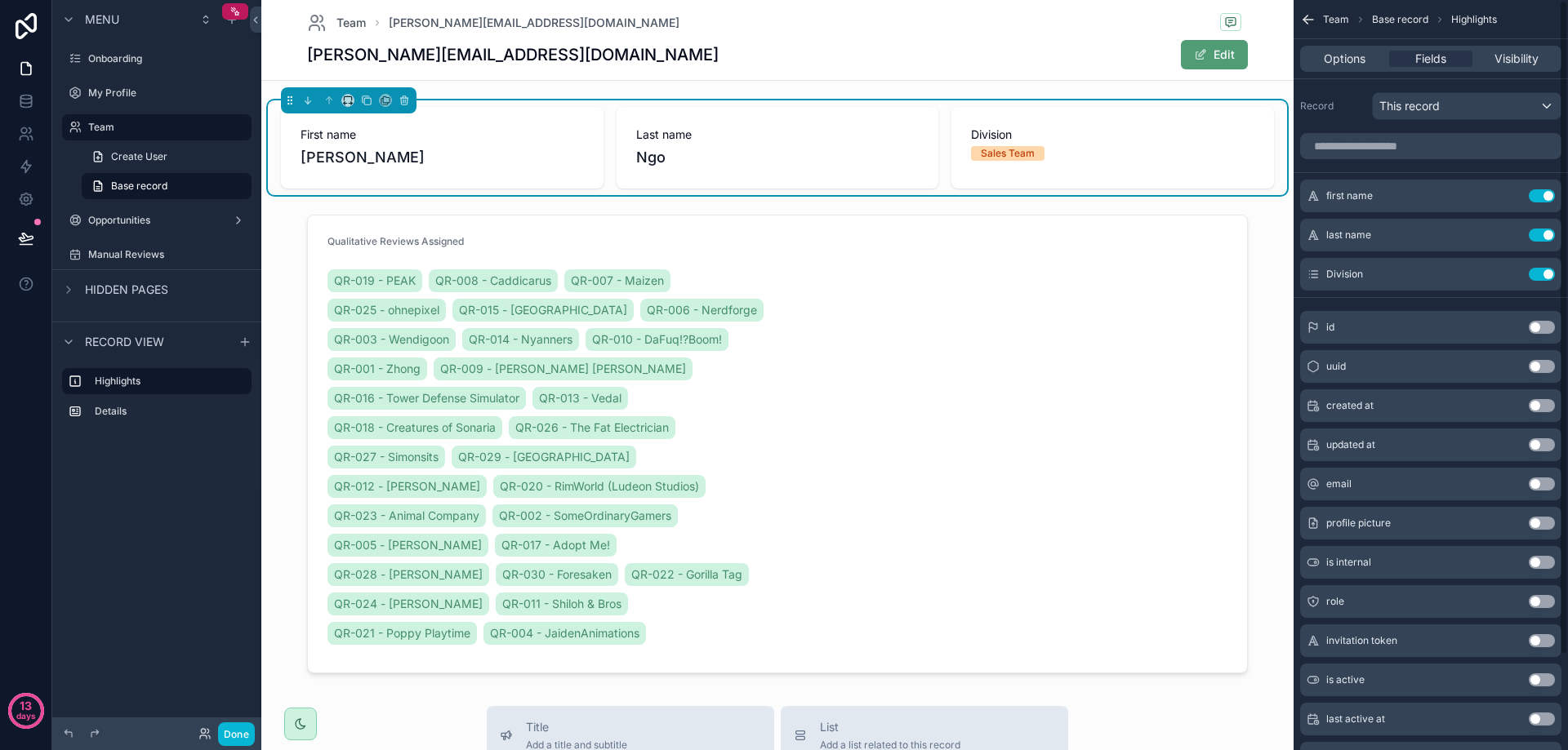
click at [784, 57] on div "[PERSON_NAME][EMAIL_ADDRESS][DOMAIN_NAME] Edit" at bounding box center [778, 55] width 941 height 31
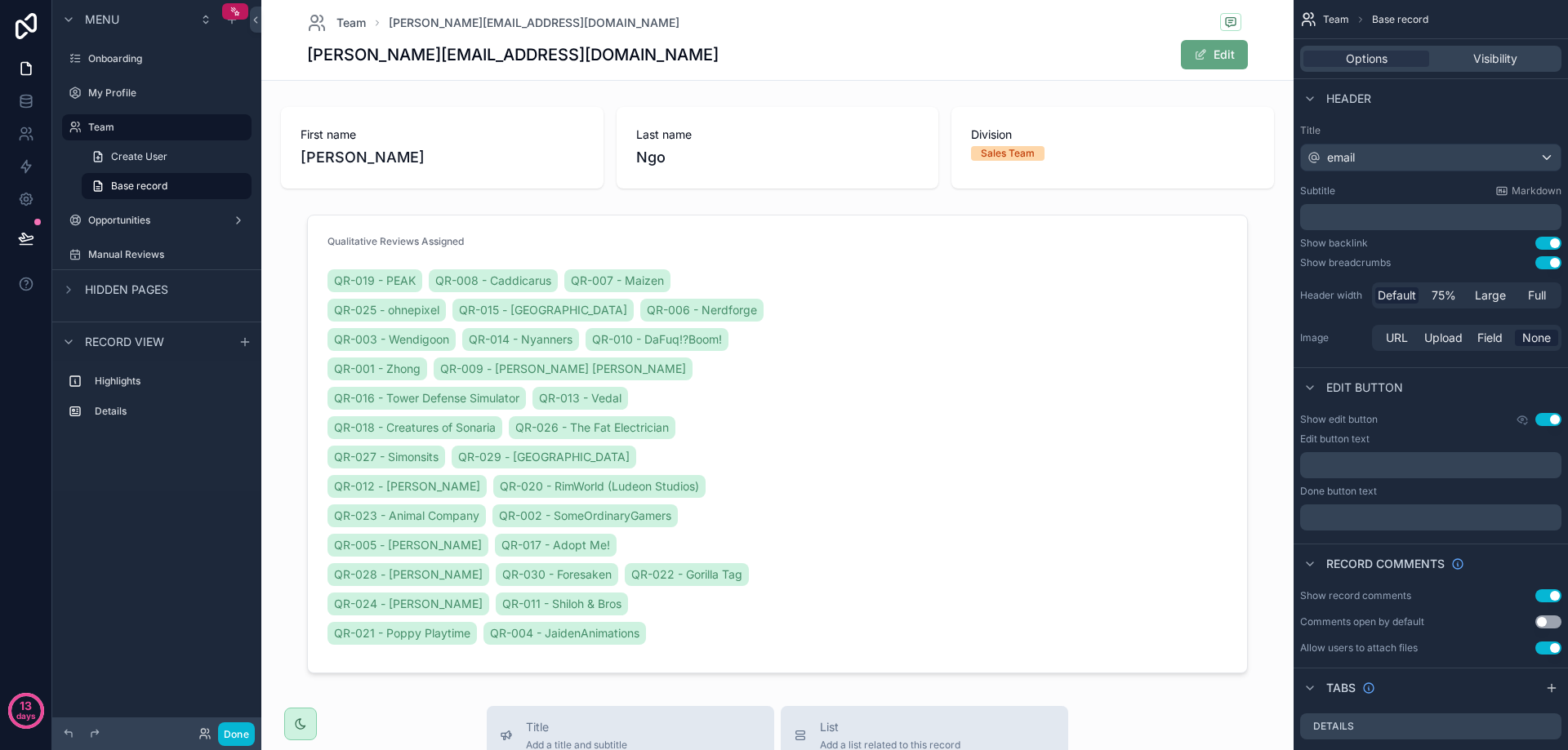
click at [1160, 56] on div "Edit" at bounding box center [1186, 55] width 122 height 31
click at [1197, 62] on button "Edit" at bounding box center [1214, 55] width 67 height 30
click at [1198, 56] on button "Done" at bounding box center [1210, 55] width 75 height 30
click at [1550, 420] on button "Use setting" at bounding box center [1549, 419] width 26 height 13
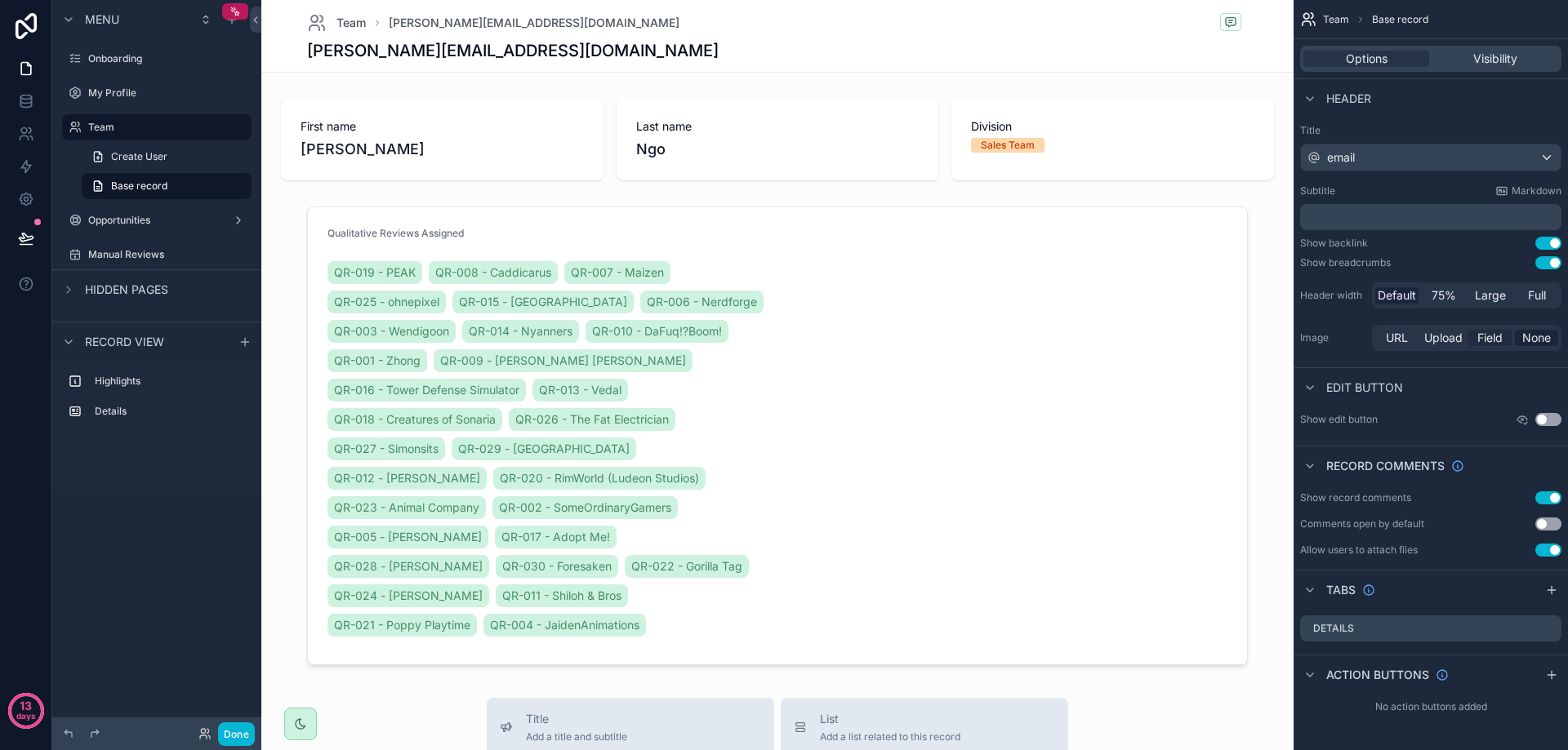
click at [1490, 341] on span "Field" at bounding box center [1489, 338] width 25 height 17
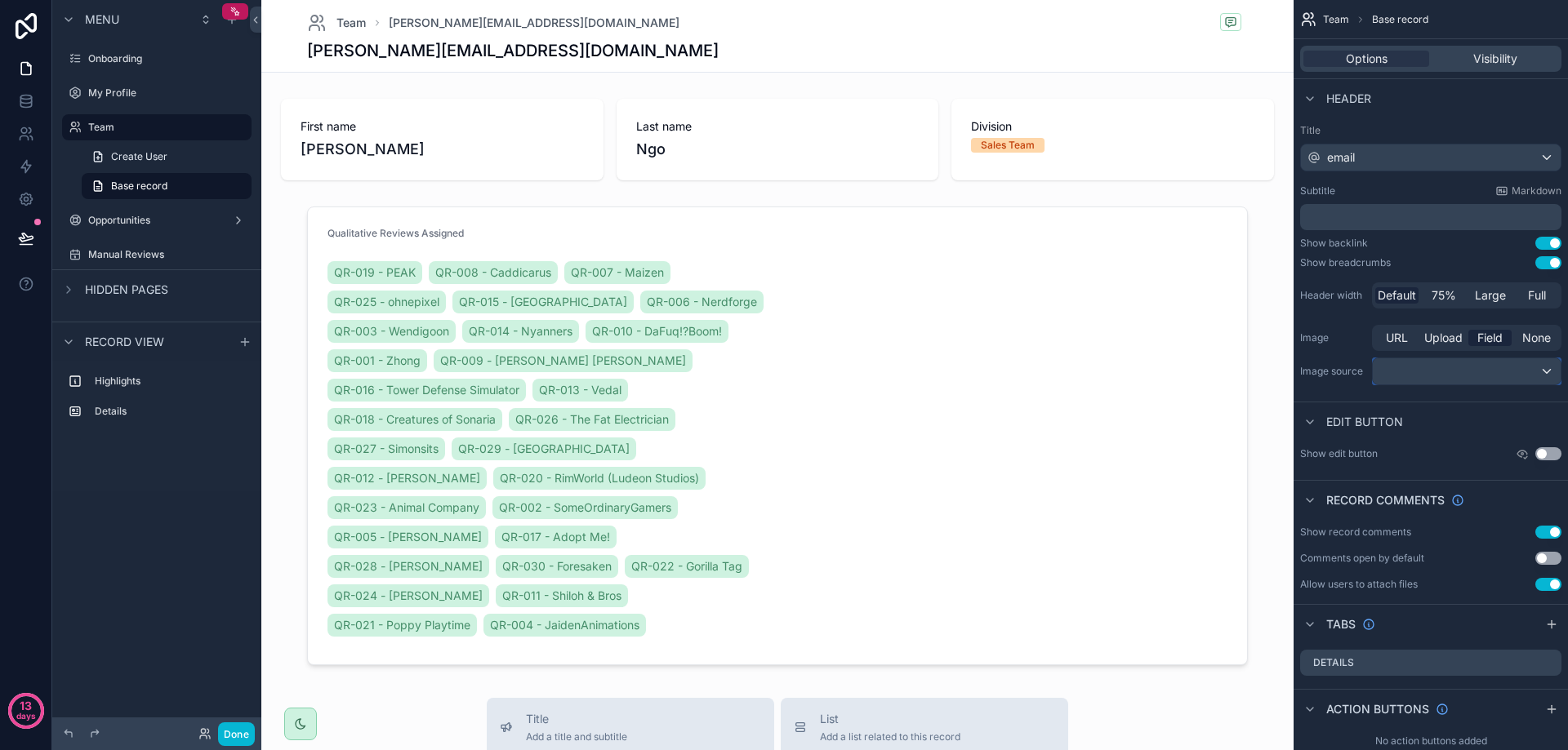
click at [1458, 369] on div "scrollable content" at bounding box center [1466, 371] width 188 height 26
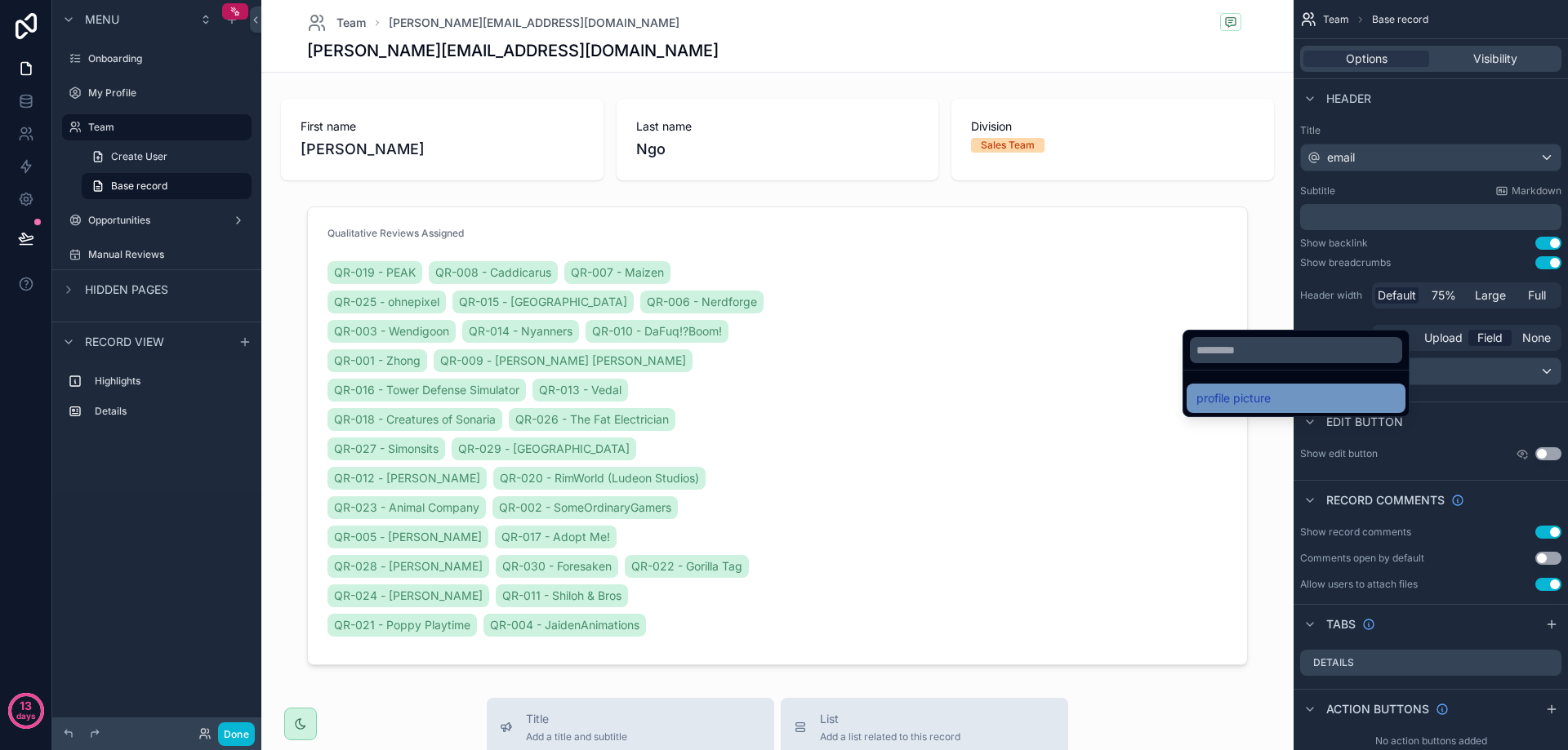
click at [1274, 398] on div "profile picture" at bounding box center [1296, 398] width 199 height 19
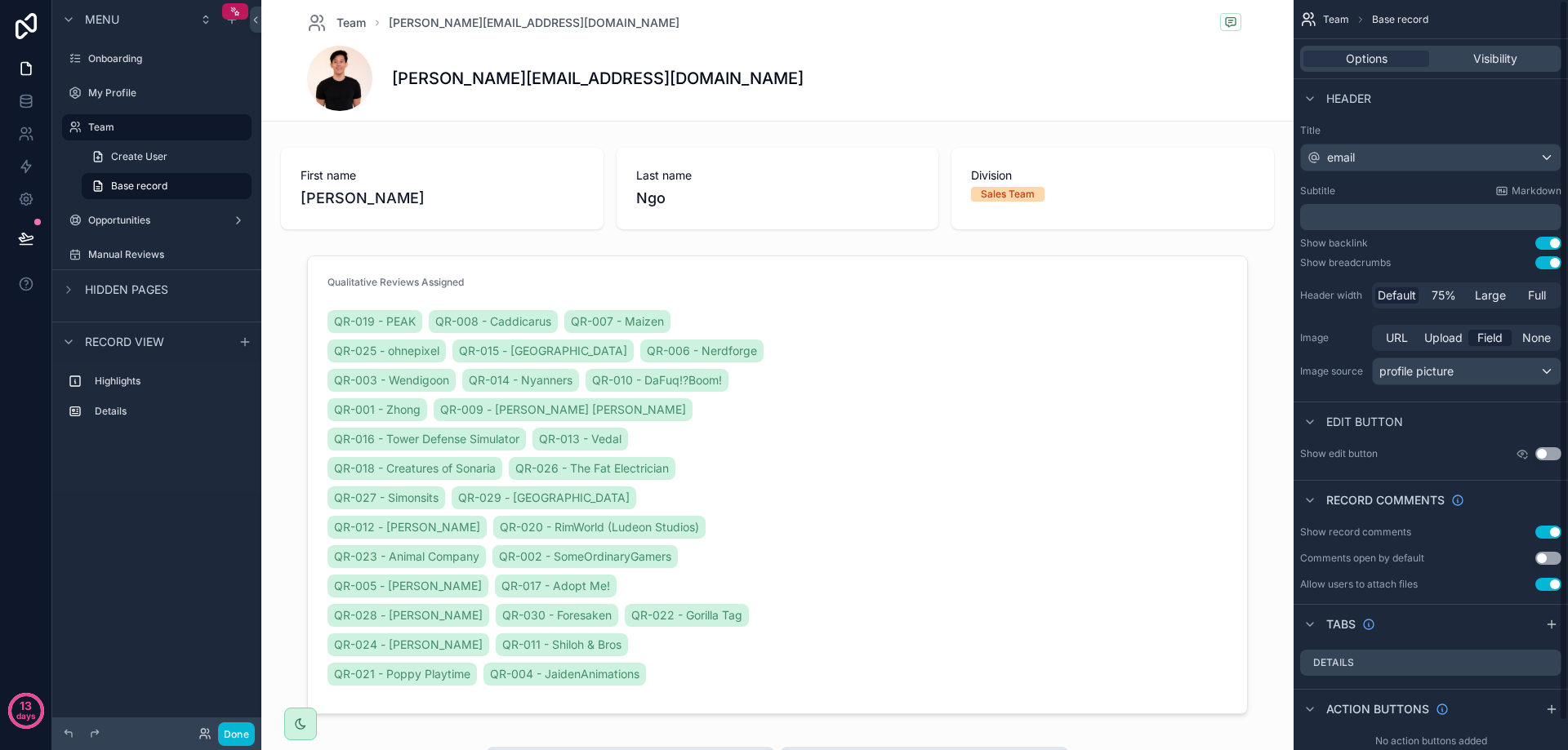
click at [1349, 383] on div "Image source profile picture" at bounding box center [1431, 371] width 261 height 28
click at [1449, 295] on span "75%" at bounding box center [1444, 295] width 24 height 17
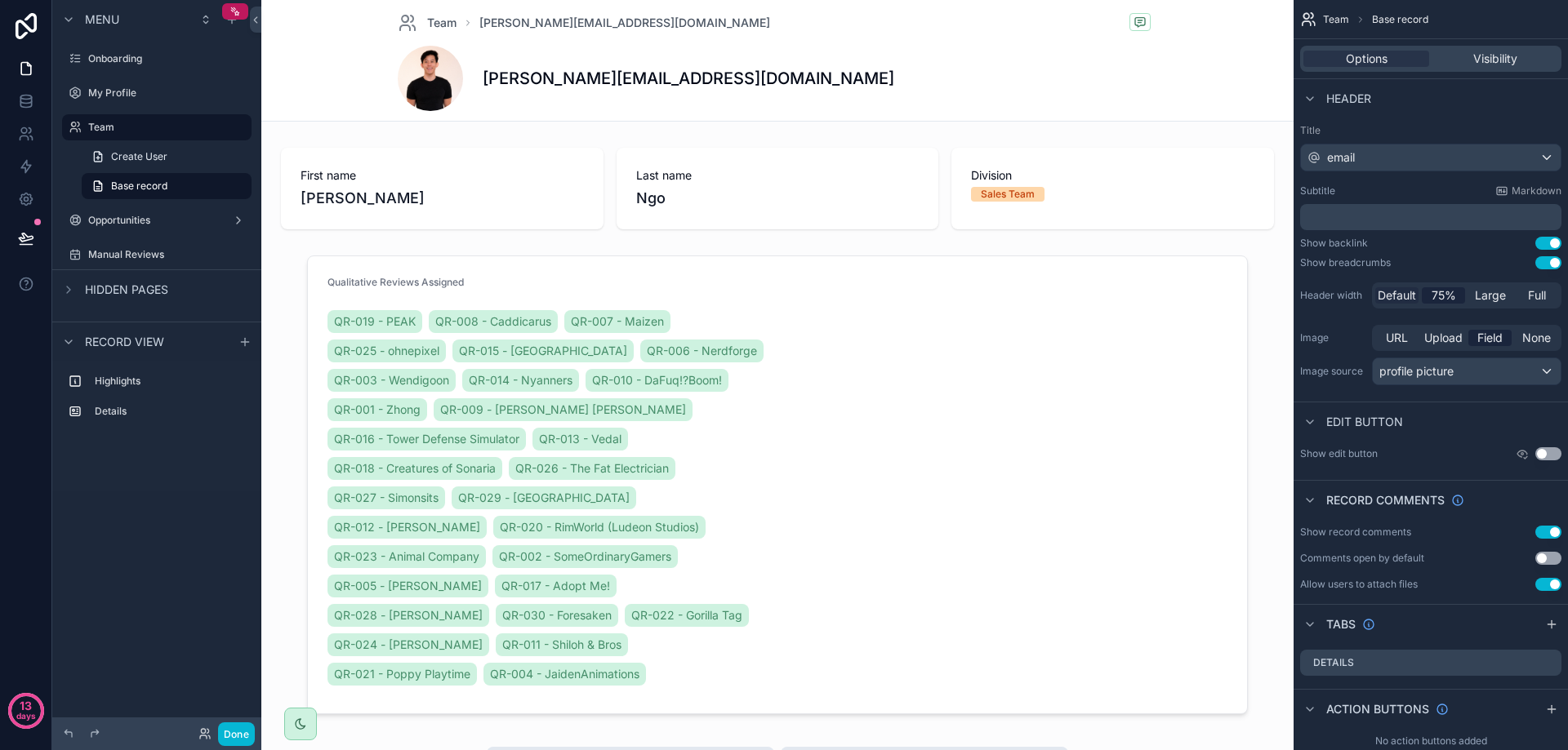
click at [1406, 297] on span "Default" at bounding box center [1396, 295] width 38 height 17
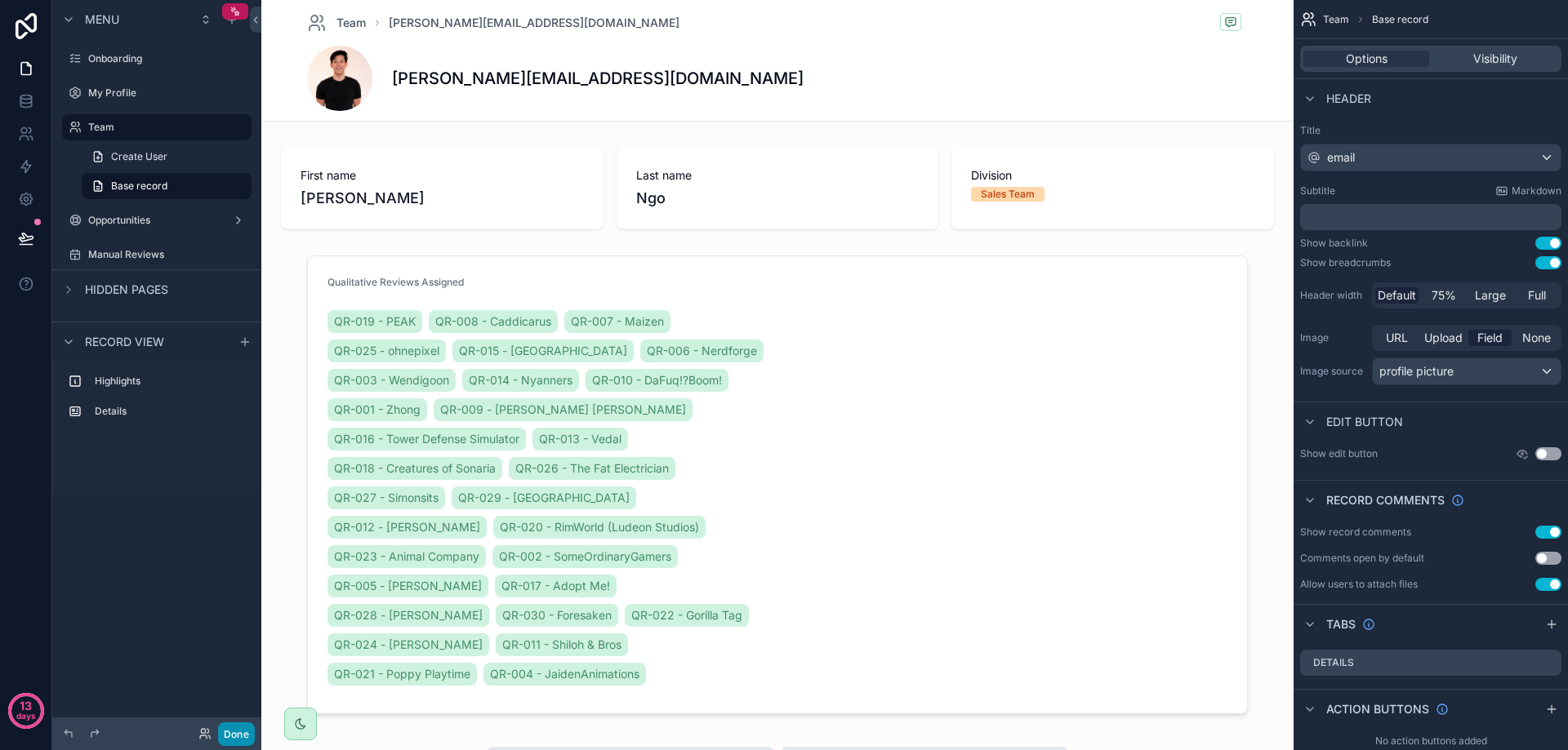
click at [234, 734] on button "Done" at bounding box center [236, 734] width 37 height 24
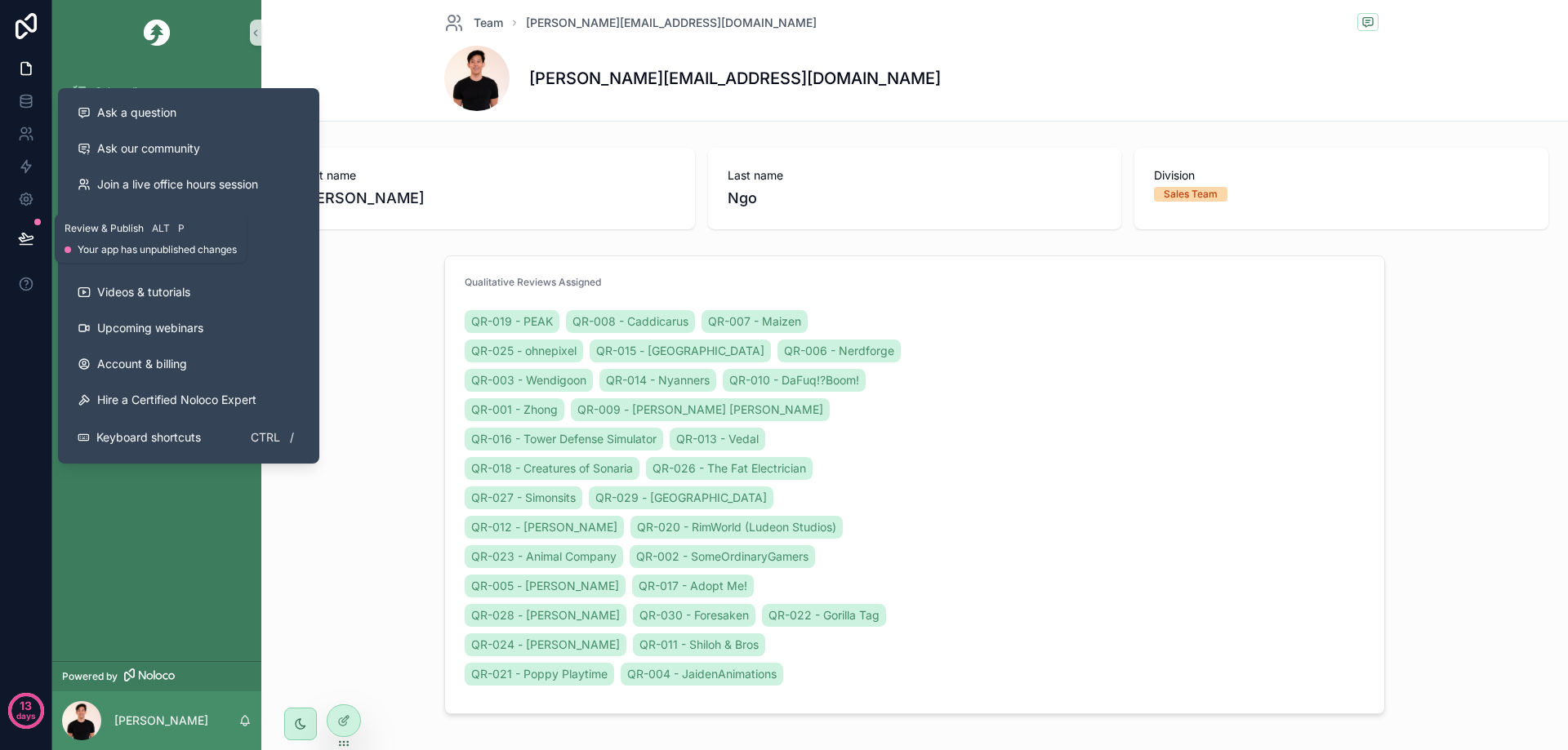
click at [22, 241] on icon at bounding box center [25, 237] width 14 height 8
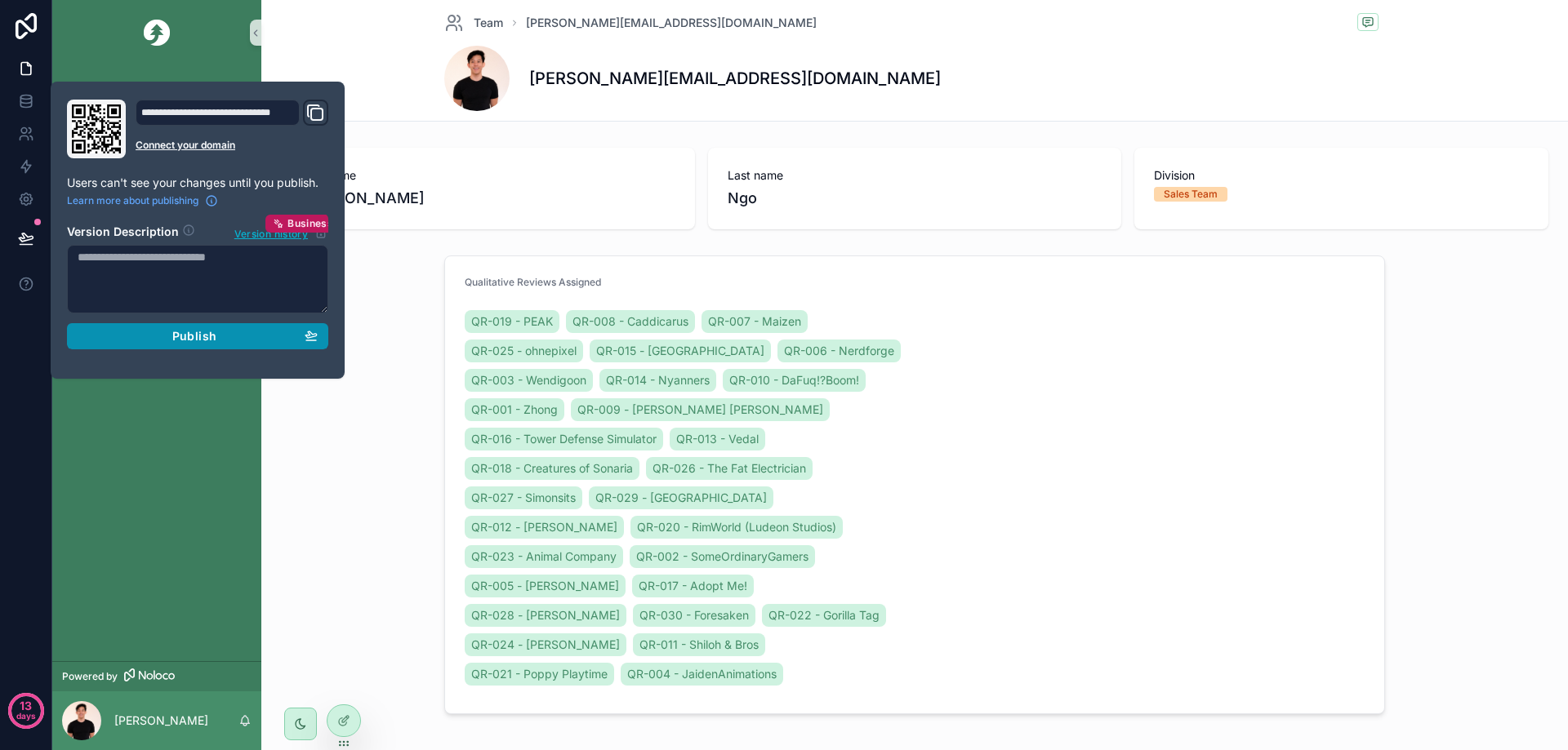
drag, startPoint x: 176, startPoint y: 331, endPoint x: 190, endPoint y: 335, distance: 14.6
click at [177, 331] on span "Publish" at bounding box center [194, 336] width 44 height 15
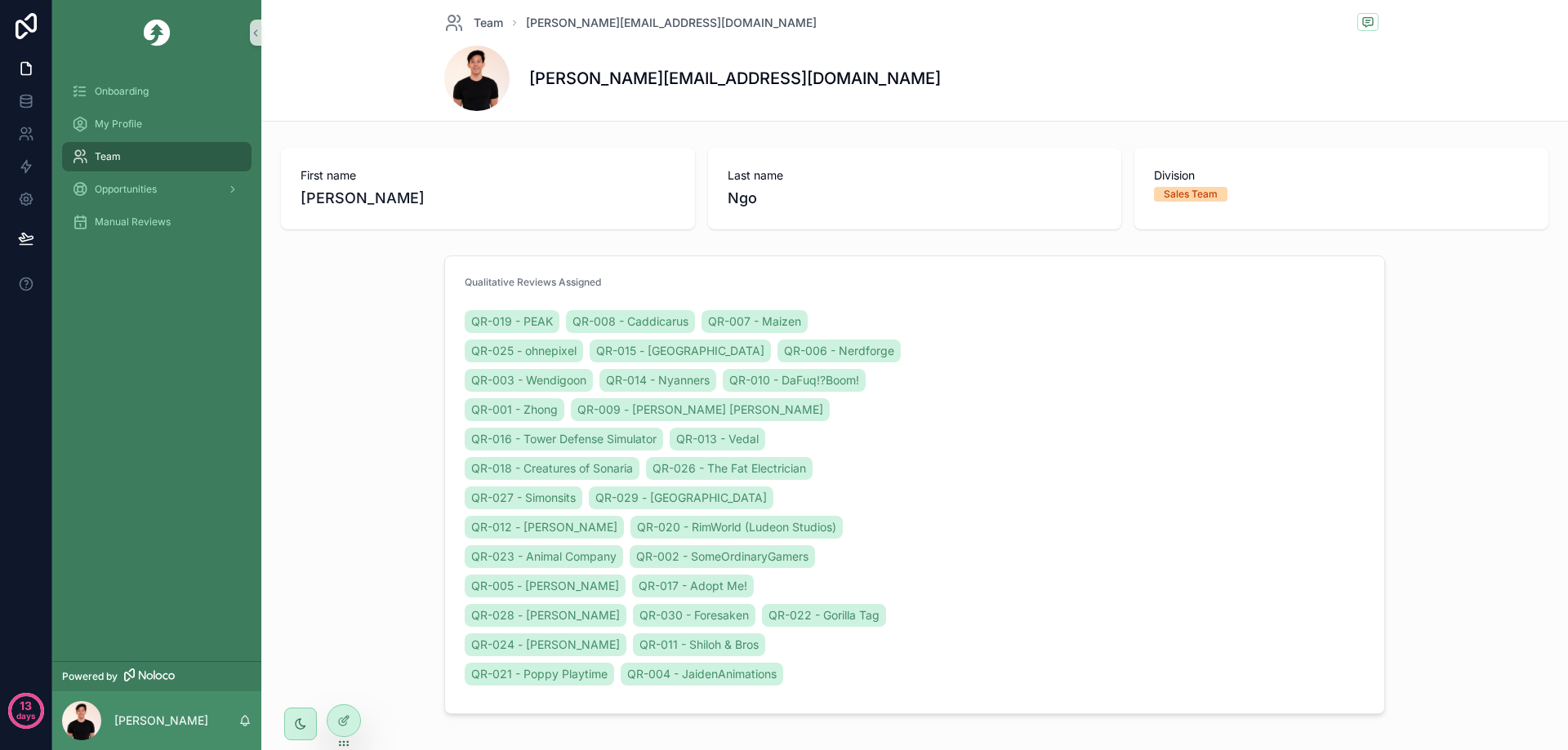
click at [373, 420] on div "Qualitative Reviews Assigned QR-019 - PEAK QR-008 - Caddicarus QR-007 - Maizen …" at bounding box center [914, 485] width 1294 height 472
click at [142, 124] on span "My Profile" at bounding box center [118, 124] width 47 height 13
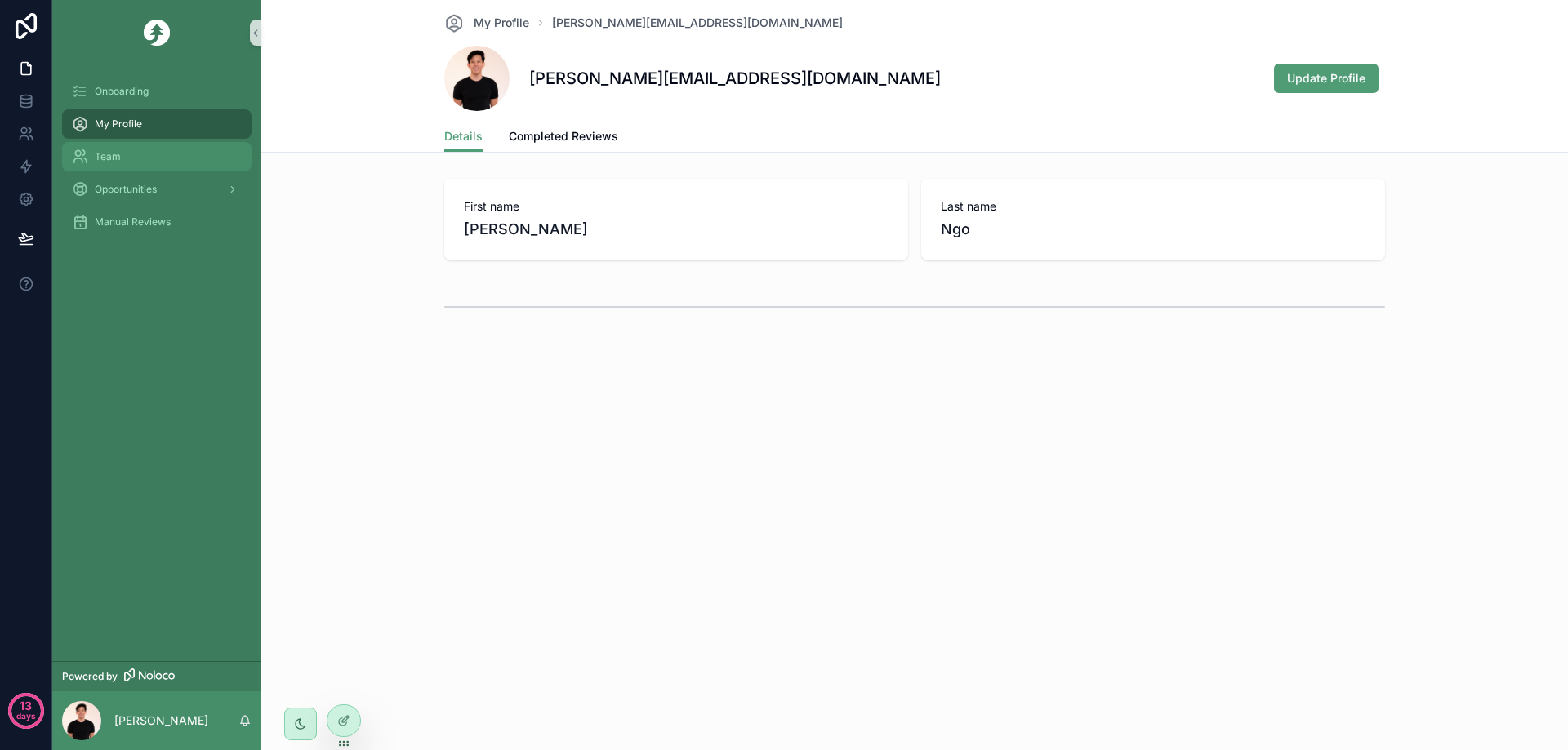
click at [134, 163] on div "Team" at bounding box center [157, 156] width 169 height 26
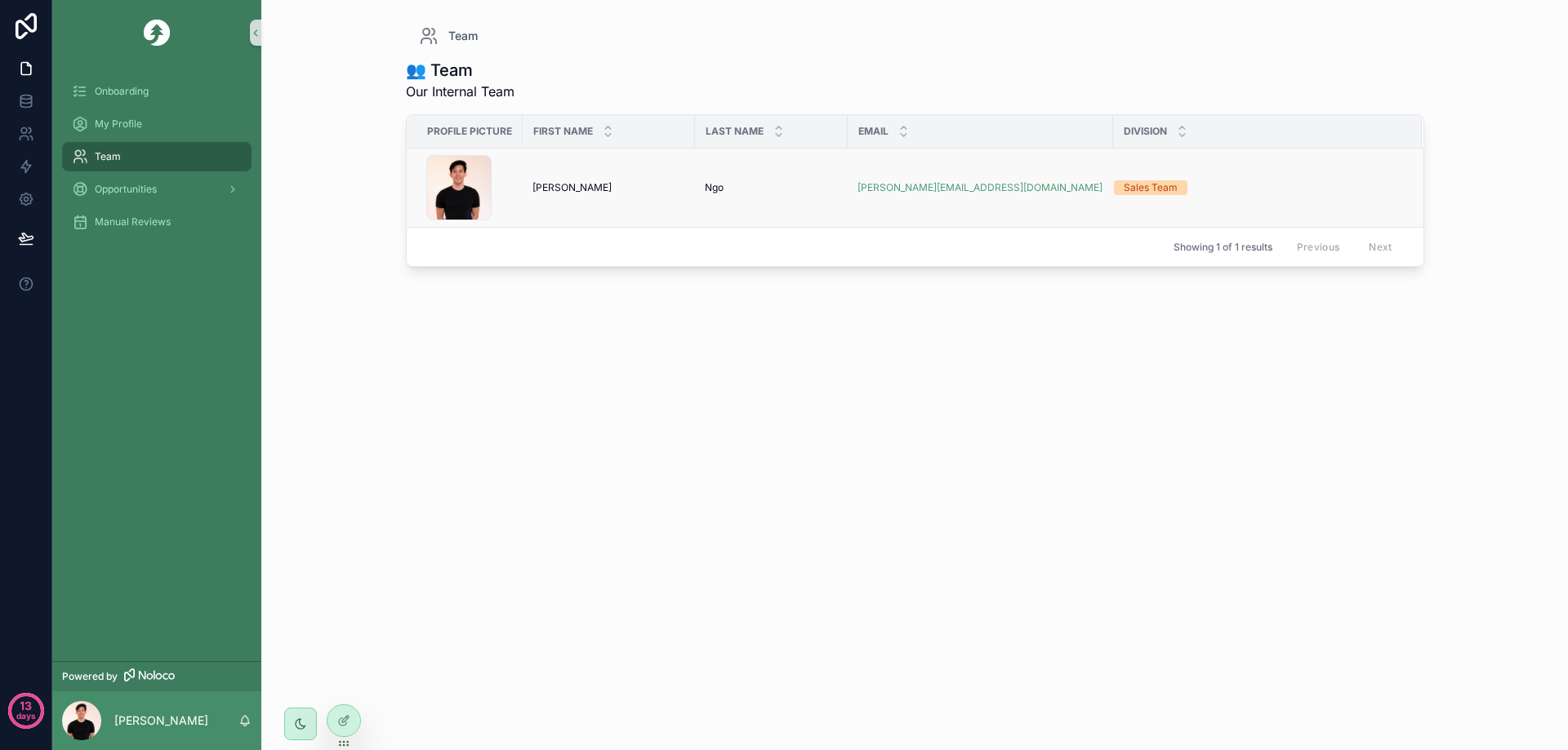
click at [713, 194] on td "[PERSON_NAME]" at bounding box center [771, 188] width 153 height 80
click at [650, 190] on div "[PERSON_NAME] [PERSON_NAME]" at bounding box center [608, 188] width 153 height 13
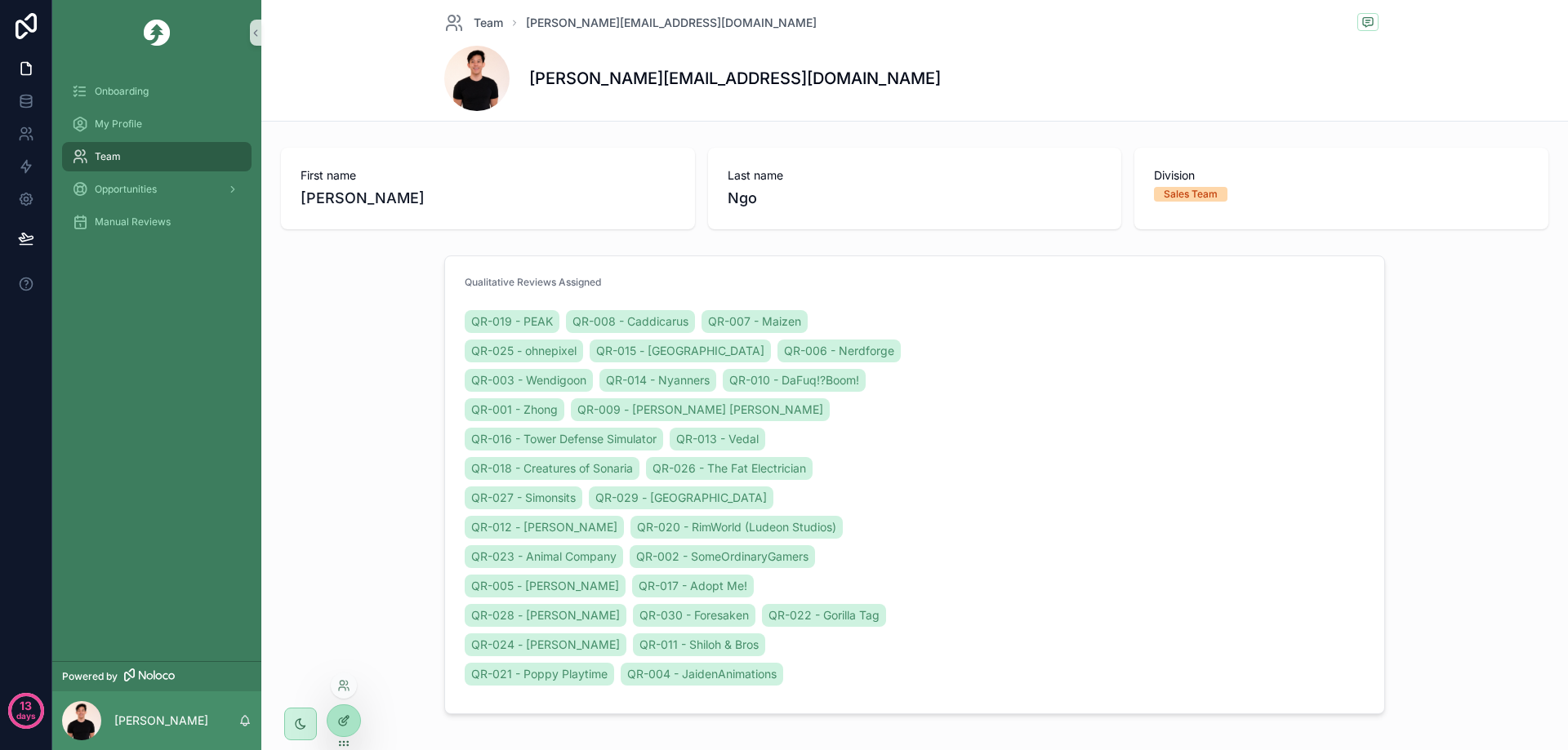
click at [343, 716] on icon at bounding box center [344, 721] width 13 height 13
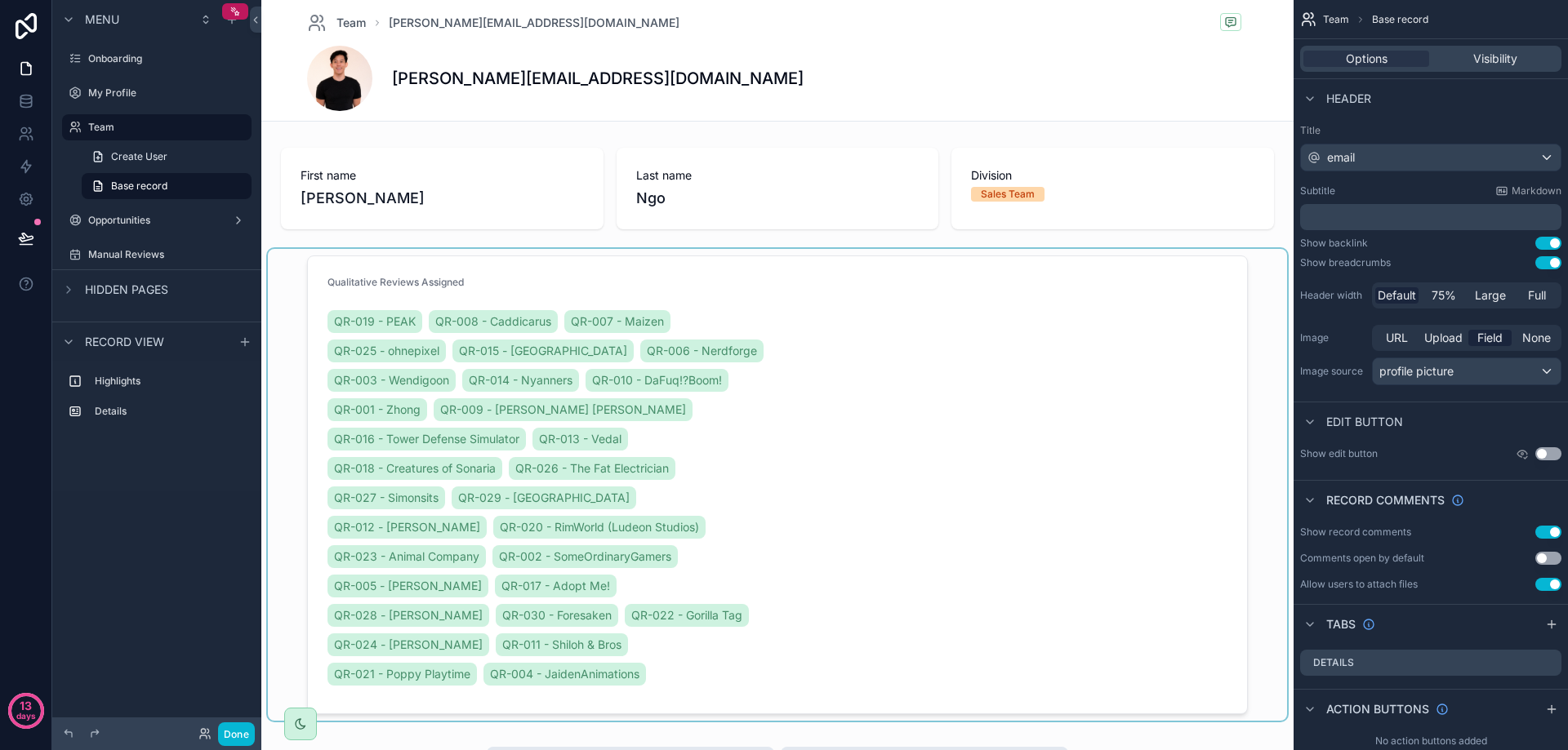
click at [302, 286] on div "scrollable content" at bounding box center [777, 485] width 1019 height 472
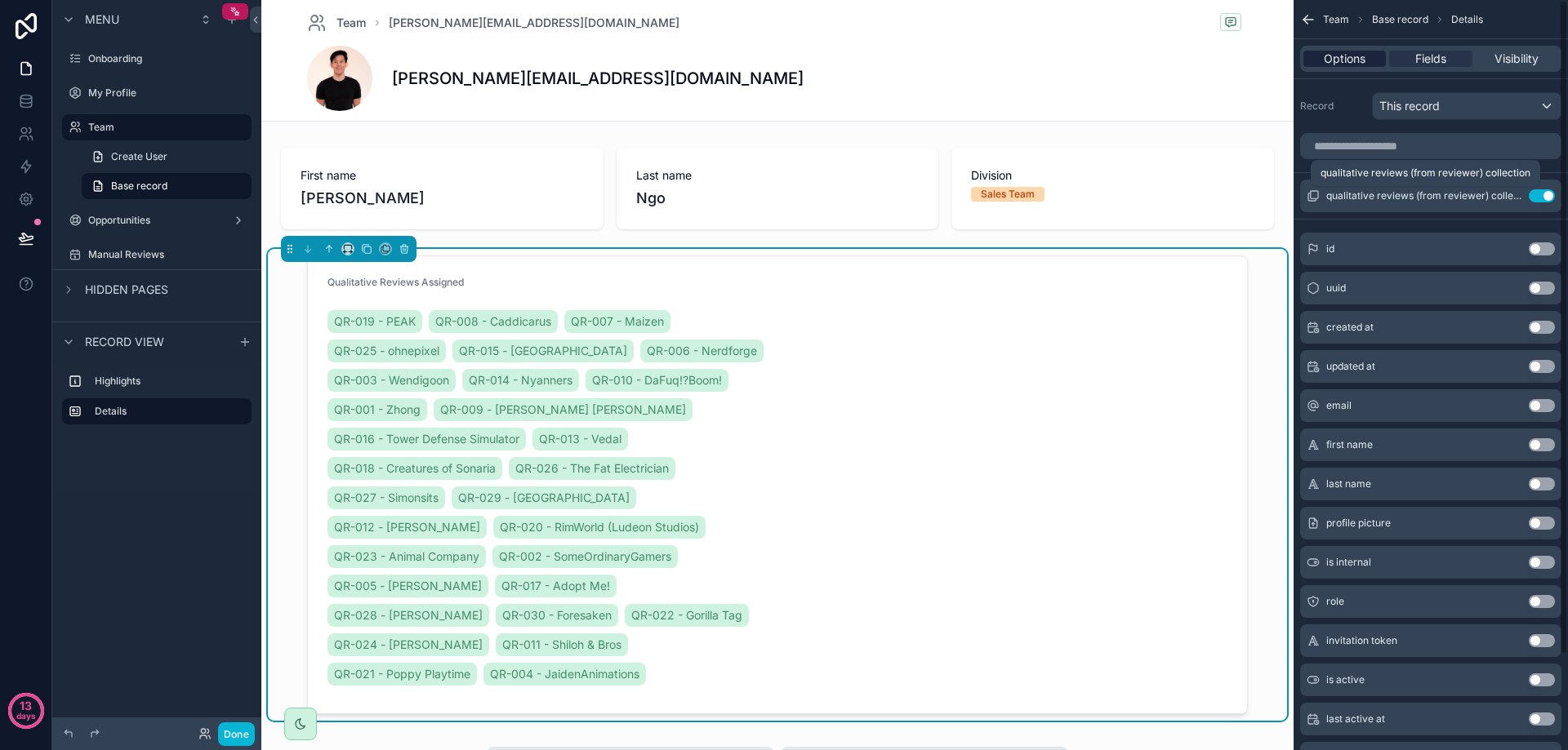
click at [1363, 61] on span "Options" at bounding box center [1344, 59] width 42 height 17
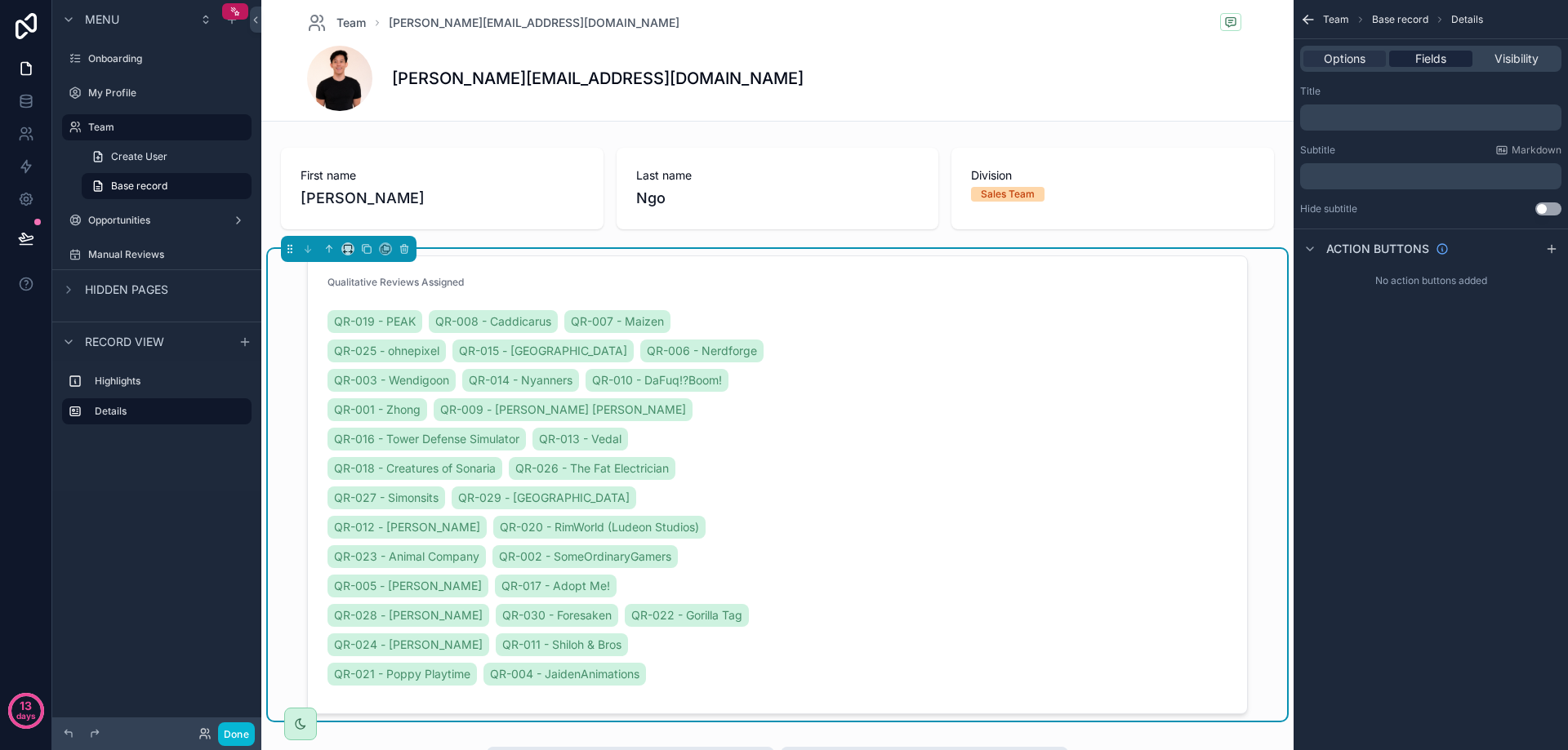
click at [1419, 63] on span "Fields" at bounding box center [1431, 59] width 31 height 17
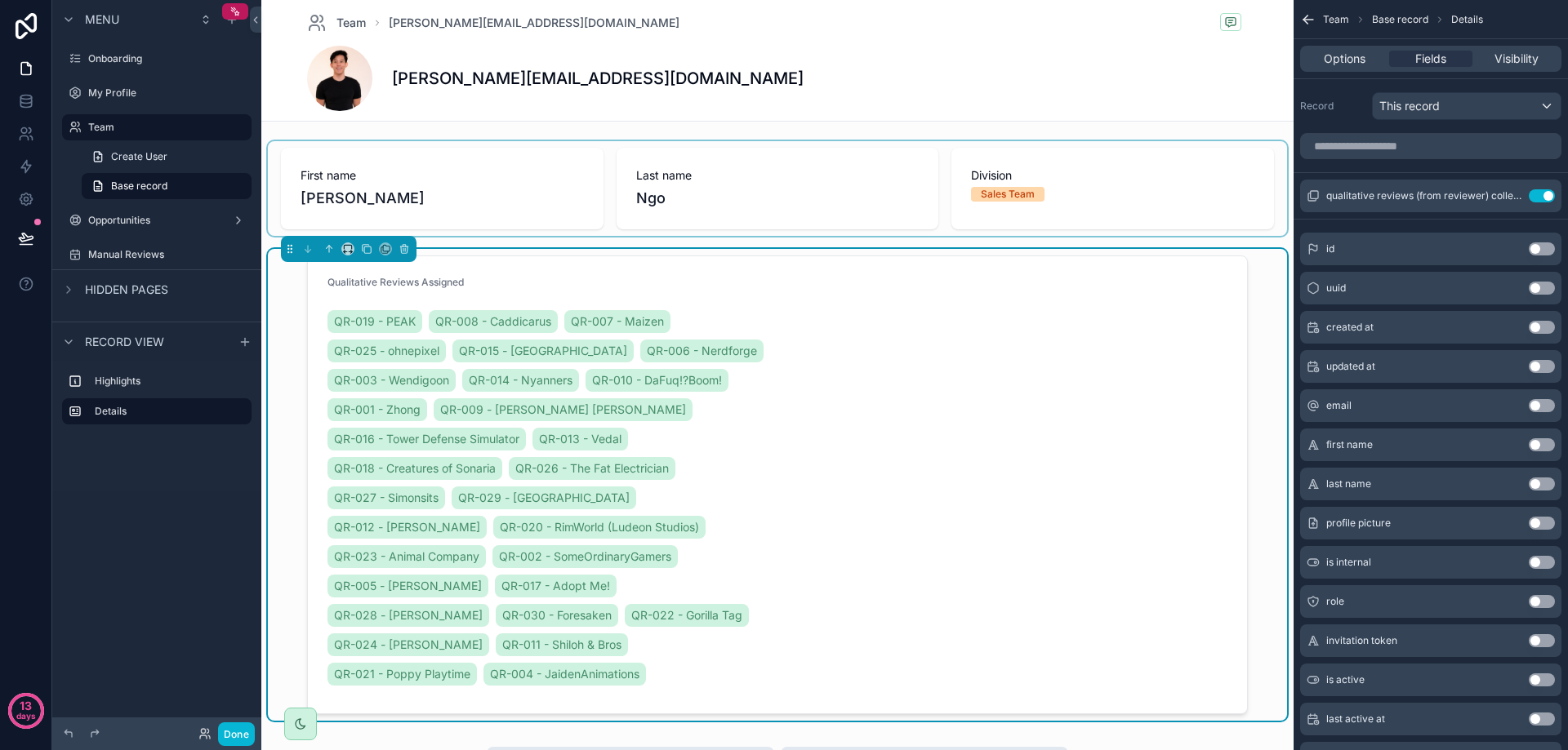
click at [597, 218] on div "scrollable content" at bounding box center [777, 189] width 1019 height 94
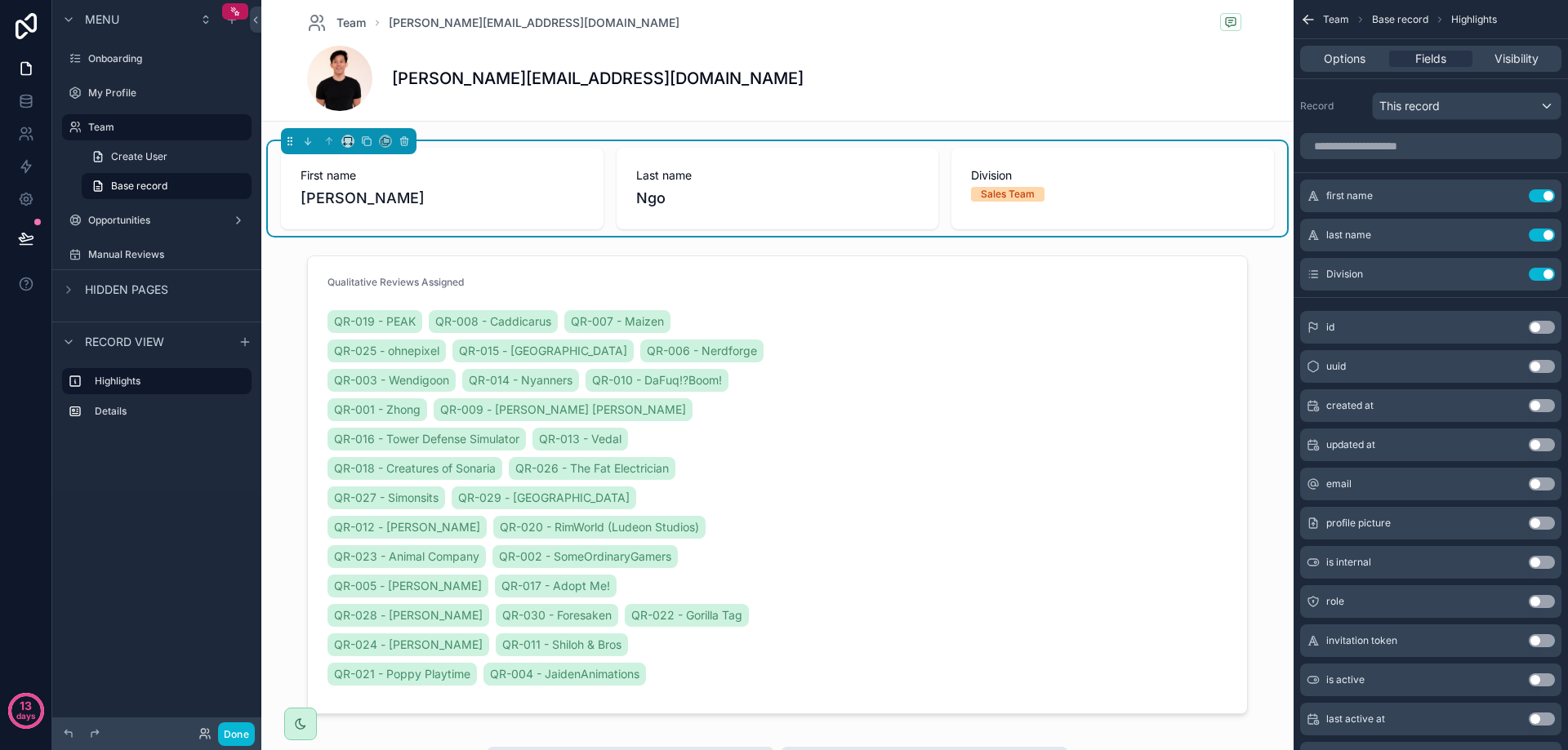
click at [1348, 69] on div "Options Fields Visibility" at bounding box center [1431, 58] width 261 height 26
click at [1352, 62] on span "Options" at bounding box center [1344, 59] width 42 height 17
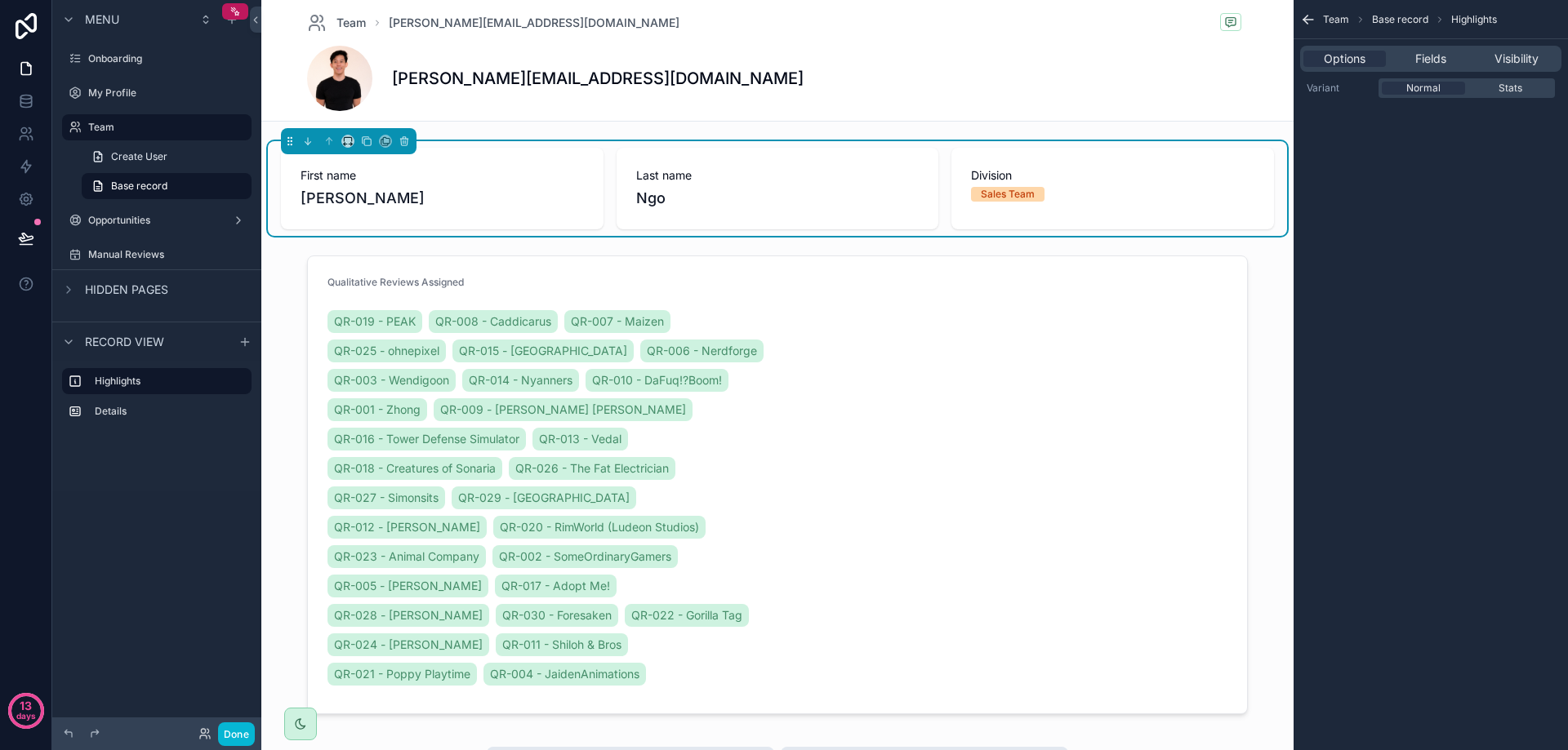
click at [644, 190] on span "Ngo" at bounding box center [778, 198] width 283 height 23
click at [345, 142] on icon "scrollable content" at bounding box center [347, 141] width 11 height 11
click at [363, 319] on span "75%" at bounding box center [368, 326] width 24 height 19
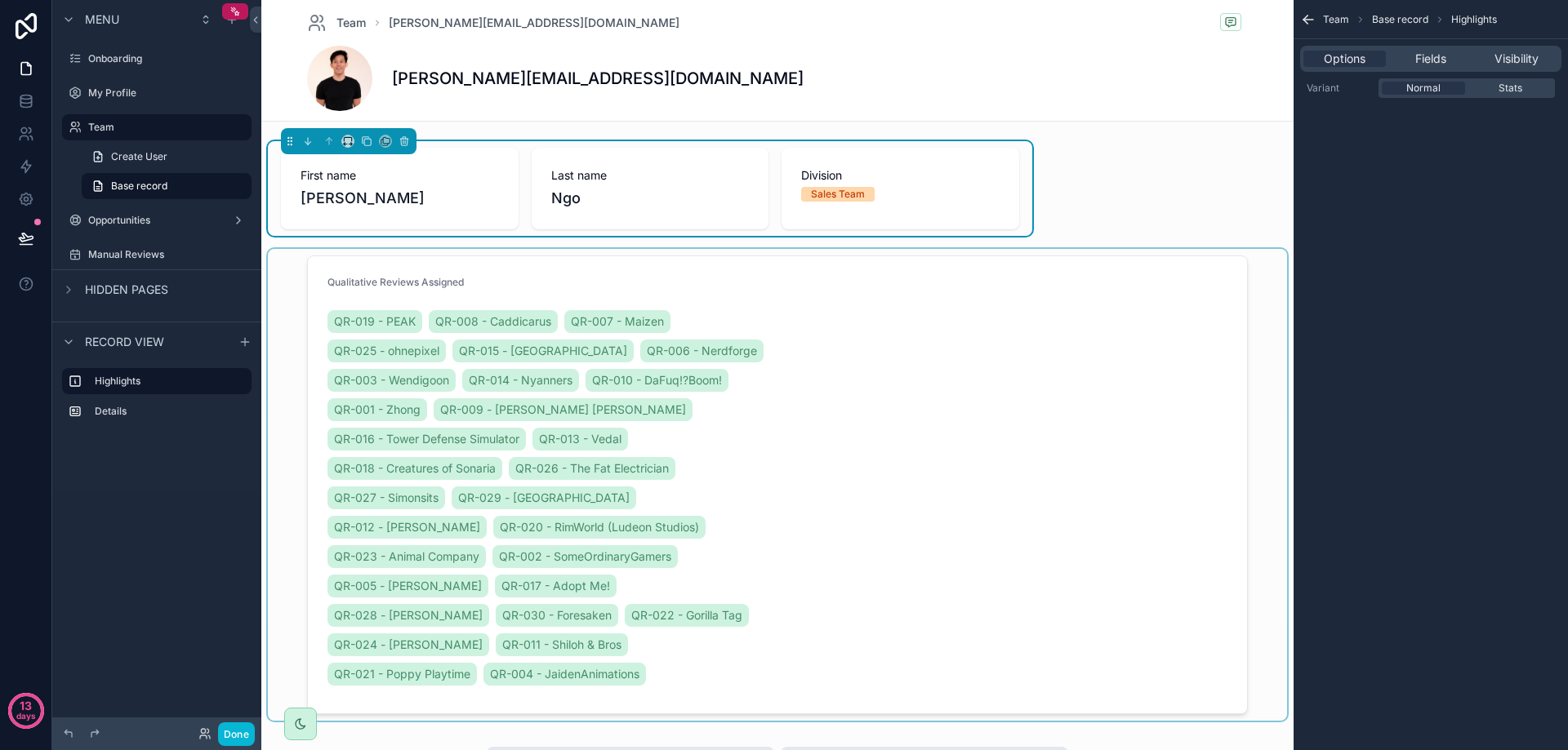
click at [313, 282] on div "scrollable content" at bounding box center [777, 485] width 1019 height 472
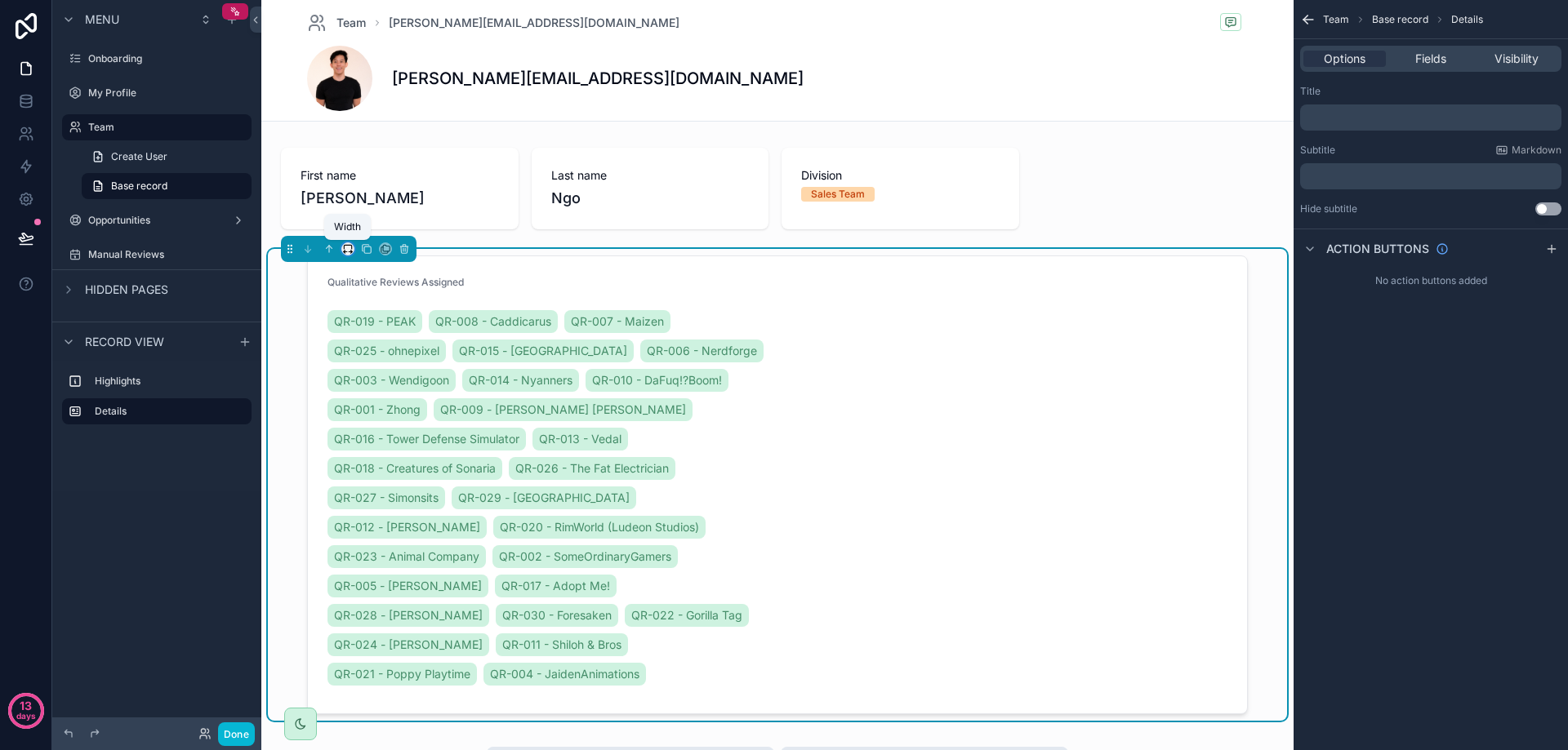
click at [350, 247] on icon "scrollable content" at bounding box center [347, 249] width 11 height 11
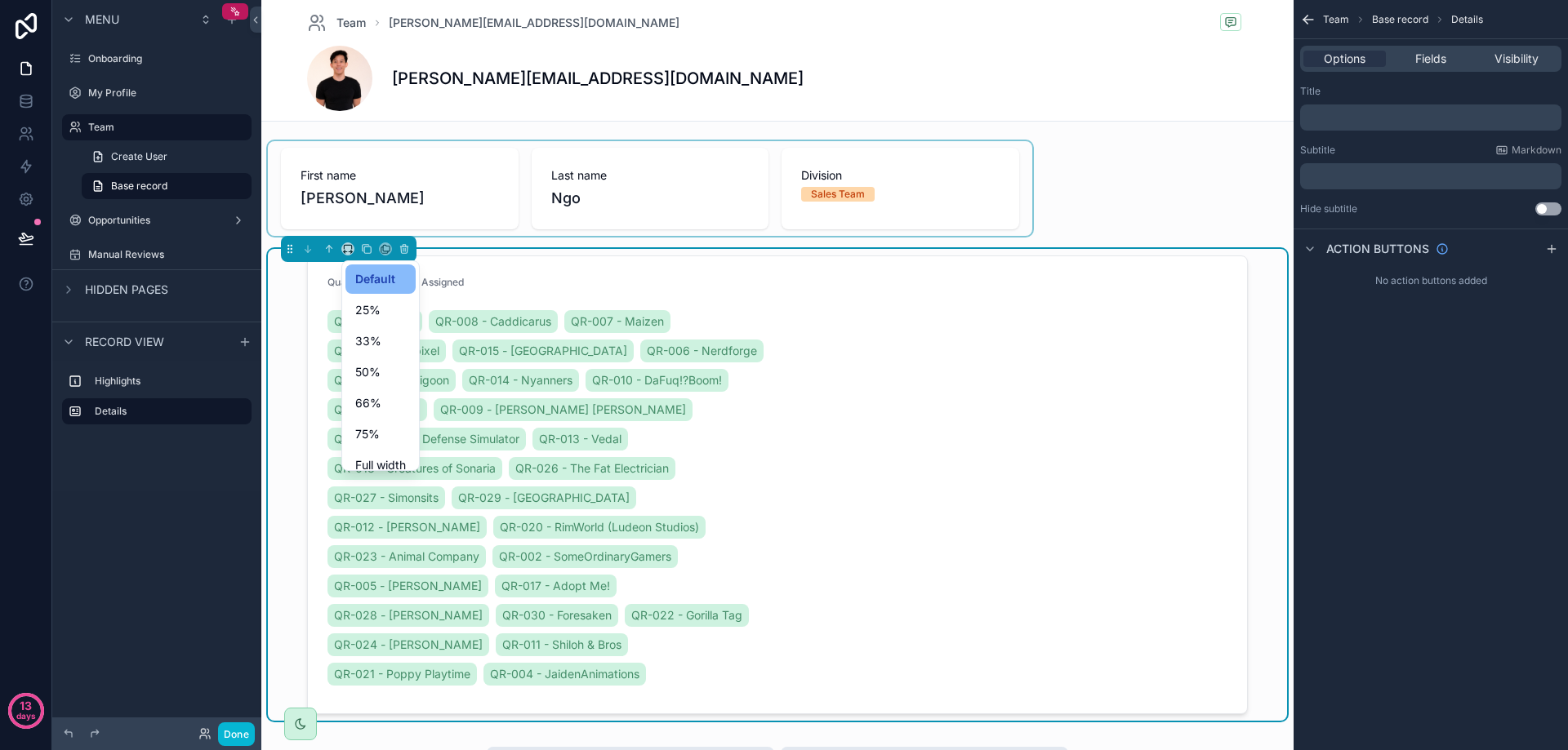
click at [458, 186] on div "scrollable content" at bounding box center [784, 375] width 1568 height 750
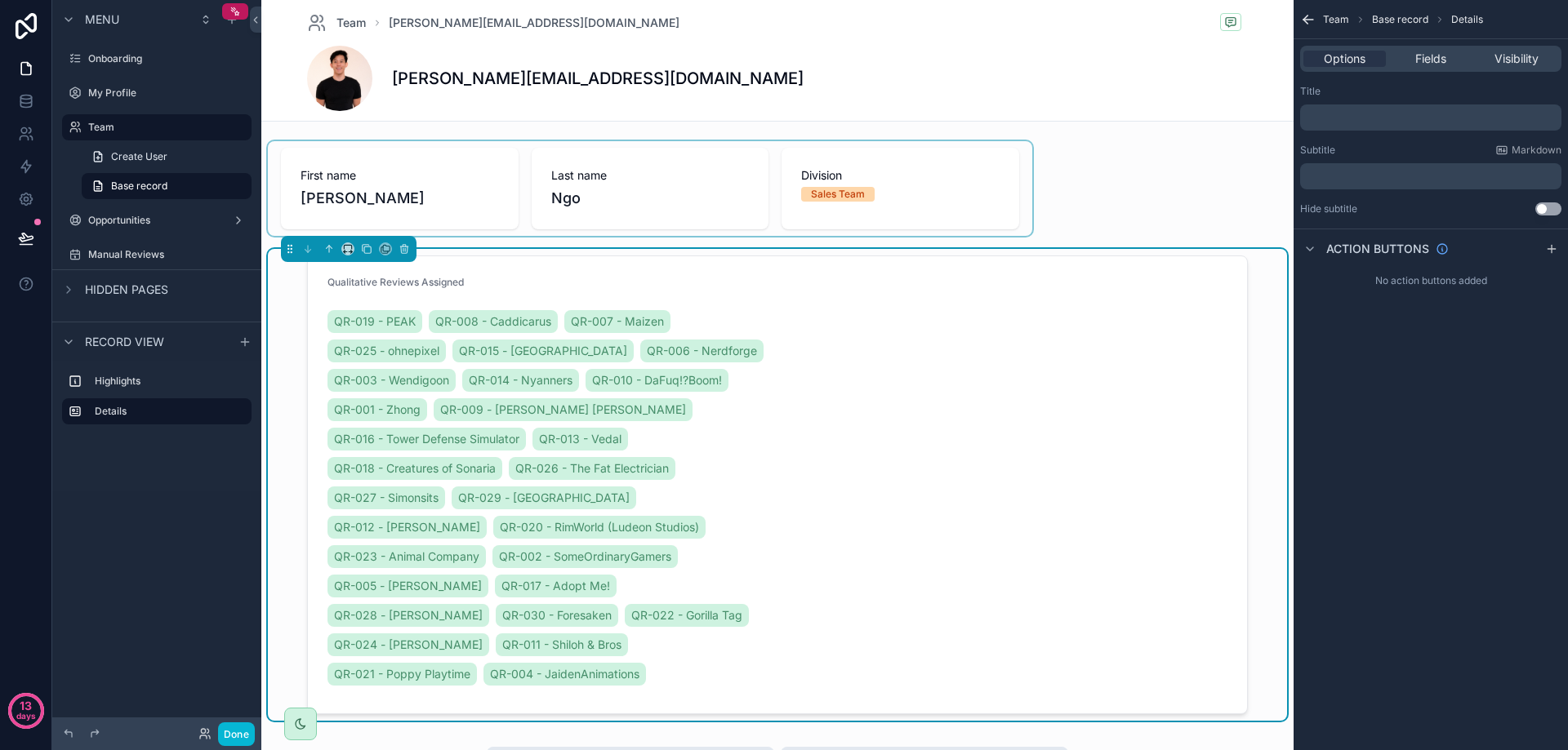
click at [429, 169] on div "scrollable content" at bounding box center [649, 189] width 764 height 94
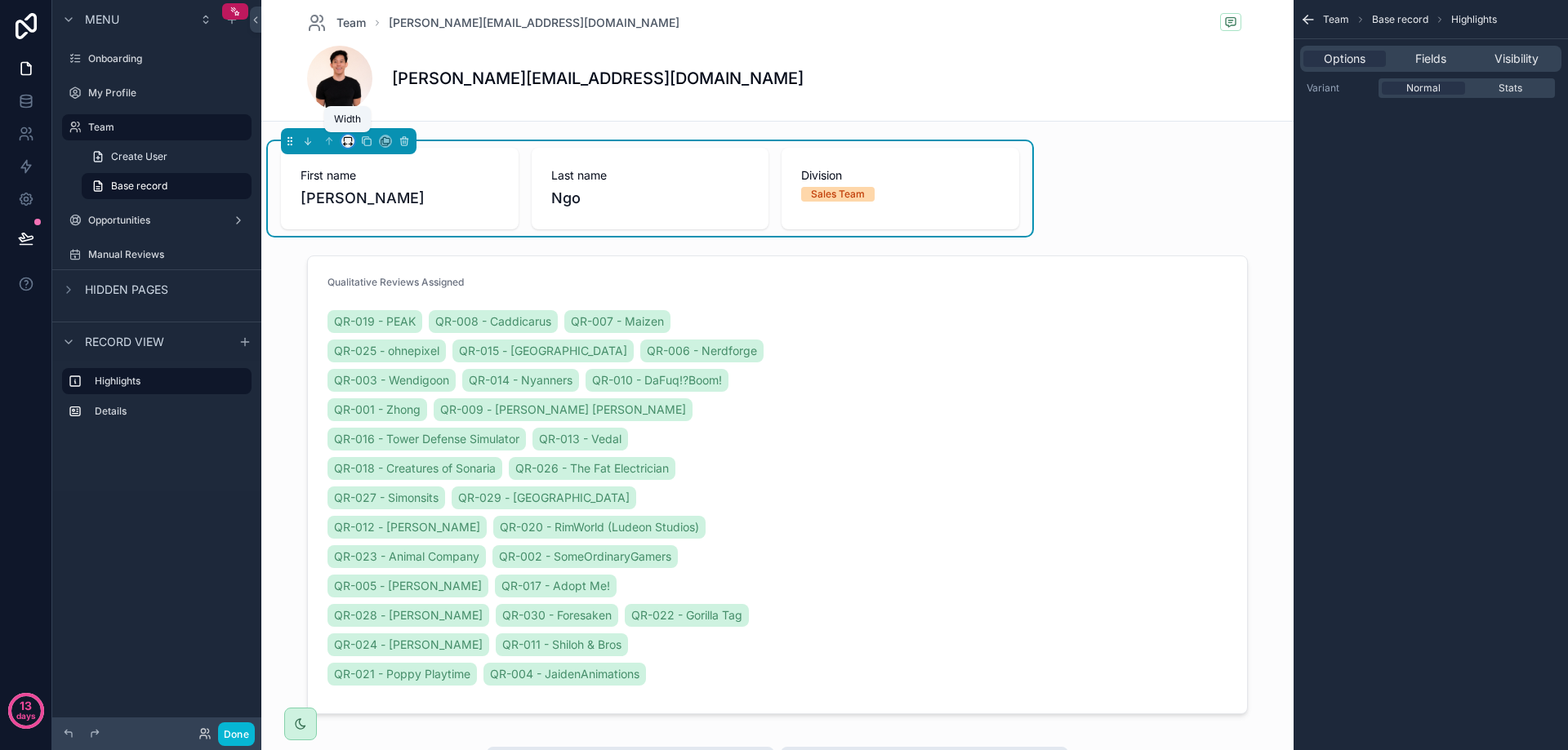
click at [352, 144] on icon "scrollable content" at bounding box center [352, 144] width 2 height 4
click at [390, 169] on span "Default" at bounding box center [374, 171] width 38 height 19
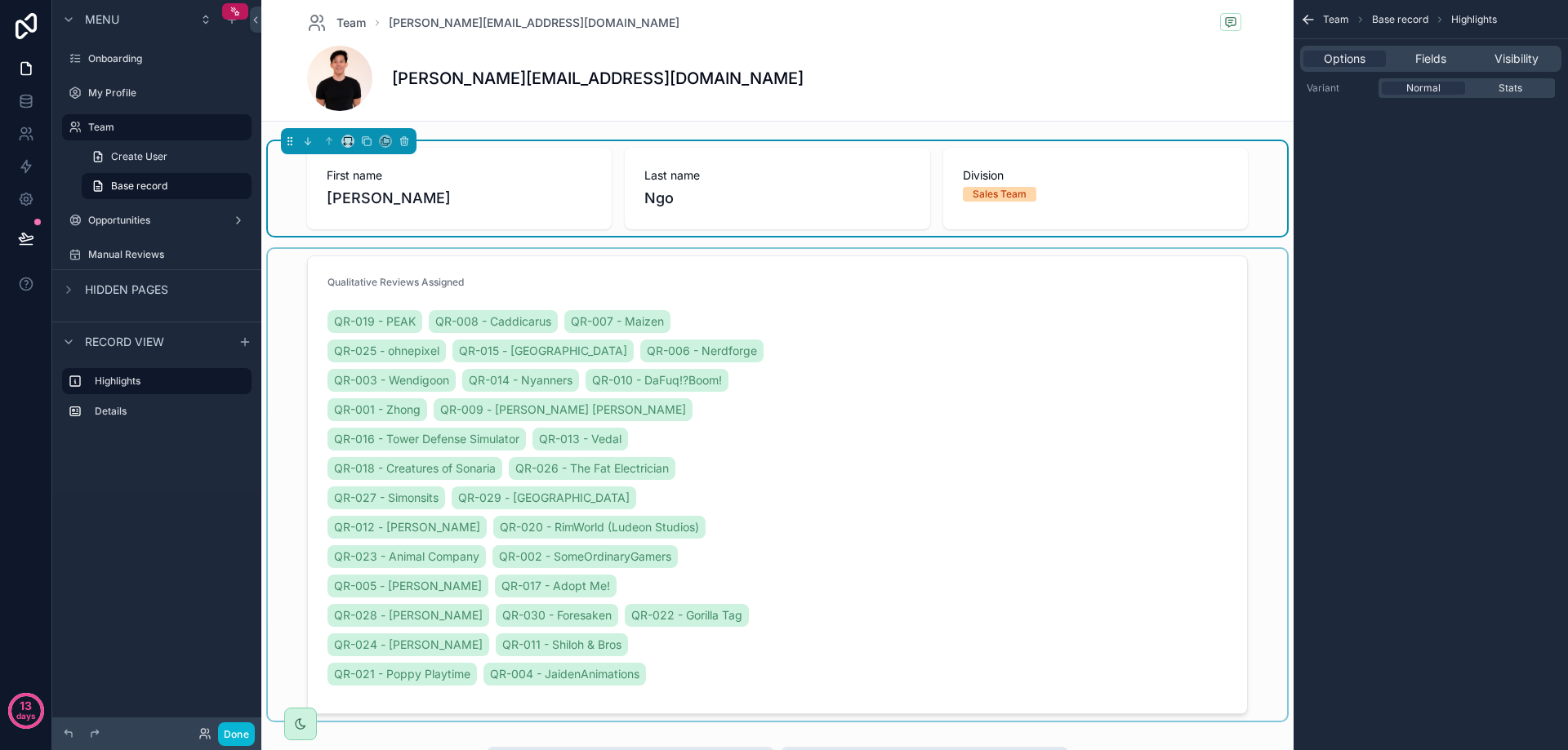
click at [552, 249] on div "scrollable content" at bounding box center [777, 485] width 1019 height 472
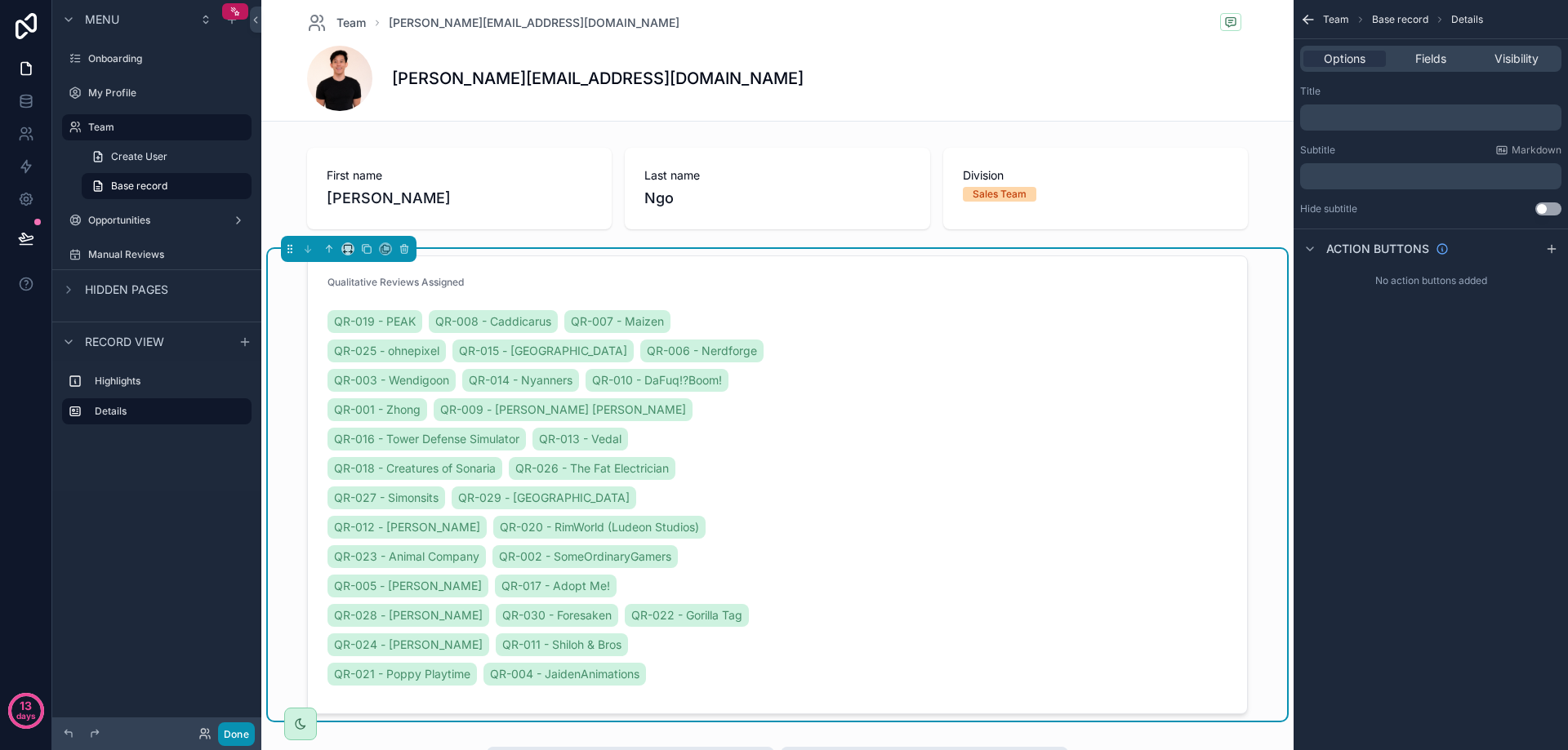
click at [243, 740] on button "Done" at bounding box center [236, 734] width 37 height 24
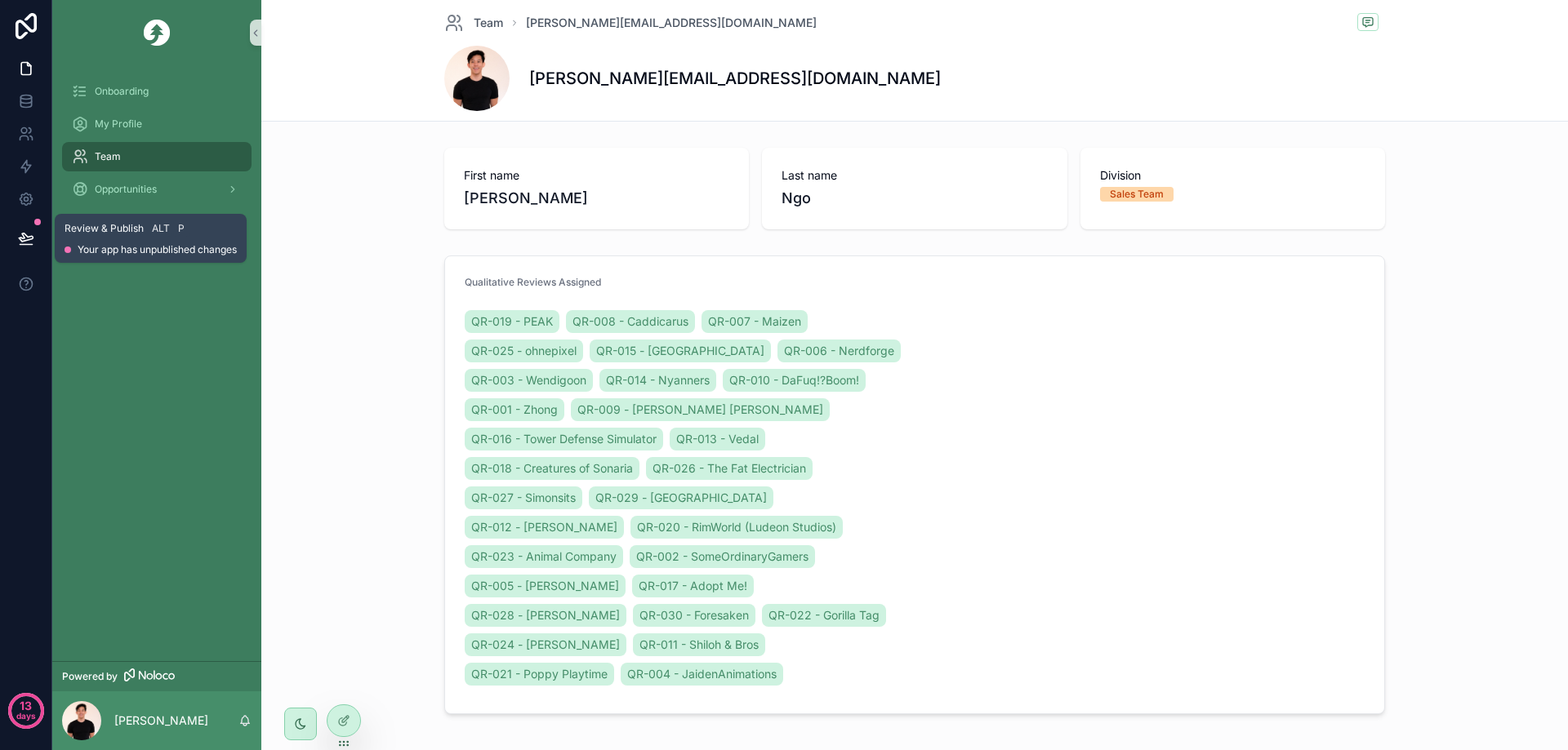
click at [21, 231] on icon at bounding box center [26, 239] width 17 height 17
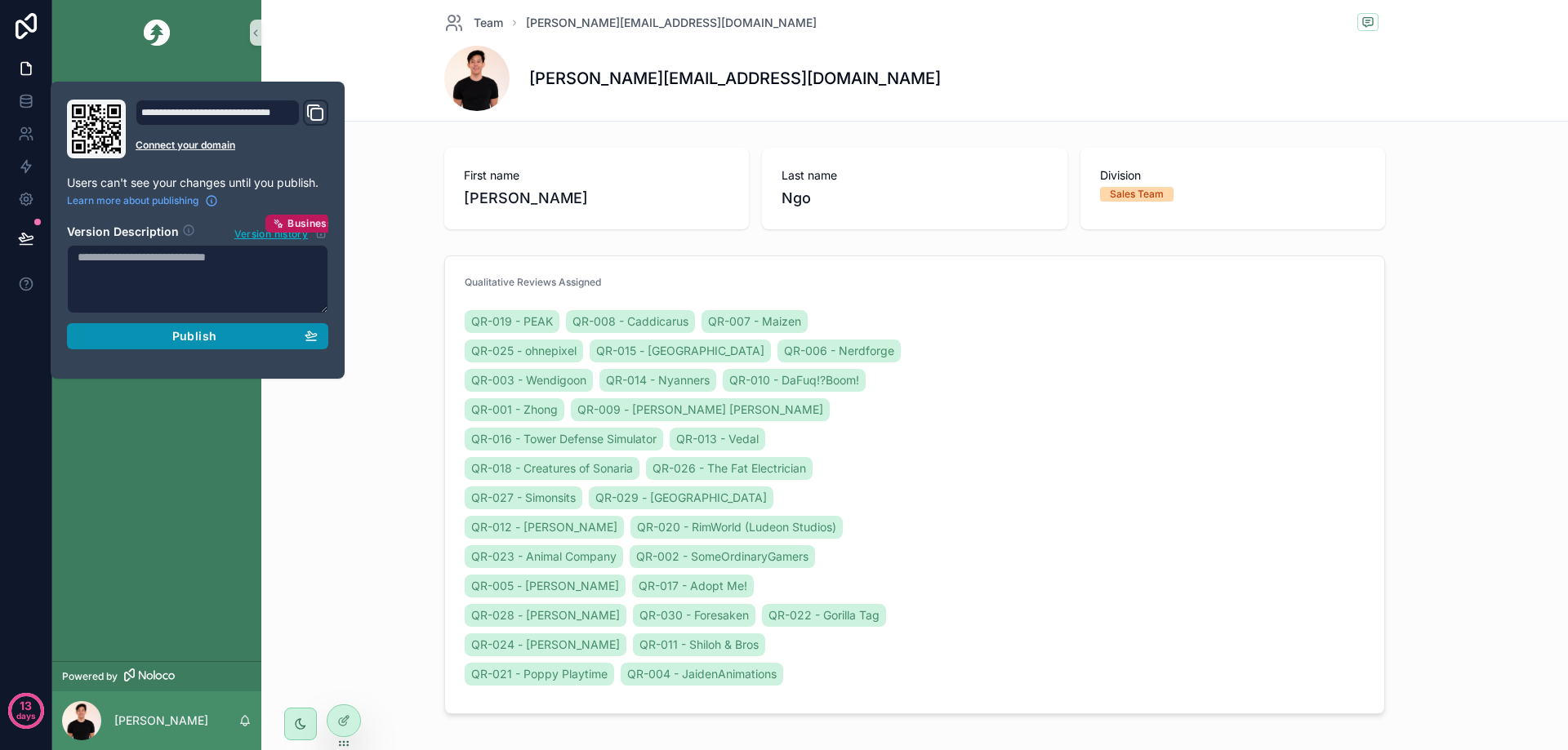
click at [282, 340] on div "Publish" at bounding box center [197, 336] width 240 height 15
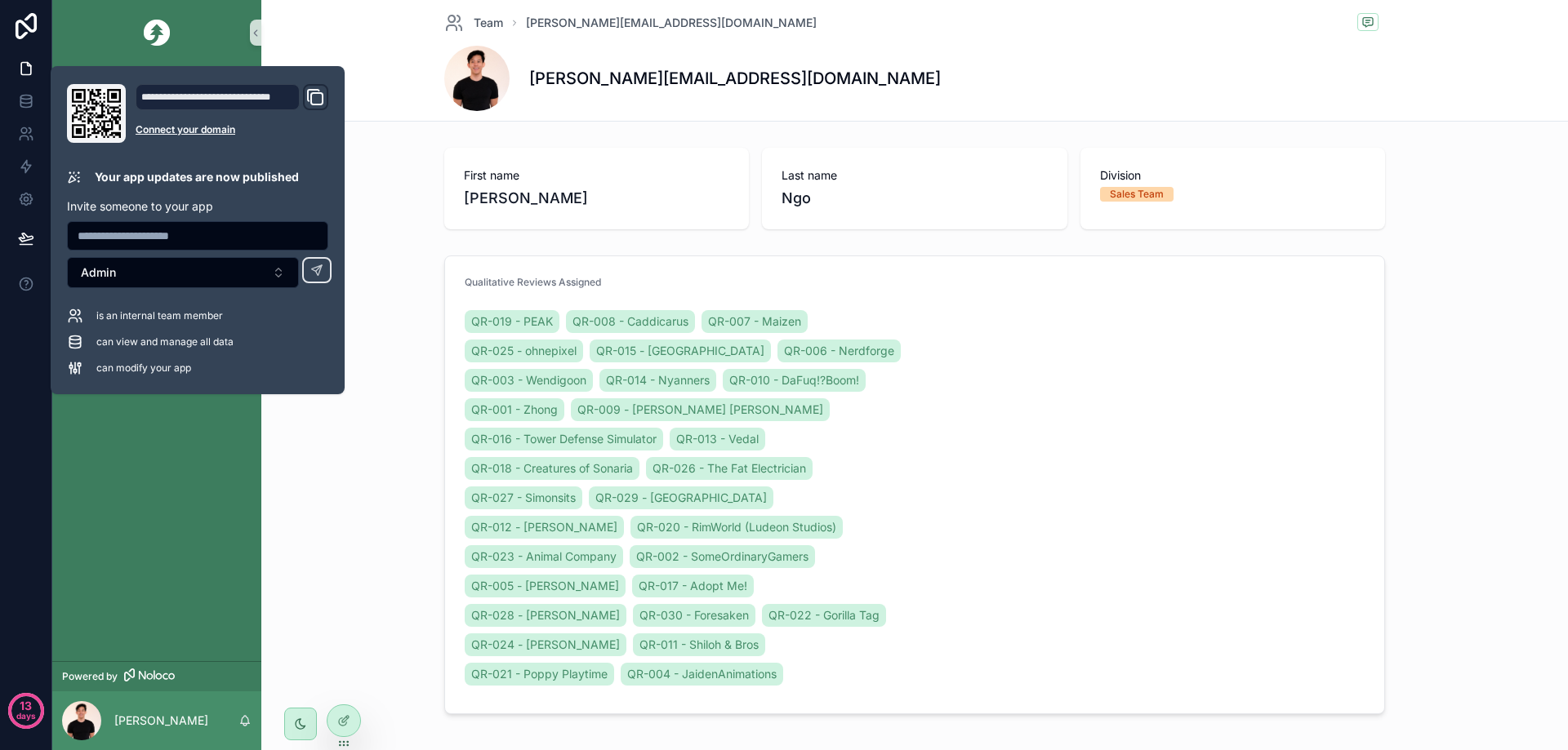
click at [404, 213] on div "First name [PERSON_NAME] Last name [PERSON_NAME] Division Sales Team" at bounding box center [914, 189] width 1294 height 94
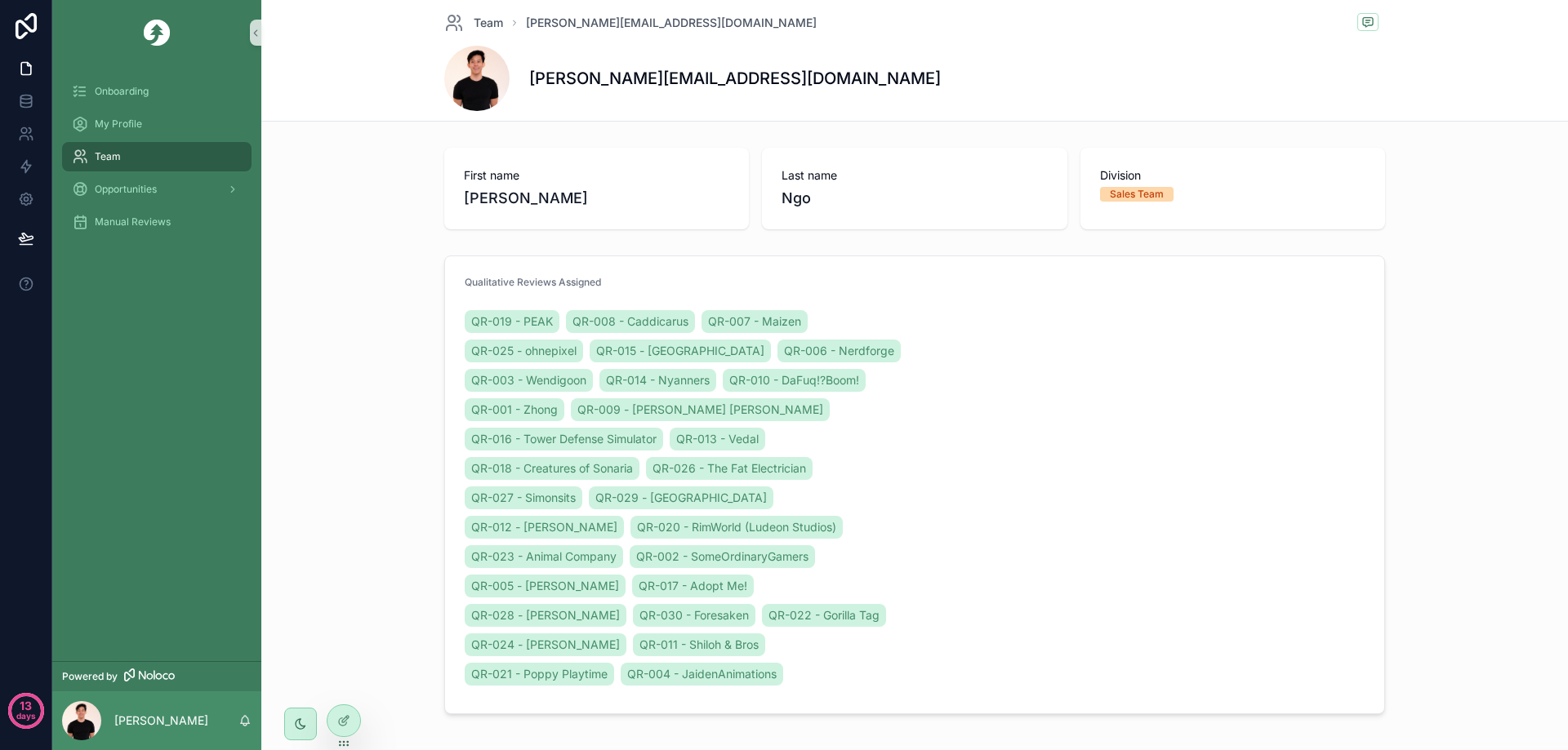
click at [1090, 213] on div "Division Sales Team" at bounding box center [1233, 189] width 305 height 81
click at [730, 87] on h1 "[PERSON_NAME][EMAIL_ADDRESS][DOMAIN_NAME]" at bounding box center [734, 78] width 411 height 23
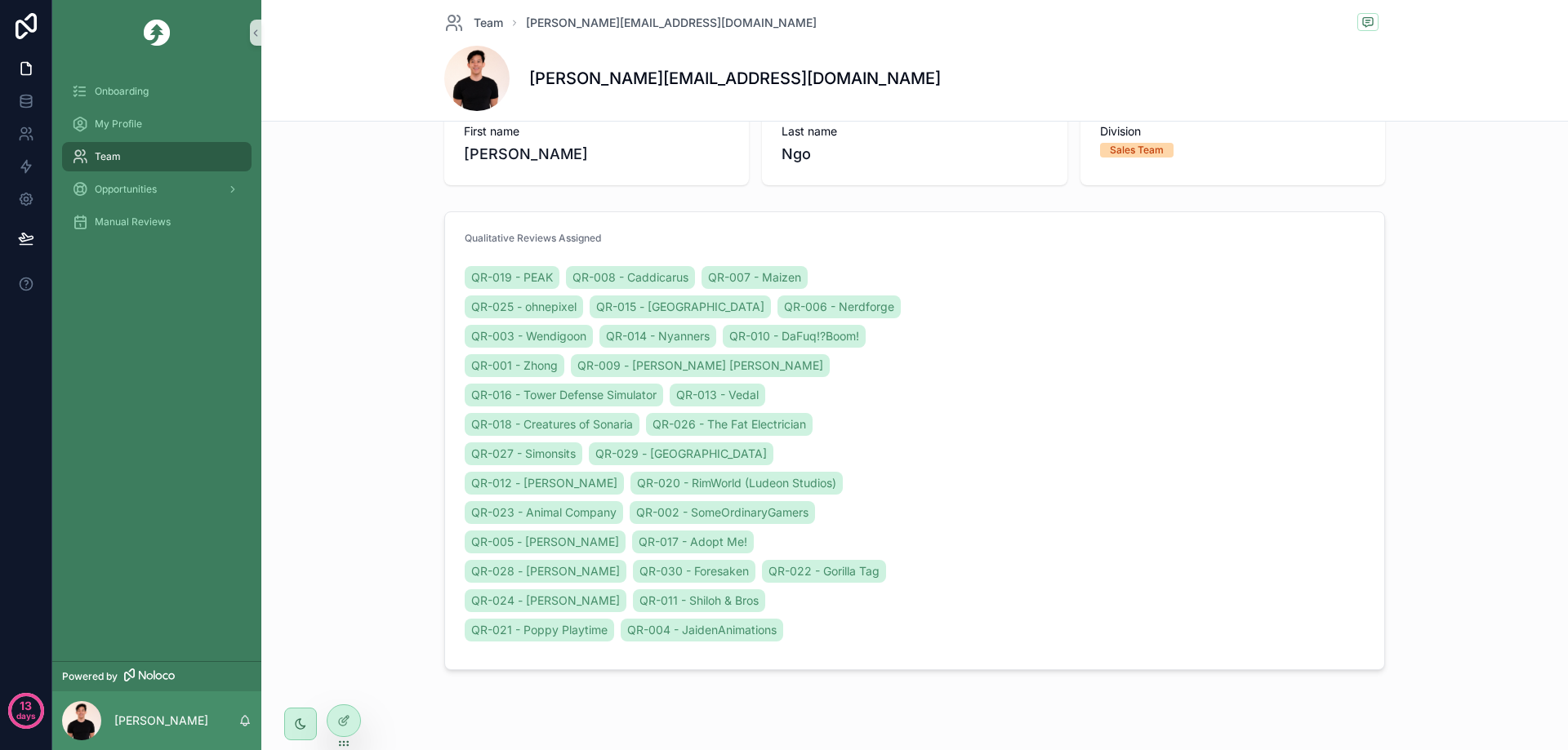
scroll to position [45, 0]
click at [514, 278] on span "QR-019 - PEAK" at bounding box center [512, 276] width 82 height 17
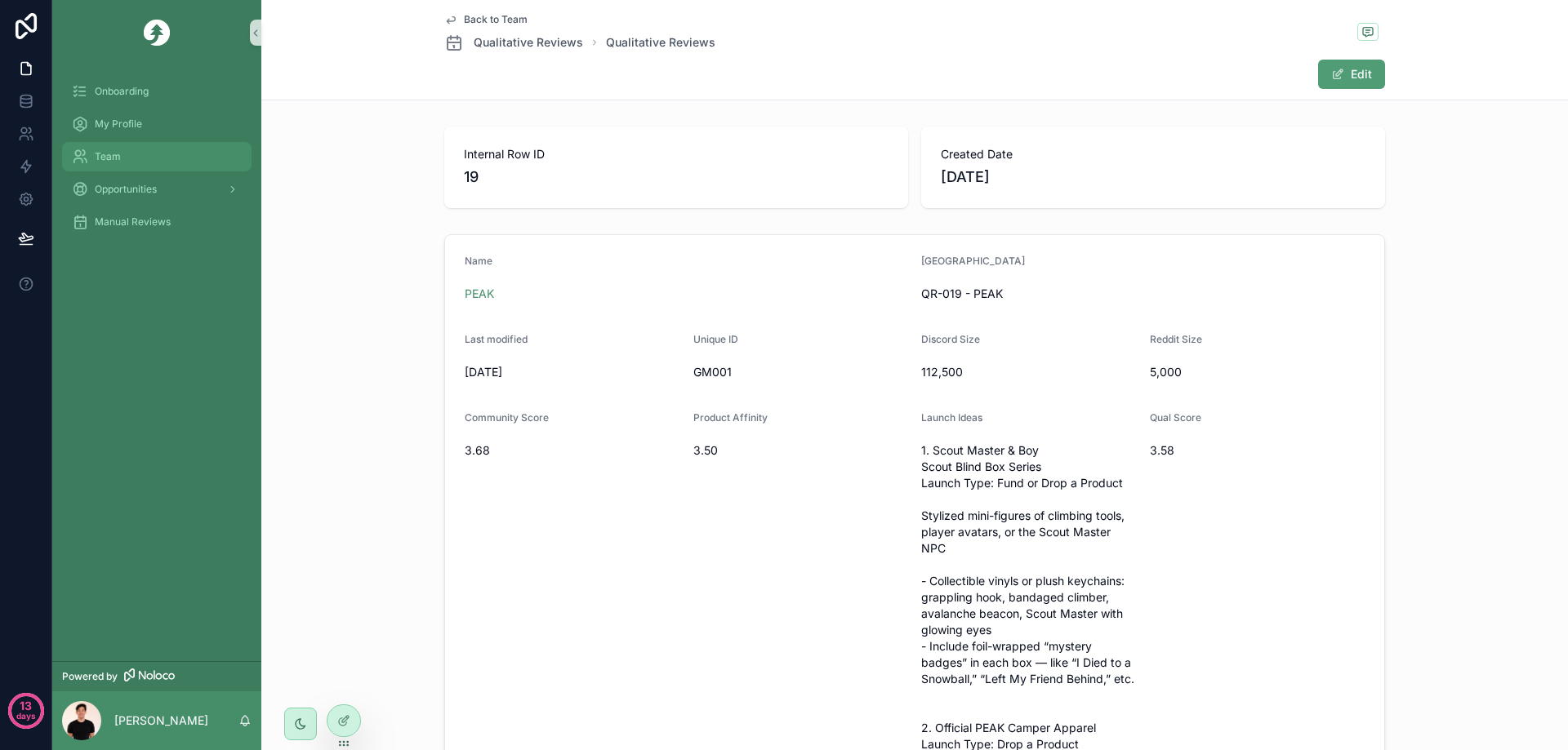
click at [154, 158] on div "Team" at bounding box center [157, 156] width 169 height 26
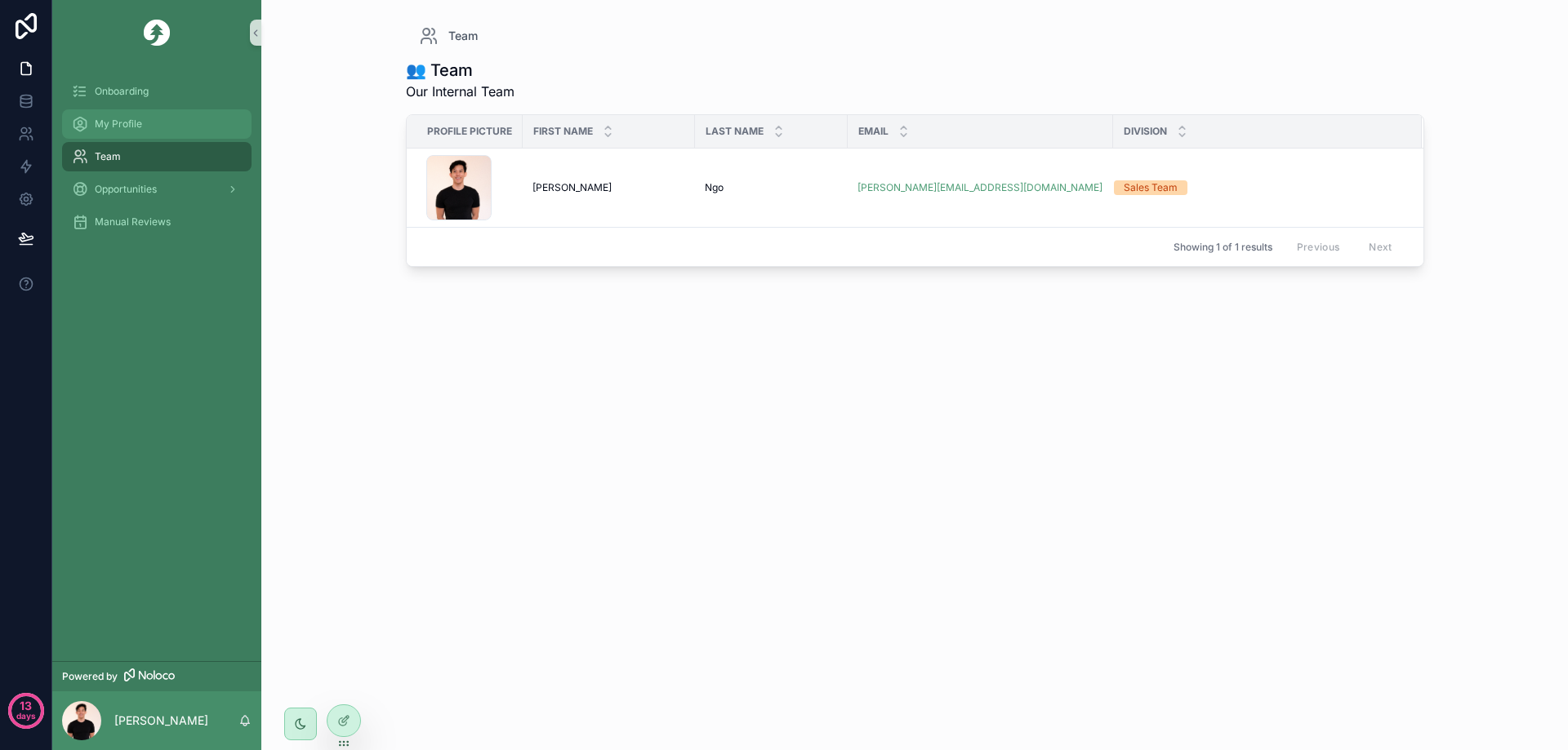
click at [155, 119] on div "My Profile" at bounding box center [157, 124] width 169 height 26
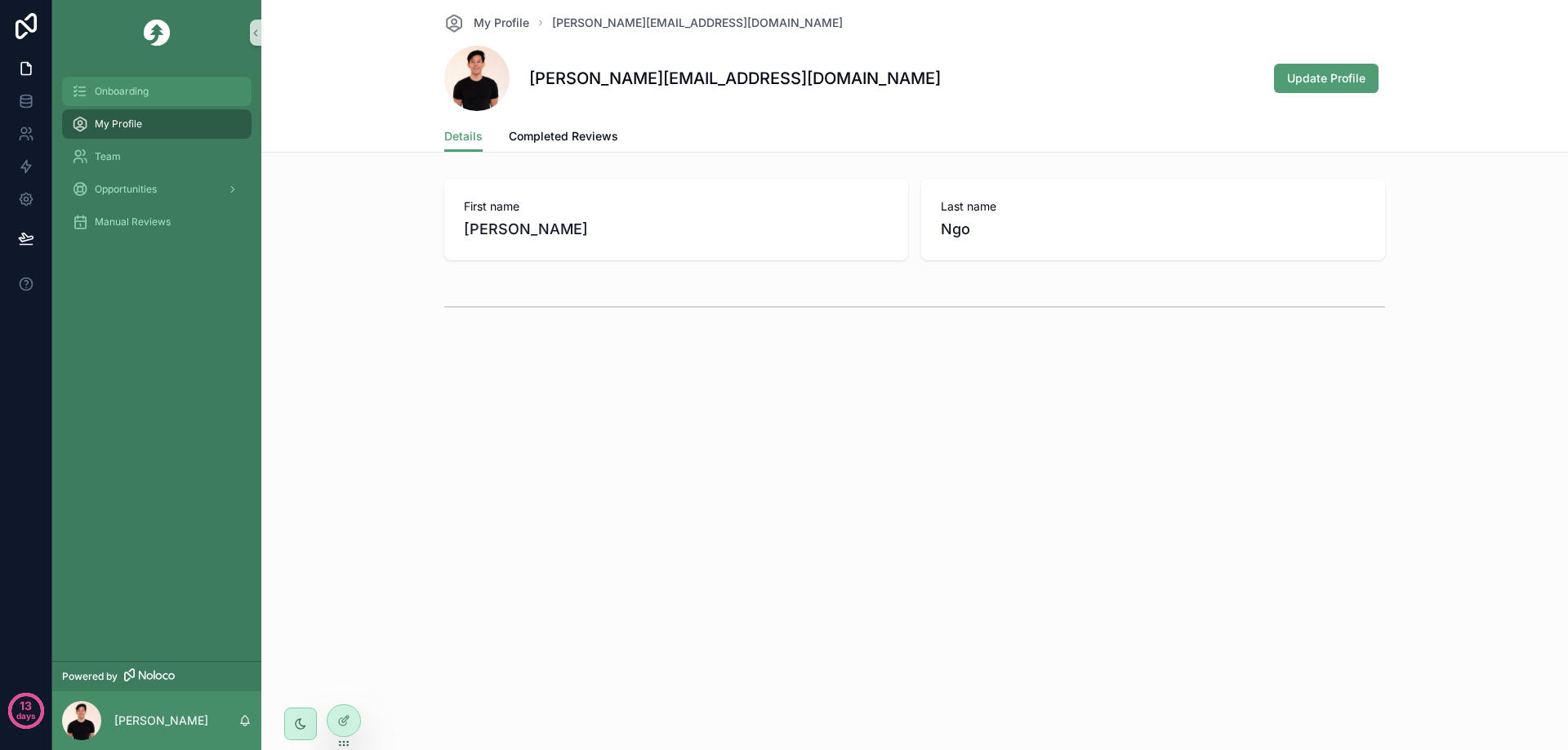
click at [164, 94] on div "Onboarding" at bounding box center [157, 92] width 169 height 26
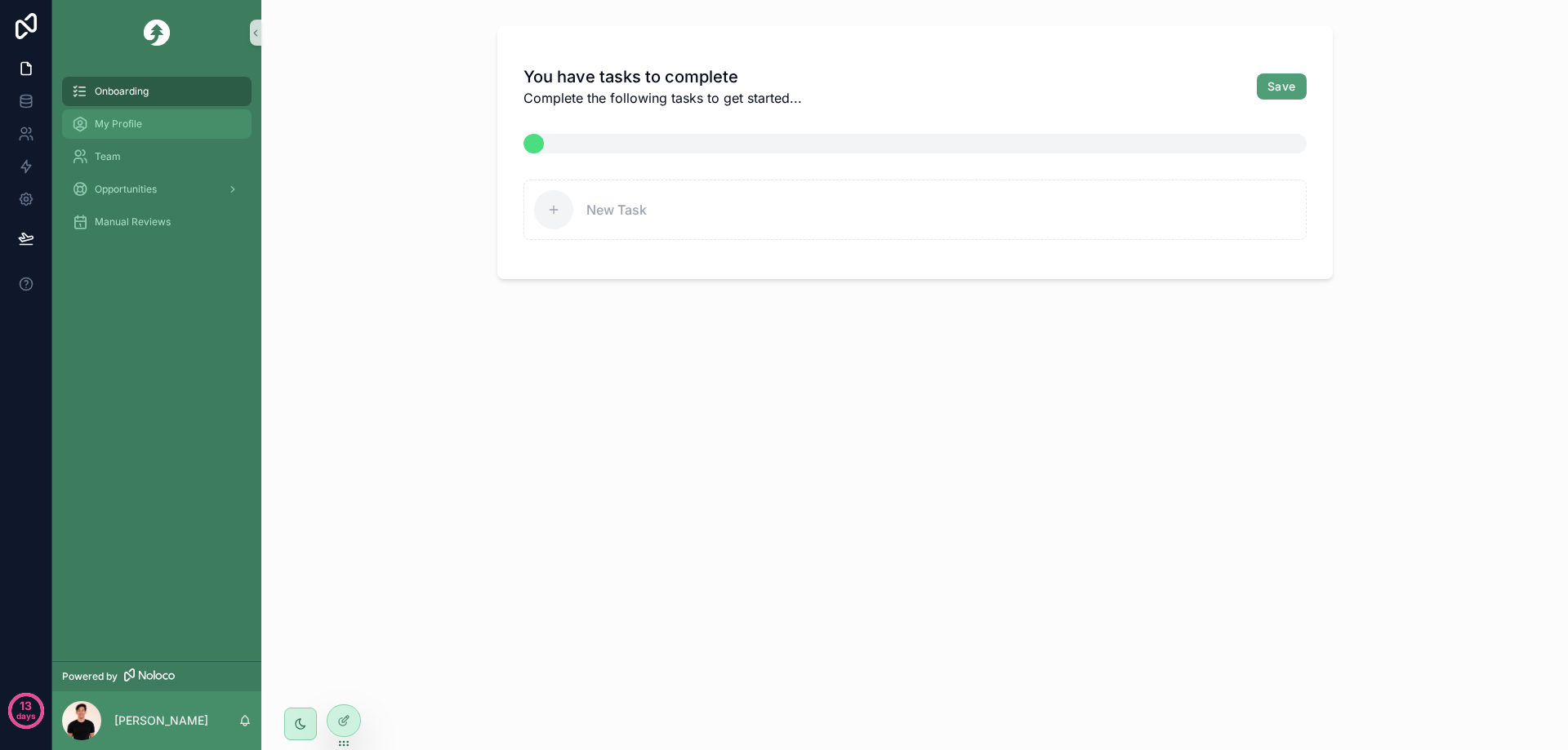
click at [159, 117] on div "My Profile" at bounding box center [157, 124] width 169 height 26
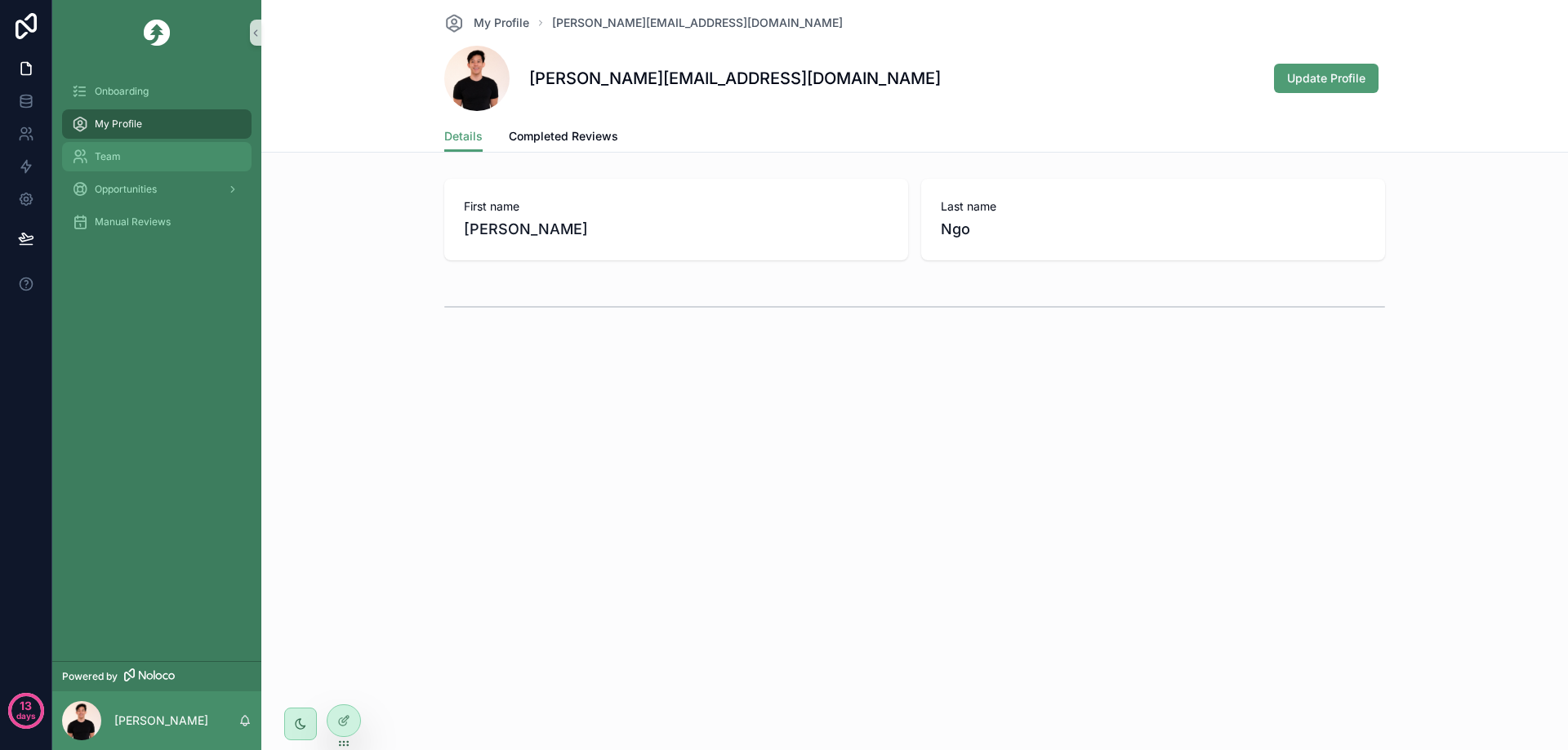
click at [150, 161] on div "Team" at bounding box center [157, 156] width 169 height 26
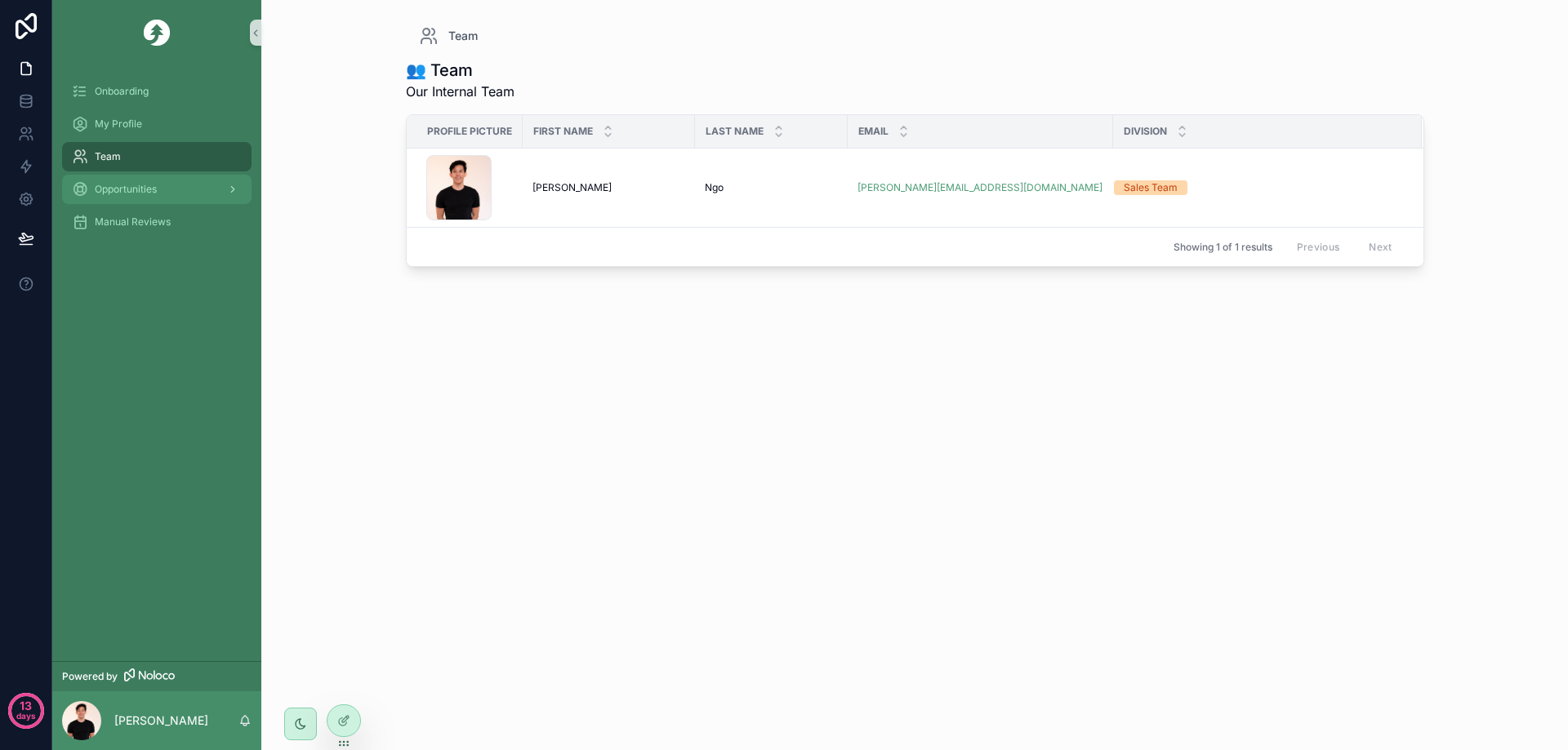
click at [173, 181] on div "Opportunities" at bounding box center [157, 189] width 169 height 26
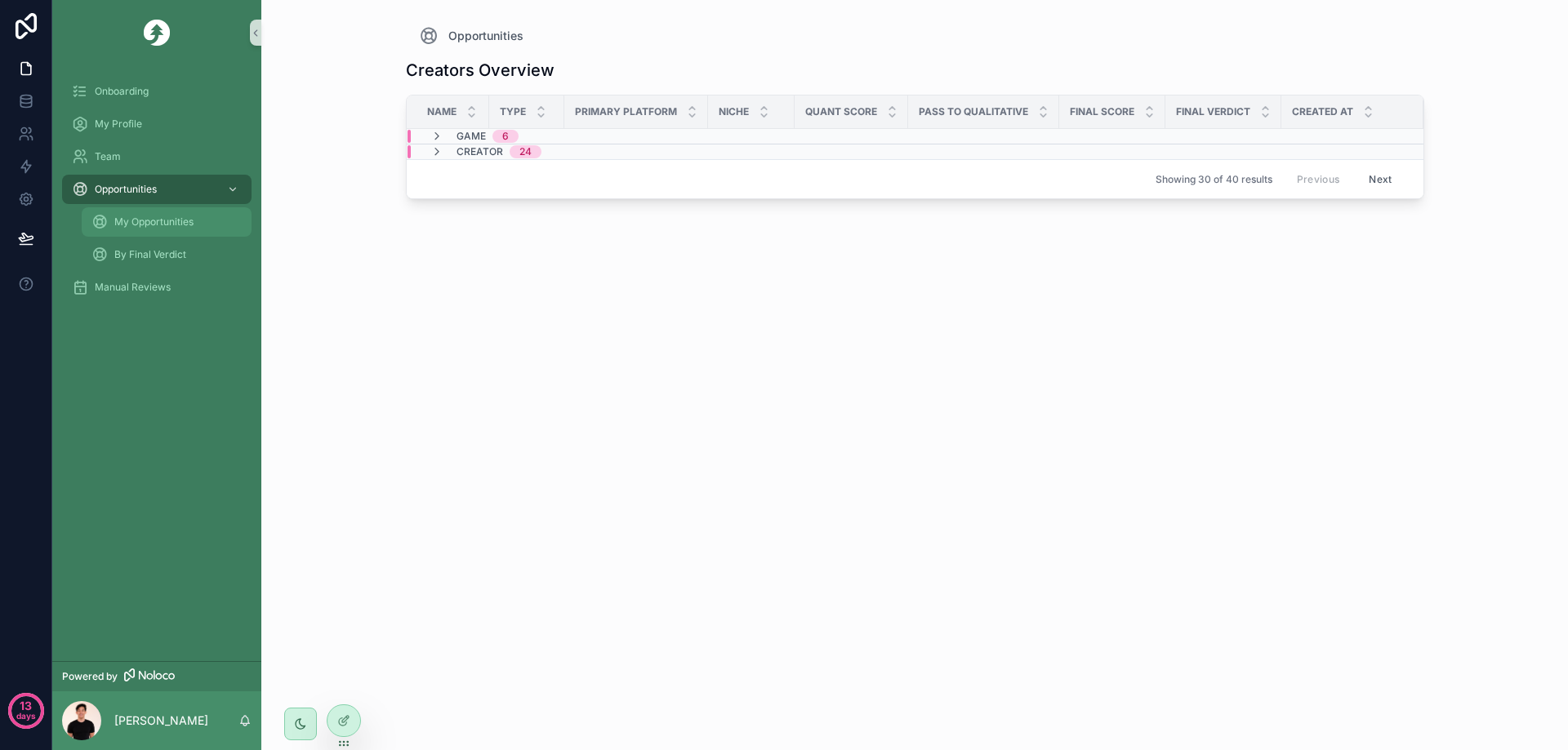
click at [157, 221] on span "My Opportunities" at bounding box center [154, 222] width 80 height 13
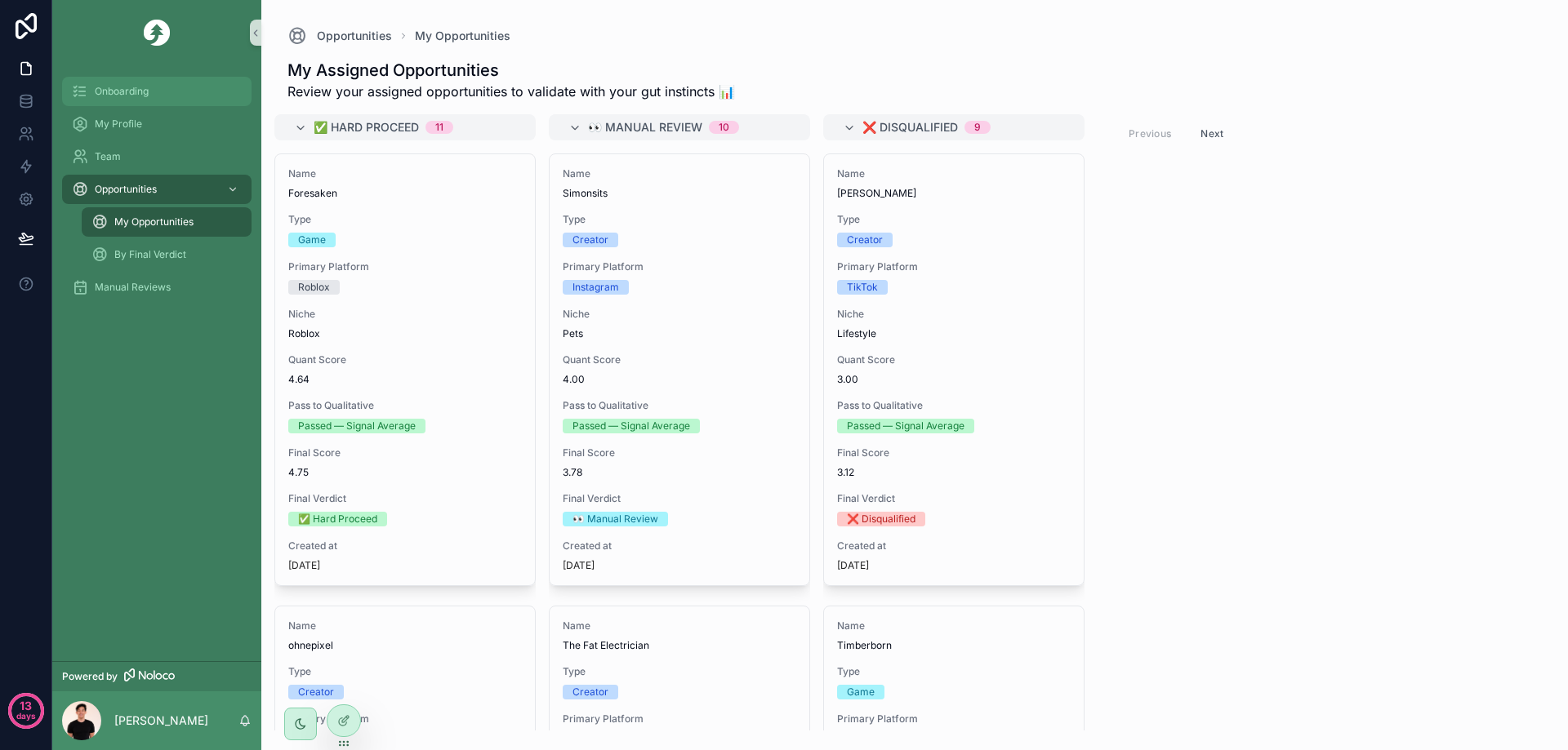
click at [129, 94] on span "Onboarding" at bounding box center [121, 92] width 54 height 13
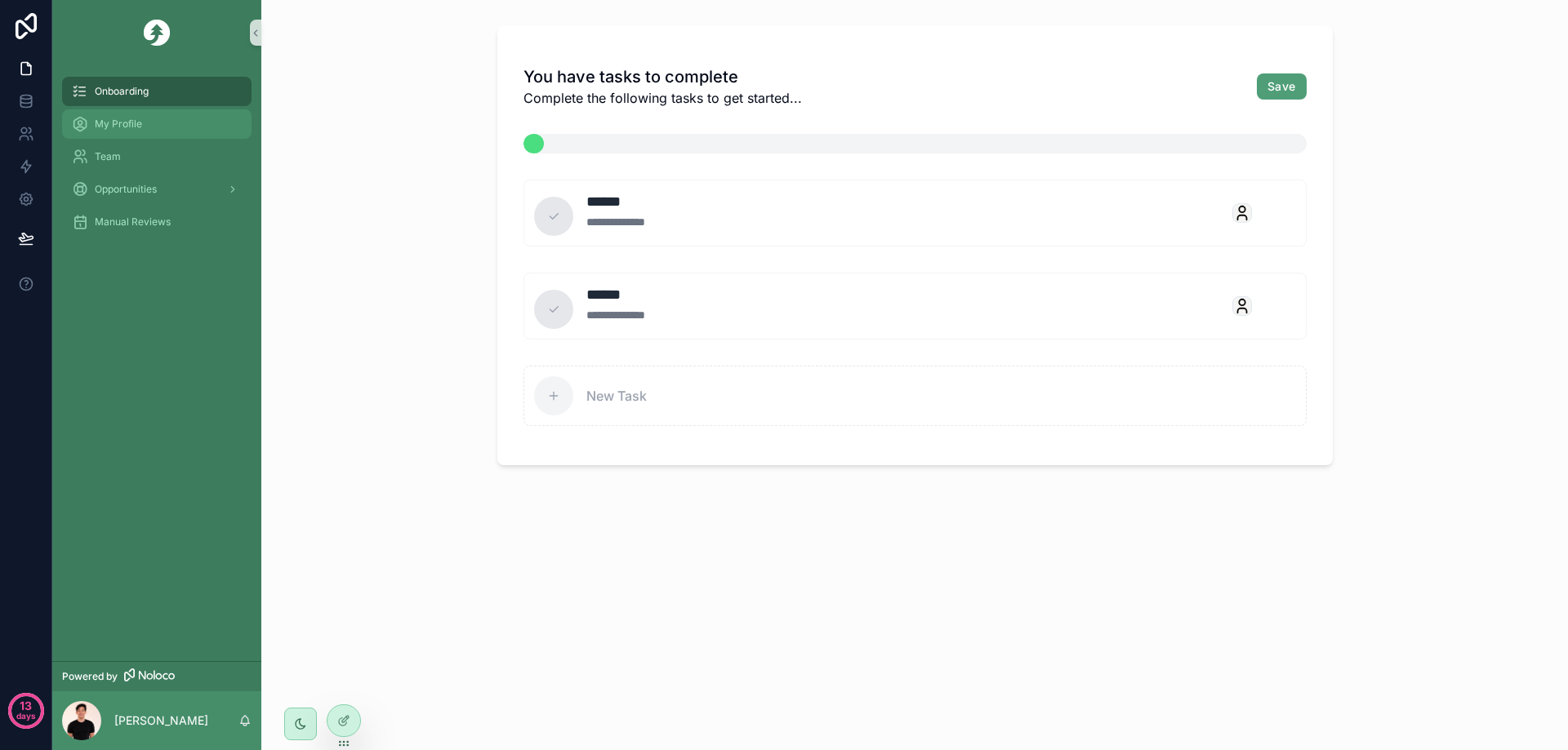
click at [162, 118] on div "My Profile" at bounding box center [157, 124] width 169 height 26
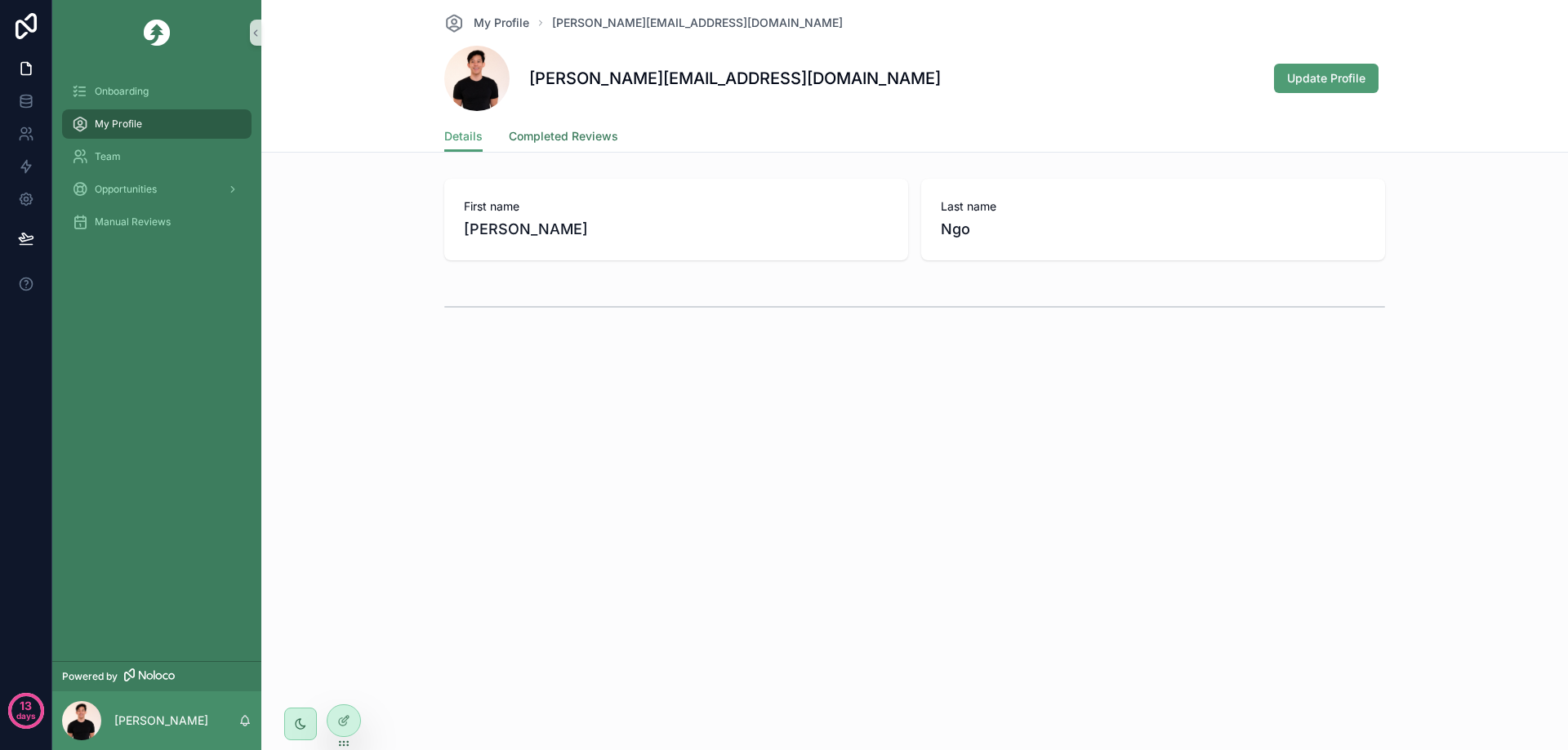
click at [583, 141] on span "Completed Reviews" at bounding box center [563, 136] width 109 height 17
click at [479, 135] on span "Details" at bounding box center [463, 136] width 38 height 17
click at [173, 163] on div "Team" at bounding box center [157, 156] width 169 height 26
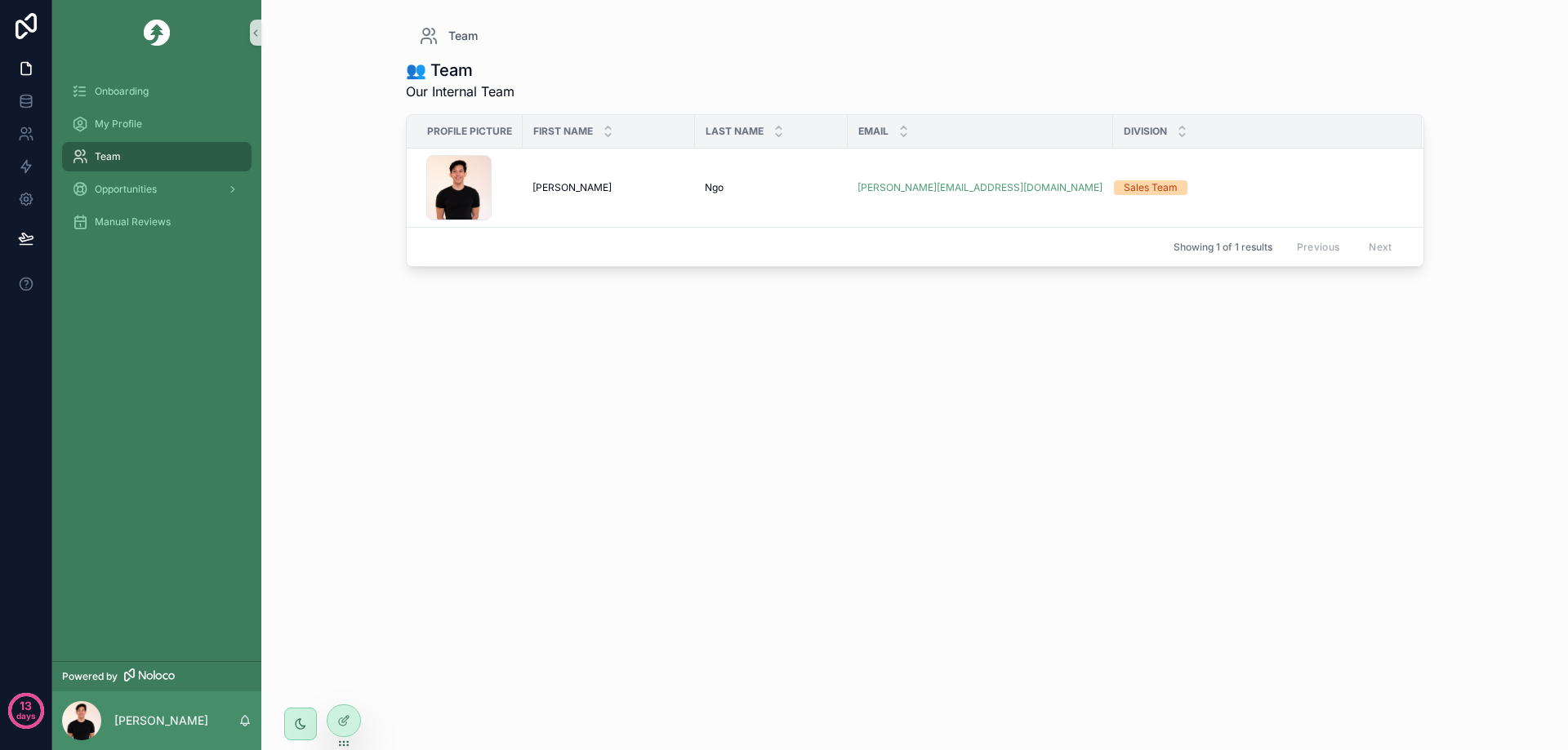
click at [143, 142] on link "Team" at bounding box center [157, 156] width 190 height 30
click at [148, 135] on div "My Profile" at bounding box center [157, 124] width 169 height 26
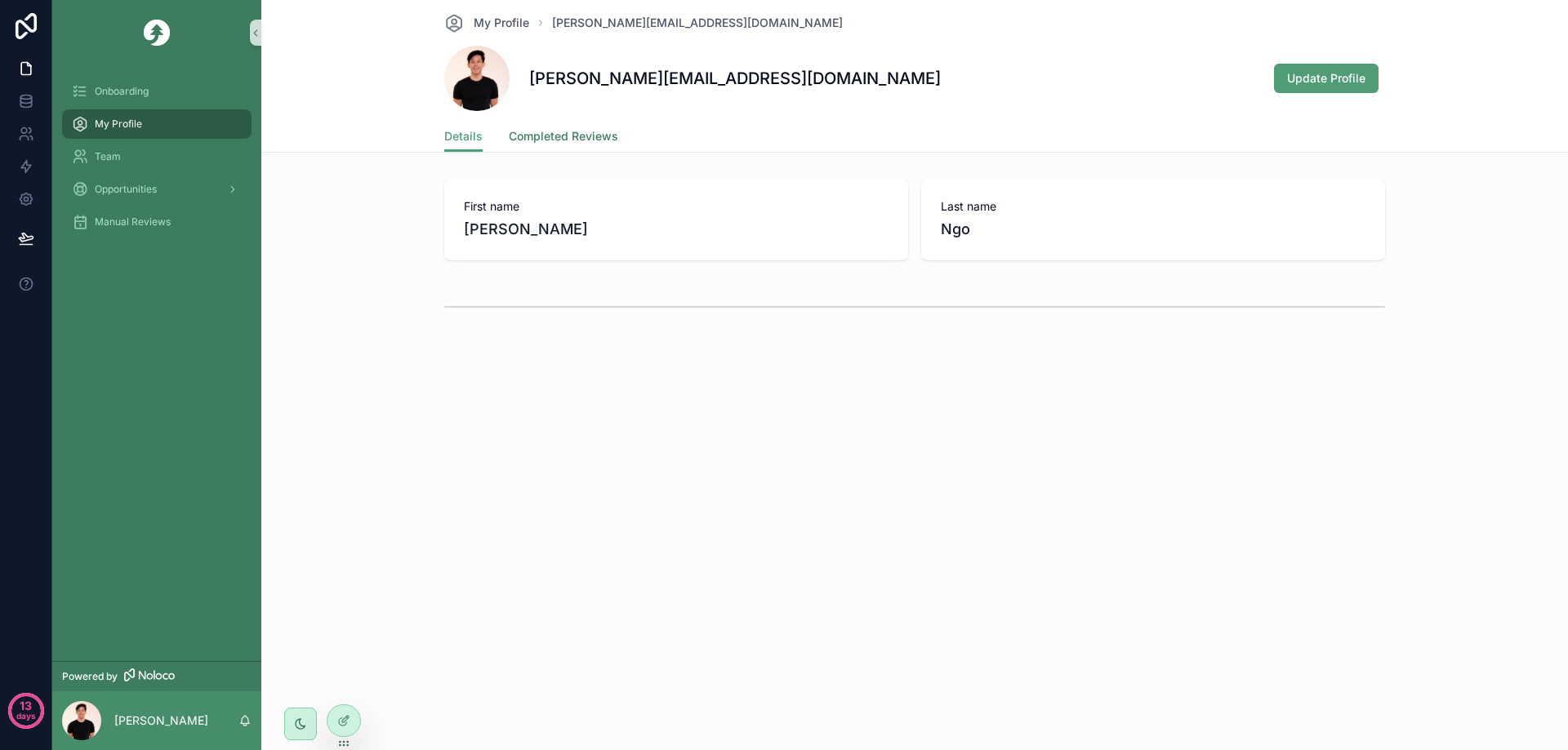
click at [591, 151] on link "Completed Reviews" at bounding box center [563, 137] width 109 height 32
click at [142, 195] on span "Opportunities" at bounding box center [125, 190] width 62 height 13
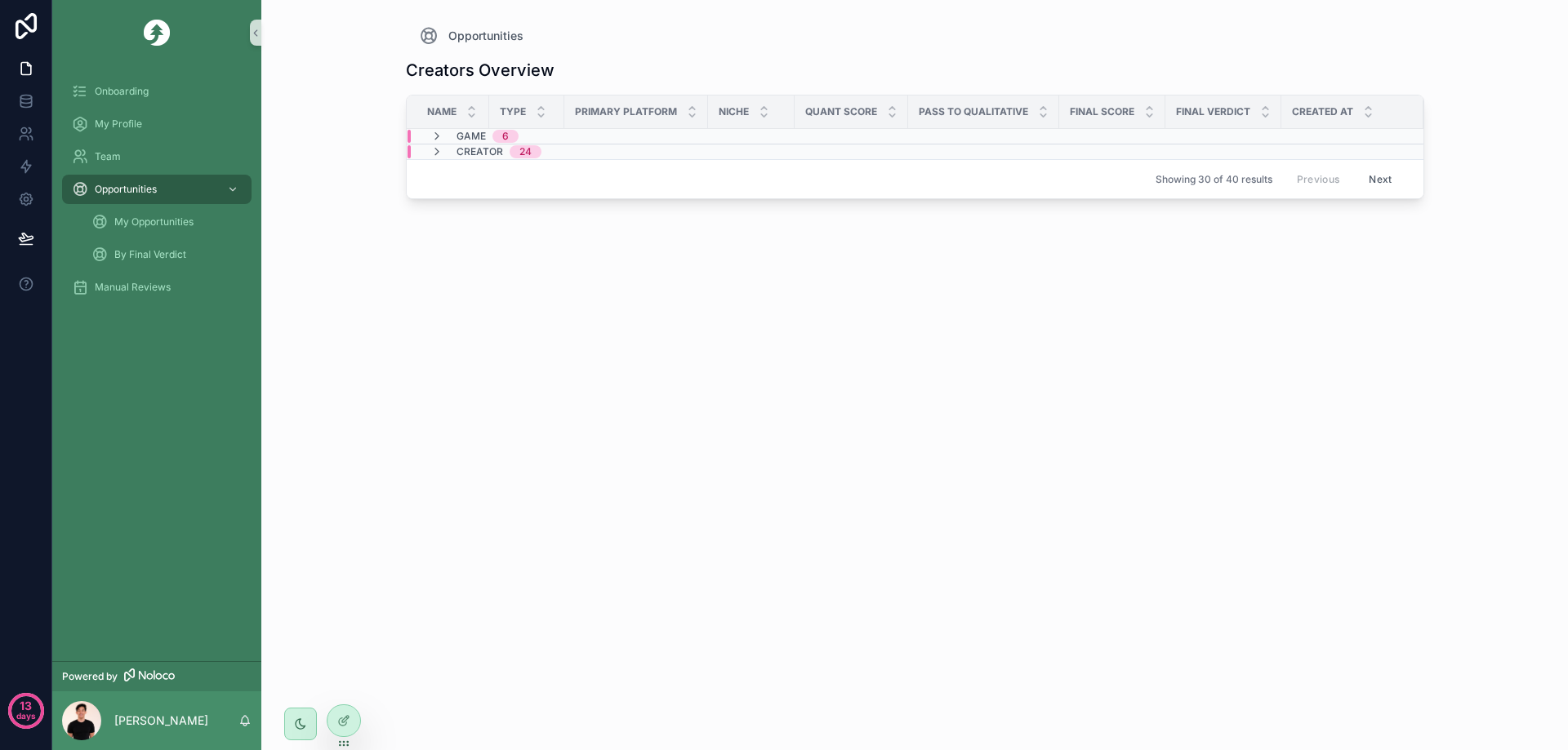
click at [466, 134] on span "Game" at bounding box center [471, 136] width 30 height 13
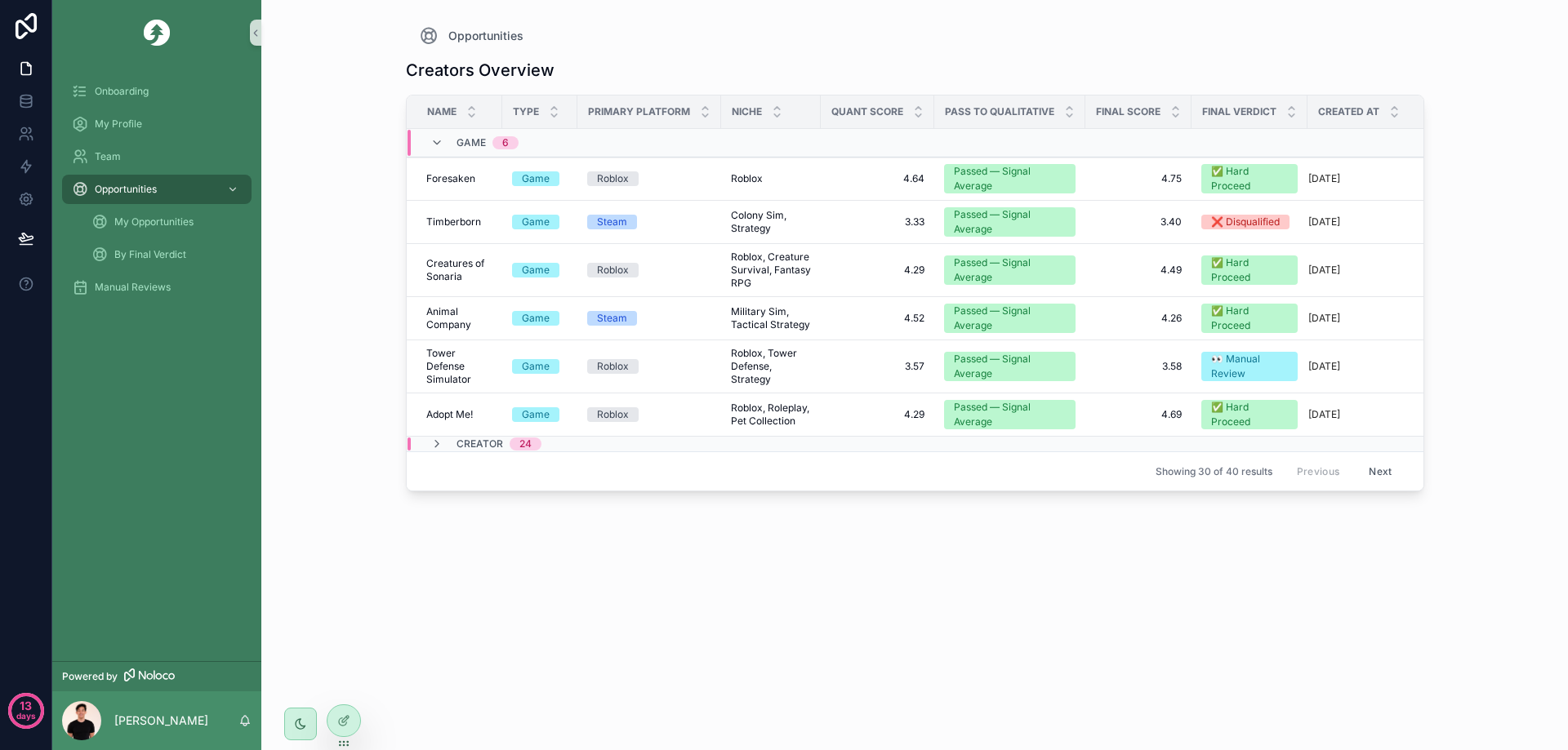
click at [451, 446] on div "Creator 24" at bounding box center [486, 444] width 111 height 13
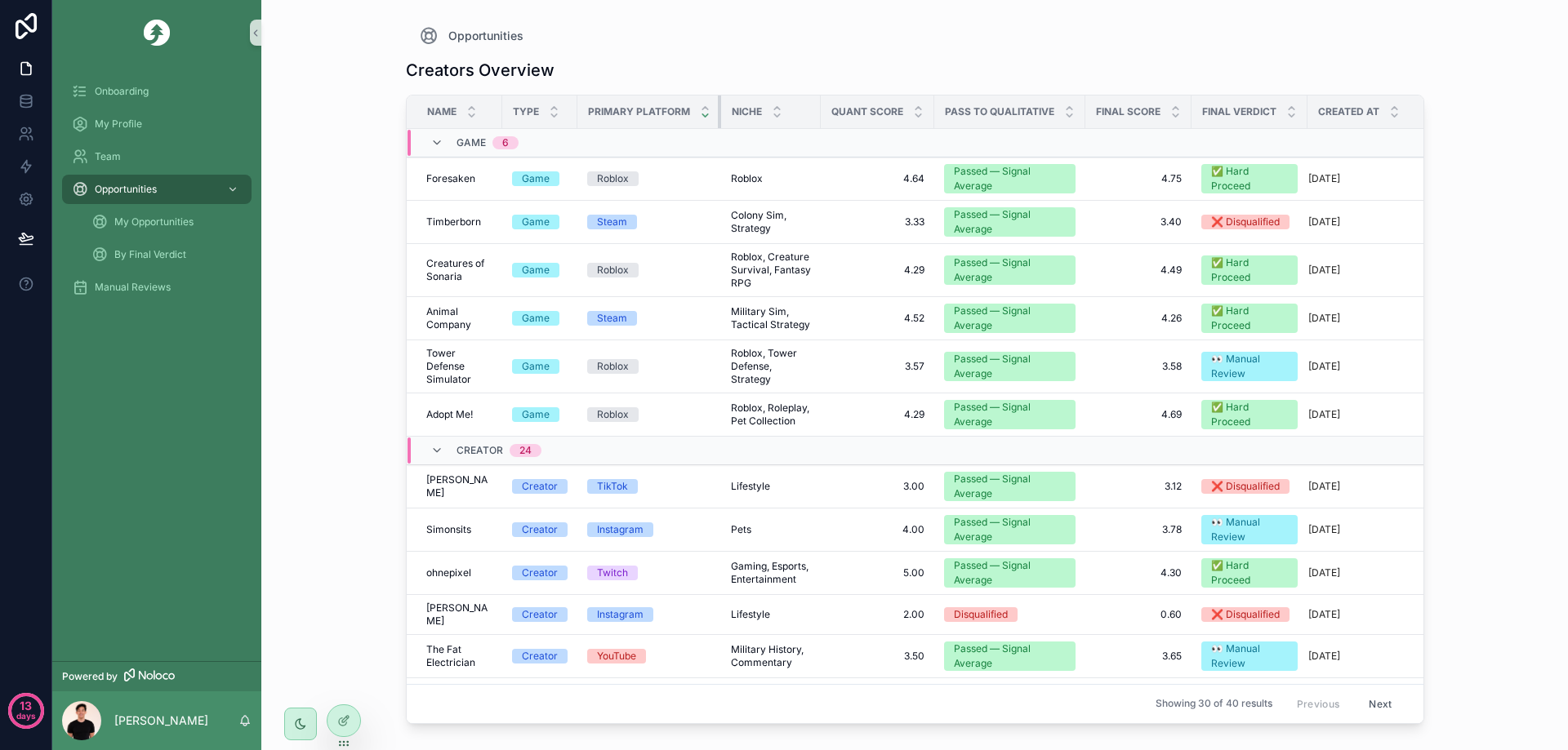
drag, startPoint x: 718, startPoint y: 116, endPoint x: 701, endPoint y: 116, distance: 17.0
click at [701, 116] on th "Primary Platform" at bounding box center [648, 112] width 144 height 33
click at [20, 200] on icon at bounding box center [25, 199] width 12 height 12
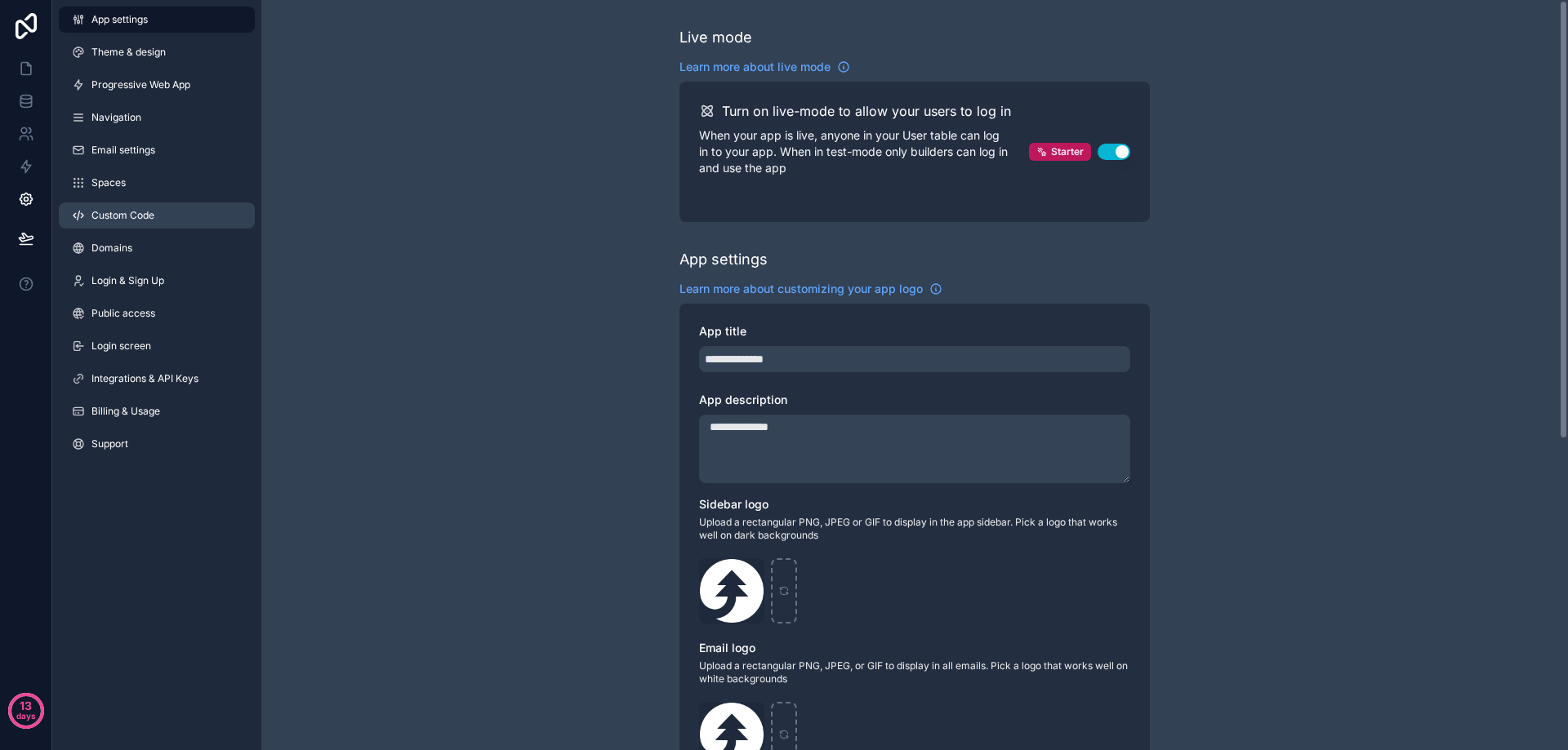
click at [183, 220] on link "Custom Code" at bounding box center [157, 216] width 196 height 26
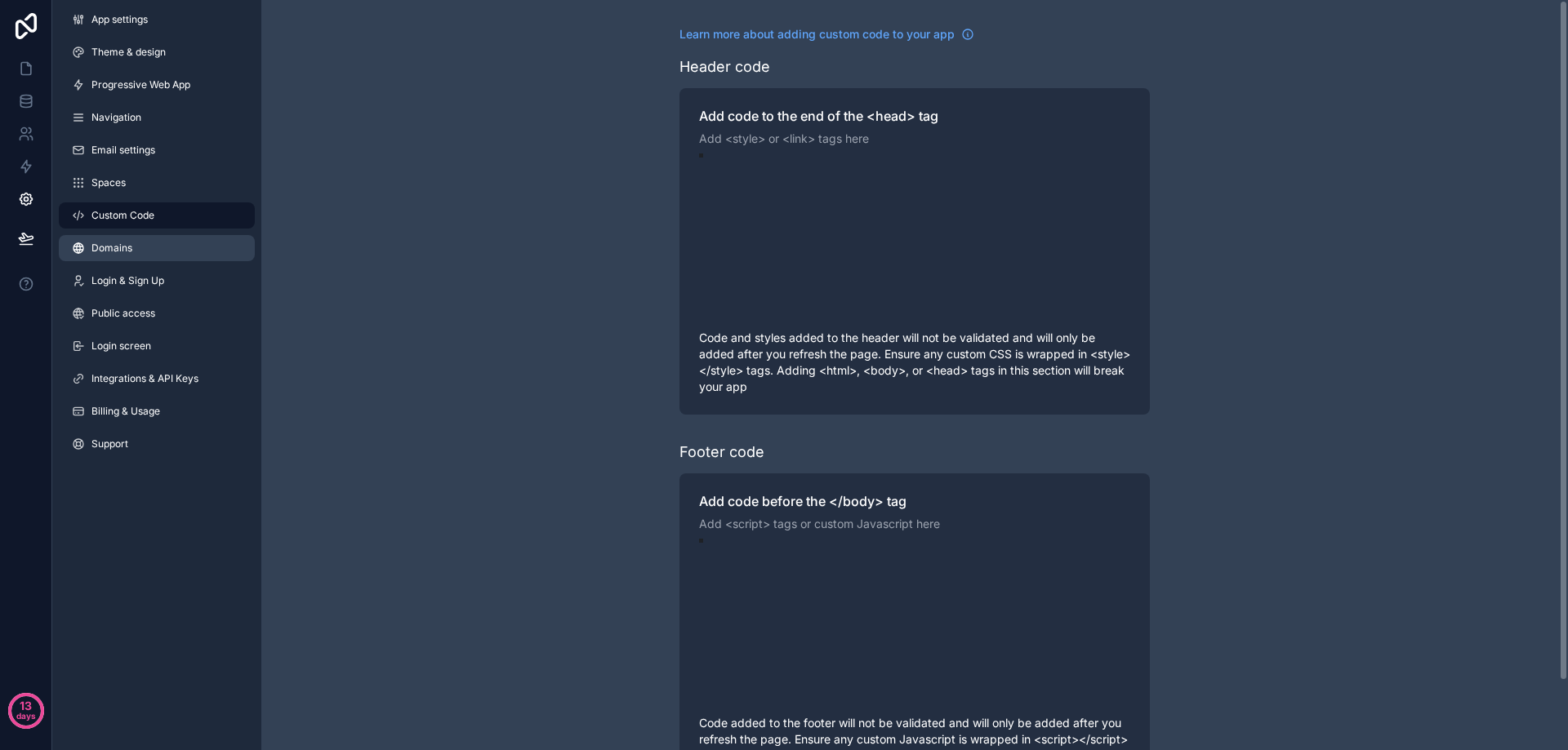
click at [163, 259] on link "Domains" at bounding box center [157, 248] width 196 height 26
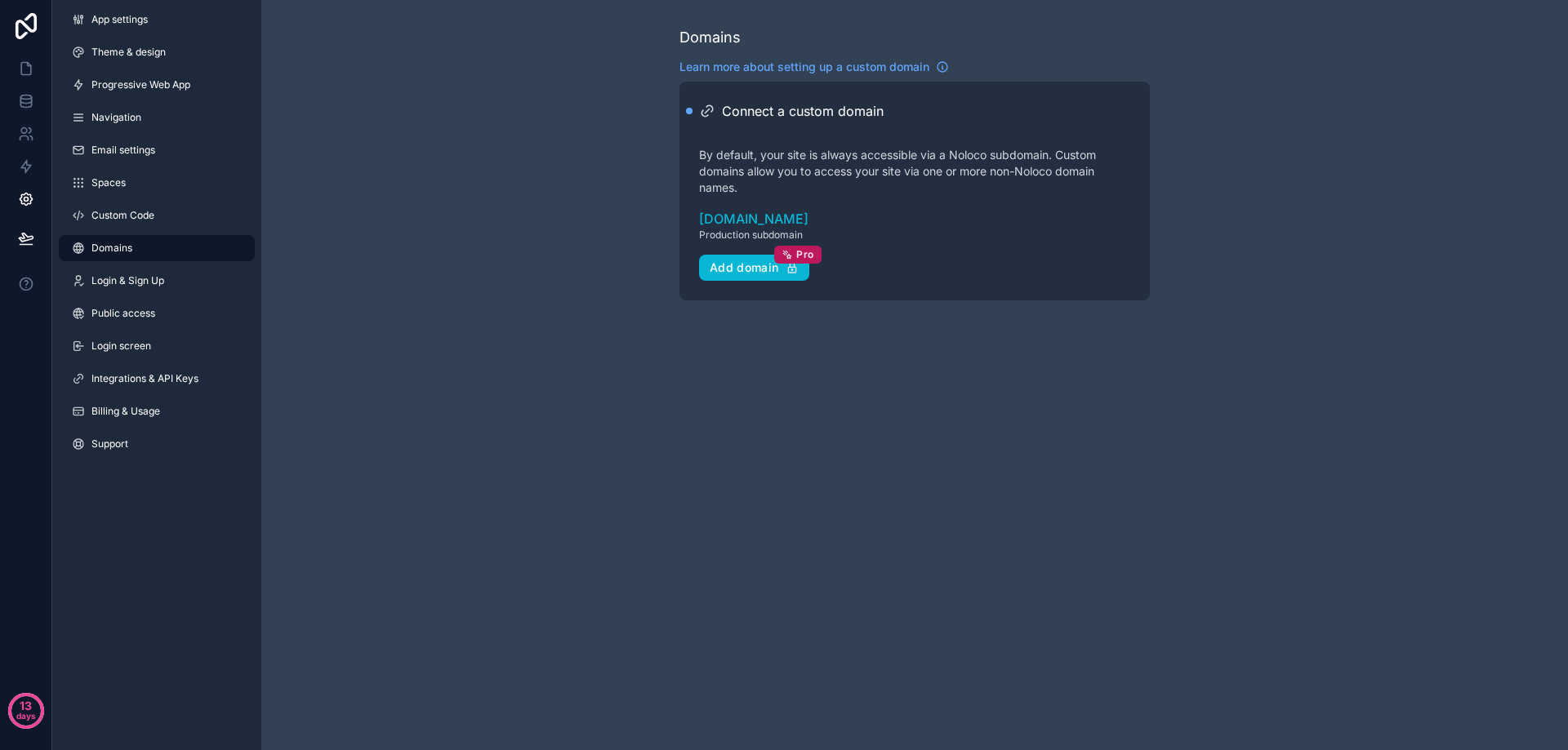
click at [937, 257] on div "Connect a custom domain By default, your site is always accessible via a Noloco…" at bounding box center [915, 191] width 432 height 180
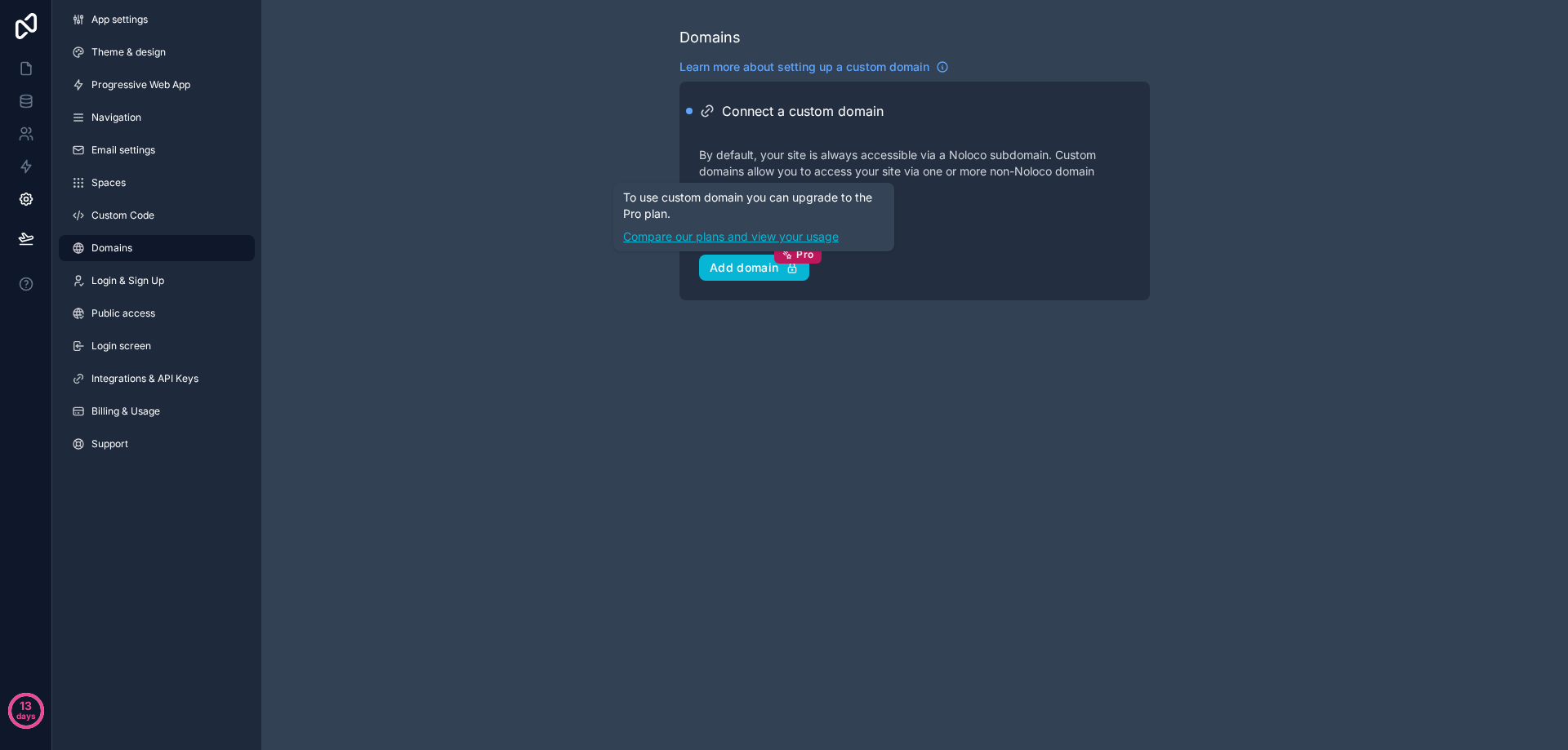
click at [794, 238] on link "Compare our plans and view your usage" at bounding box center [754, 237] width 261 height 17
